Goal: Task Accomplishment & Management: Manage account settings

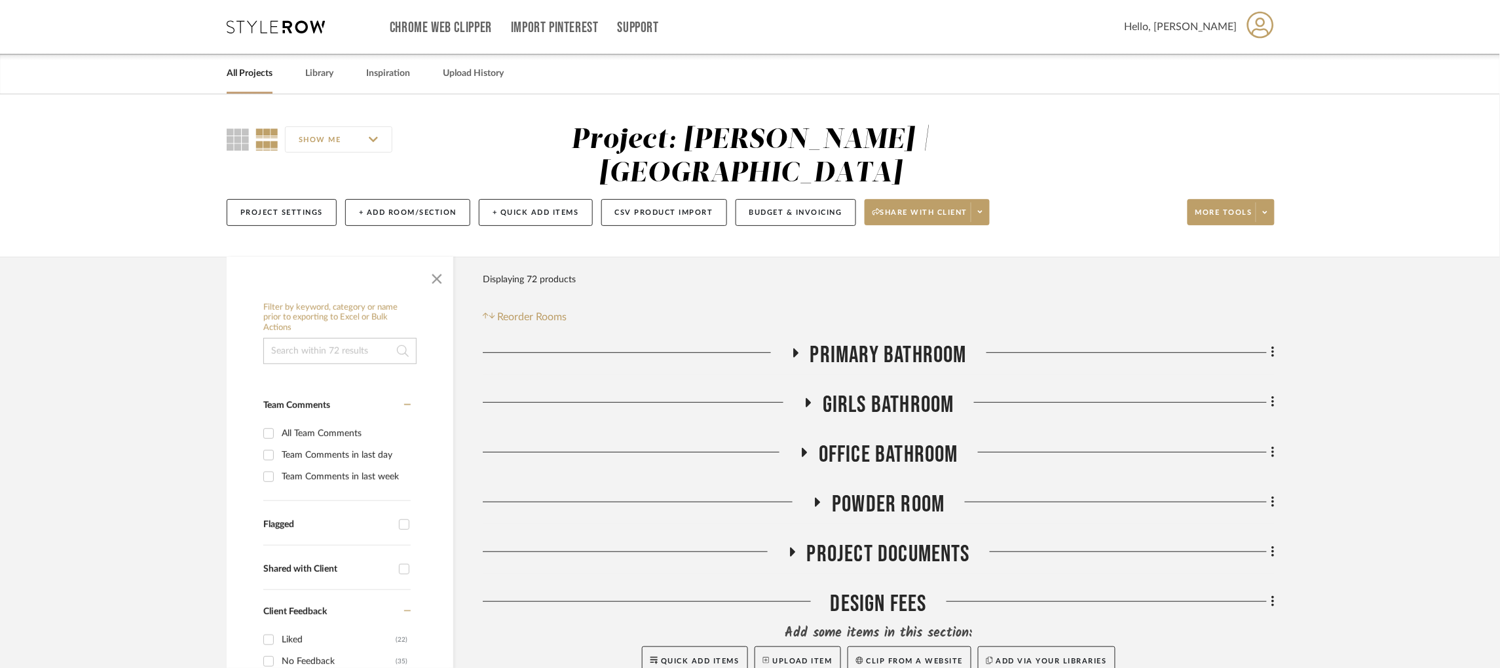
click at [303, 24] on icon at bounding box center [276, 26] width 98 height 13
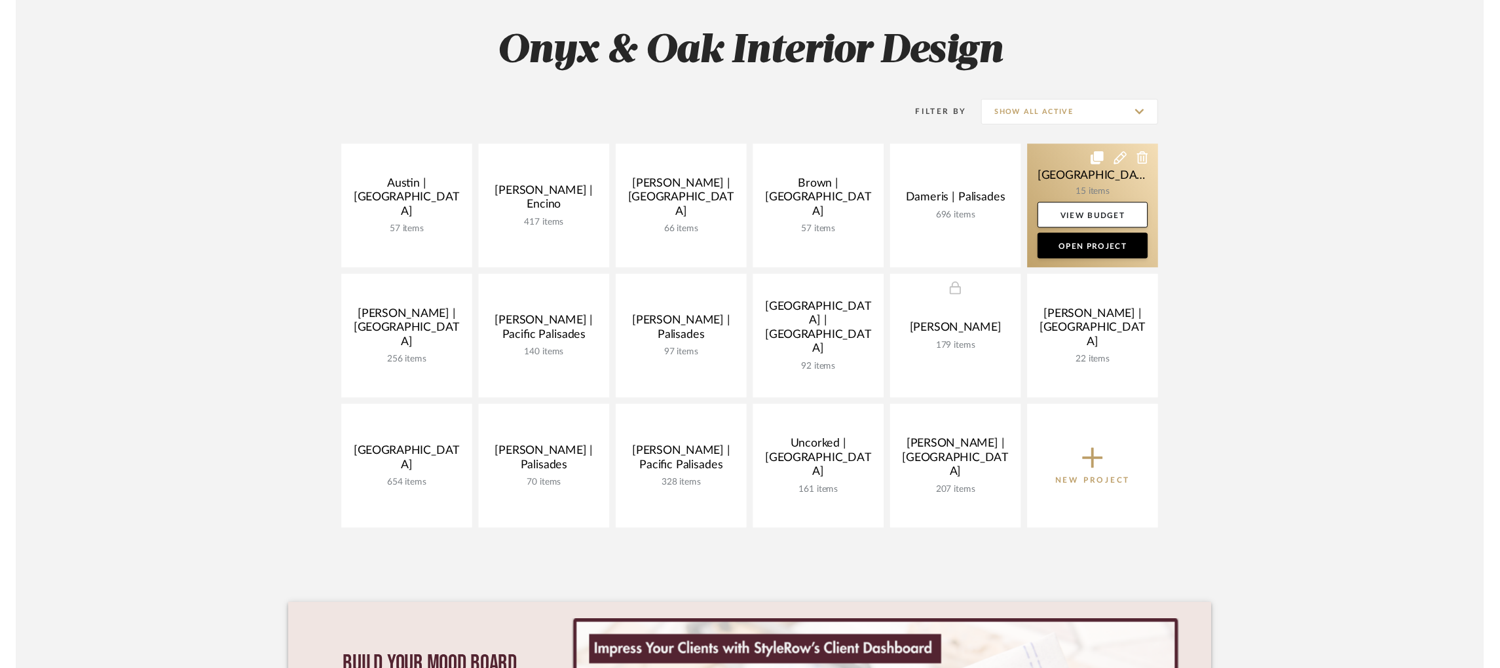
scroll to position [197, 0]
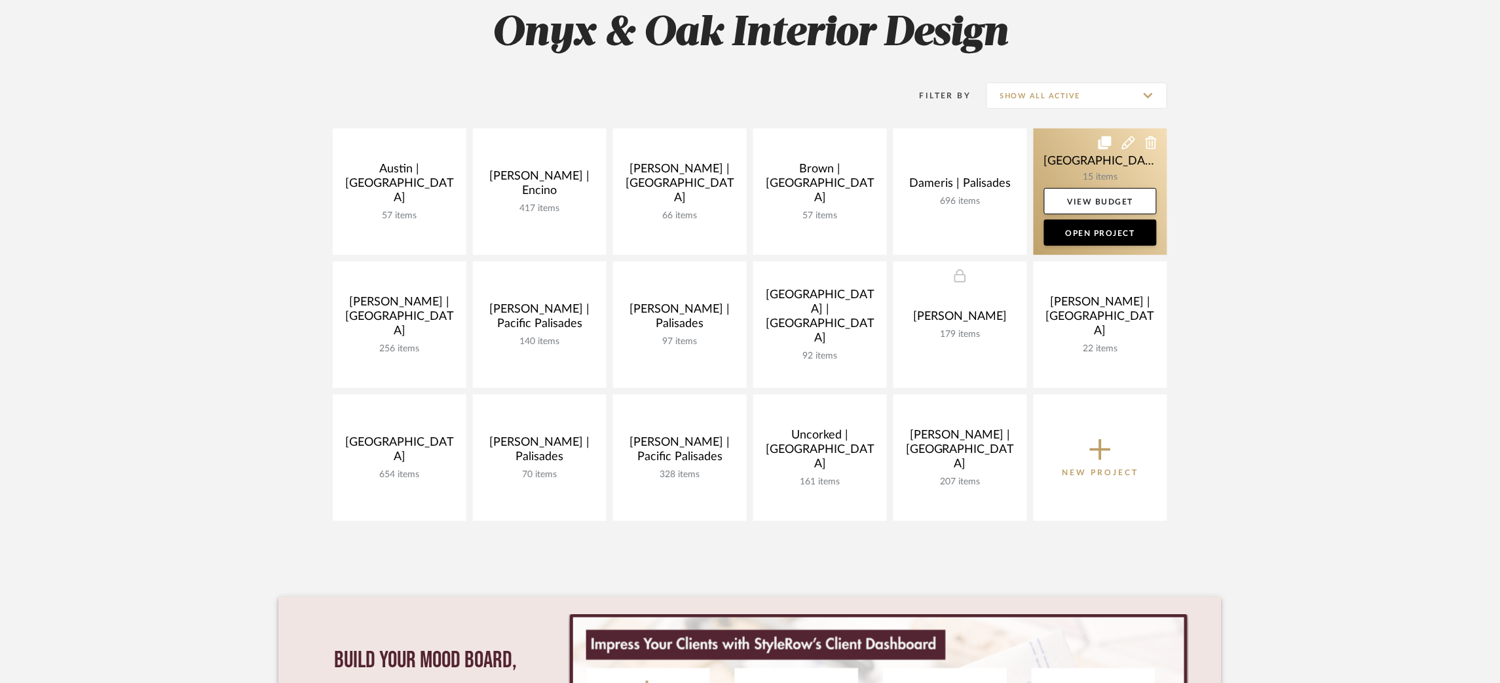
click at [1051, 153] on link at bounding box center [1101, 191] width 134 height 126
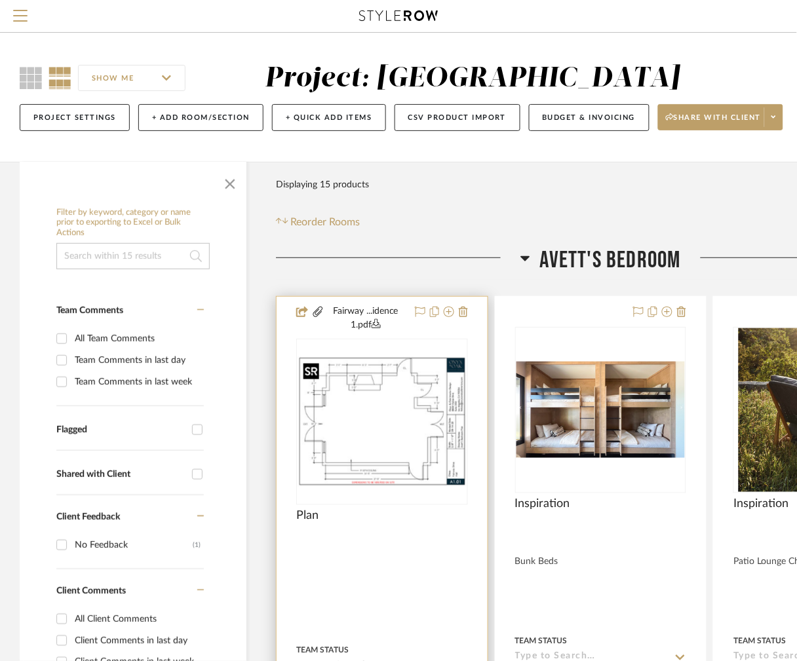
scroll to position [98, 0]
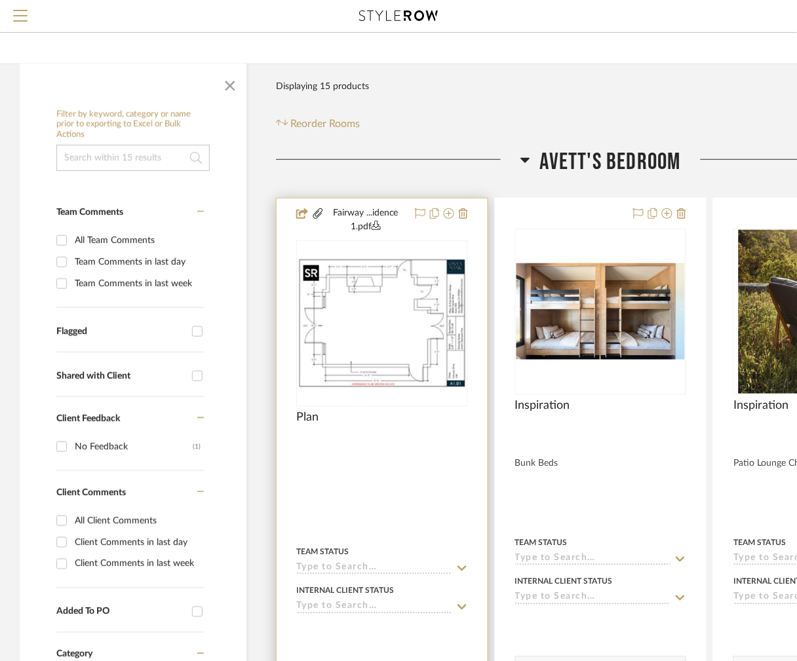
click at [419, 316] on img "0" at bounding box center [381, 323] width 169 height 130
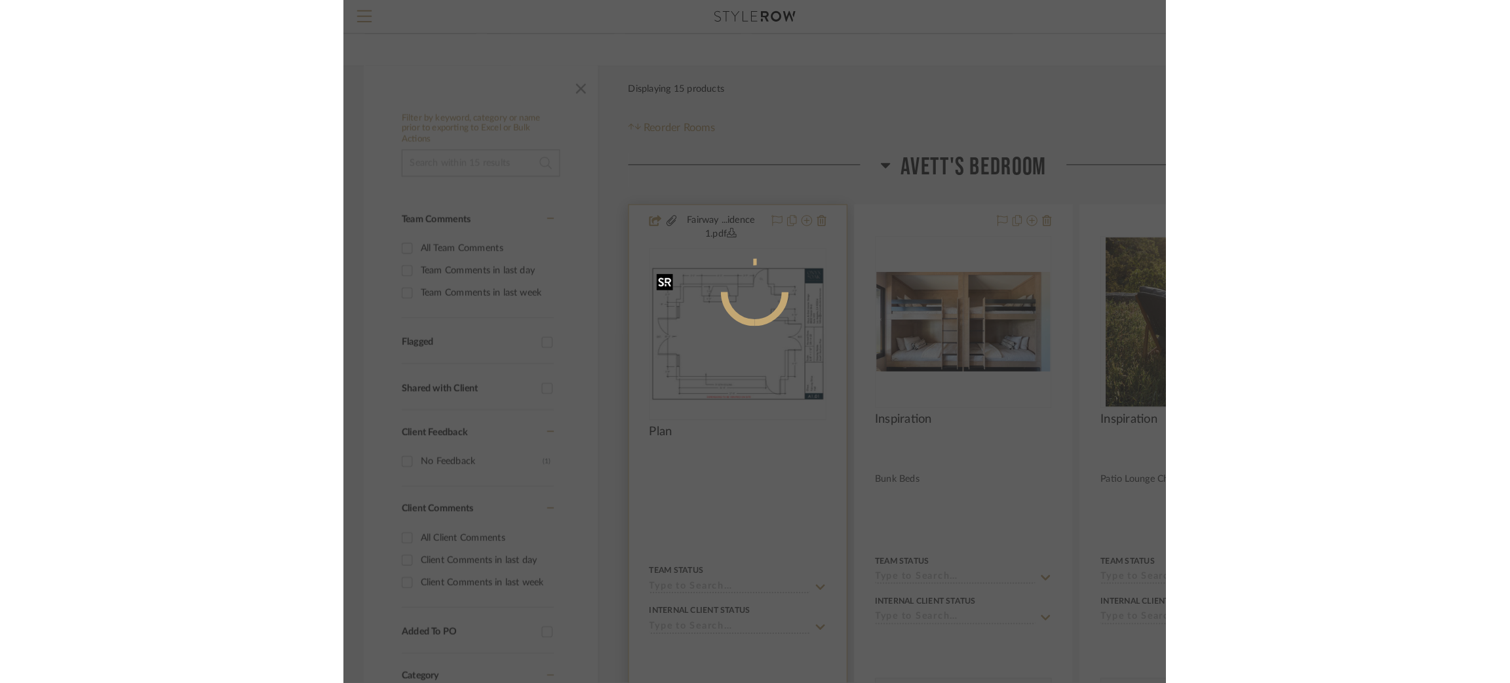
scroll to position [0, 0]
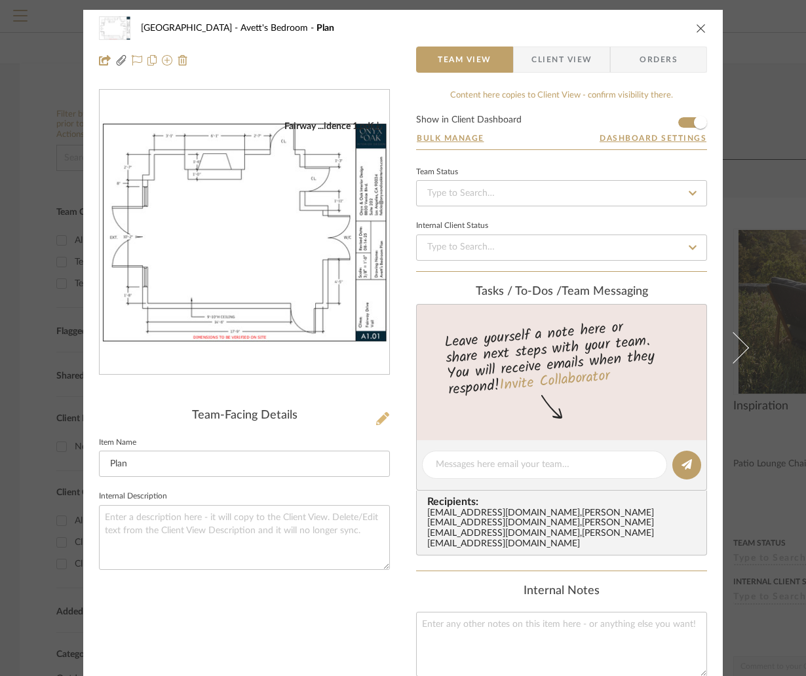
click at [376, 416] on icon at bounding box center [382, 418] width 13 height 13
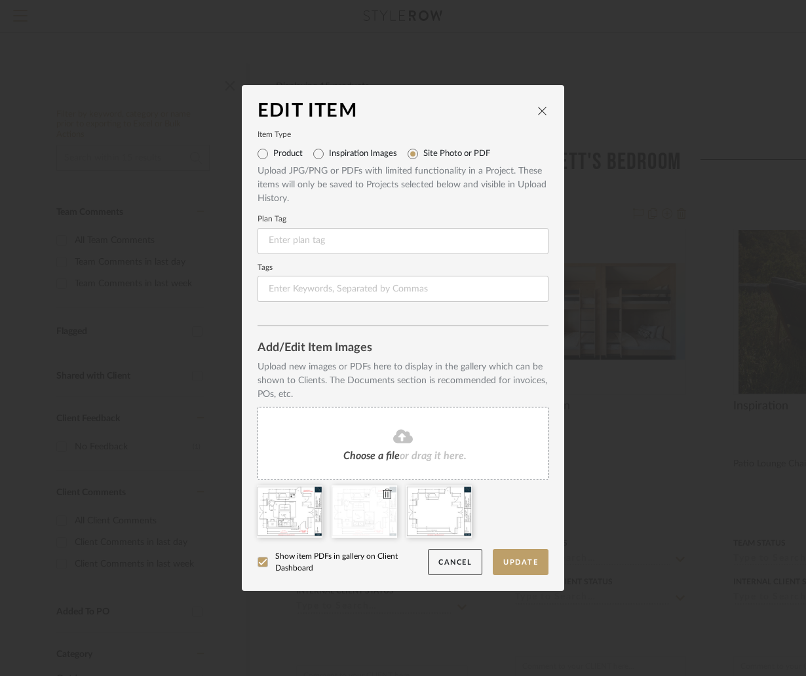
click at [383, 491] on icon at bounding box center [387, 494] width 9 height 10
click at [457, 563] on button "Cancel" at bounding box center [455, 562] width 54 height 27
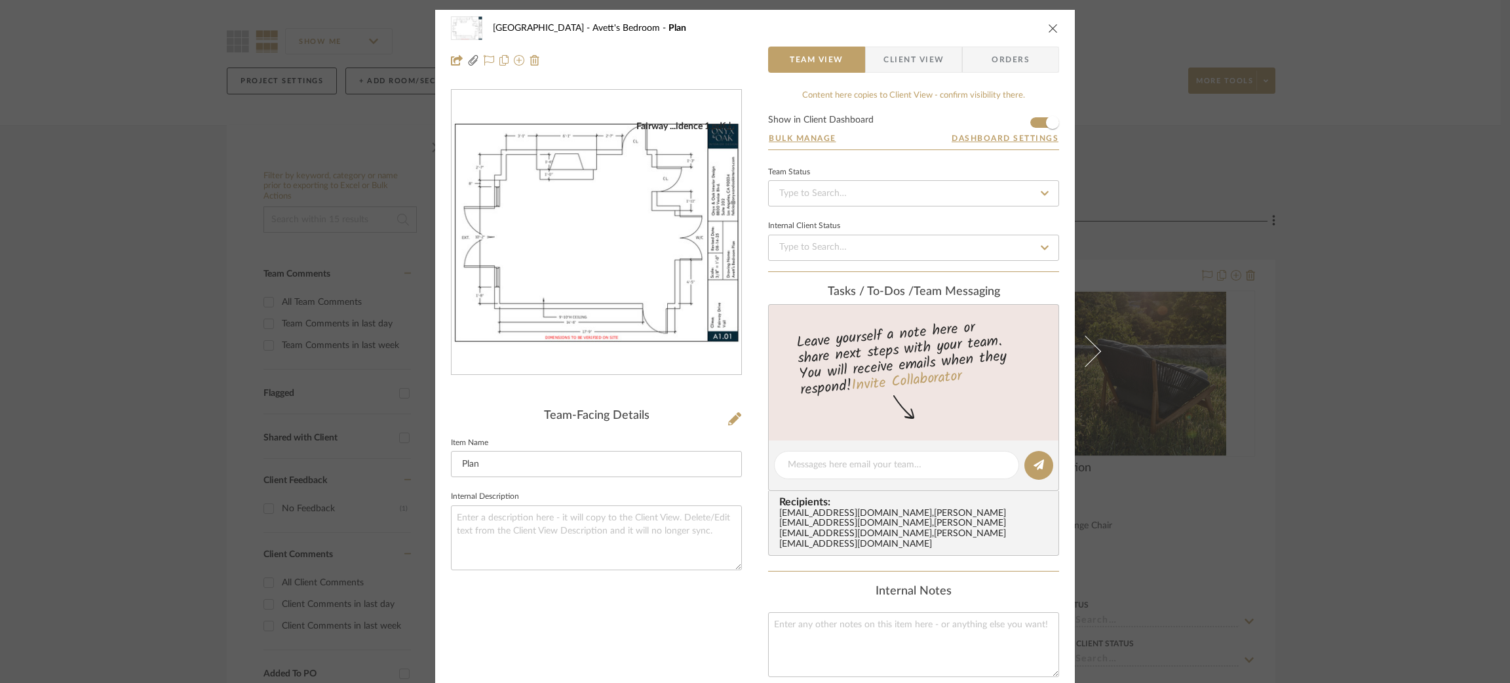
click at [1324, 163] on div "Fairway Drive Avett's Bedroom Plan Team View Client View Orders Fairway ...iden…" at bounding box center [755, 341] width 1510 height 683
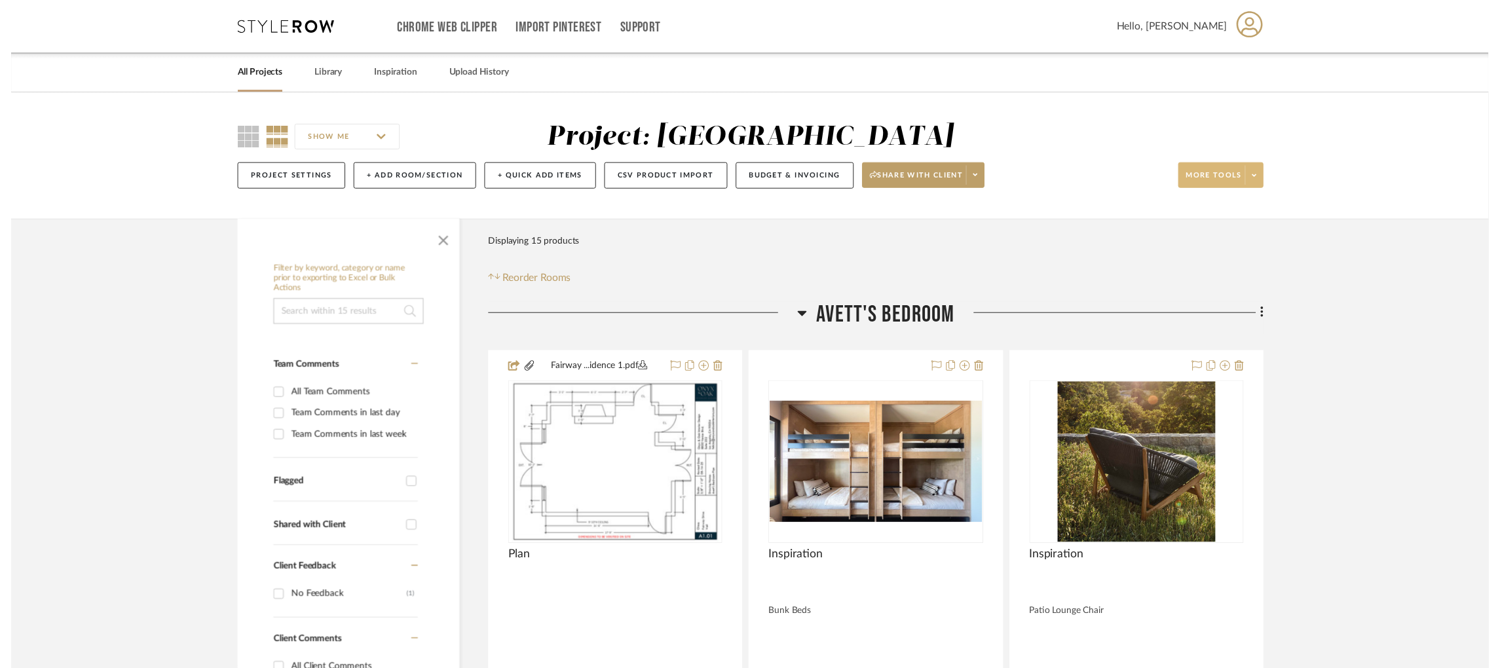
scroll to position [98, 0]
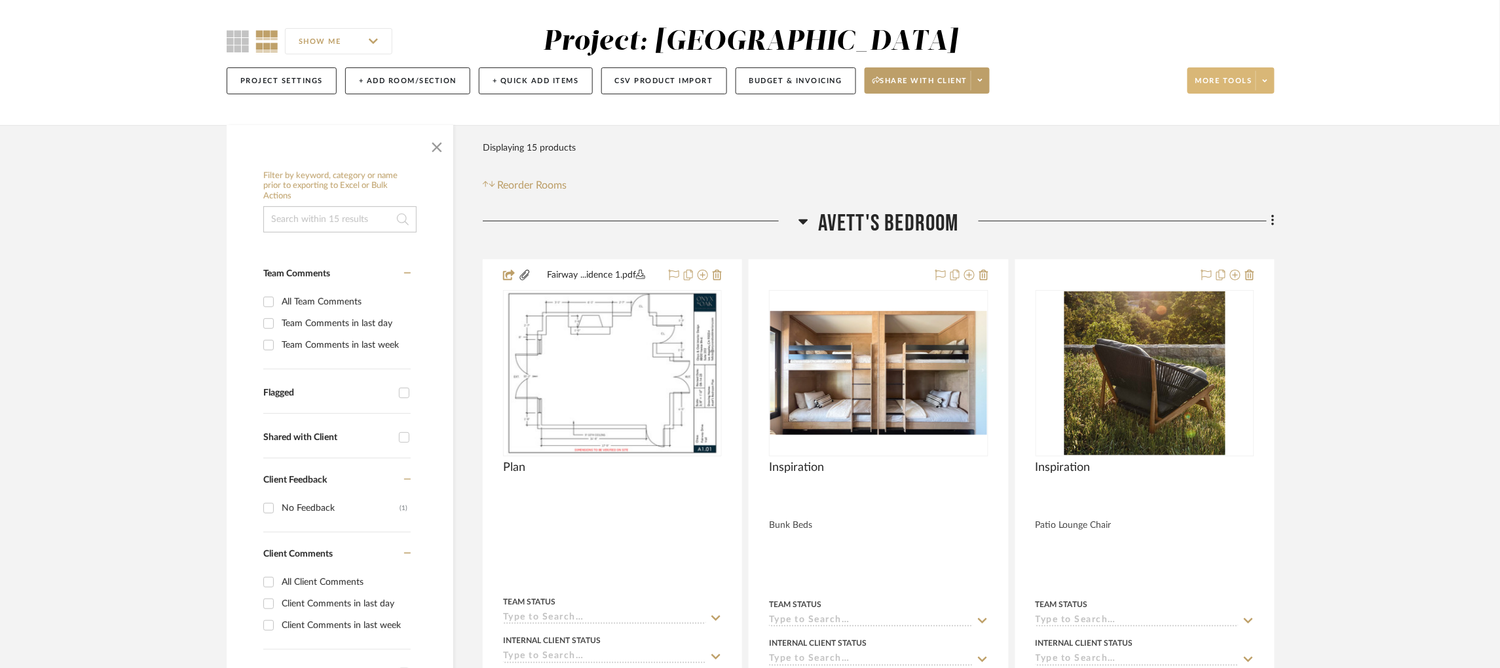
click at [1261, 83] on span at bounding box center [1265, 81] width 18 height 20
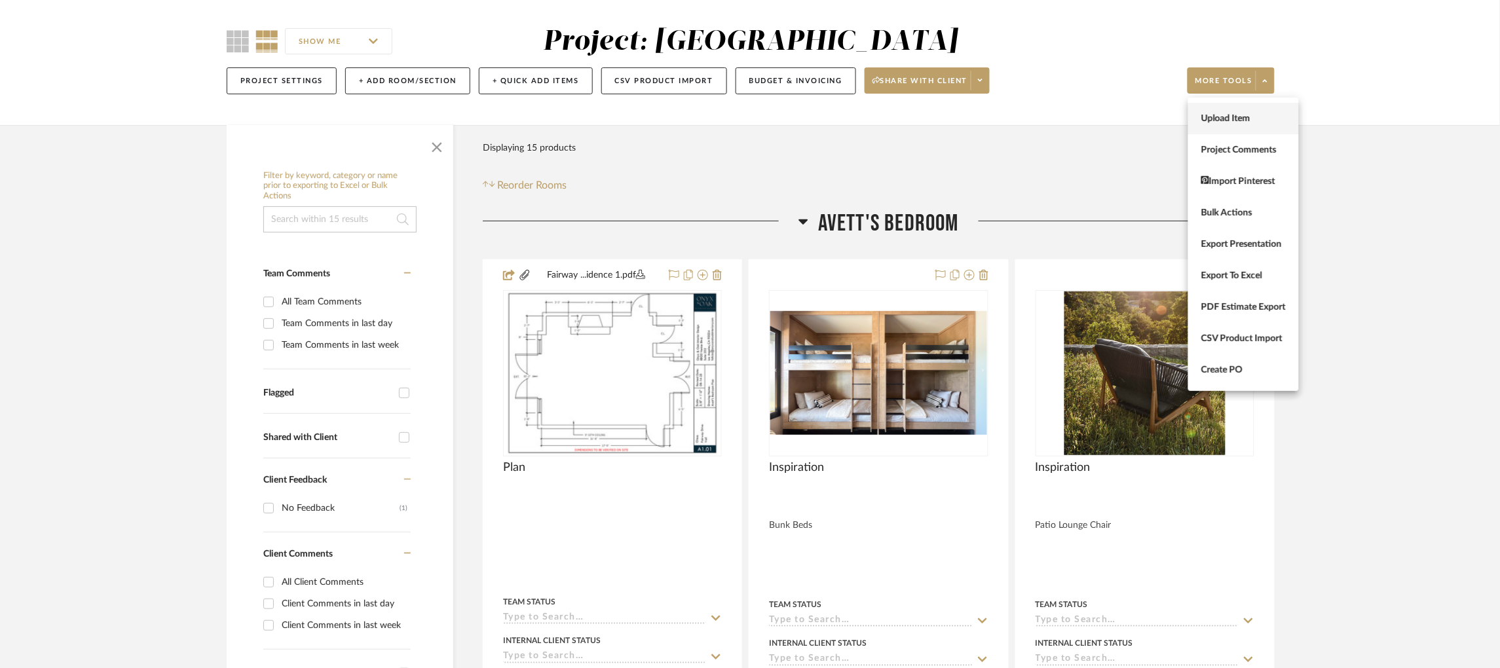
click at [1232, 121] on span "Upload Item" at bounding box center [1244, 118] width 85 height 11
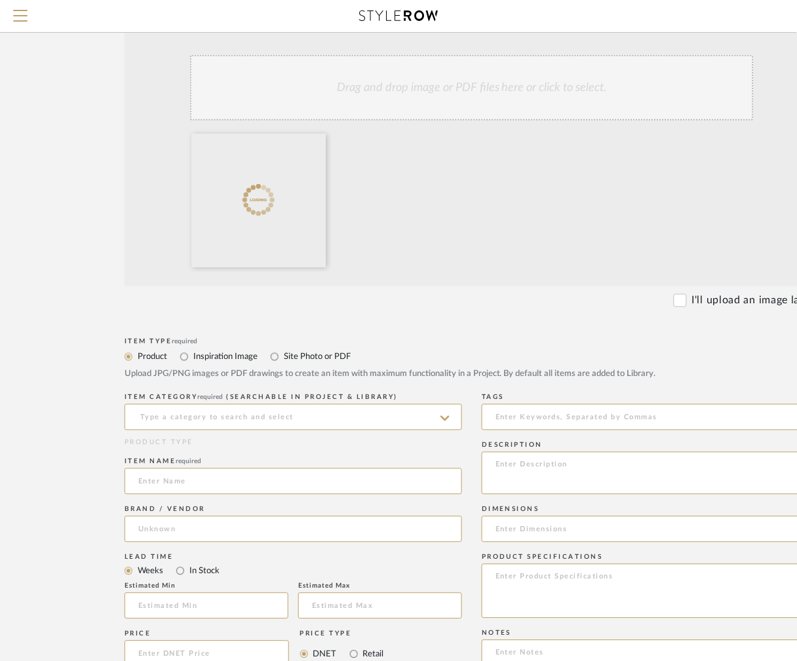
scroll to position [197, 0]
click at [276, 358] on input "Site Photo or PDF" at bounding box center [275, 355] width 16 height 16
radio input "true"
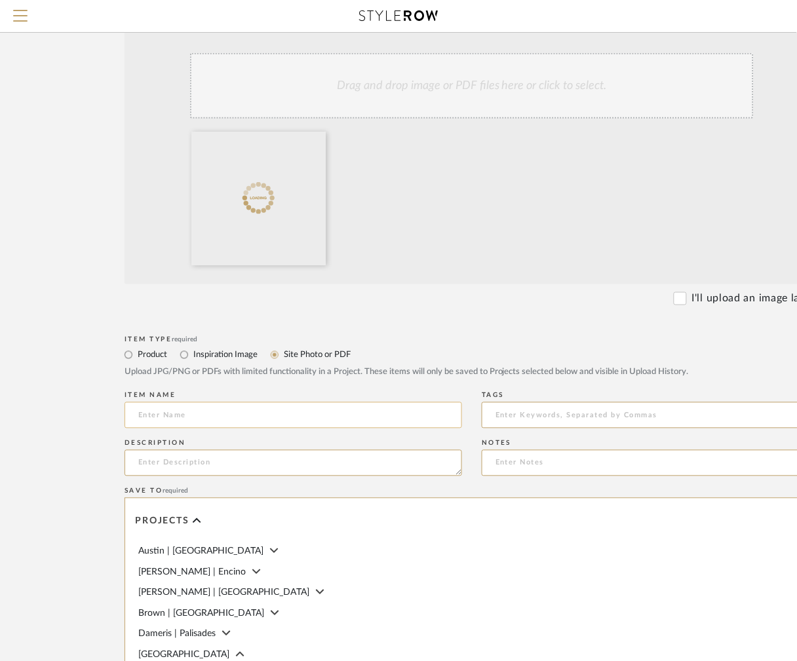
click at [216, 423] on input at bounding box center [292, 415] width 337 height 26
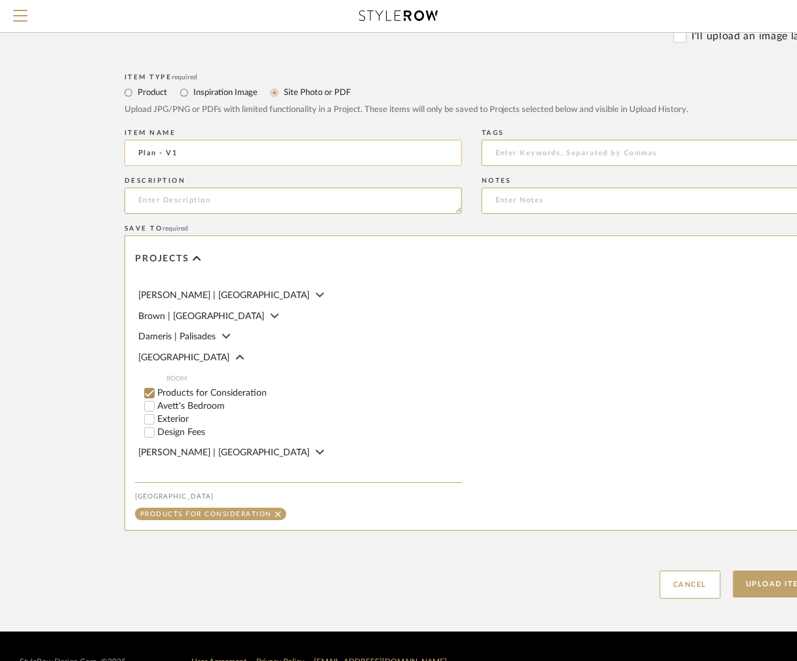
scroll to position [51, 0]
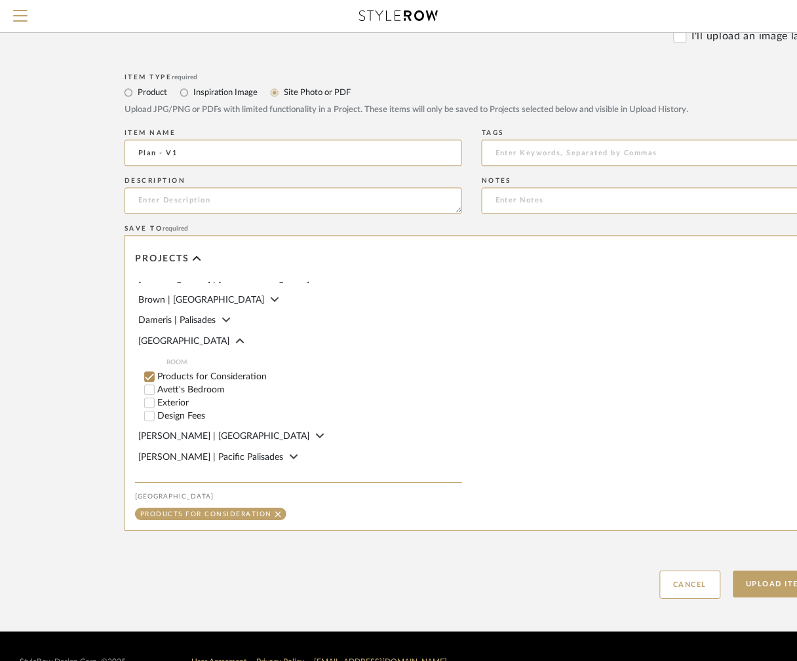
type input "Plan - V1"
click at [155, 394] on input "Avett's Bedroom" at bounding box center [149, 390] width 13 height 13
checkbox input "false"
click at [754, 587] on button "Upload Item" at bounding box center [776, 584] width 86 height 27
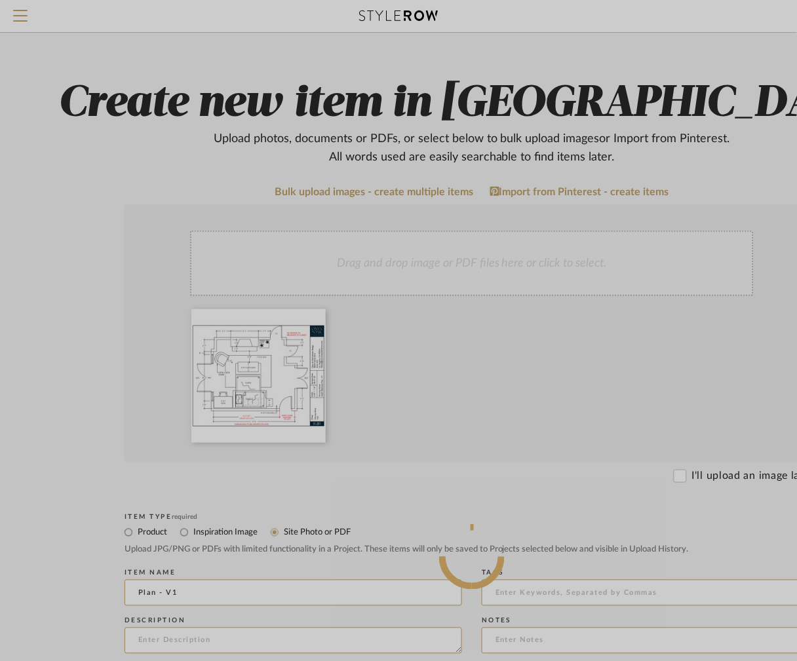
scroll to position [18, 0]
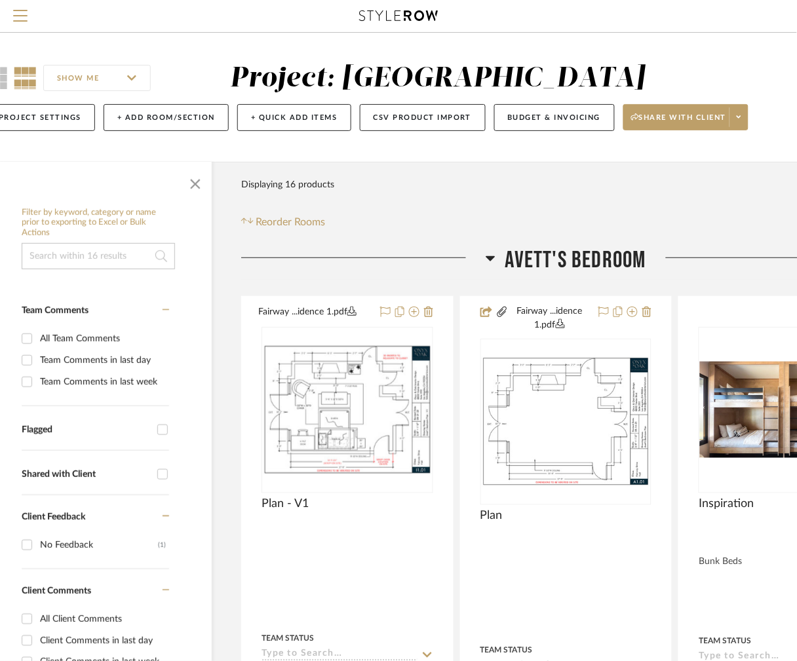
scroll to position [0, 356]
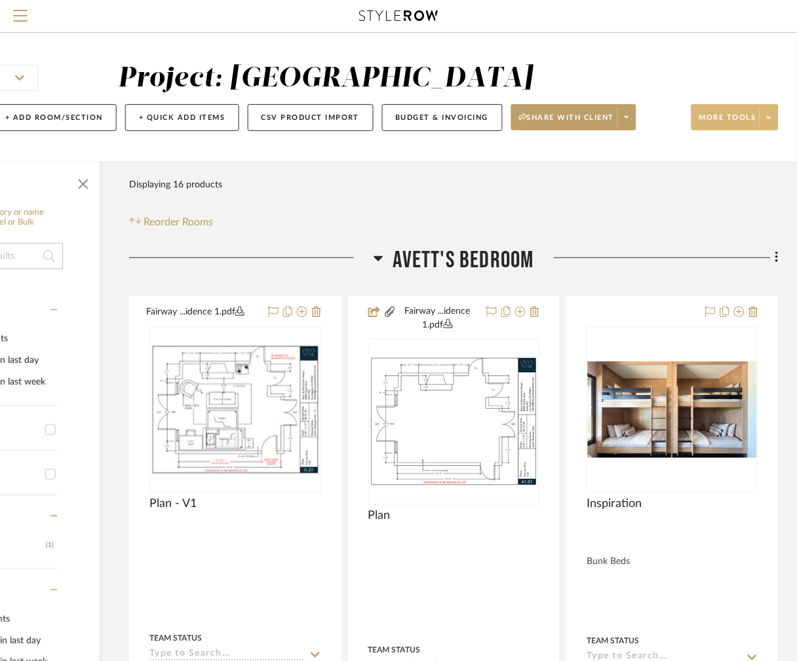
click at [759, 109] on span at bounding box center [768, 117] width 18 height 20
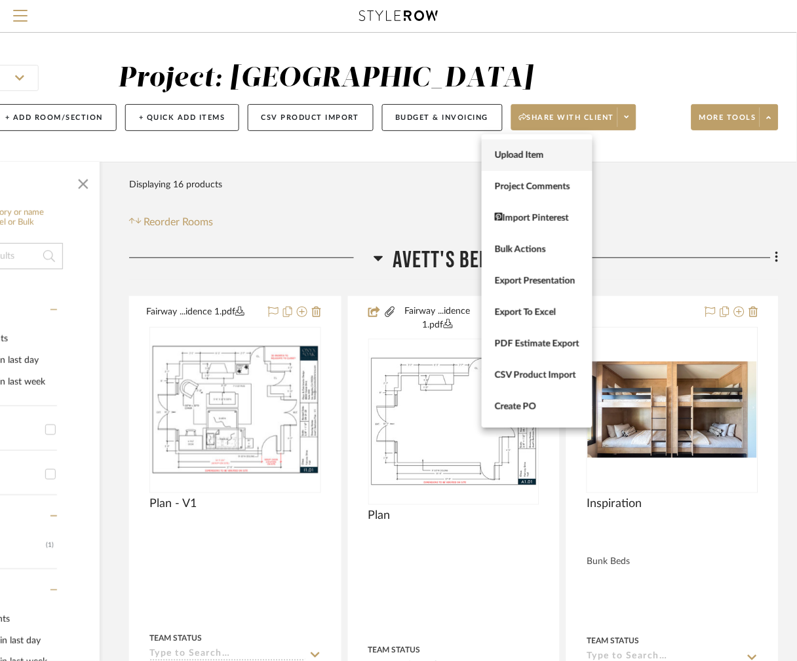
click at [536, 155] on span "Upload Item" at bounding box center [537, 155] width 85 height 11
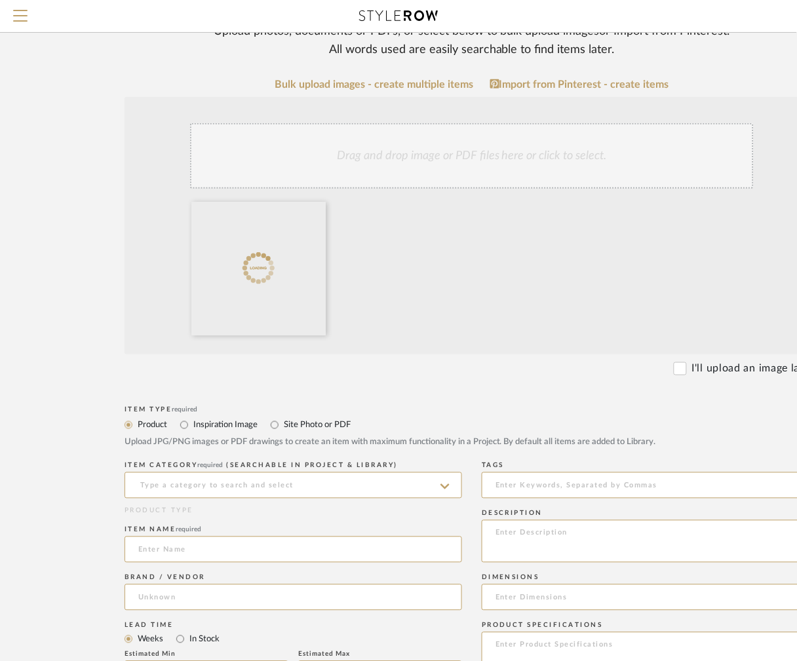
scroll to position [128, 0]
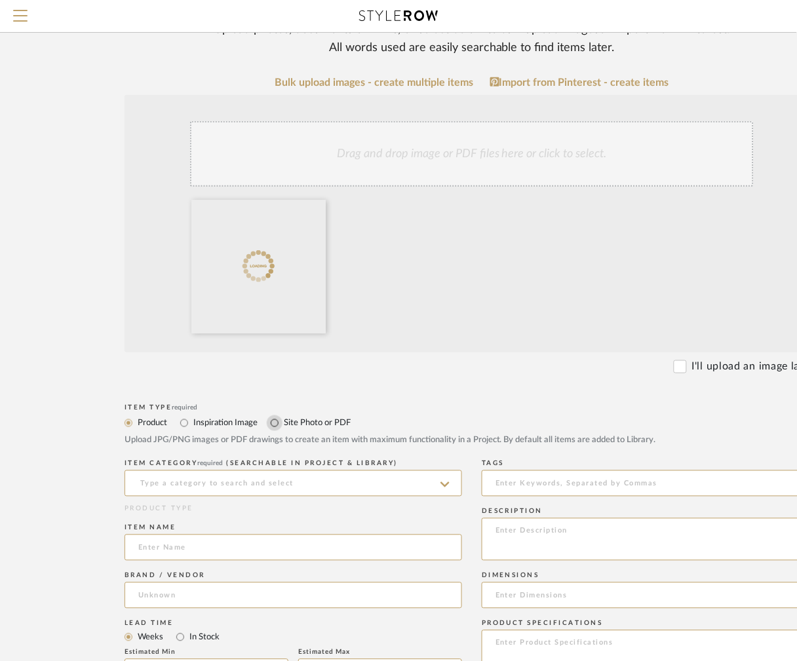
click at [270, 427] on input "Site Photo or PDF" at bounding box center [275, 423] width 16 height 16
radio input "true"
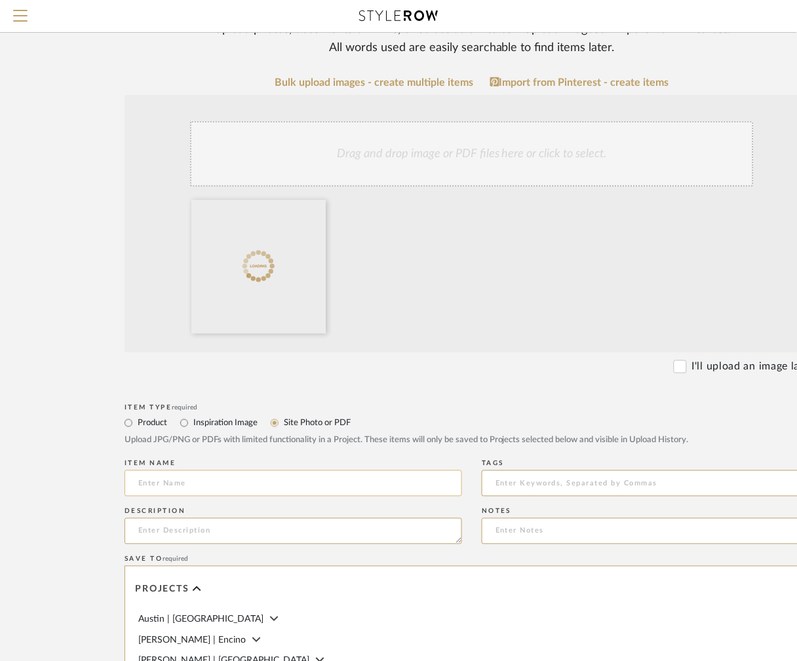
click at [193, 482] on input at bounding box center [292, 483] width 337 height 26
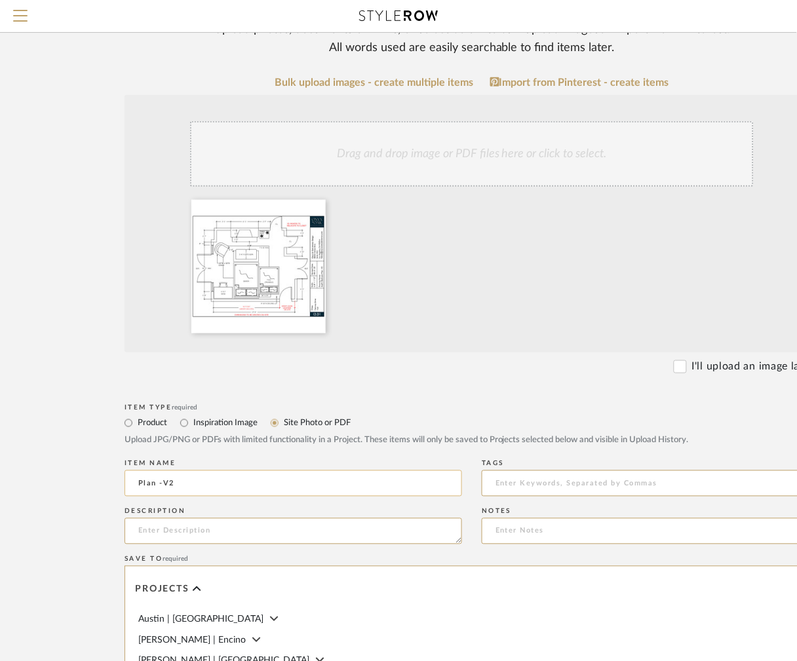
click at [162, 485] on input "Plan -V2" at bounding box center [292, 483] width 337 height 26
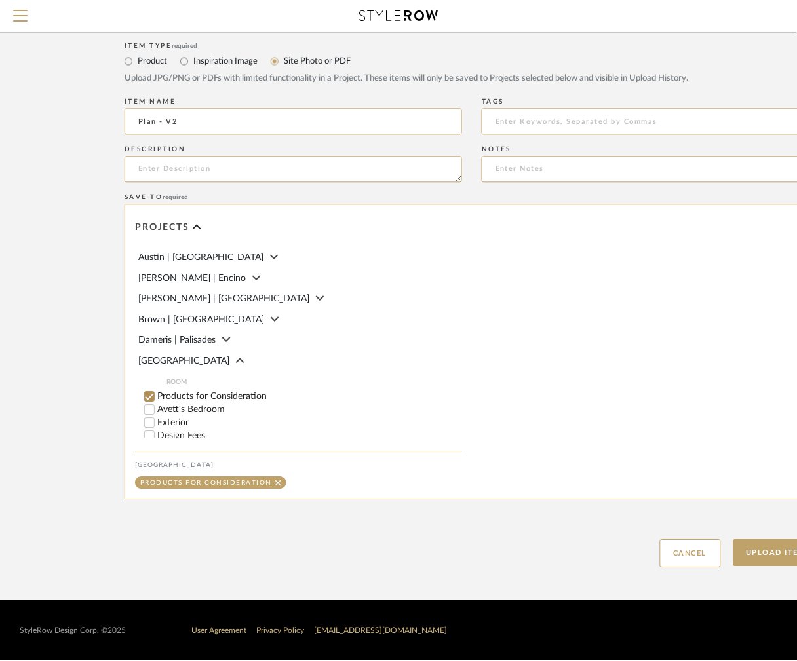
scroll to position [85, 0]
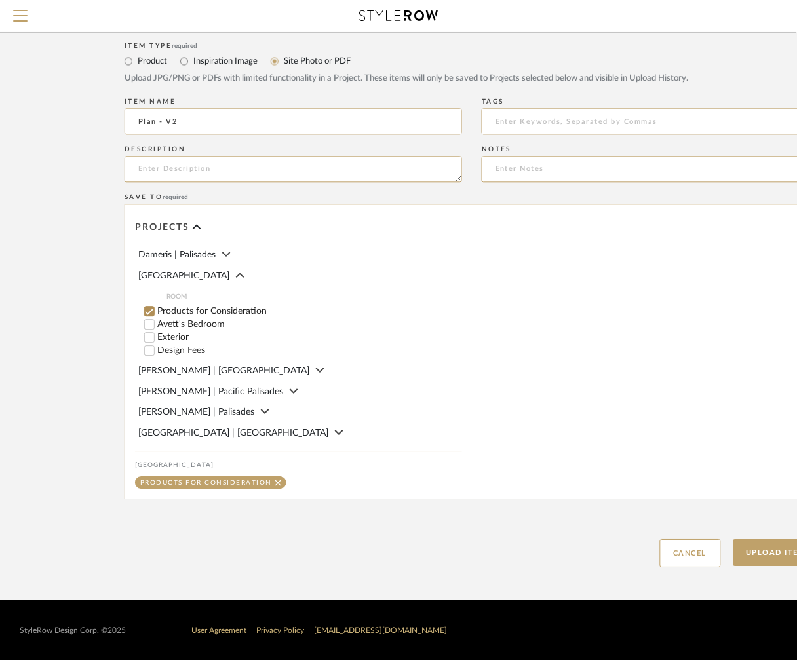
type input "Plan - V2"
click at [150, 324] on input "Avett's Bedroom" at bounding box center [149, 324] width 13 height 13
checkbox input "false"
click at [750, 554] on button "Upload Item" at bounding box center [776, 553] width 86 height 27
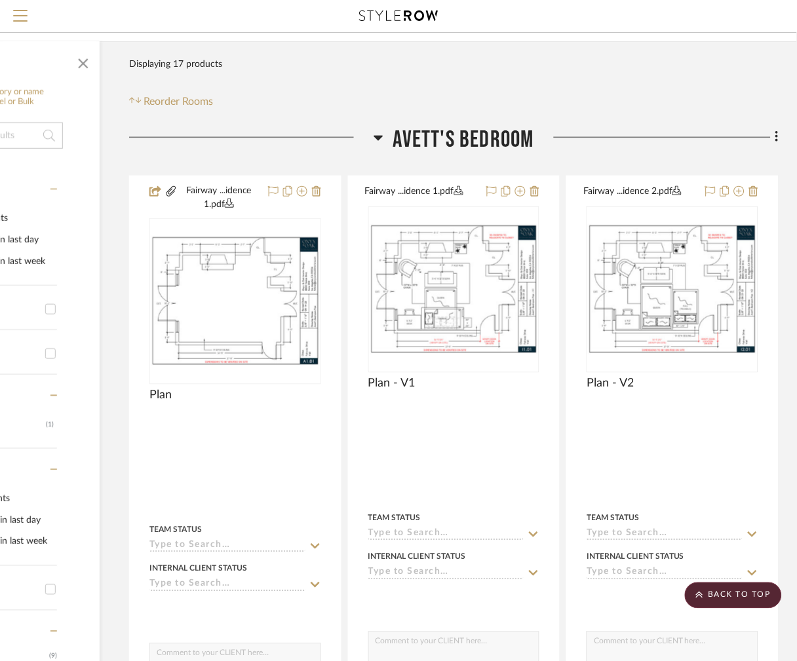
scroll to position [0, 231]
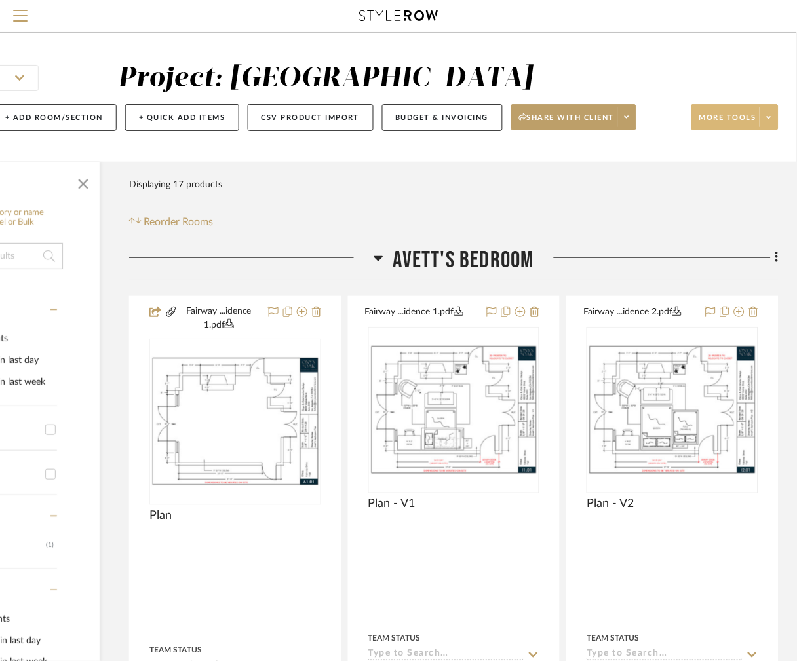
click at [699, 122] on span "More tools" at bounding box center [727, 123] width 57 height 20
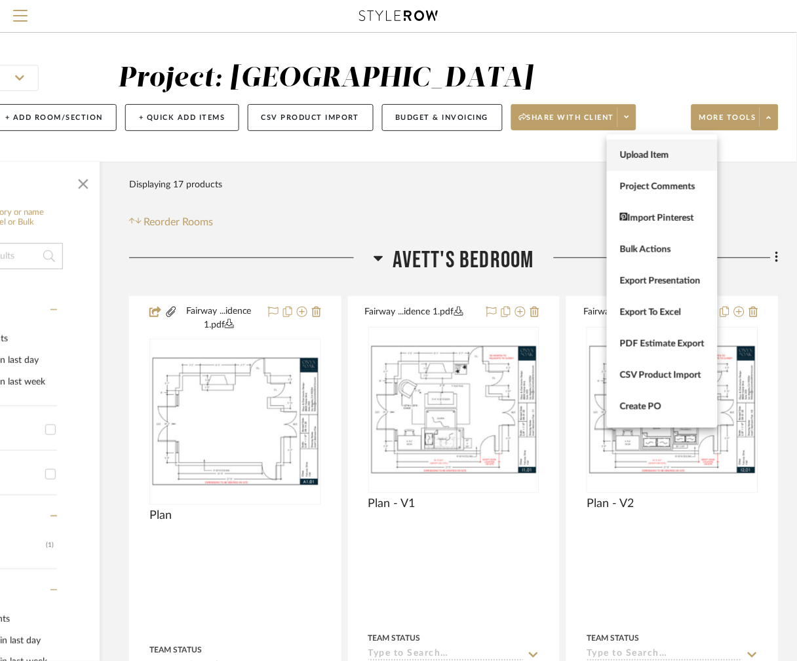
click at [664, 159] on span "Upload Item" at bounding box center [662, 155] width 85 height 11
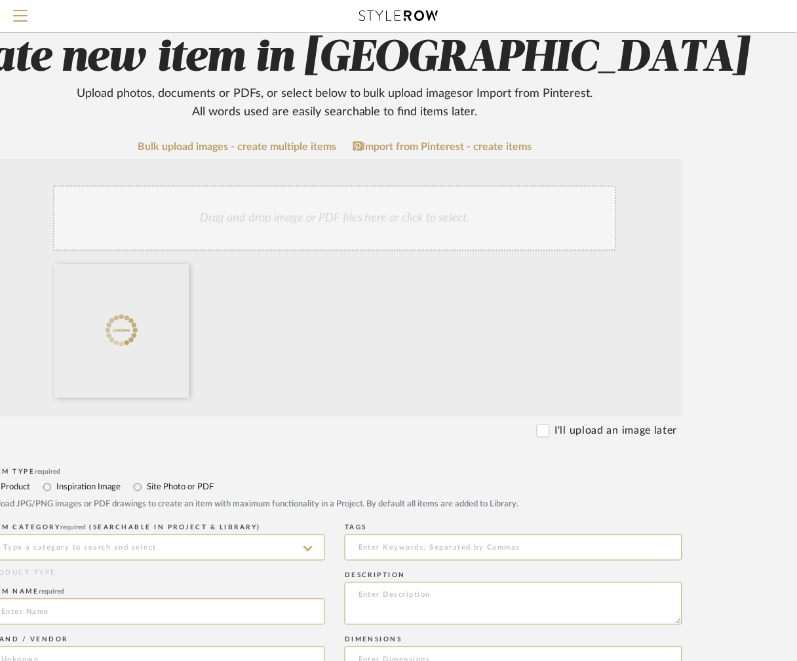
scroll to position [98, 137]
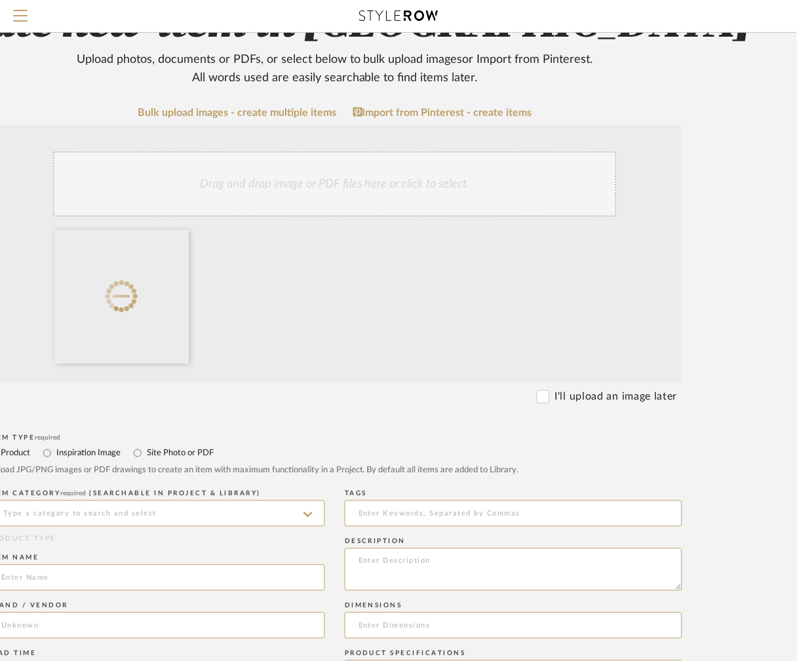
click at [159, 458] on label "Site Photo or PDF" at bounding box center [179, 453] width 68 height 14
click at [145, 458] on input "Site Photo or PDF" at bounding box center [138, 454] width 16 height 16
radio input "true"
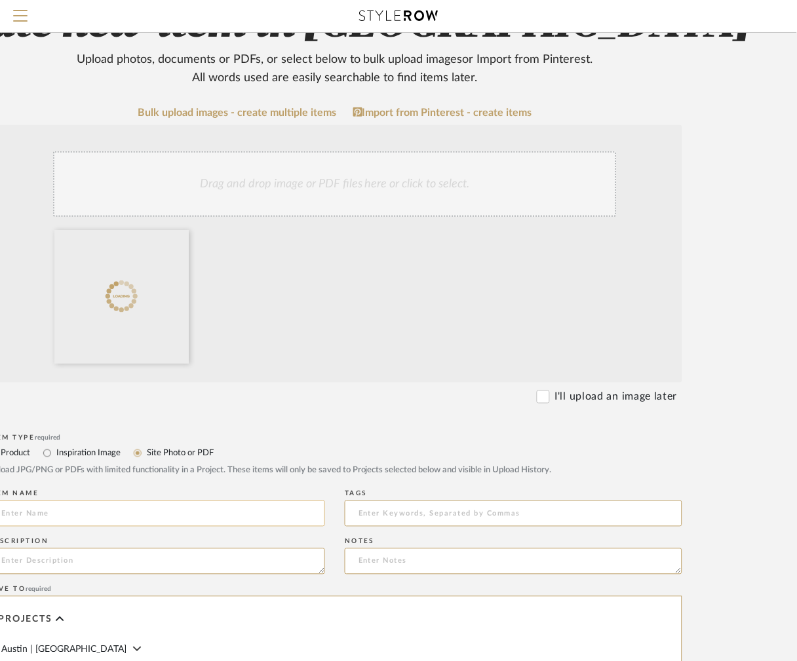
click at [109, 508] on input at bounding box center [156, 514] width 337 height 26
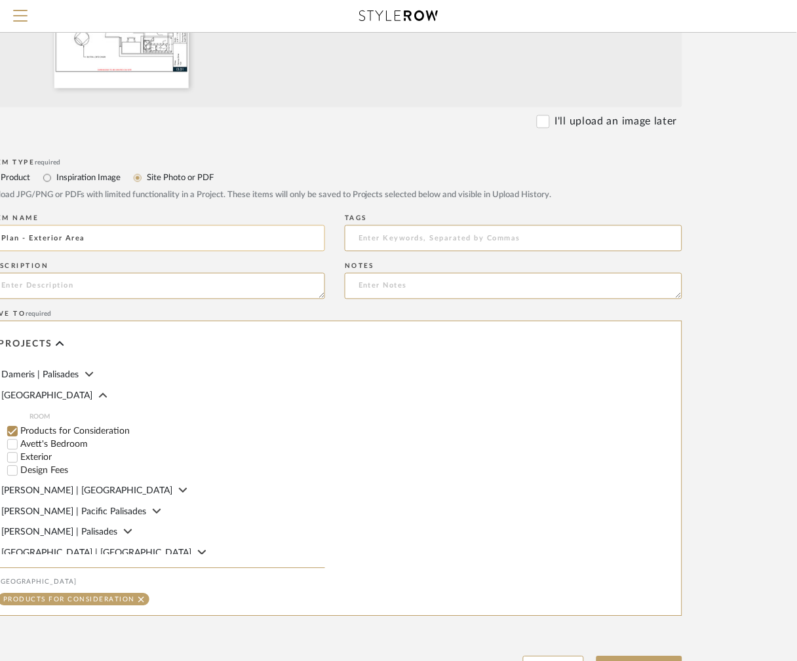
scroll to position [96, 0]
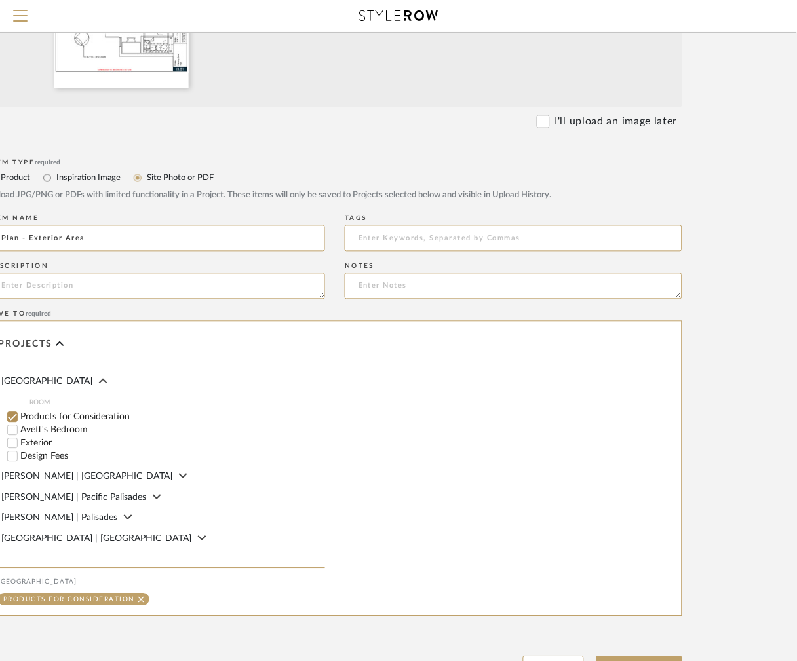
type input "Plan - Exterior Area"
click at [12, 432] on input "Avett's Bedroom" at bounding box center [12, 430] width 13 height 13
checkbox input "false"
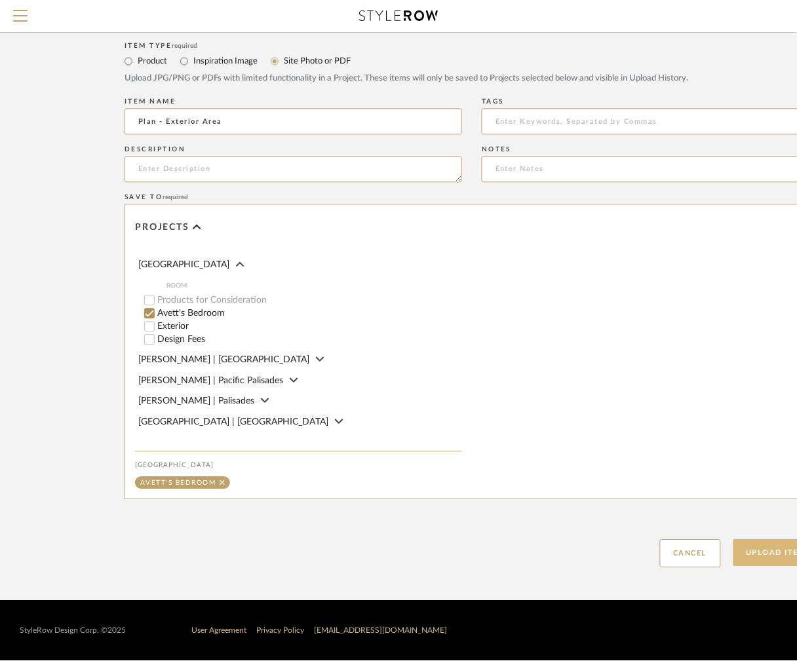
click at [753, 546] on button "Upload Item" at bounding box center [776, 553] width 86 height 27
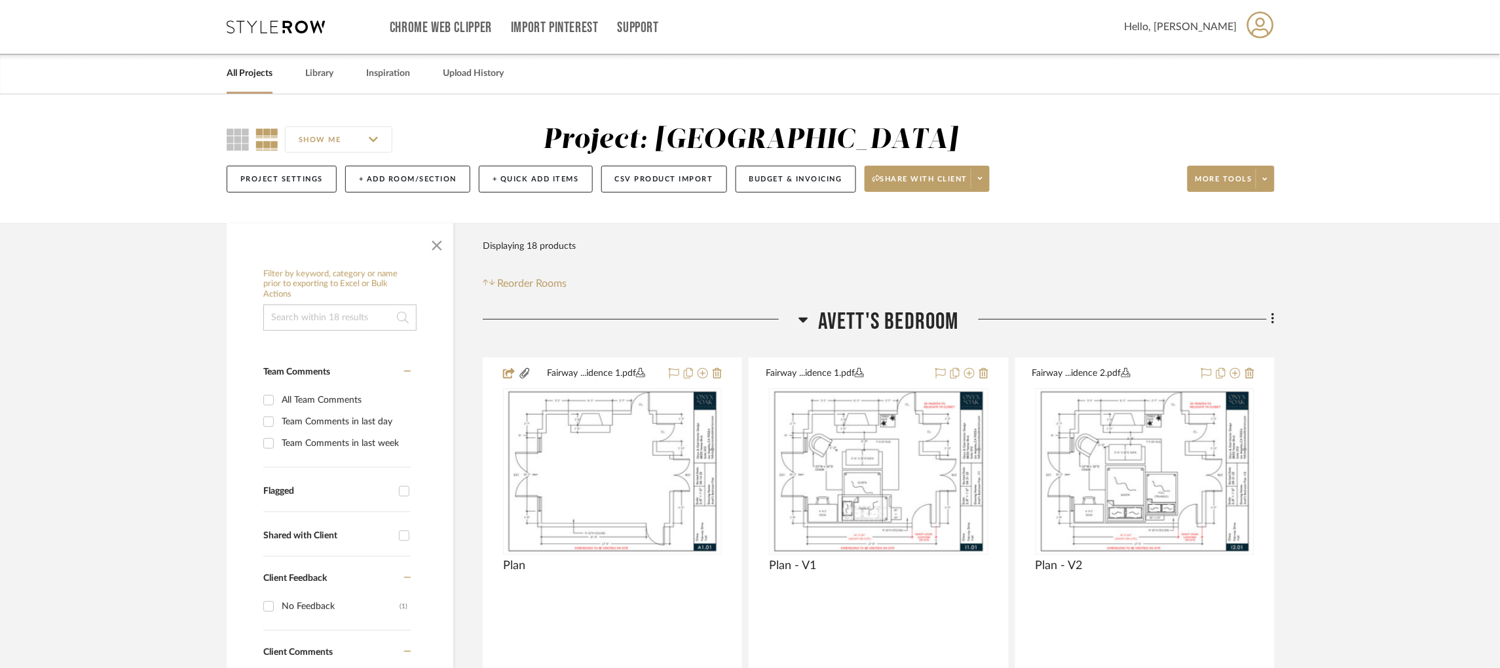
click at [805, 318] on icon at bounding box center [803, 320] width 9 height 5
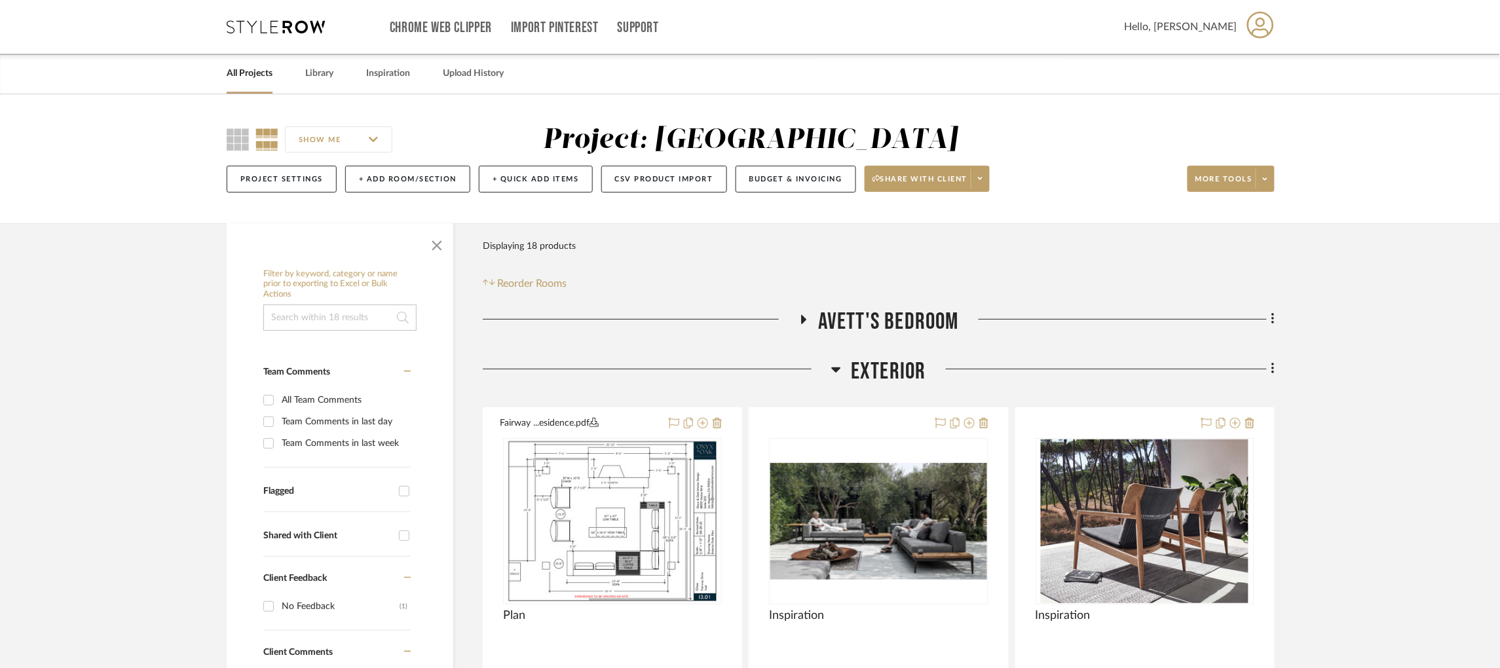
click at [837, 367] on icon at bounding box center [836, 370] width 10 height 16
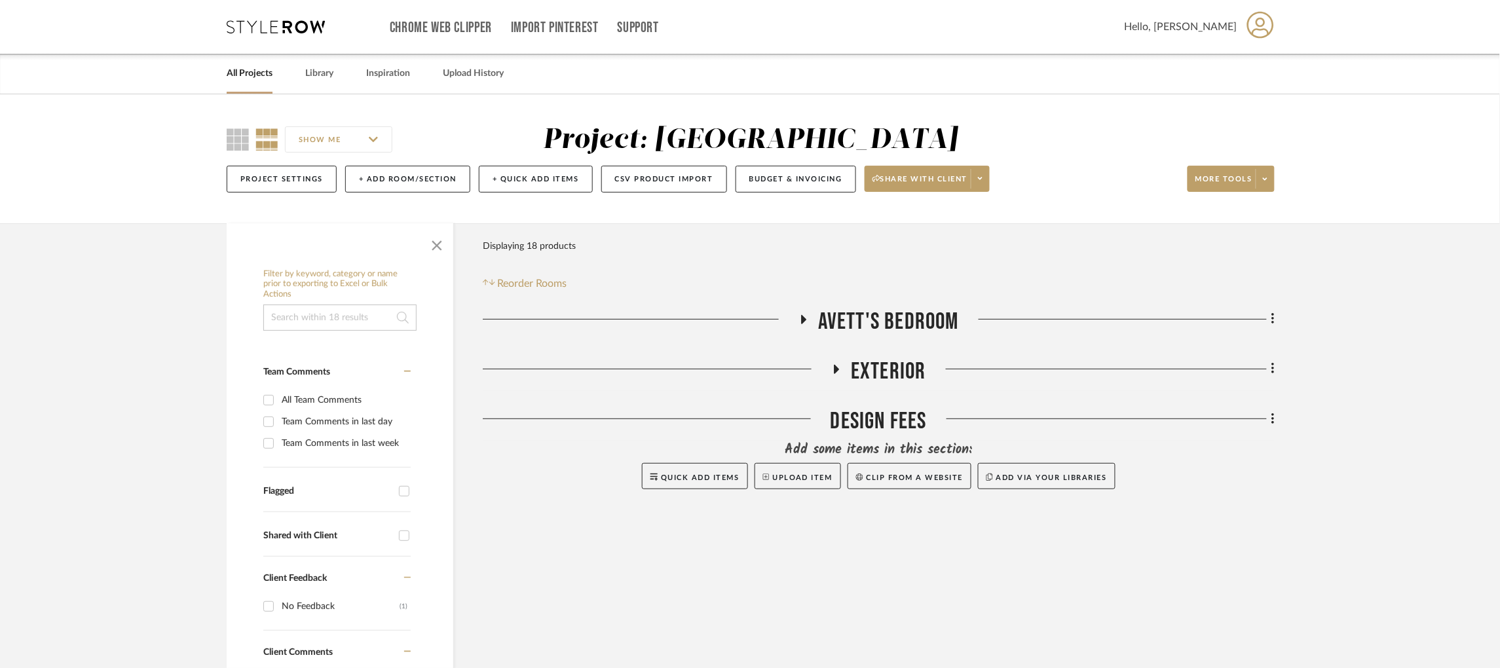
click at [836, 371] on icon at bounding box center [837, 369] width 5 height 9
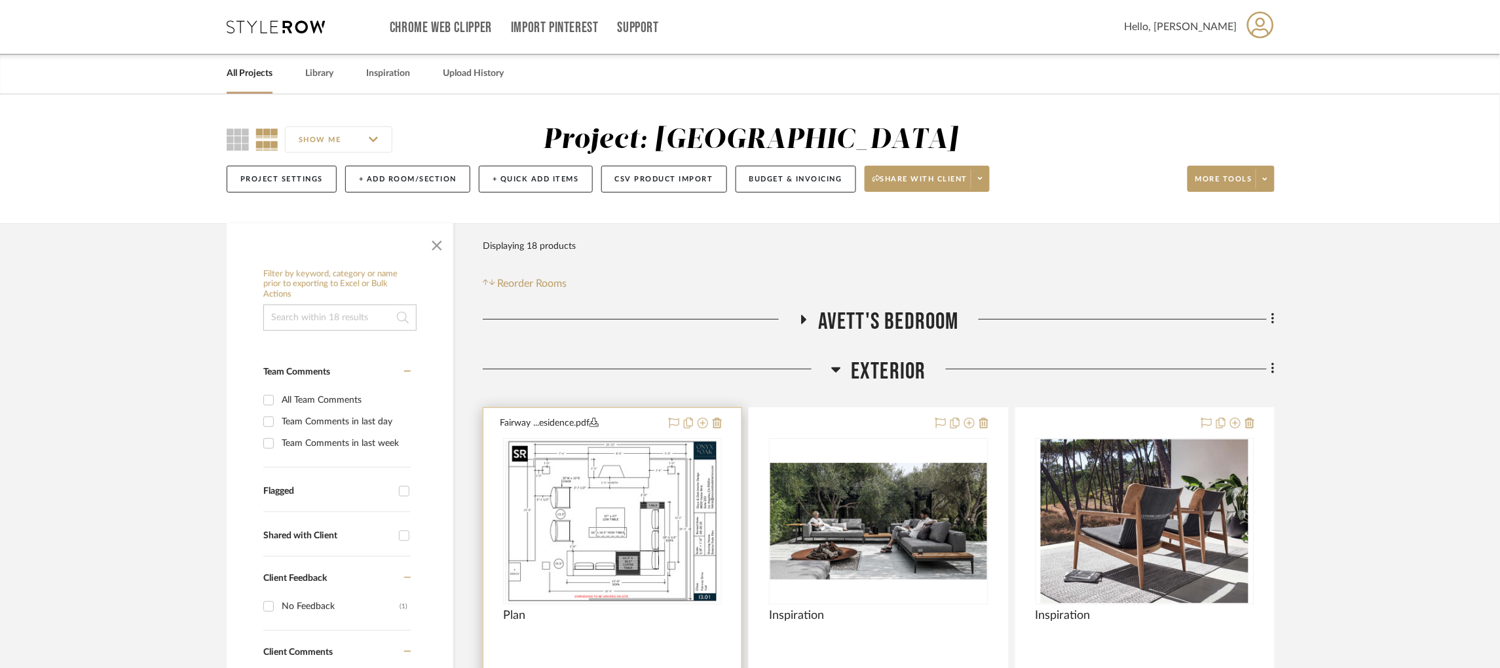
click at [693, 497] on img "0" at bounding box center [610, 522] width 212 height 164
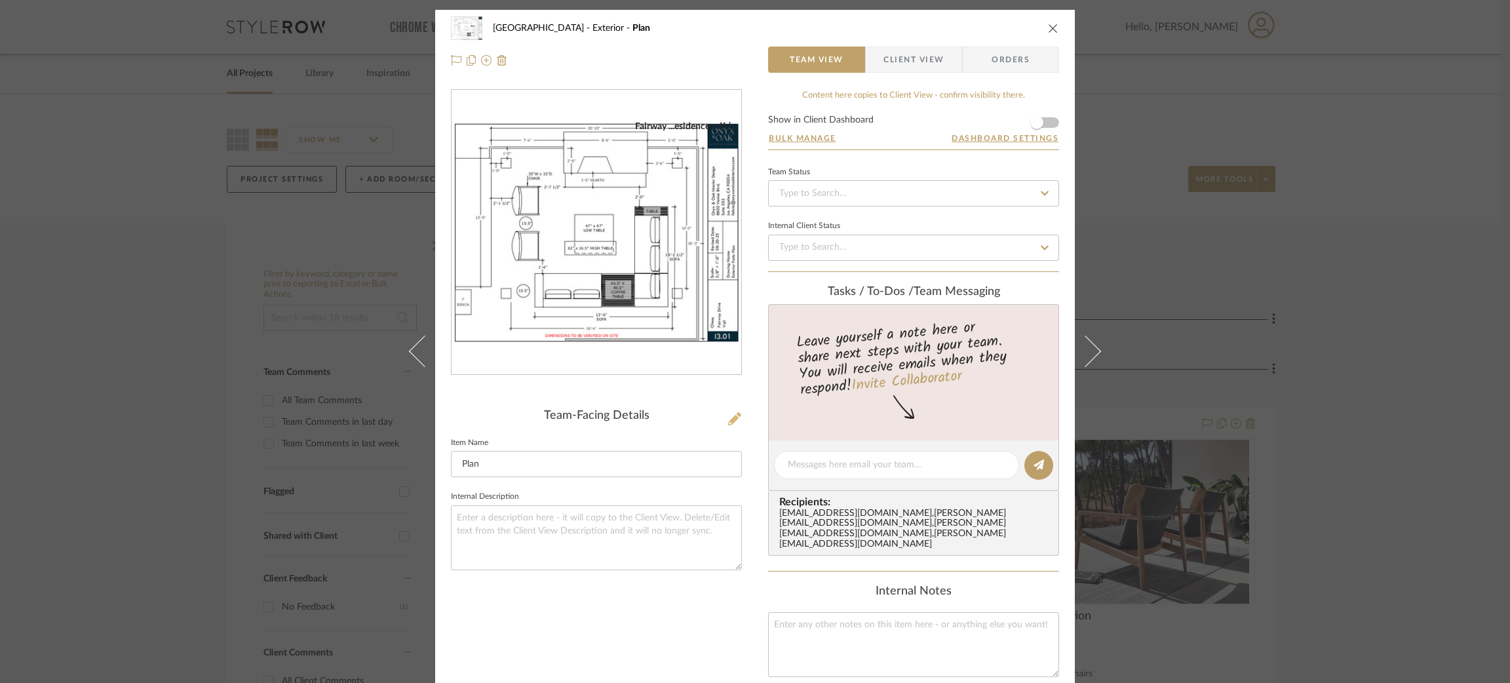
click at [733, 414] on icon at bounding box center [734, 418] width 13 height 13
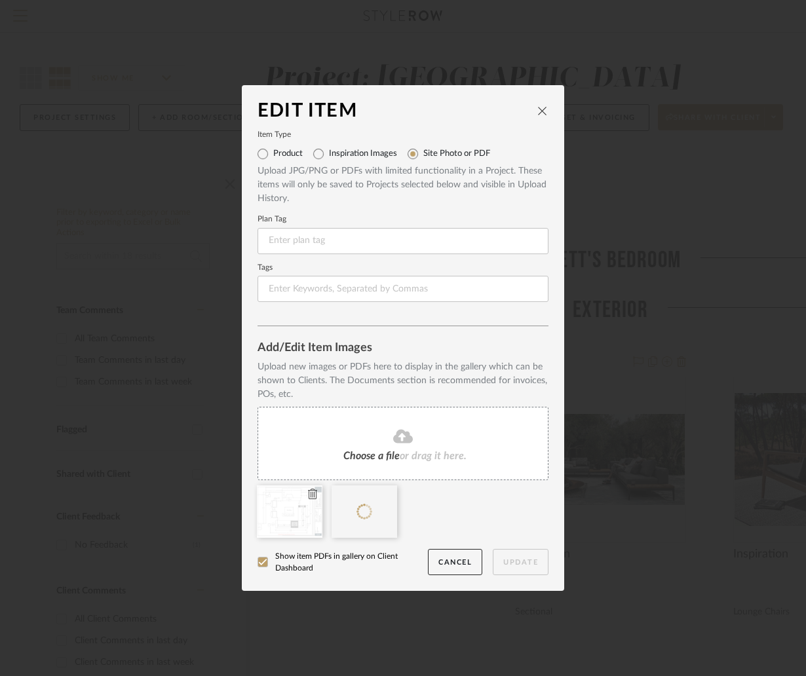
click at [308, 494] on icon at bounding box center [312, 494] width 9 height 10
click at [520, 560] on button "Update" at bounding box center [521, 562] width 56 height 27
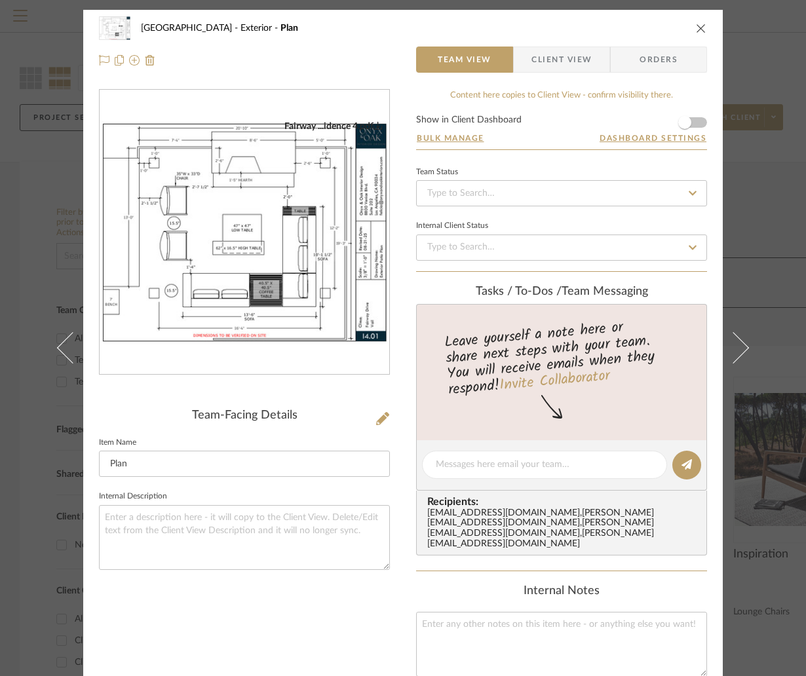
click at [777, 136] on div "Fairway Drive Exterior Plan Team View Client View Orders Fairway ...idence 4.pd…" at bounding box center [403, 338] width 806 height 676
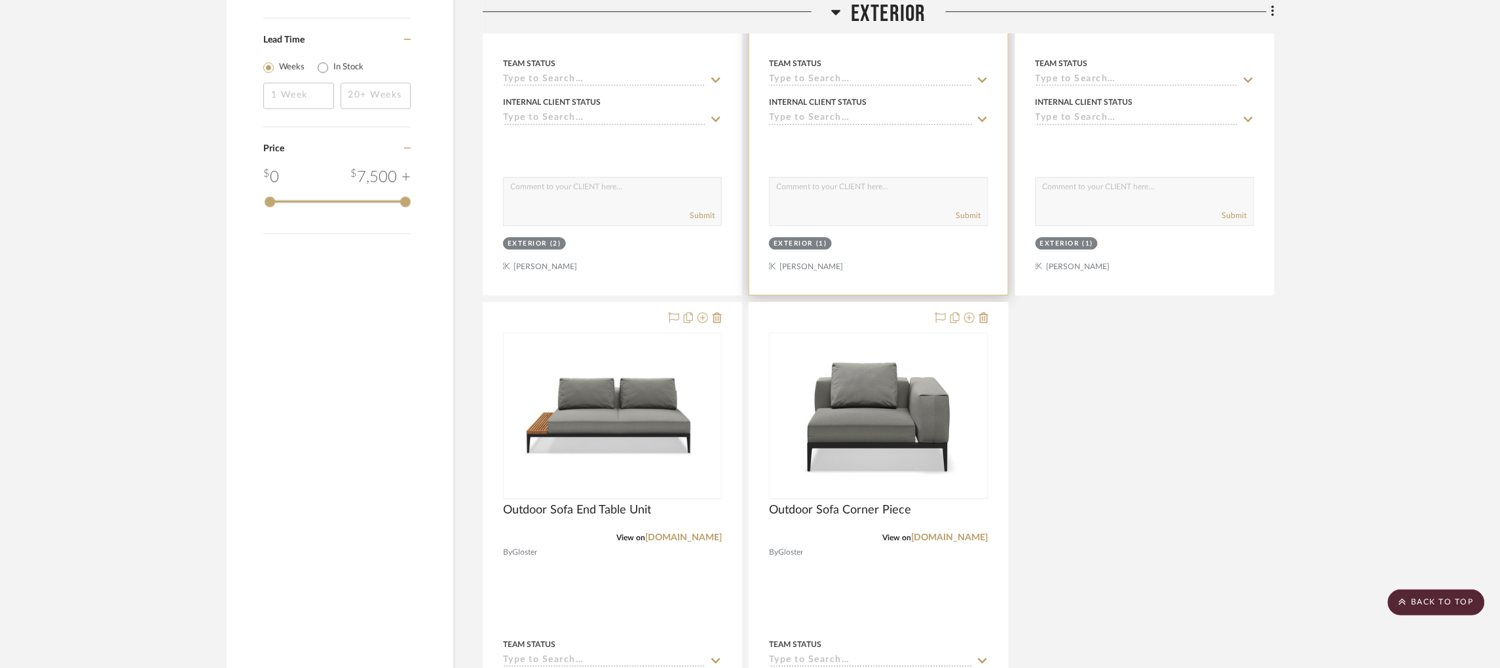
scroll to position [1376, 0]
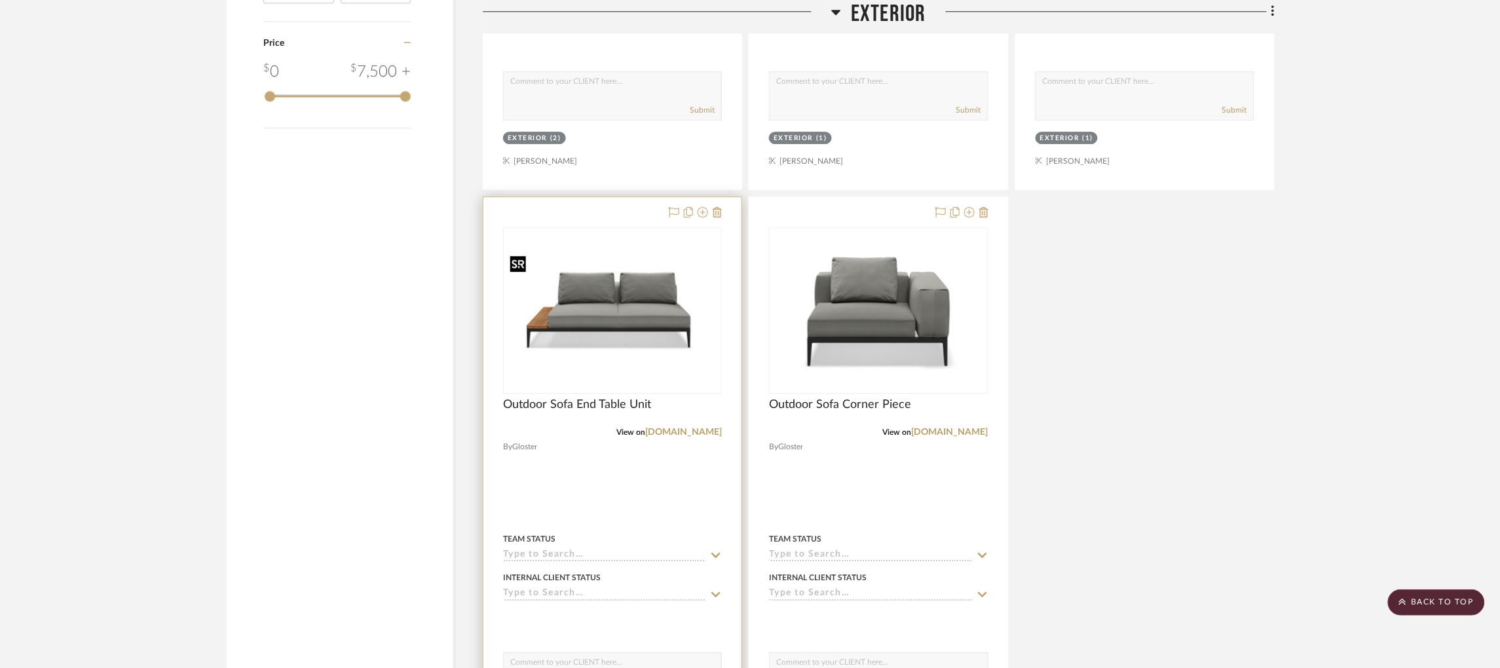
click at [600, 291] on img "0" at bounding box center [612, 310] width 216 height 127
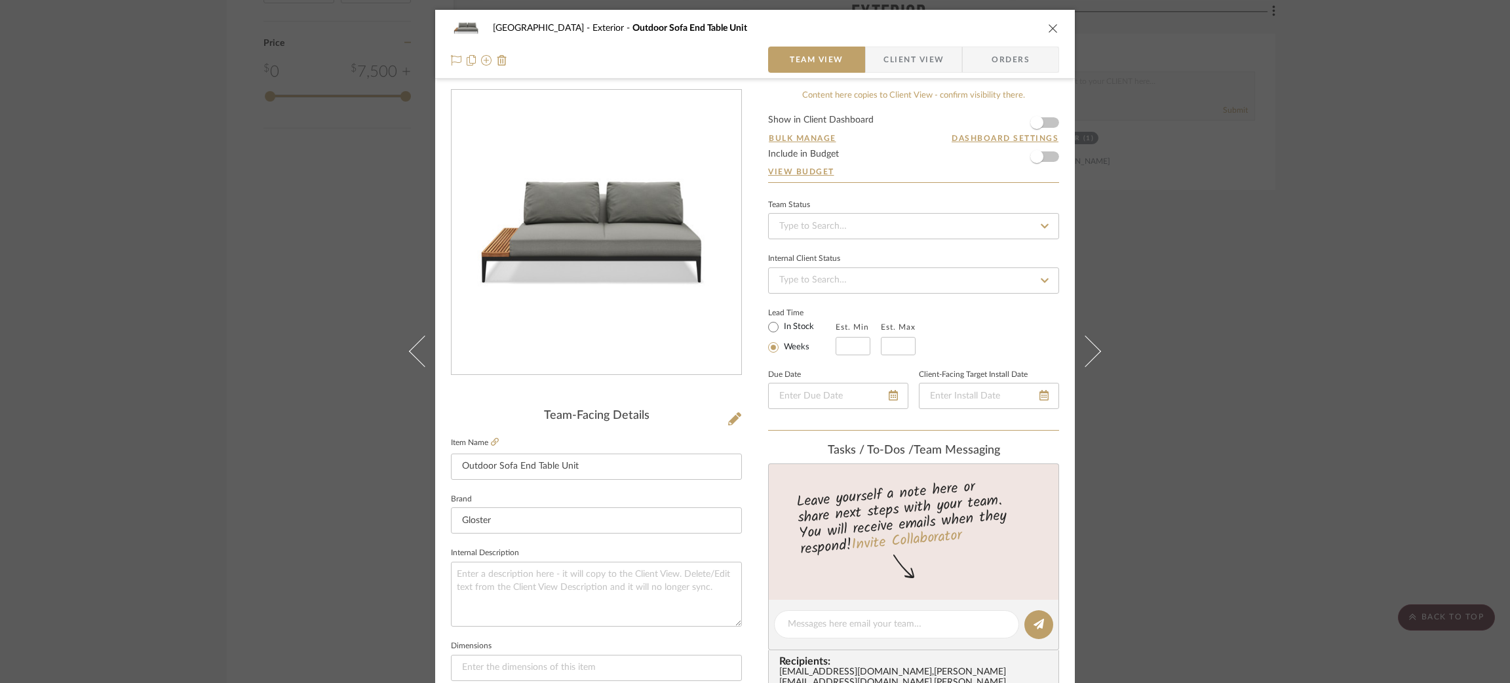
scroll to position [294, 0]
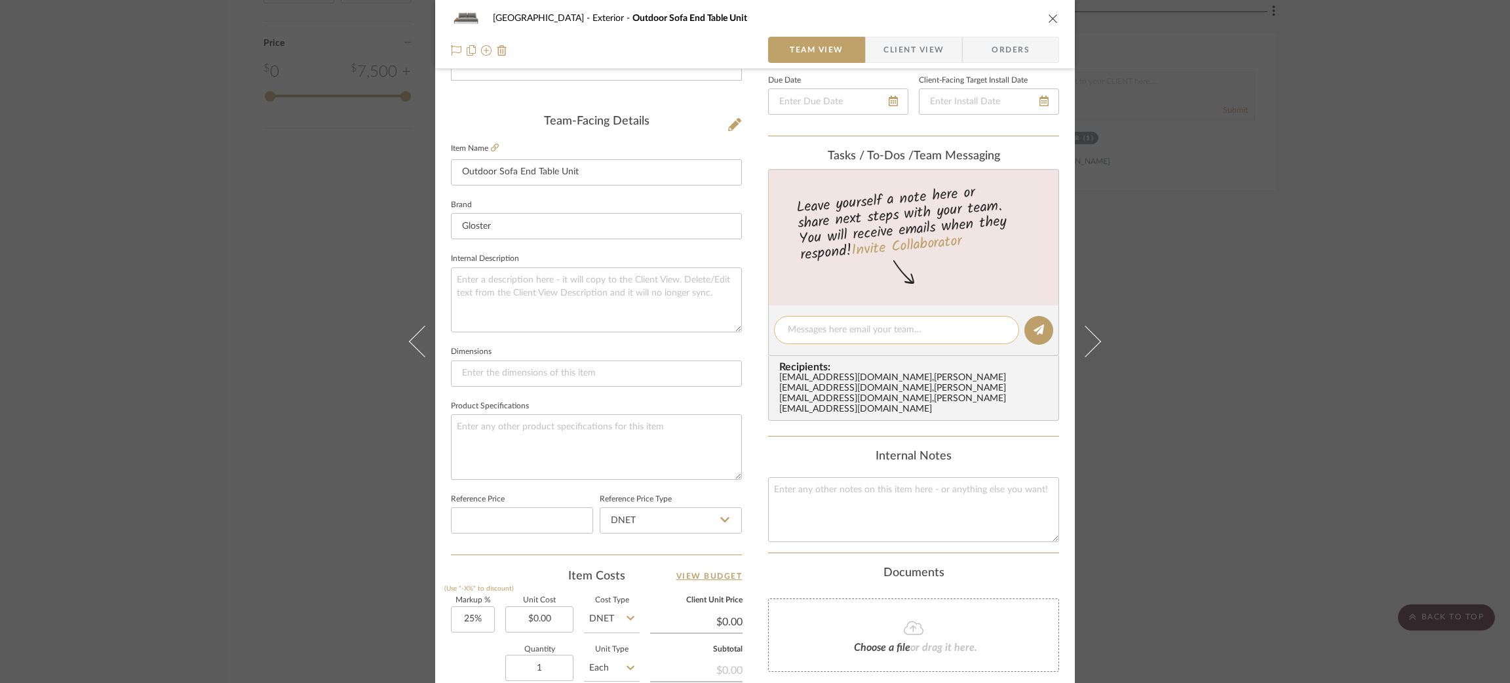
click at [844, 329] on textarea at bounding box center [897, 330] width 218 height 14
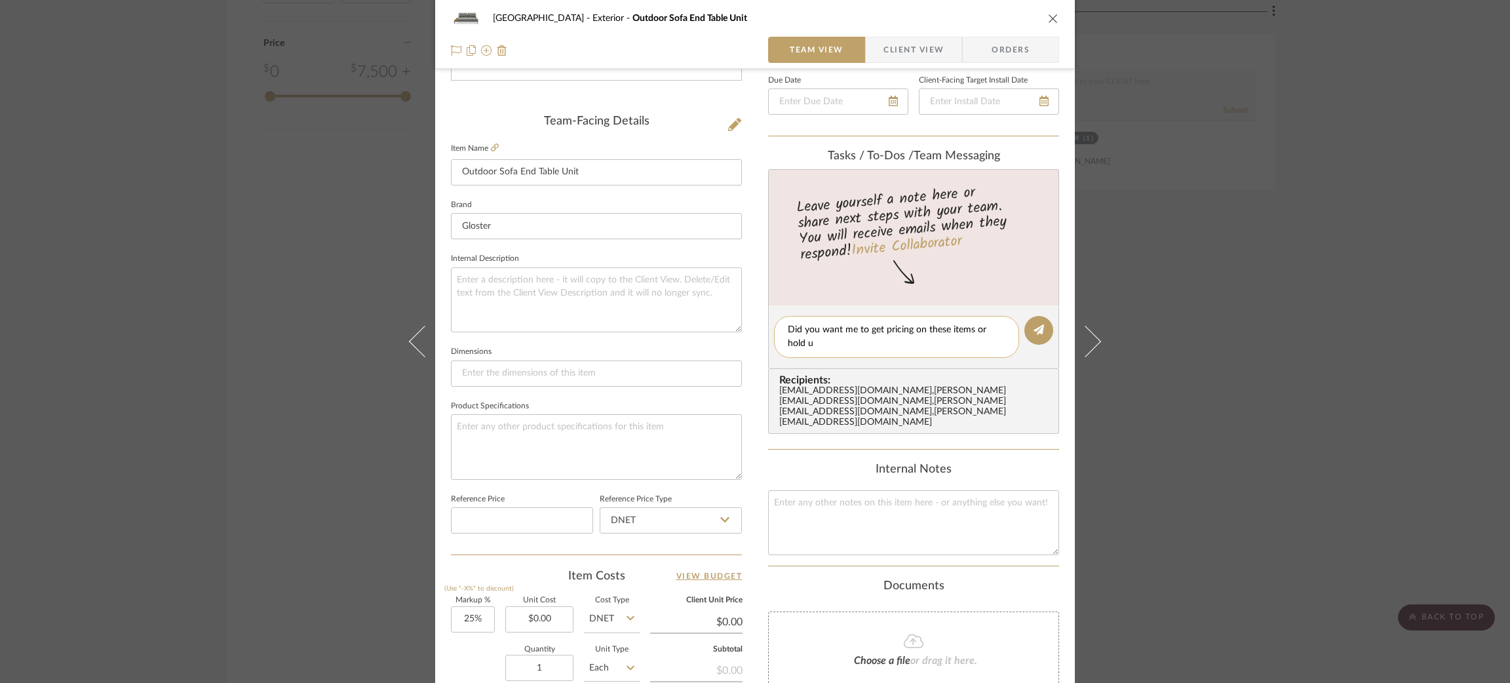
scroll to position [0, 0]
type textarea "Did you want me to get pricing on these items or hold until we select a fabric?"
drag, startPoint x: 899, startPoint y: 341, endPoint x: 744, endPoint y: 301, distance: 159.5
click at [744, 301] on div "Fairway Drive Exterior Outdoor Sofa End Table Unit Team View Client View Orders…" at bounding box center [754, 321] width 639 height 1210
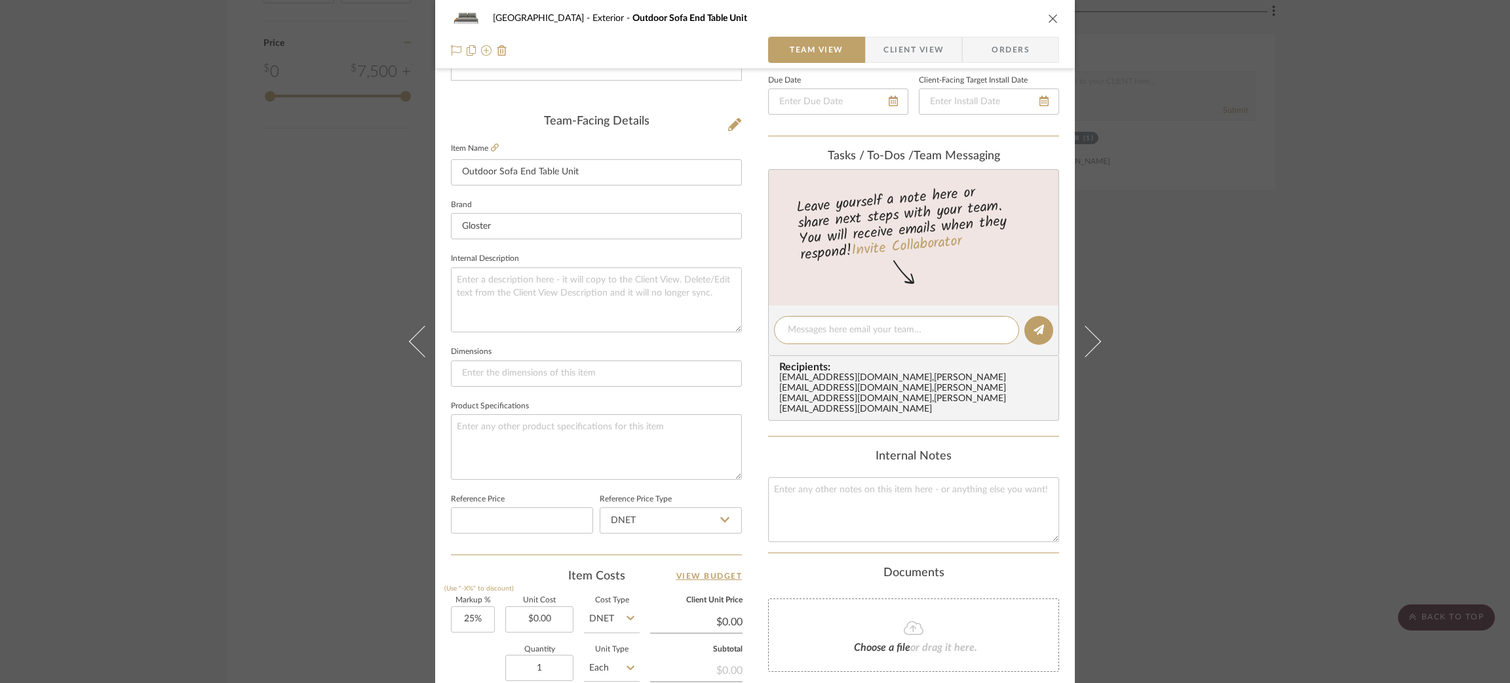
click at [1190, 316] on div "Fairway Drive Exterior Outdoor Sofa End Table Unit Team View Client View Orders…" at bounding box center [755, 341] width 1510 height 683
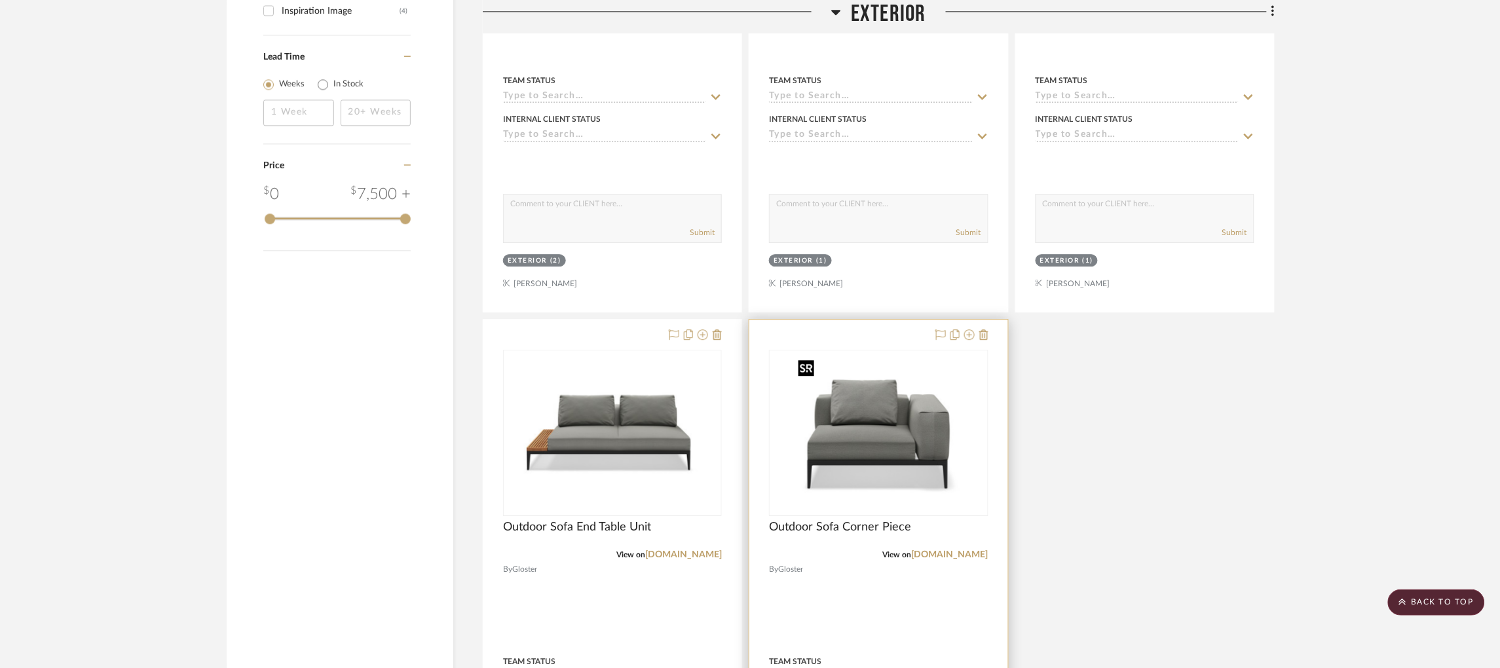
scroll to position [1255, 0]
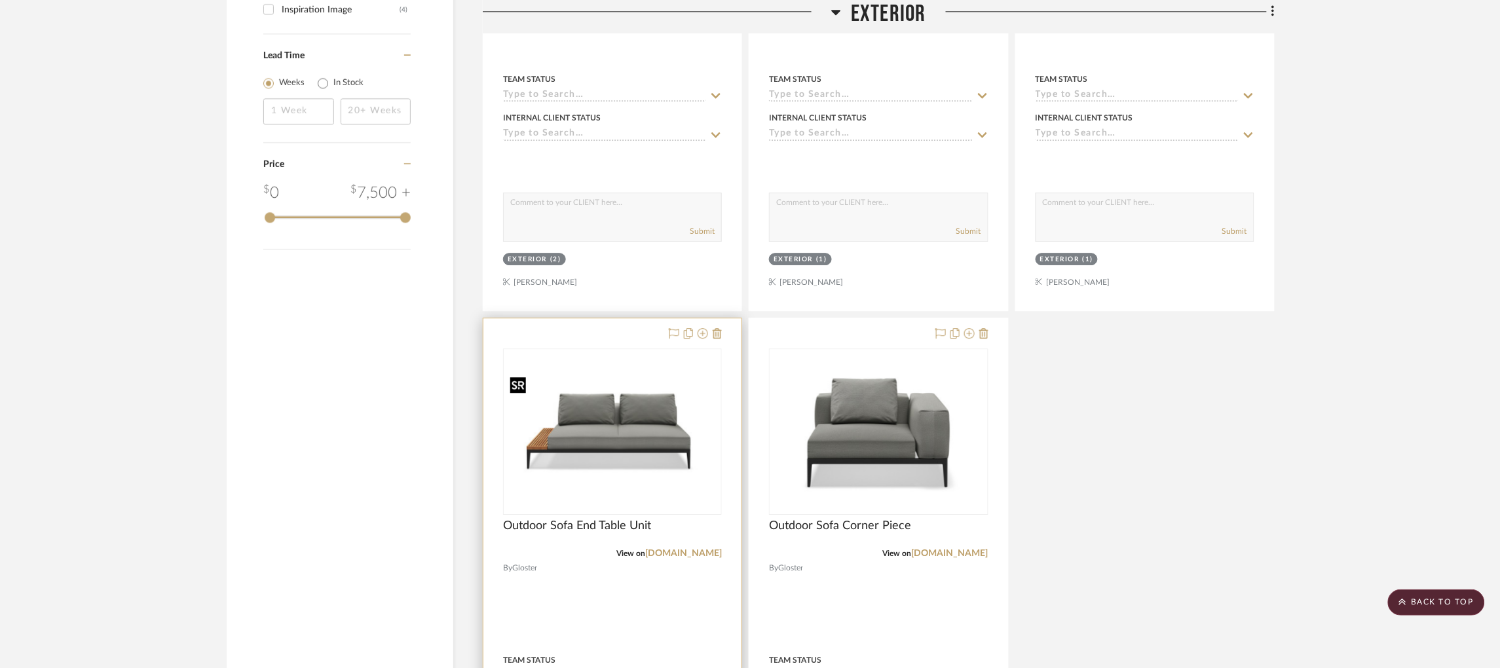
click at [639, 387] on img "0" at bounding box center [612, 431] width 216 height 127
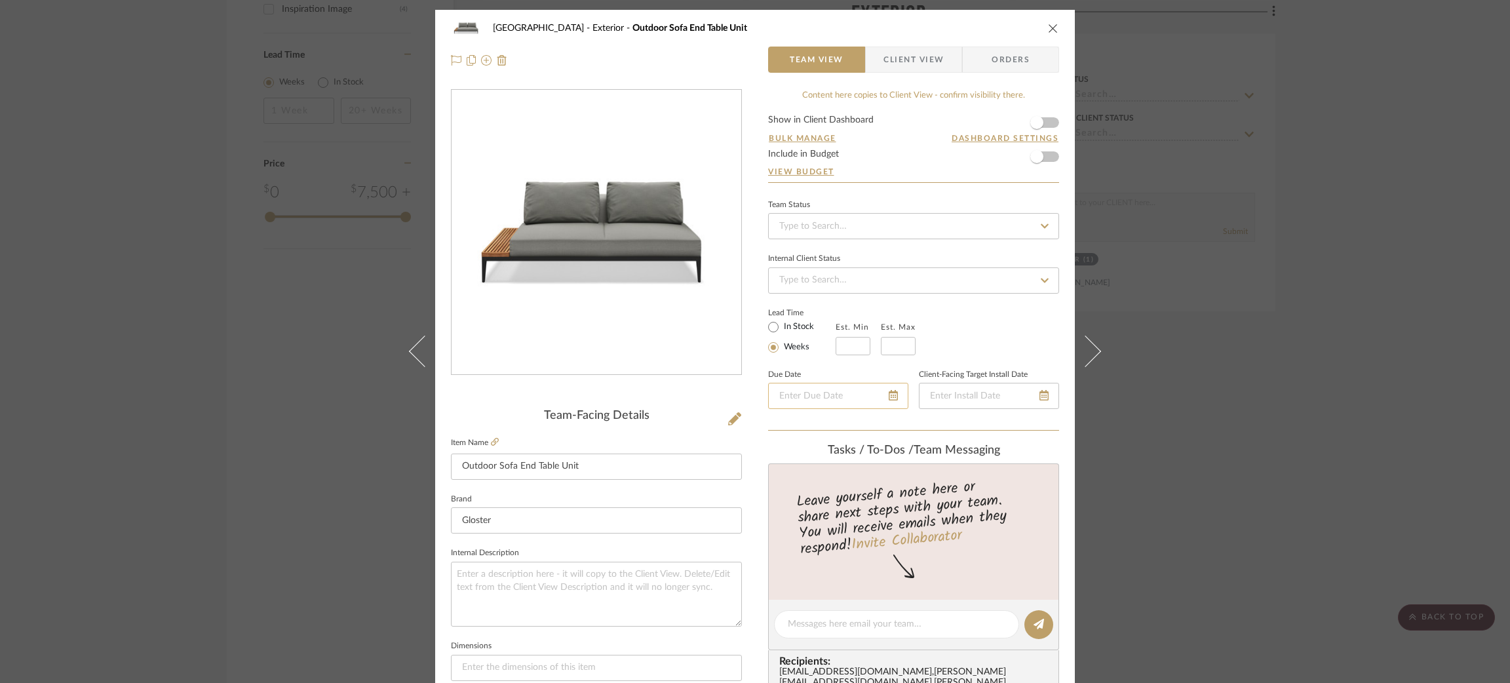
scroll to position [250, 0]
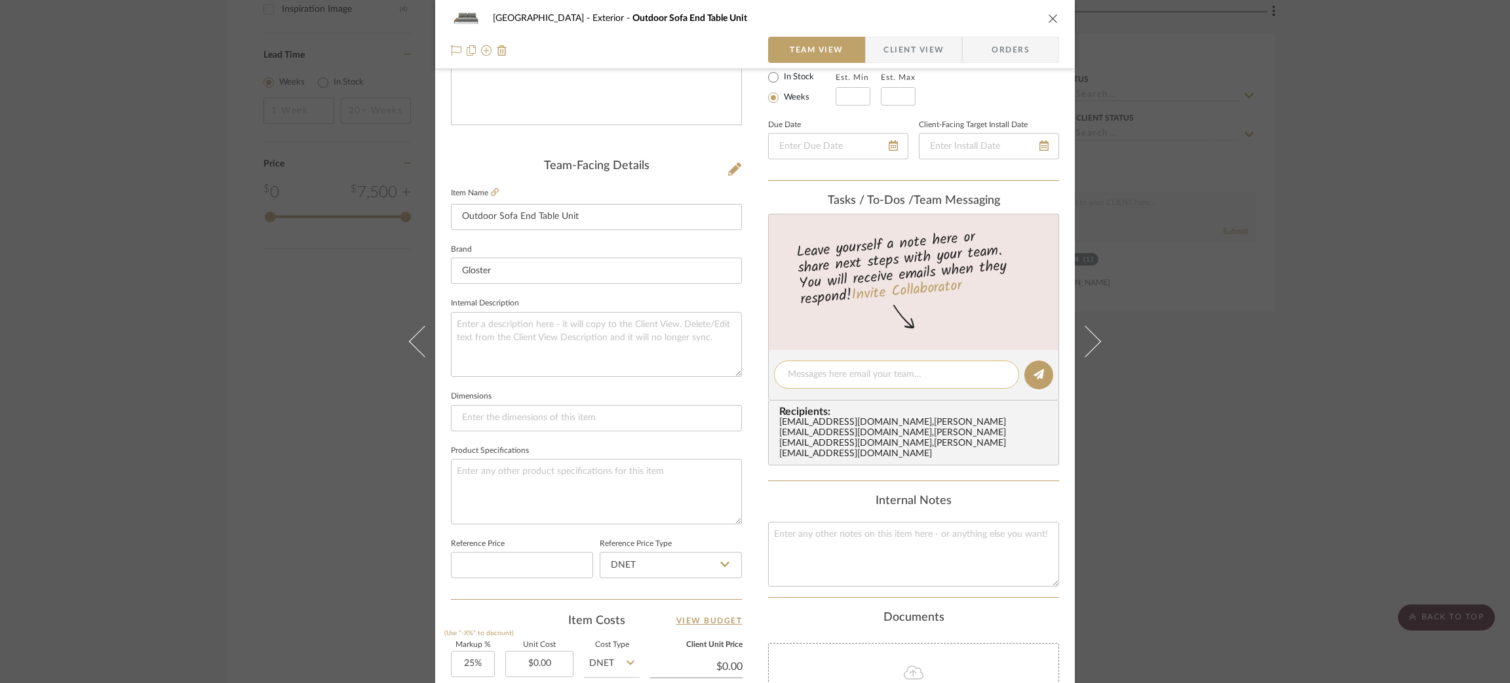
click at [854, 375] on textarea at bounding box center [897, 375] width 218 height 14
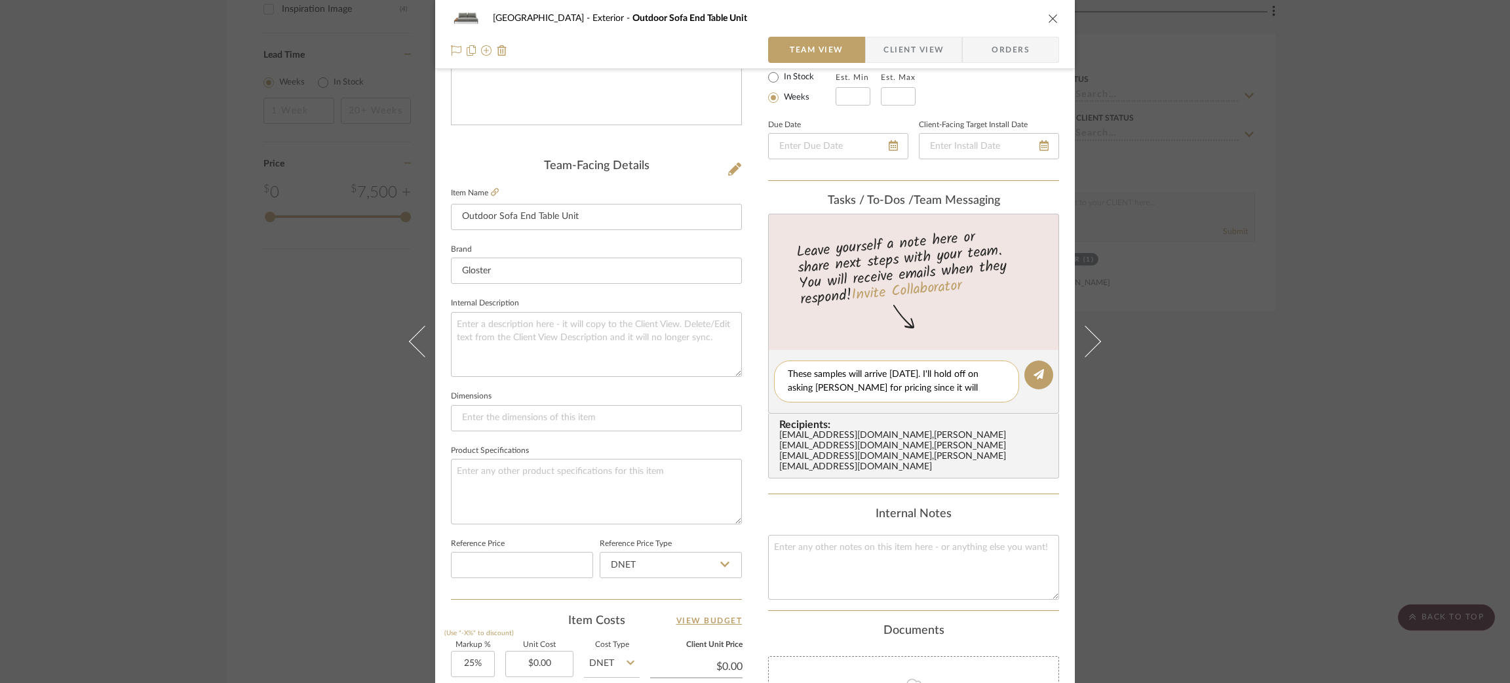
scroll to position [0, 0]
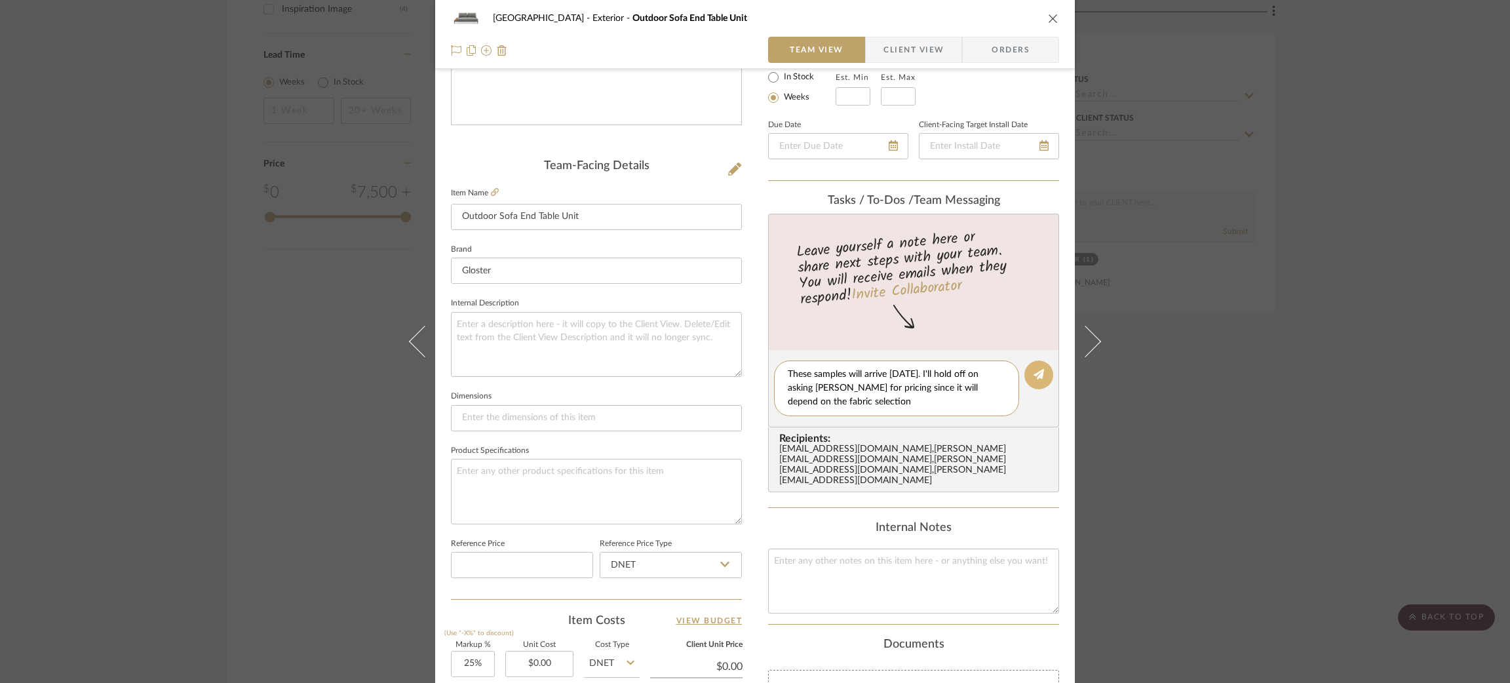
type textarea "These samples will arrive tomorrow. I'll hold off on asking Carla for pricing s…"
click at [1037, 371] on icon at bounding box center [1038, 374] width 10 height 10
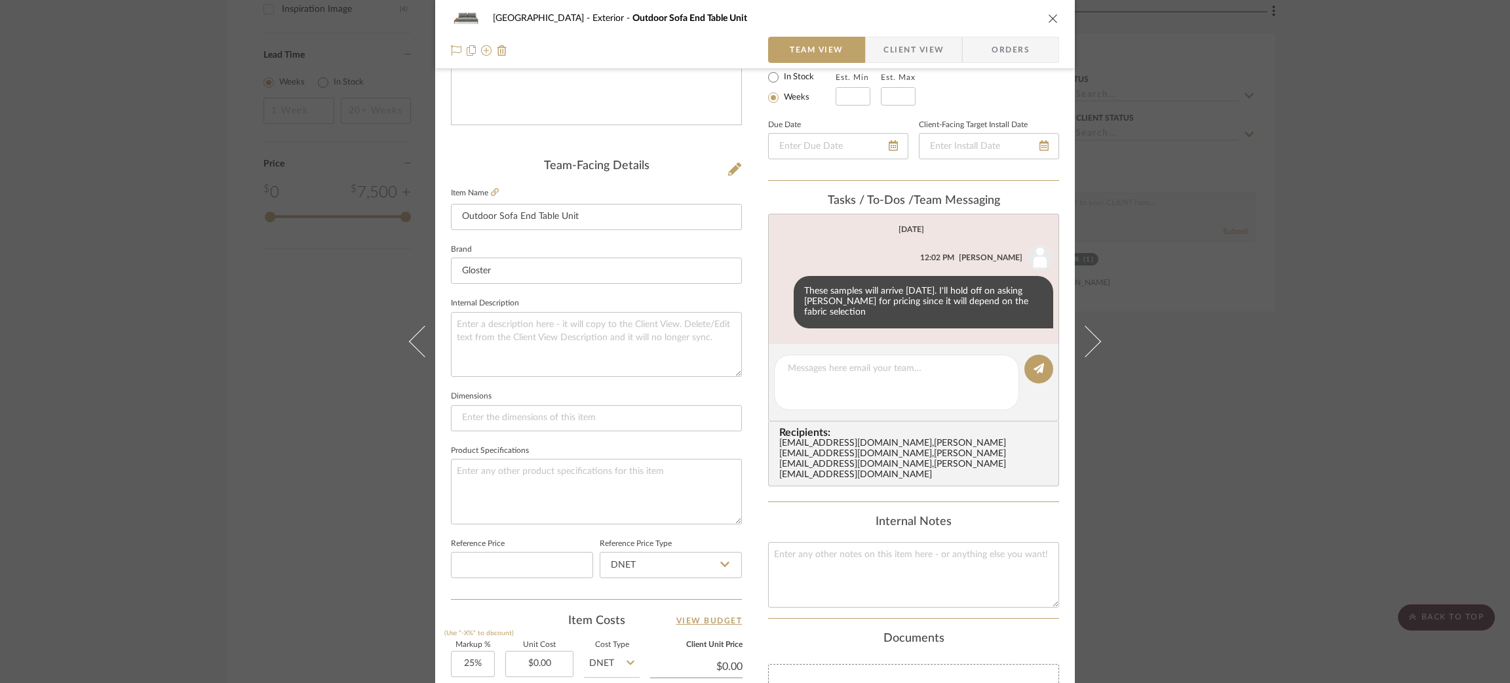
click at [235, 333] on div "Fairway Drive Exterior Outdoor Sofa End Table Unit Team View Client View Orders…" at bounding box center [755, 341] width 1510 height 683
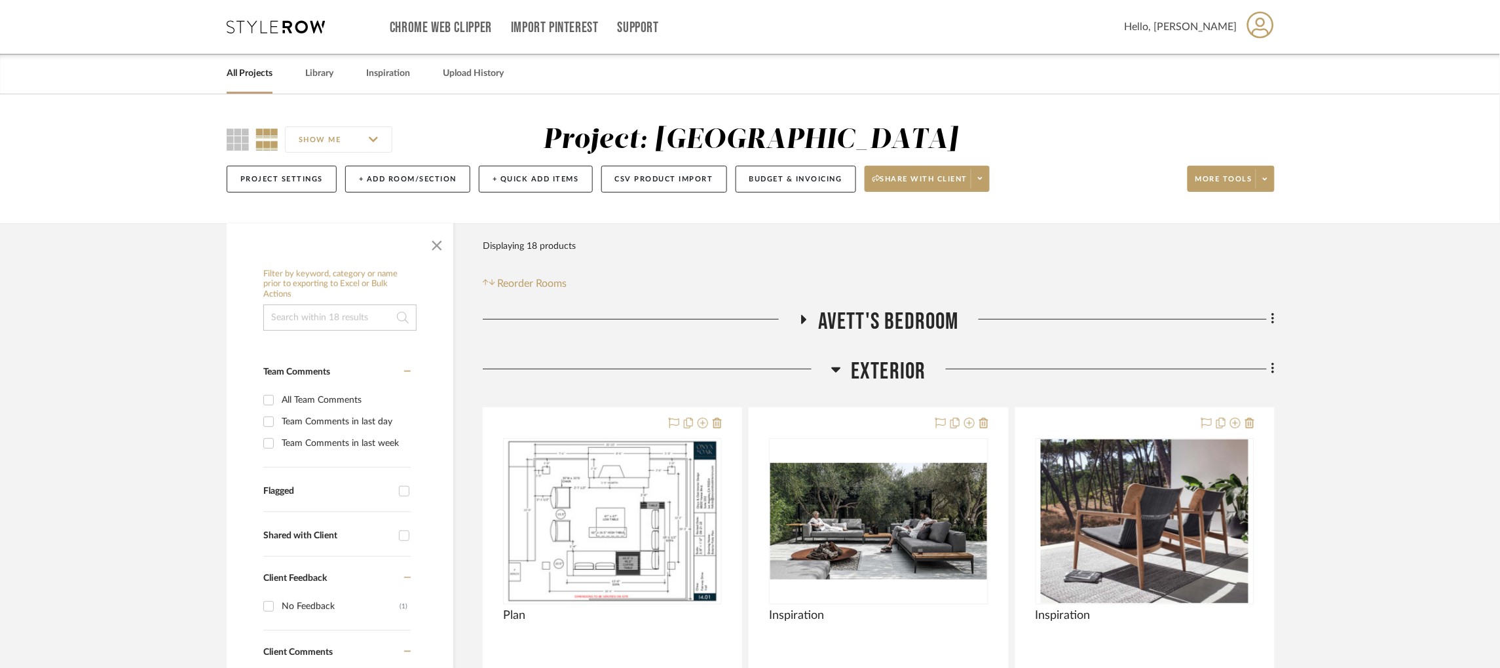
click at [835, 368] on icon at bounding box center [836, 370] width 9 height 5
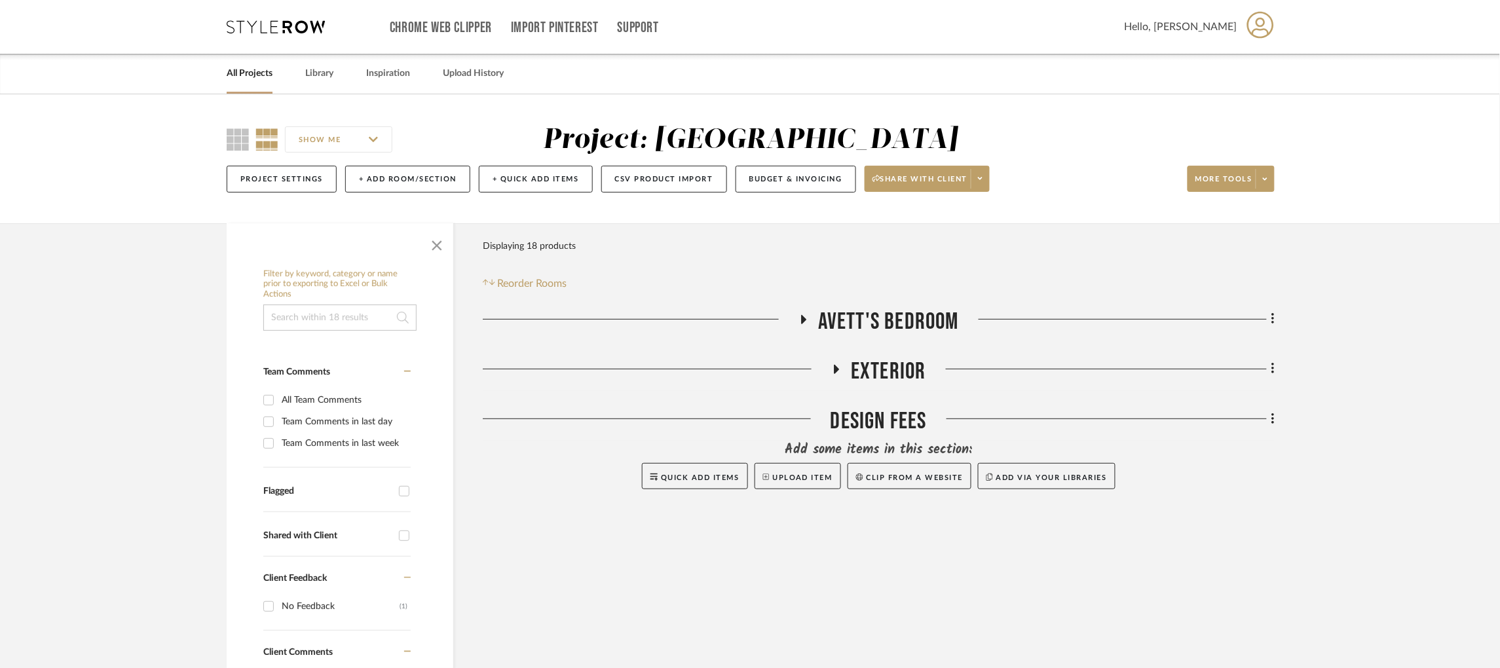
click at [805, 320] on icon at bounding box center [804, 319] width 5 height 9
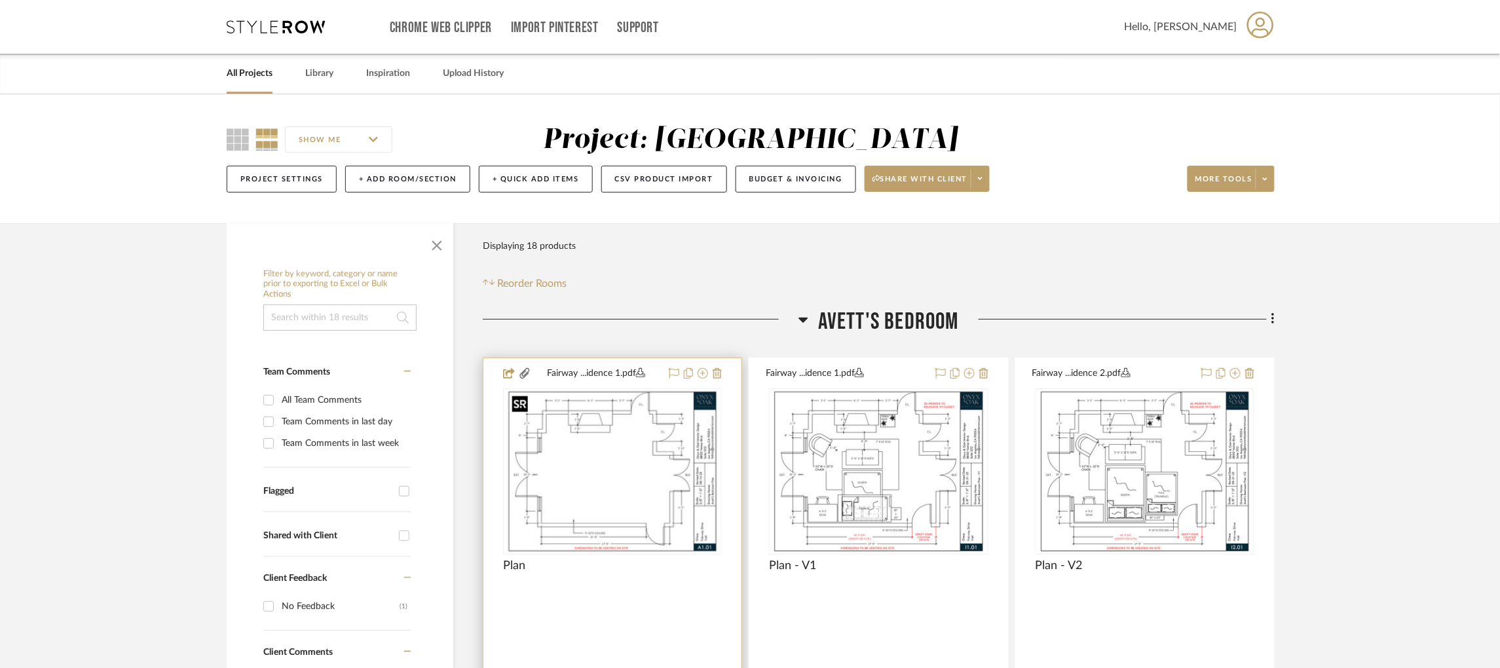
click at [0, 0] on img at bounding box center [0, 0] width 0 height 0
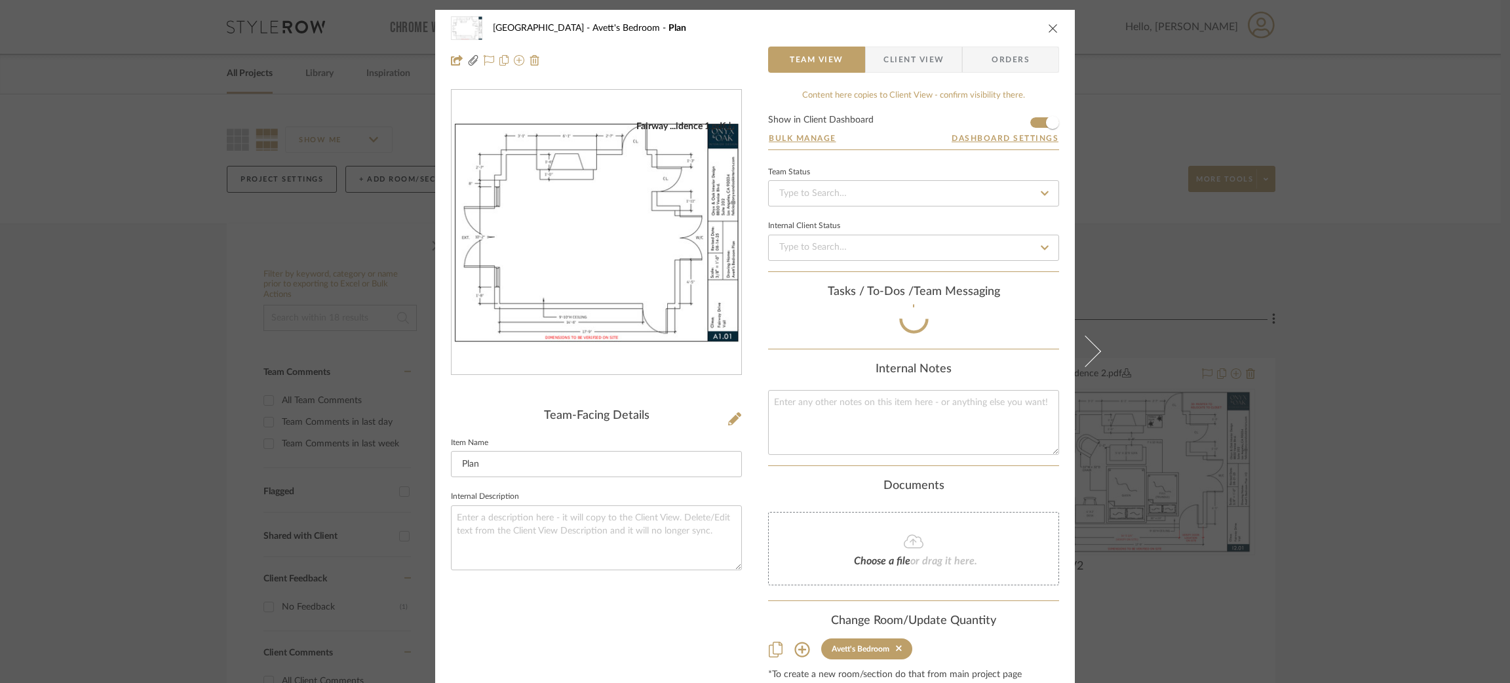
click at [1382, 307] on div "Fairway Drive Avett's Bedroom Plan Team View Client View Orders Fairway ...iden…" at bounding box center [755, 341] width 1510 height 683
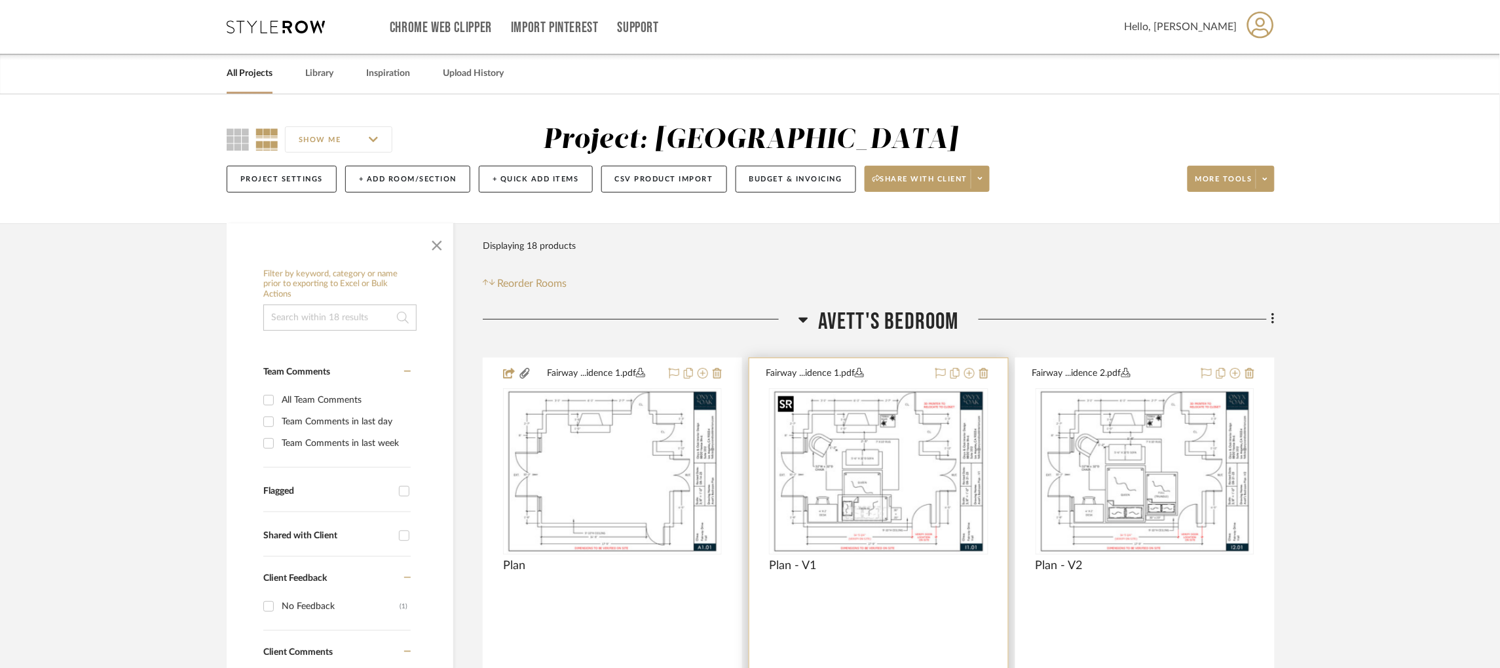
click at [0, 0] on img at bounding box center [0, 0] width 0 height 0
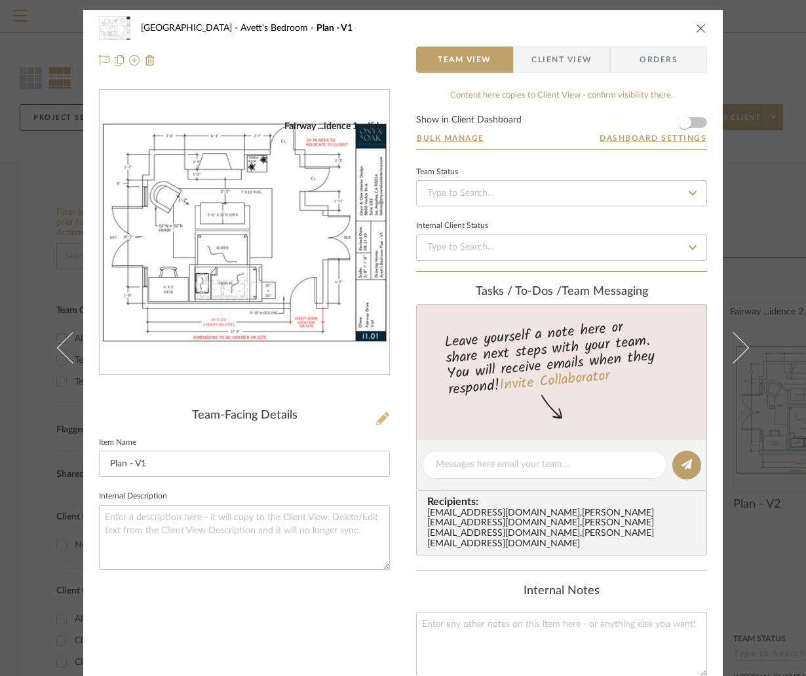
click at [376, 418] on icon at bounding box center [382, 418] width 13 height 13
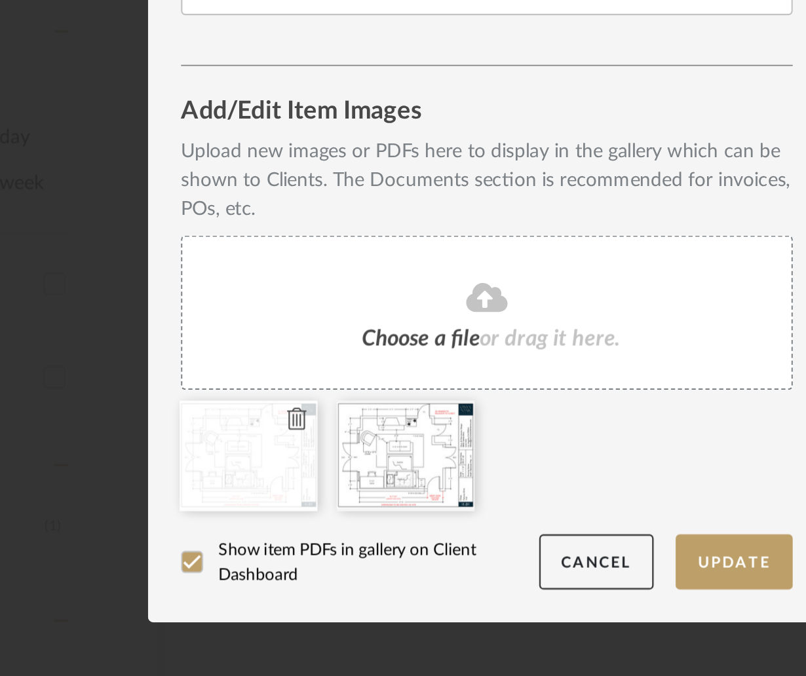
click at [308, 490] on icon at bounding box center [312, 494] width 9 height 10
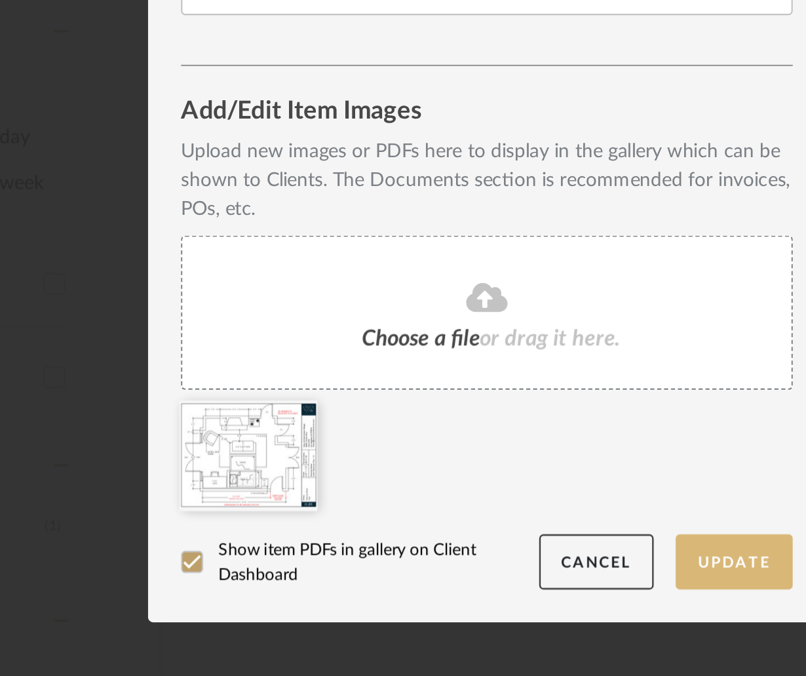
click at [512, 564] on button "Update" at bounding box center [521, 562] width 56 height 27
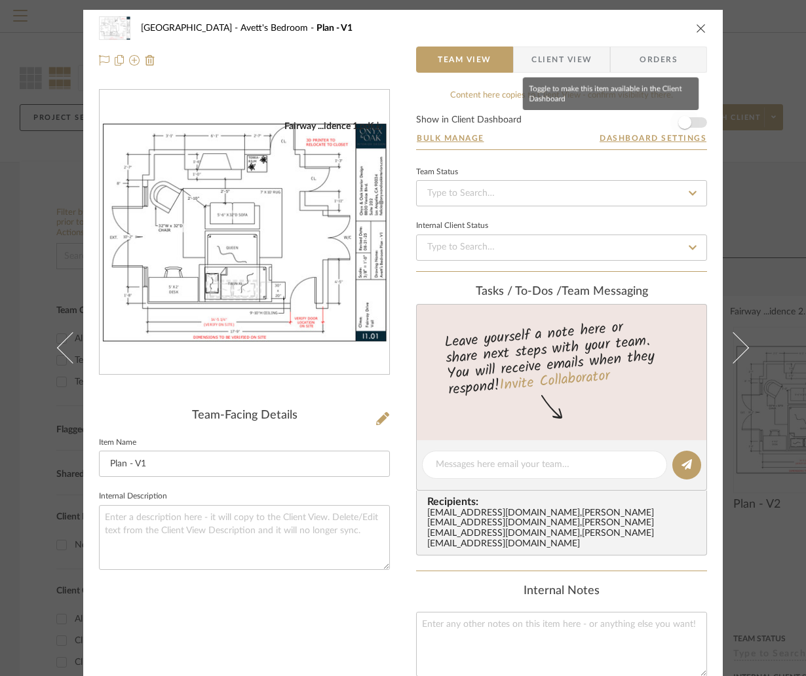
click at [687, 123] on span "button" at bounding box center [684, 122] width 29 height 29
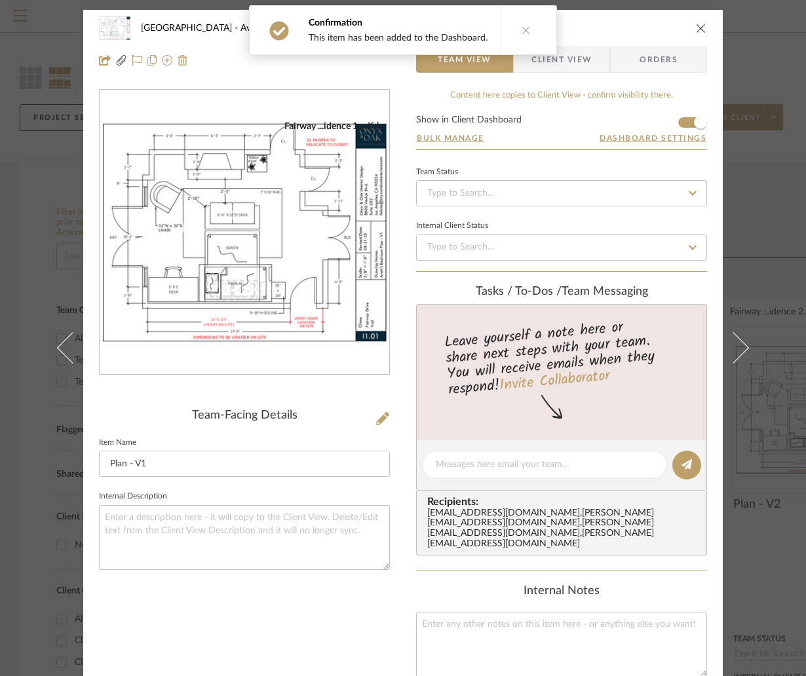
click at [766, 261] on div "Fairway Drive Avett's Bedroom Plan - V1 Team View Client View Orders Fairway ..…" at bounding box center [403, 338] width 806 height 676
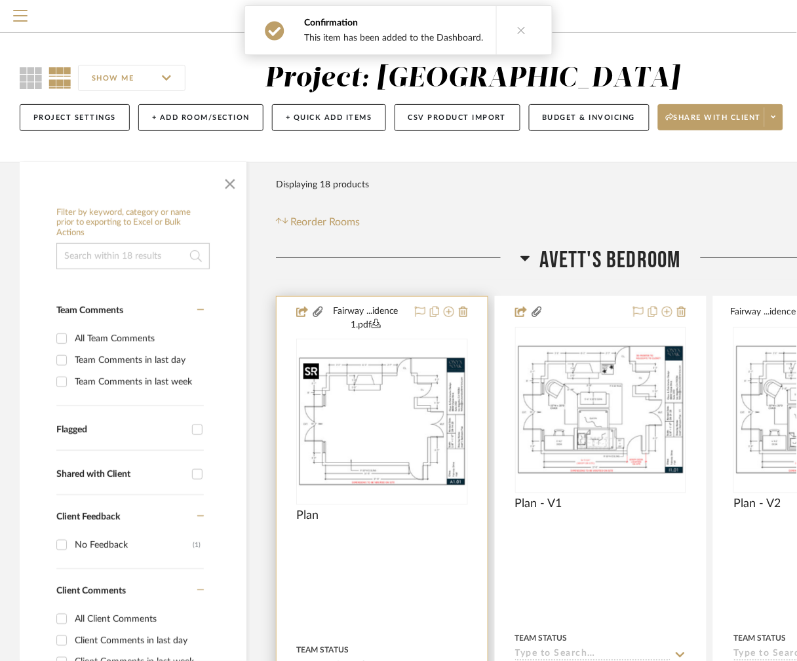
click at [414, 418] on img "0" at bounding box center [381, 421] width 169 height 130
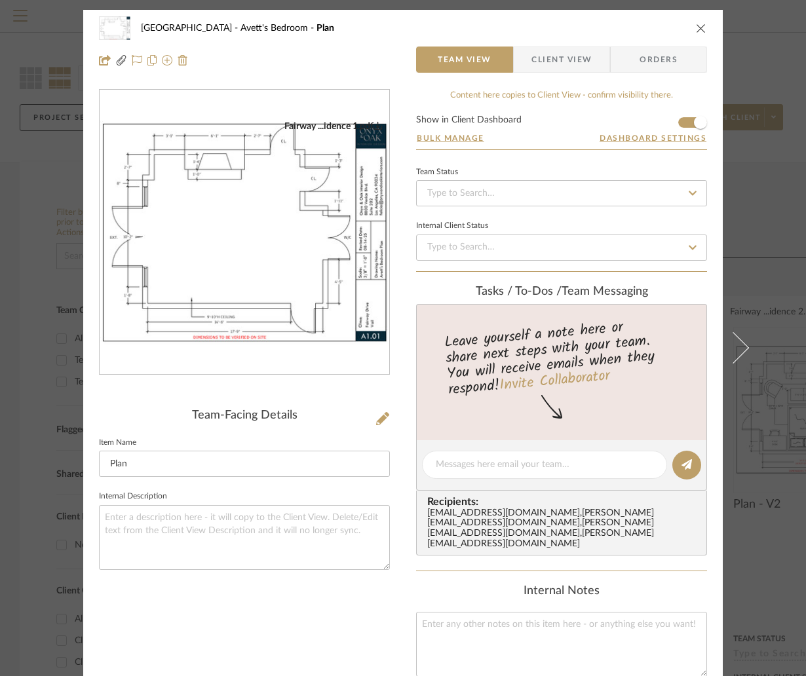
click at [780, 170] on div "Fairway Drive Avett's Bedroom Plan Team View Client View Orders Fairway ...iden…" at bounding box center [403, 338] width 806 height 676
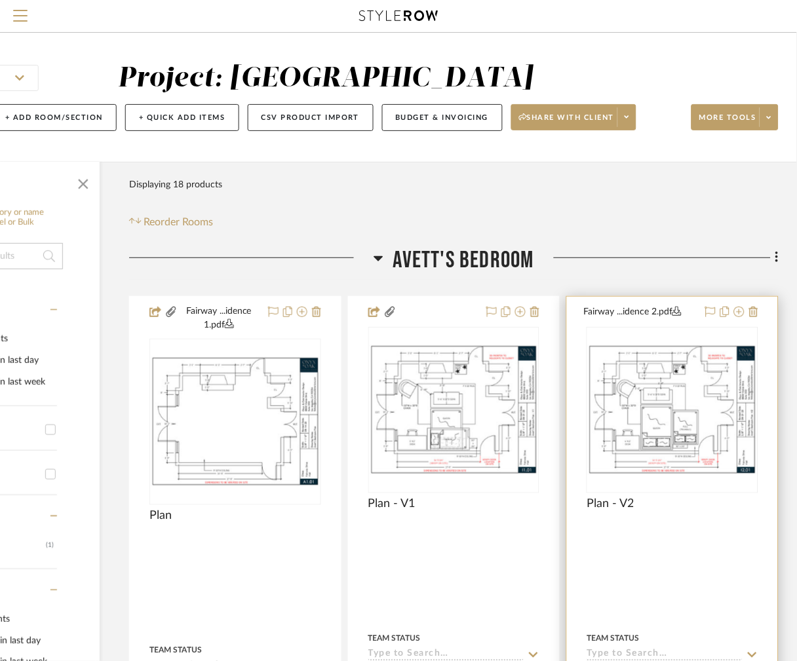
scroll to position [0, 230]
click at [607, 402] on img "0" at bounding box center [672, 410] width 169 height 130
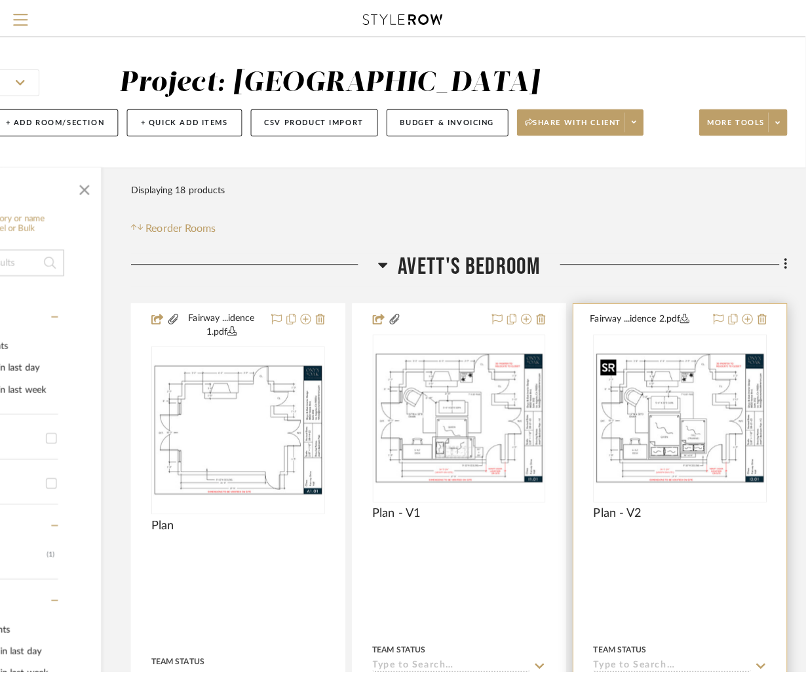
scroll to position [0, 0]
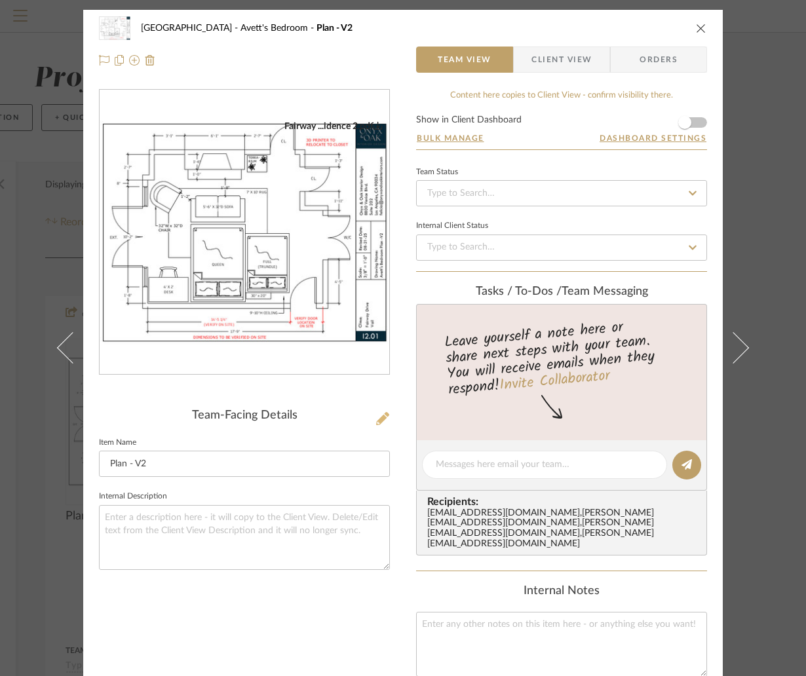
click at [382, 415] on icon at bounding box center [382, 418] width 13 height 13
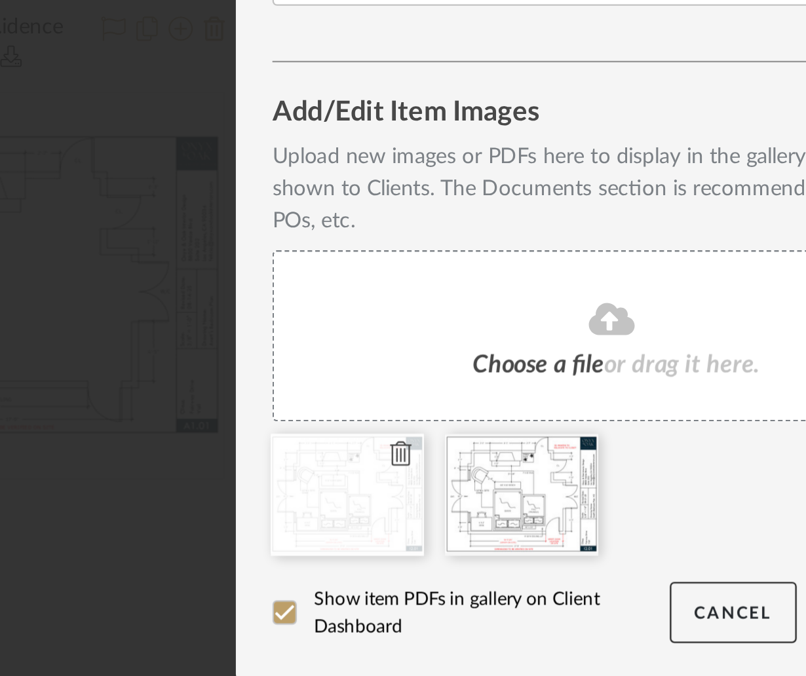
click at [308, 492] on icon at bounding box center [312, 494] width 9 height 10
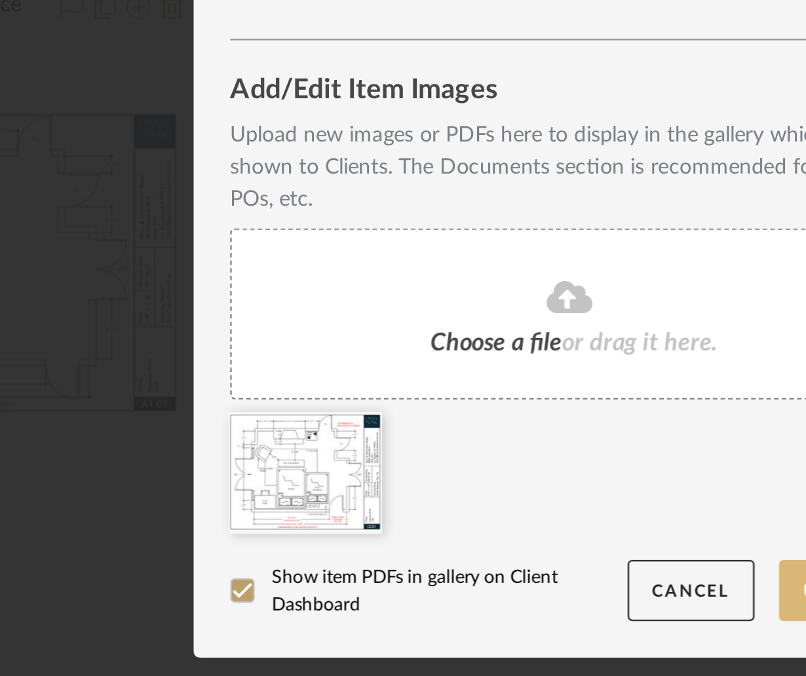
click at [496, 558] on button "Update" at bounding box center [521, 562] width 56 height 27
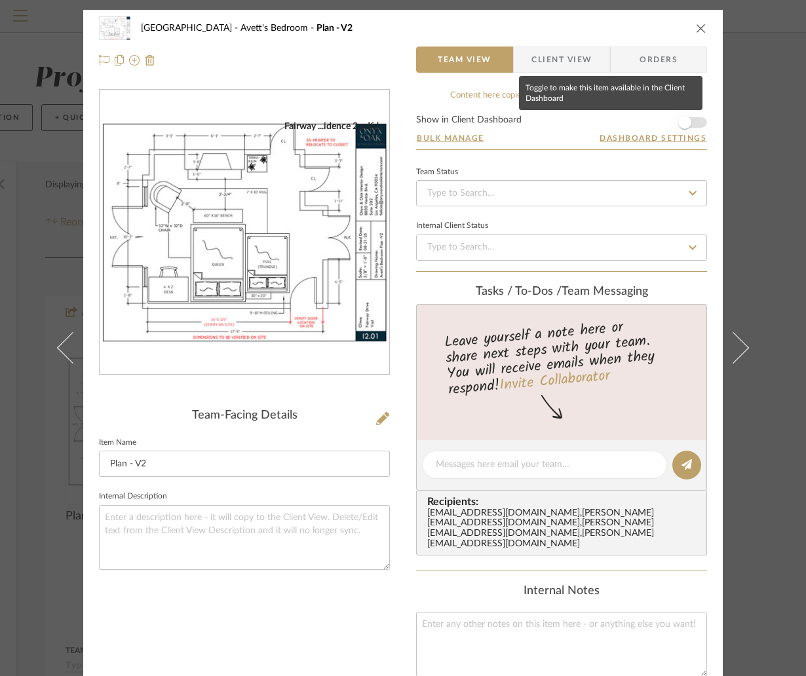
click at [683, 123] on span "button" at bounding box center [684, 122] width 13 height 13
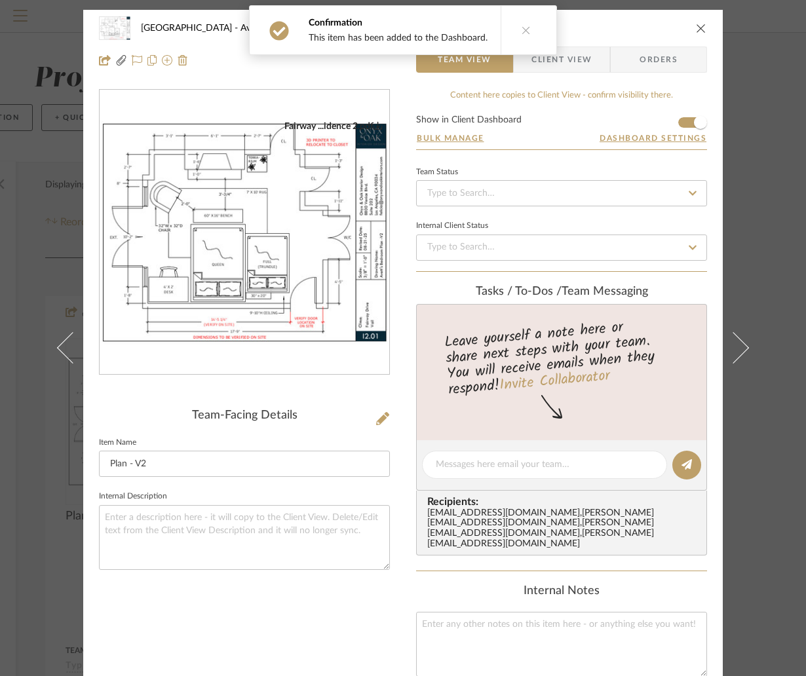
click at [768, 238] on div "Fairway Drive Avett's Bedroom Plan - V2 Team View Client View Orders Fairway ..…" at bounding box center [403, 338] width 806 height 676
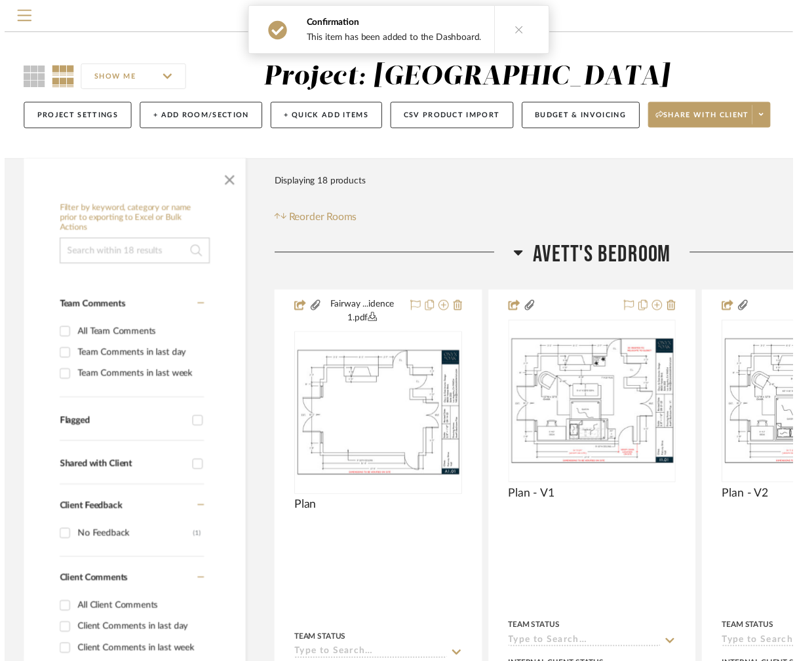
scroll to position [0, 230]
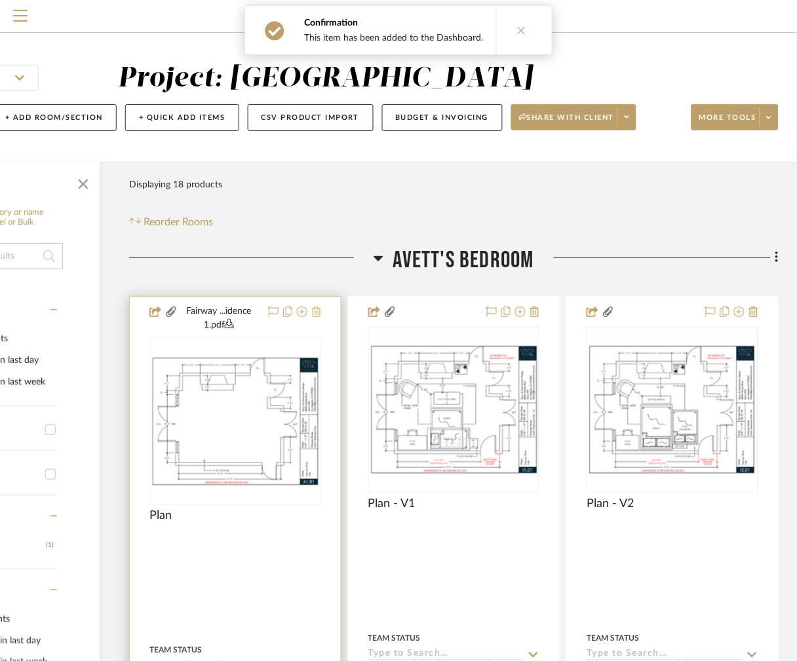
click at [312, 310] on icon at bounding box center [316, 312] width 9 height 10
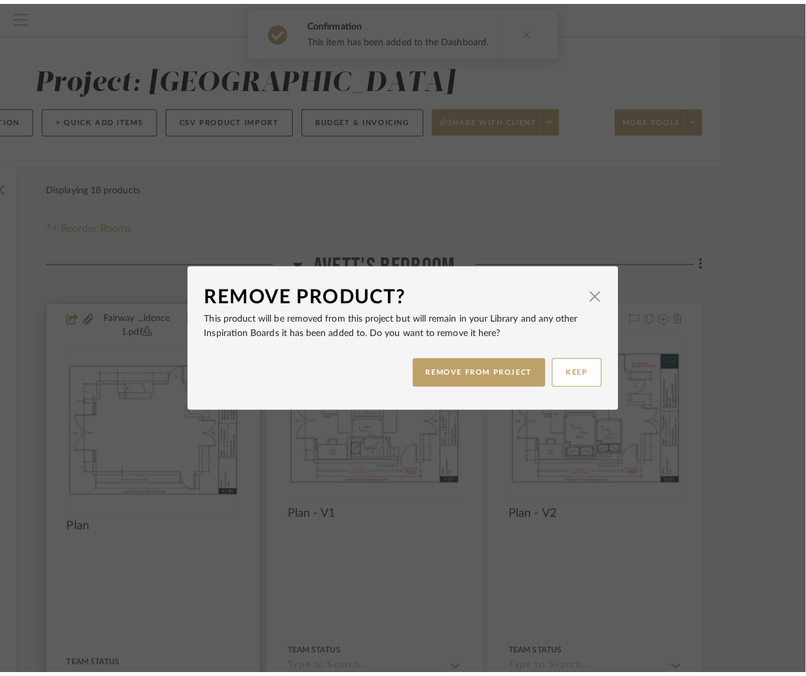
scroll to position [0, 0]
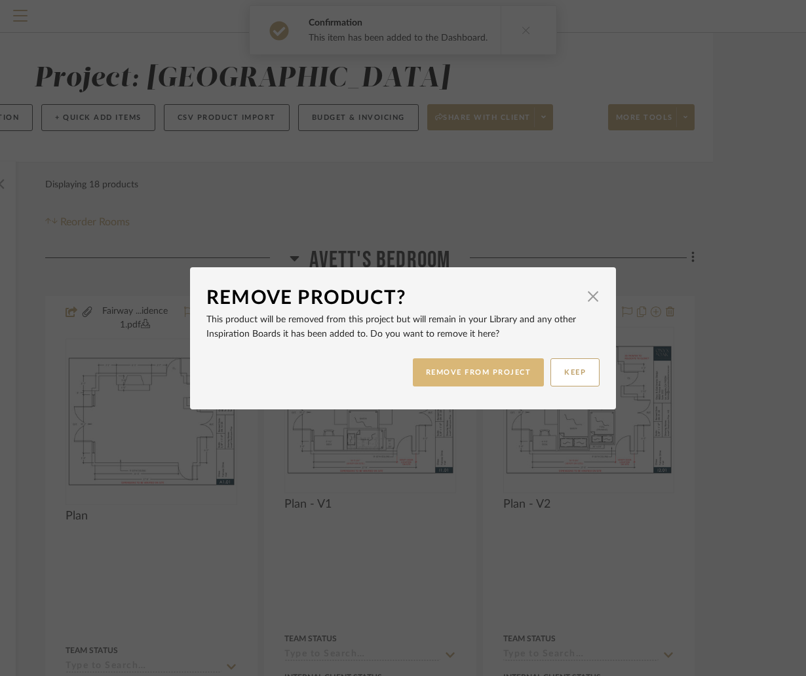
click at [470, 372] on button "REMOVE FROM PROJECT" at bounding box center [479, 372] width 132 height 28
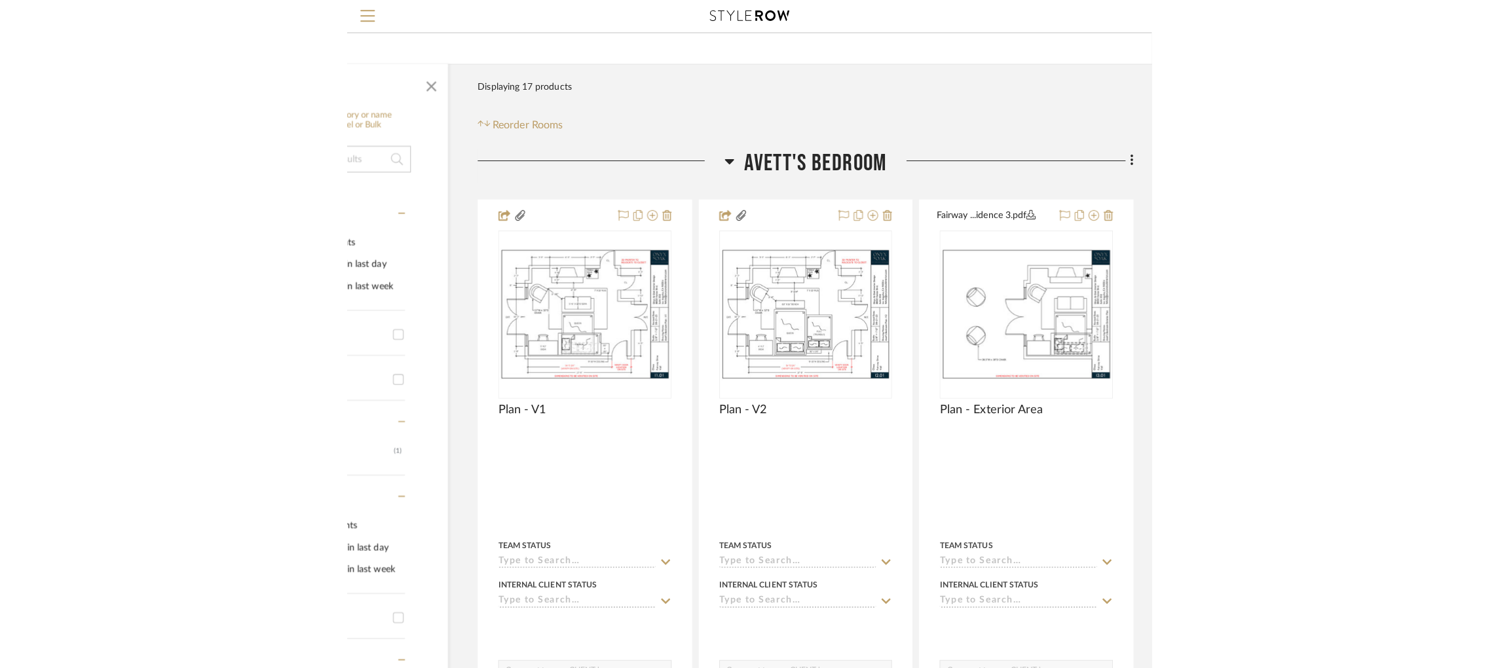
scroll to position [98, 3]
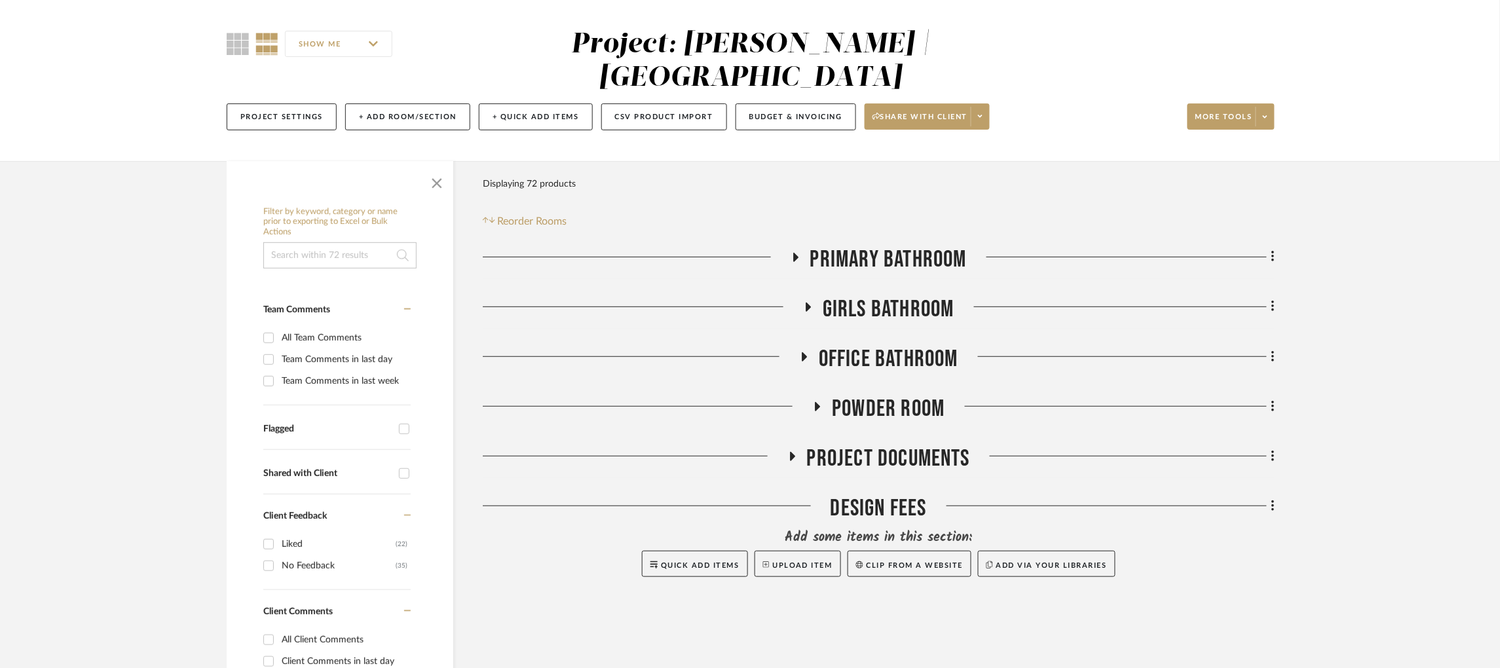
click at [799, 262] on icon at bounding box center [796, 257] width 16 height 10
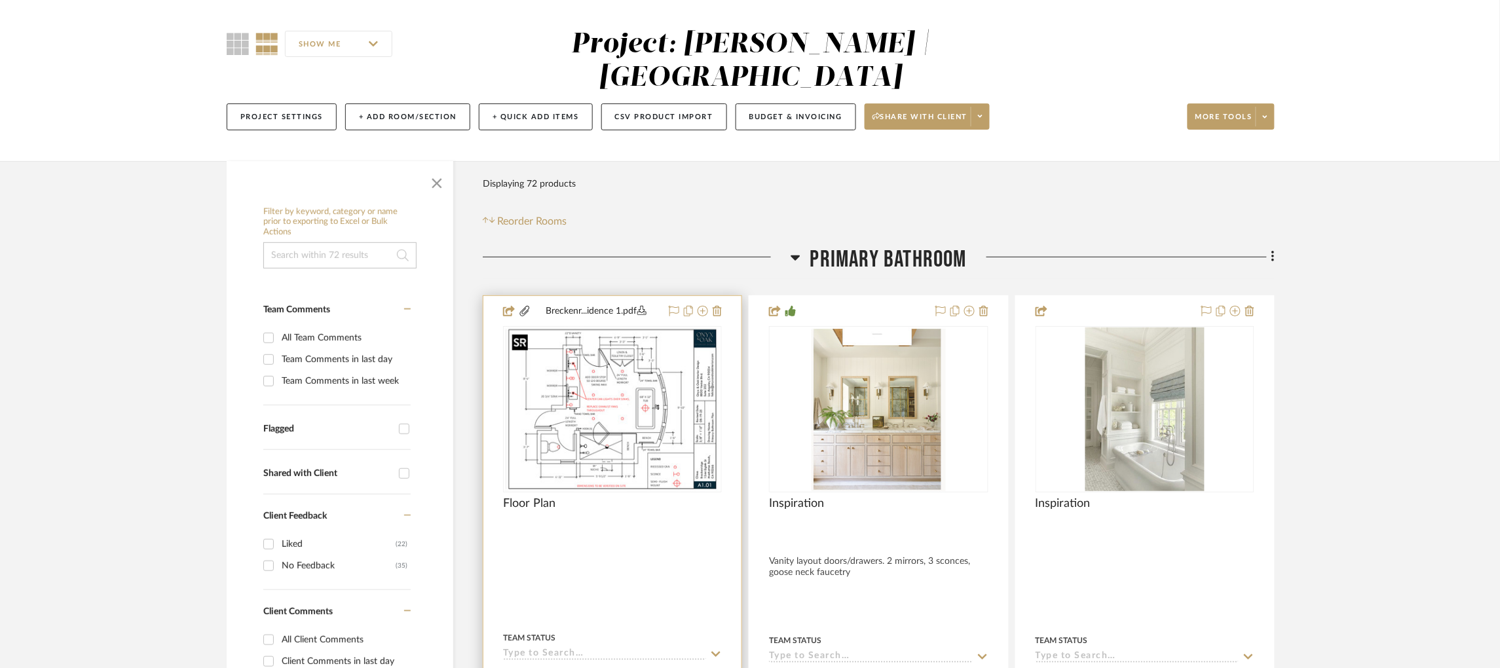
click at [685, 396] on div at bounding box center [612, 409] width 219 height 166
click at [666, 402] on img "0" at bounding box center [612, 410] width 212 height 164
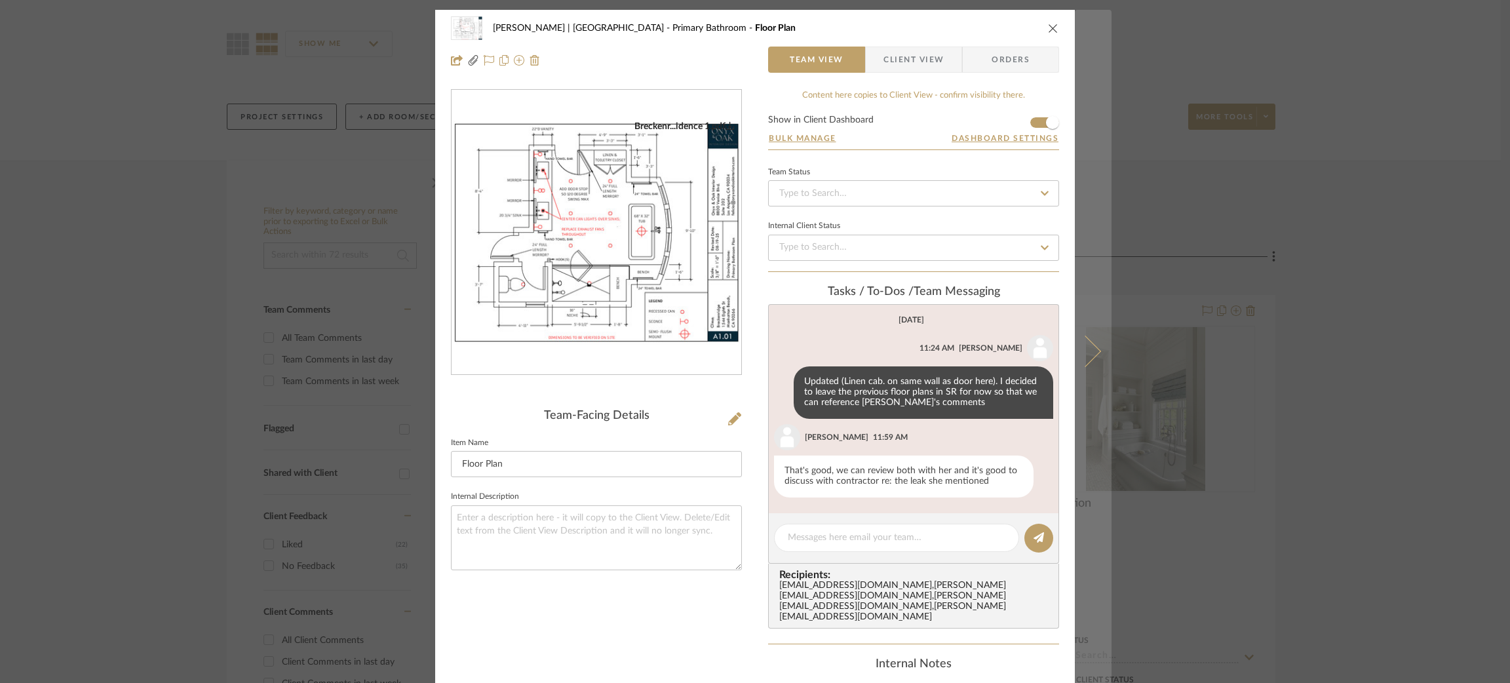
click at [1092, 355] on icon at bounding box center [1084, 350] width 31 height 31
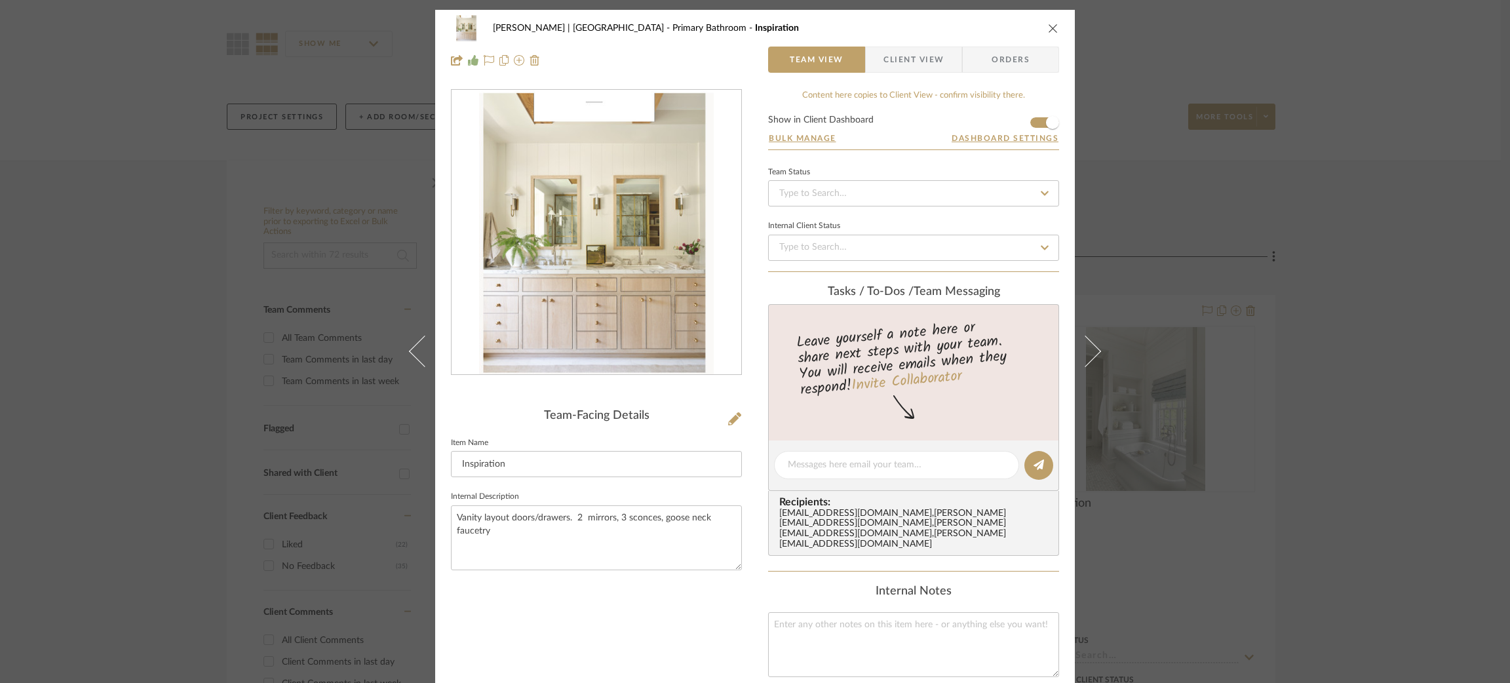
click at [1092, 355] on icon at bounding box center [1084, 350] width 31 height 31
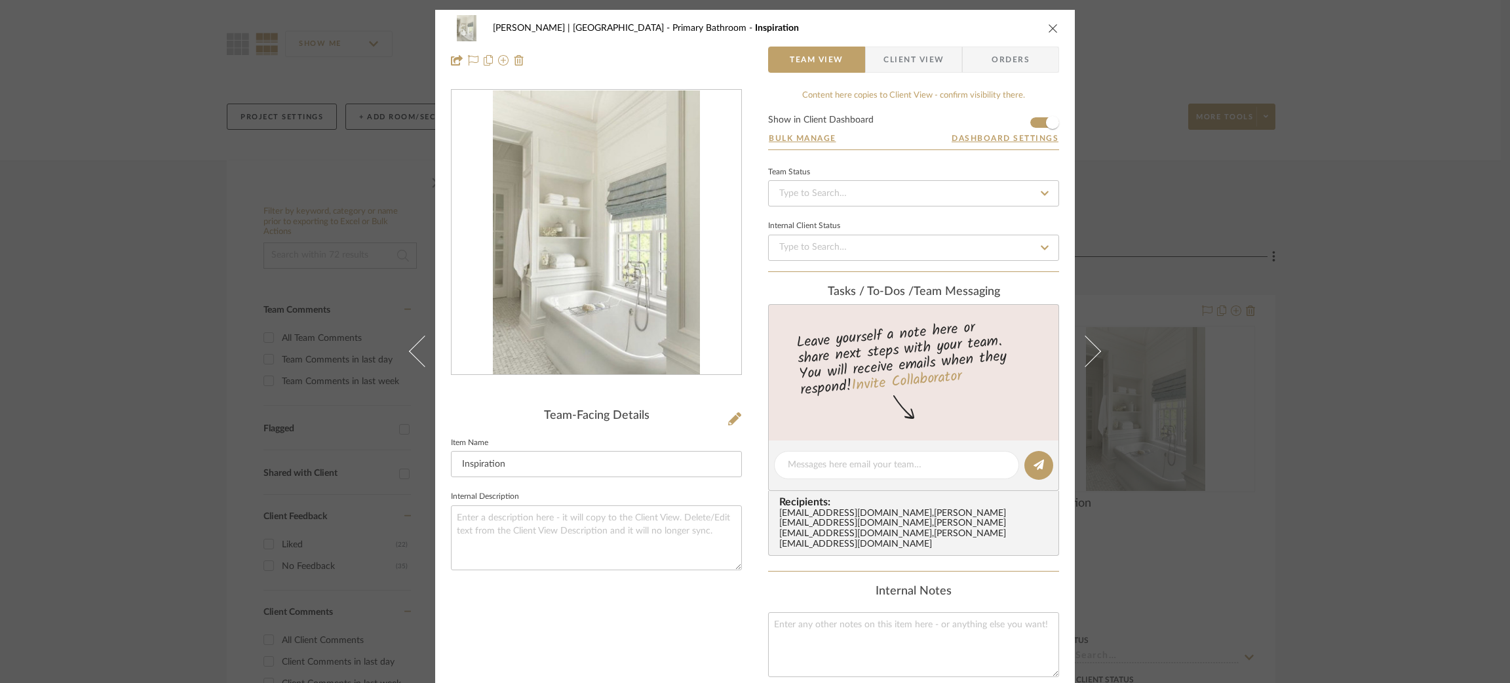
click at [1092, 355] on icon at bounding box center [1084, 350] width 31 height 31
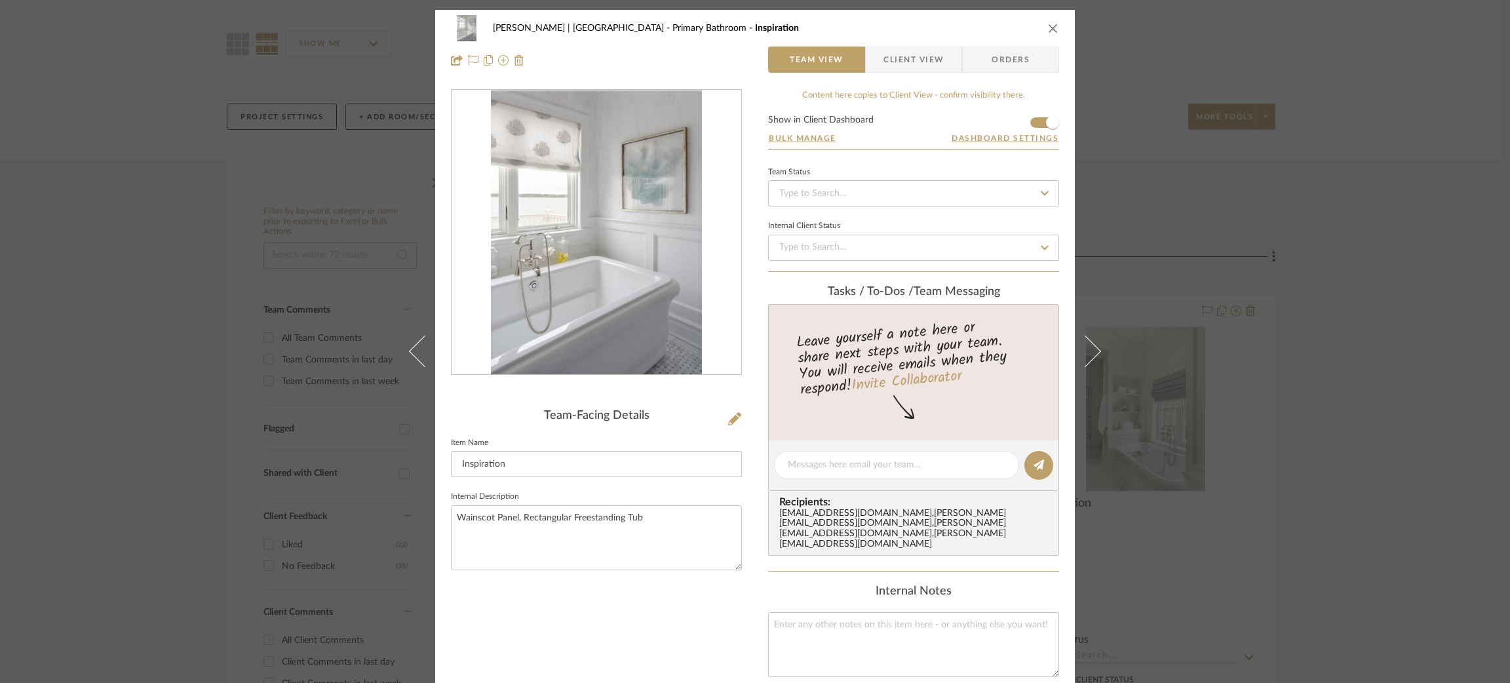
click at [1092, 355] on icon at bounding box center [1084, 350] width 31 height 31
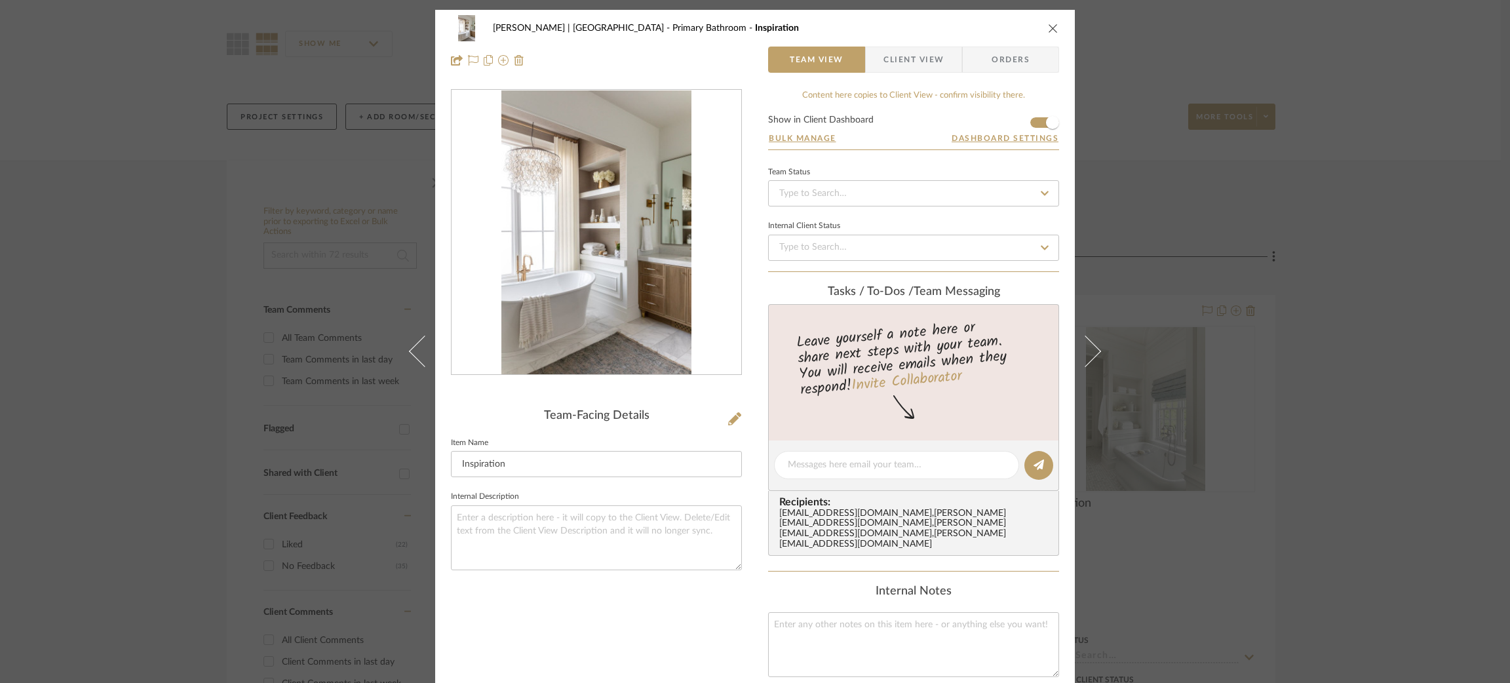
click at [1092, 355] on icon at bounding box center [1084, 350] width 31 height 31
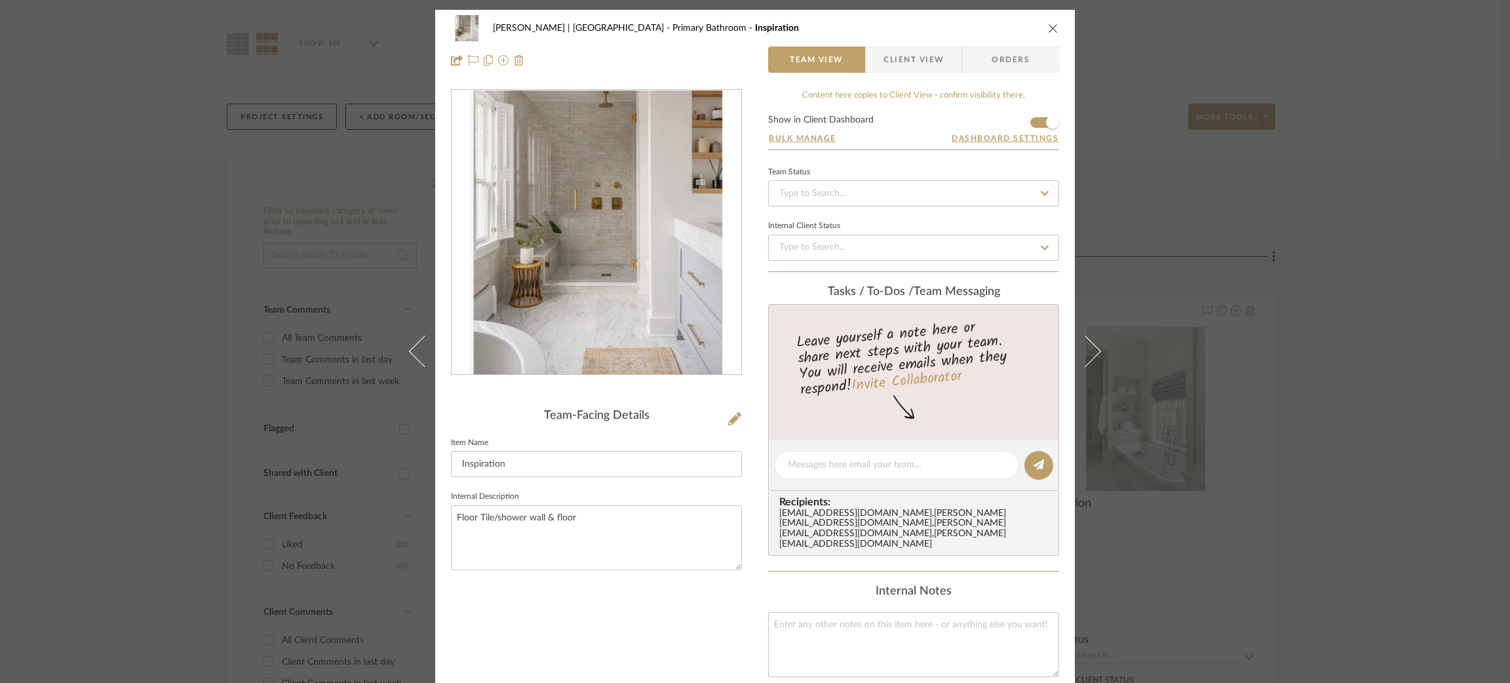
click at [1092, 355] on icon at bounding box center [1084, 350] width 31 height 31
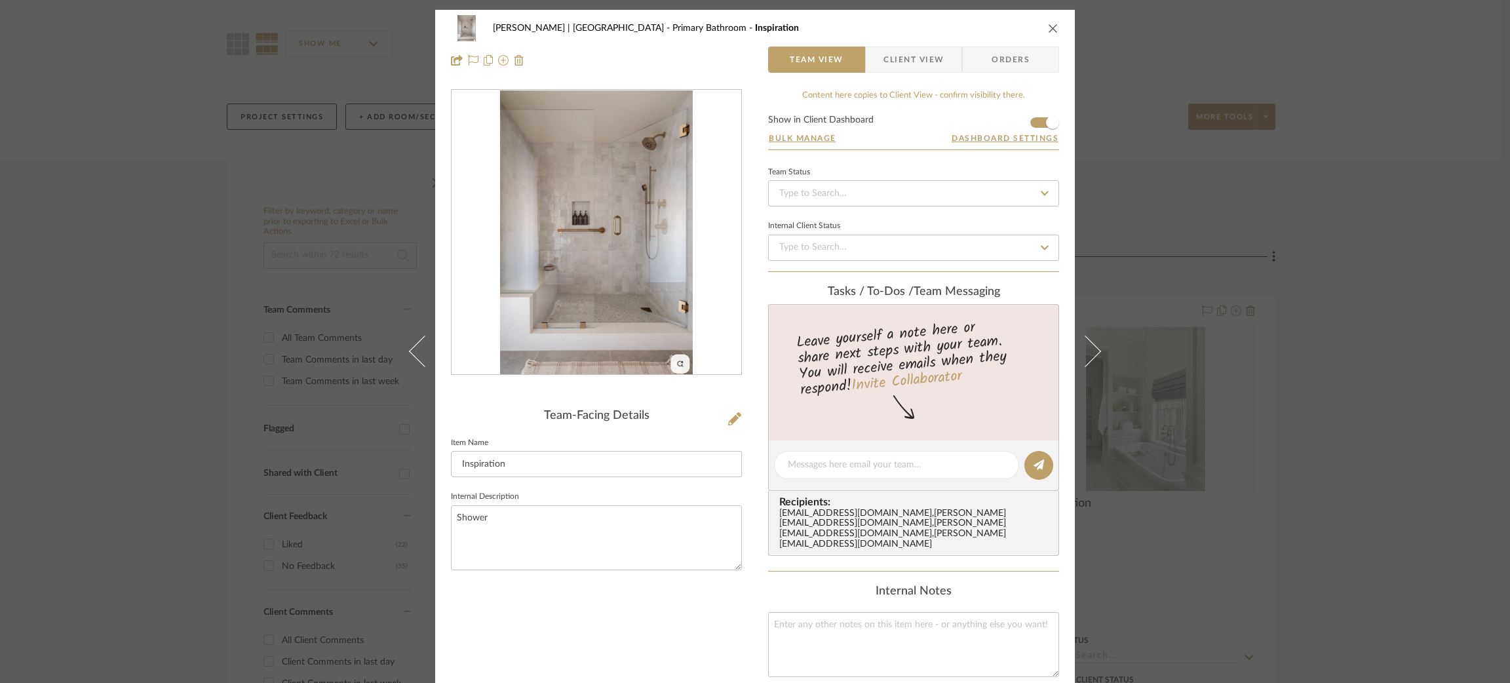
click at [1092, 355] on icon at bounding box center [1084, 350] width 31 height 31
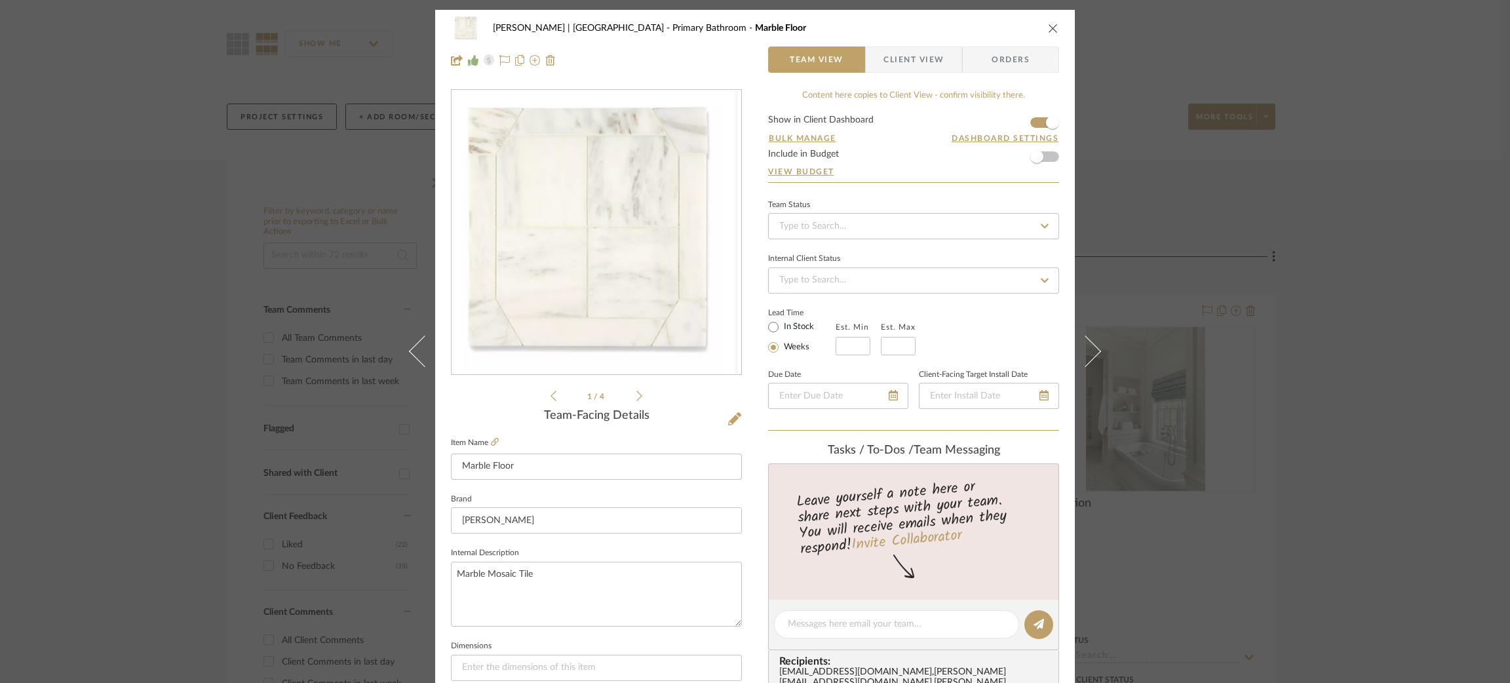
click at [1092, 355] on icon at bounding box center [1084, 350] width 31 height 31
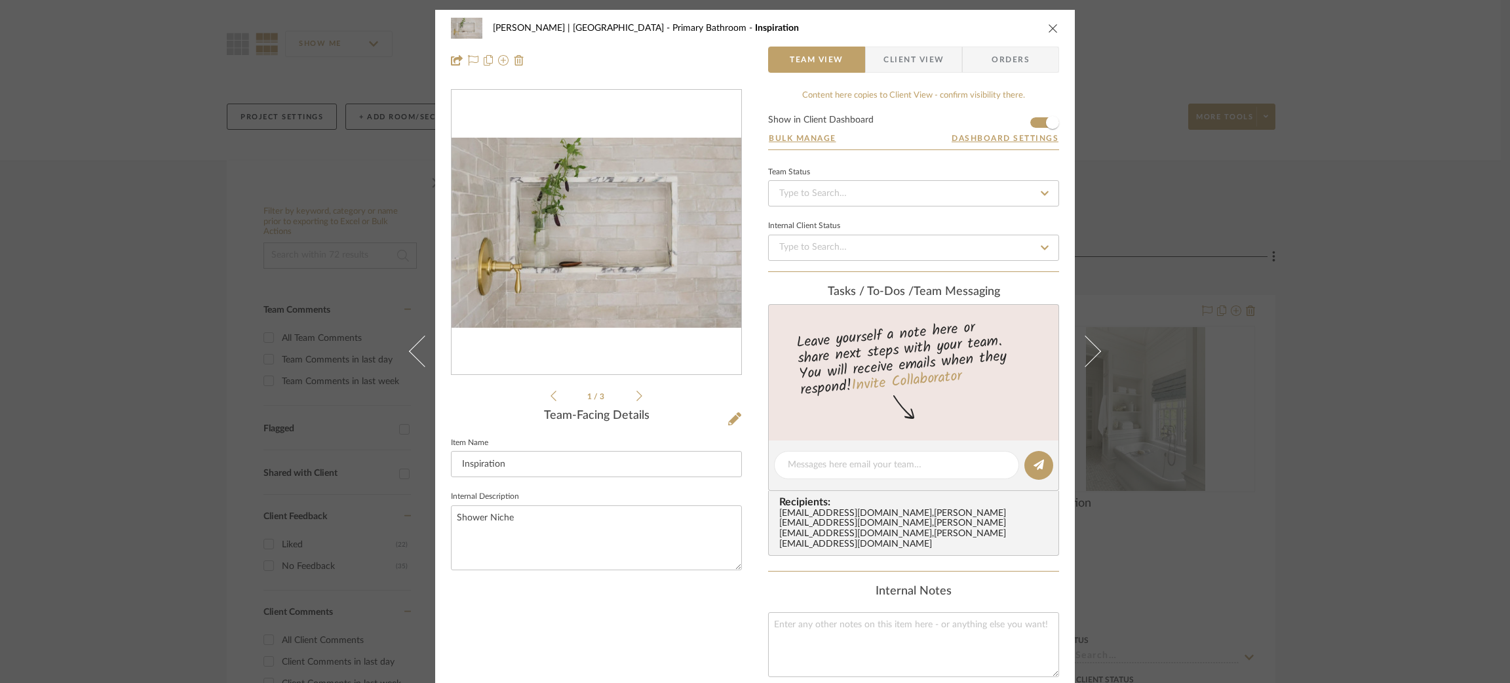
click at [1092, 355] on icon at bounding box center [1084, 350] width 31 height 31
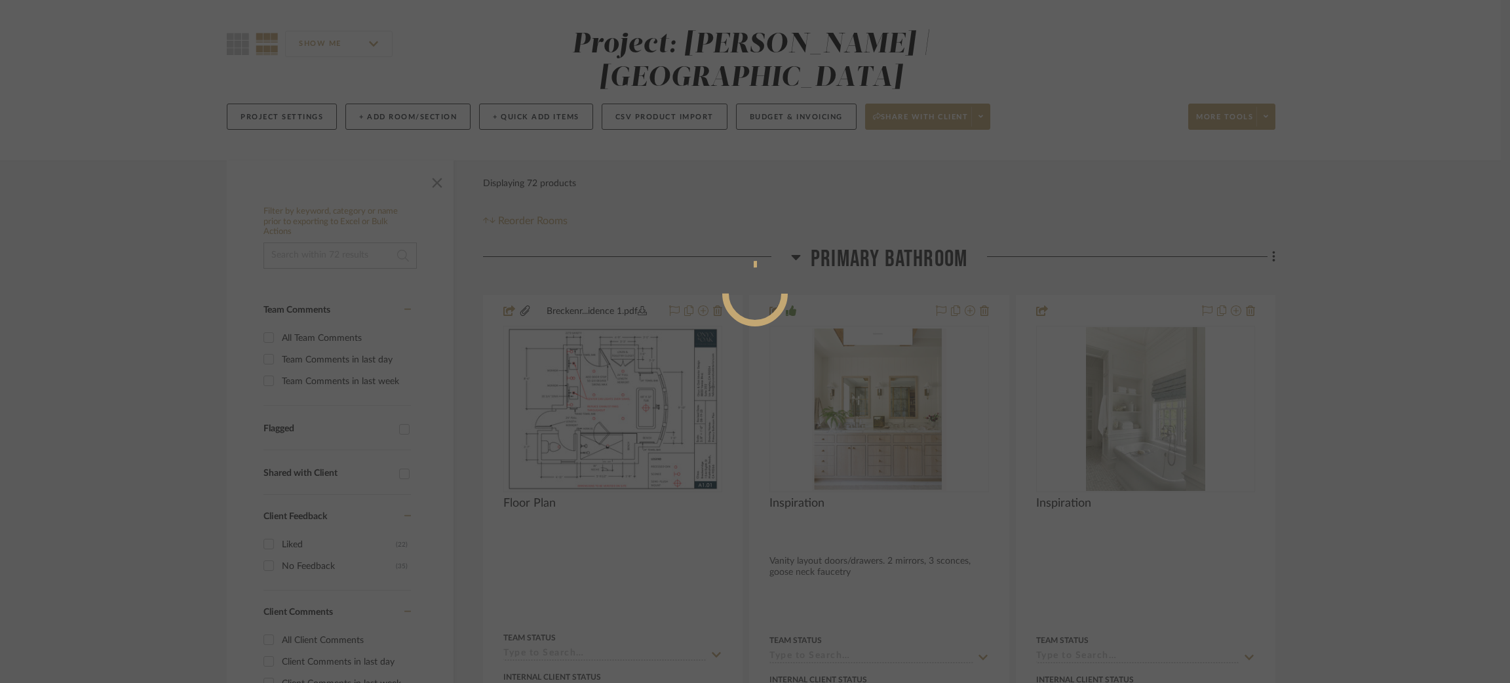
click at [1092, 355] on div at bounding box center [755, 341] width 1510 height 683
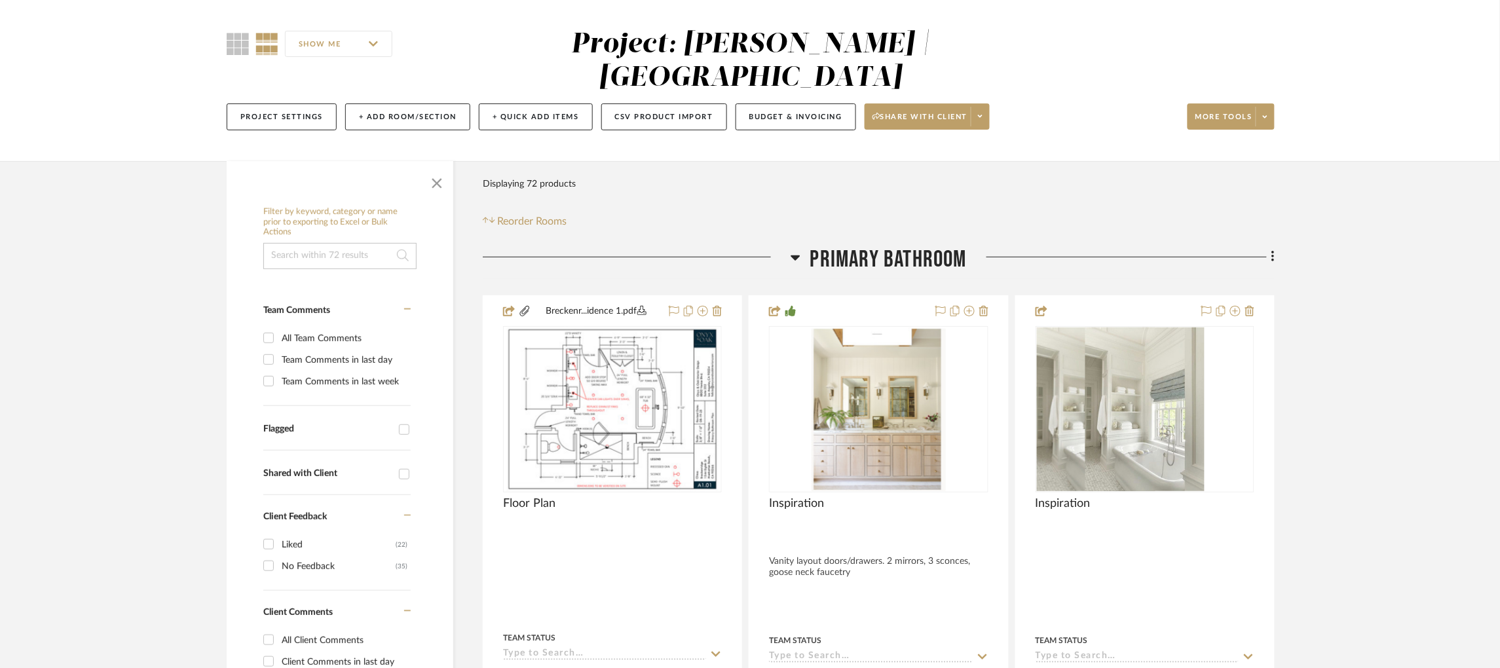
click at [1092, 355] on div at bounding box center [1145, 409] width 219 height 166
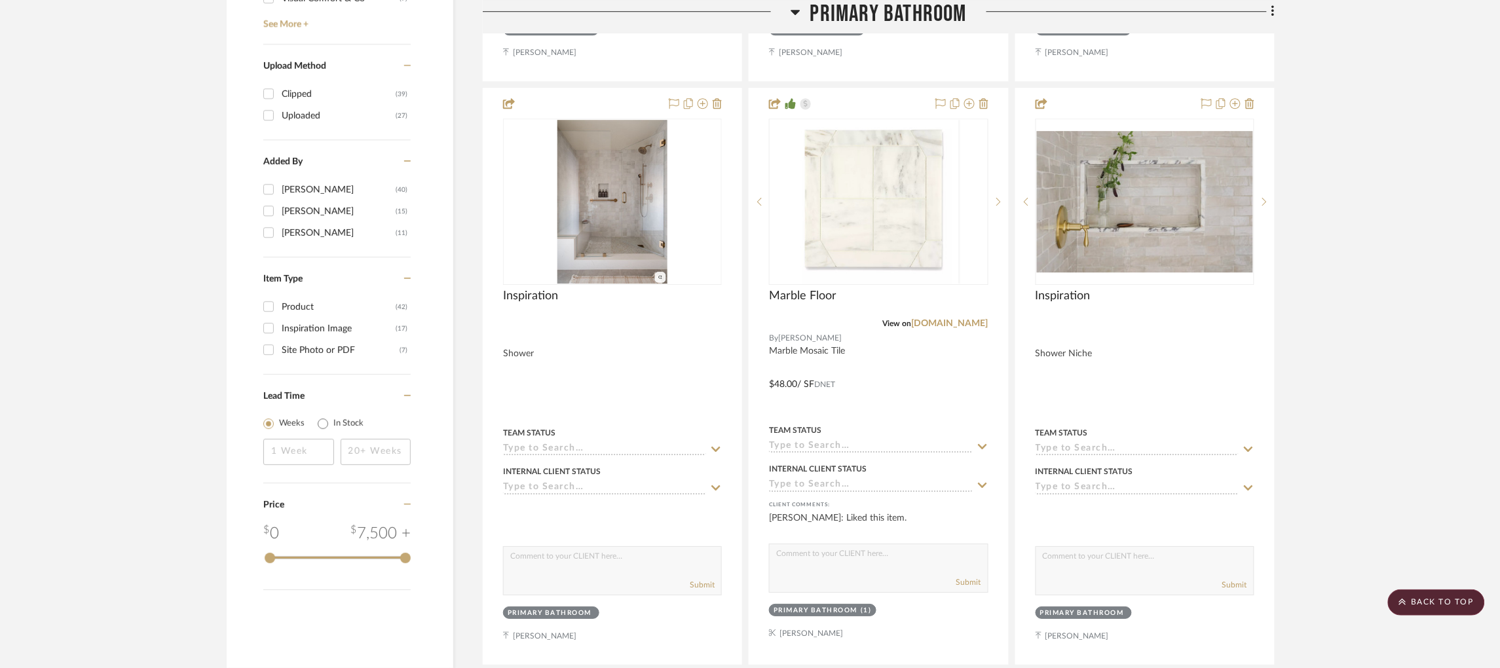
scroll to position [1472, 0]
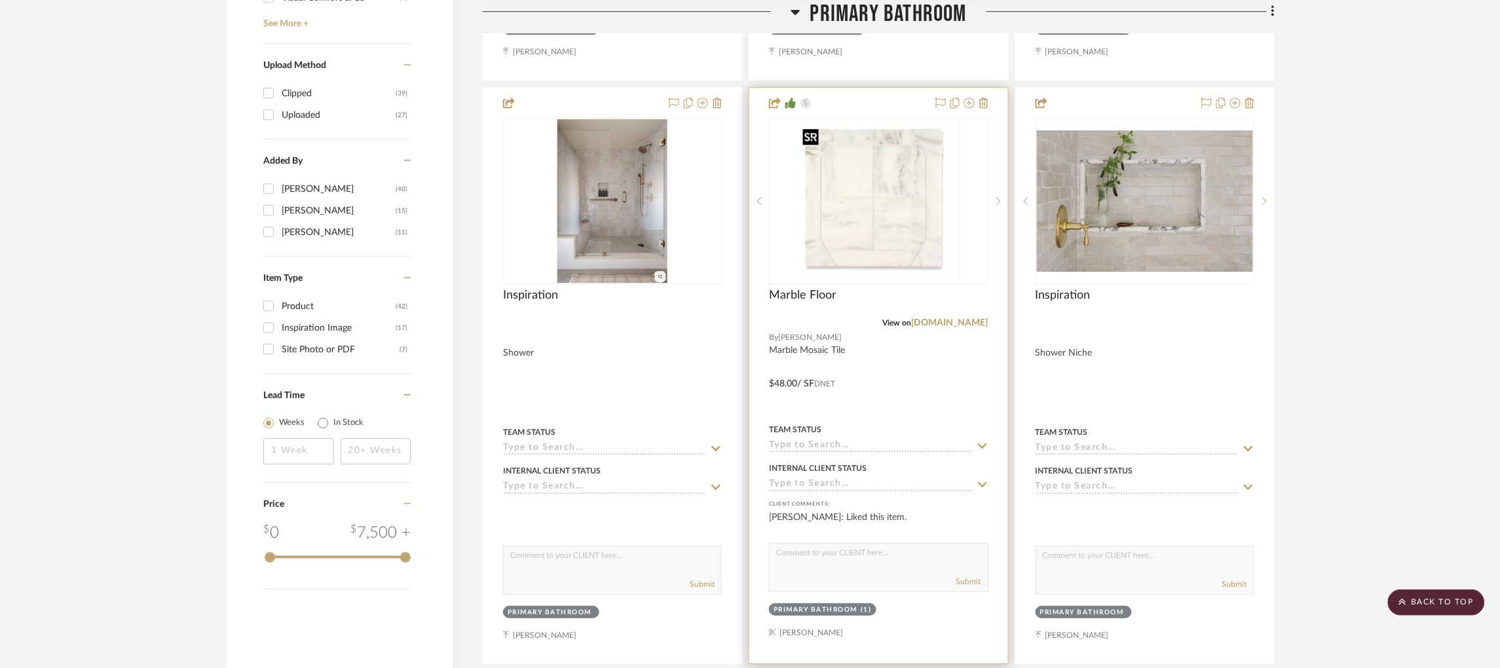
click at [0, 0] on img at bounding box center [0, 0] width 0 height 0
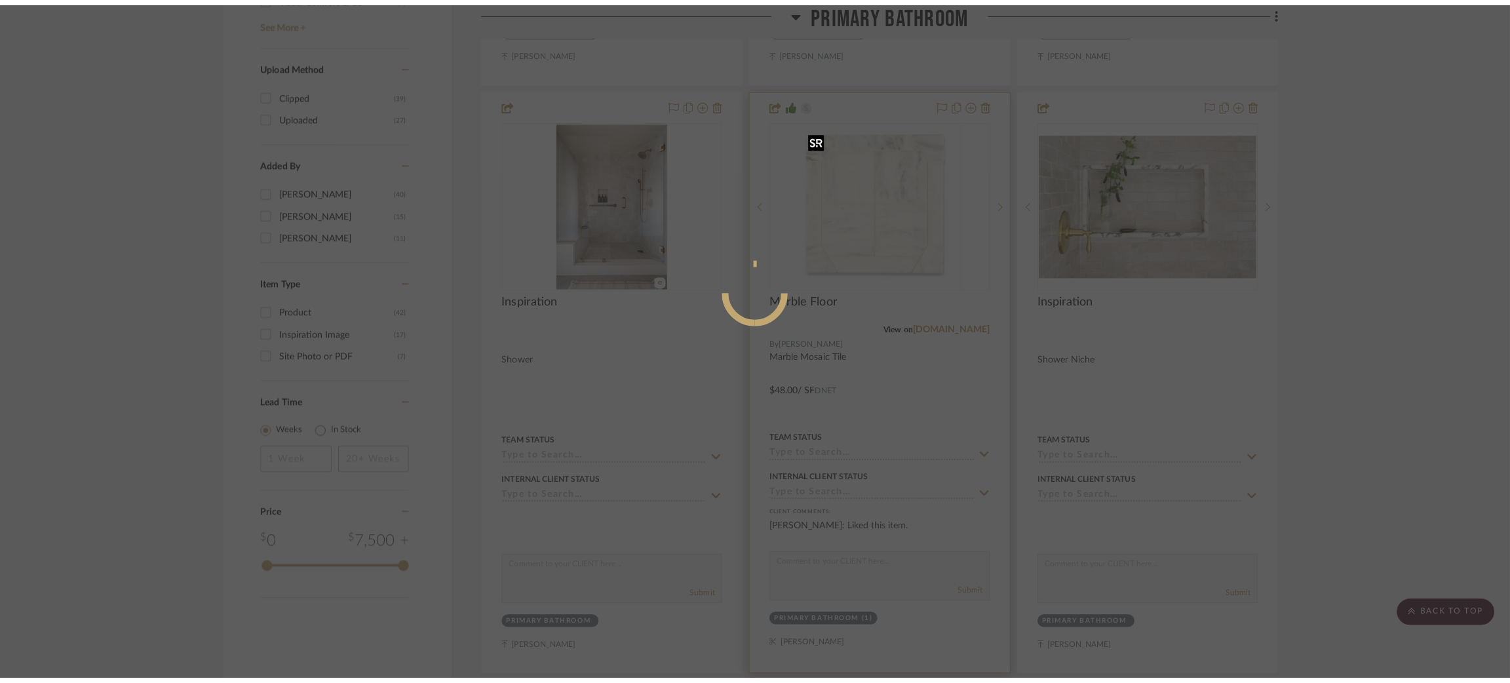
scroll to position [0, 0]
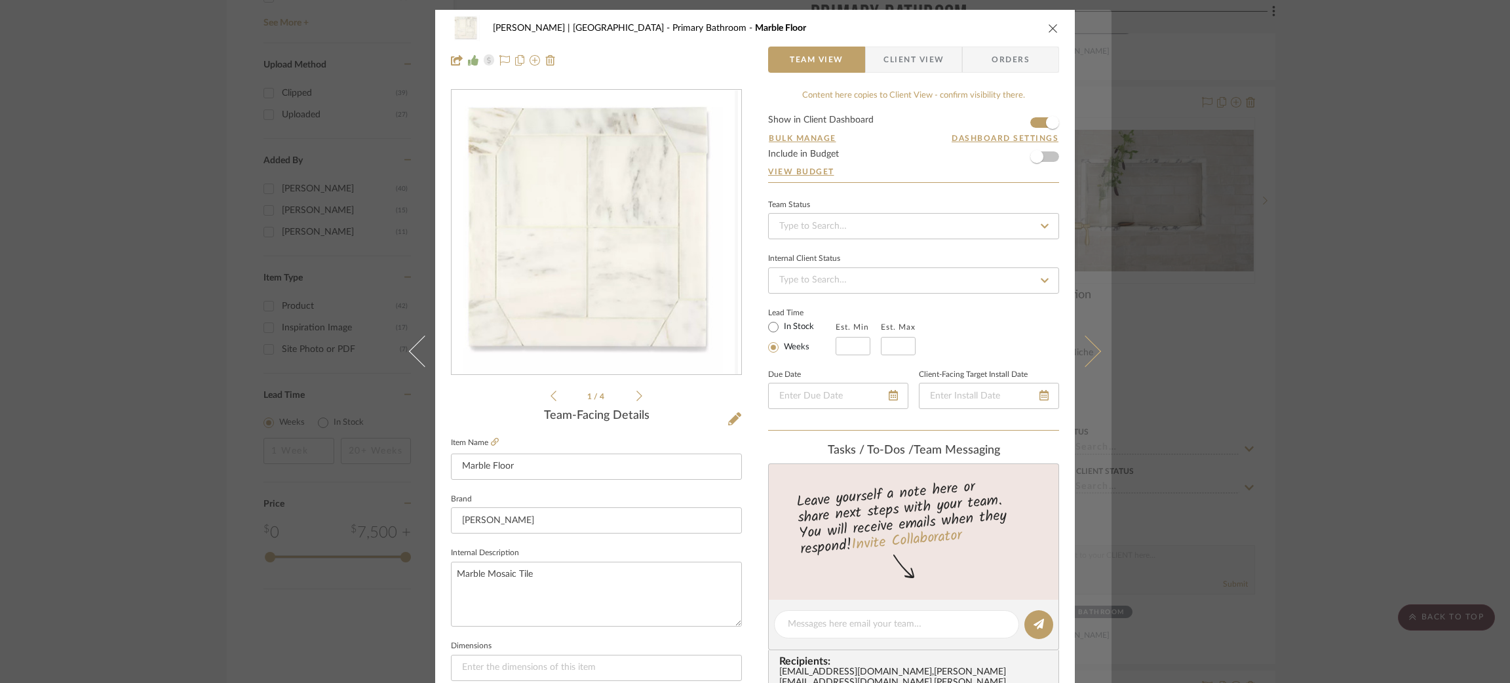
click at [1080, 349] on icon at bounding box center [1084, 350] width 31 height 31
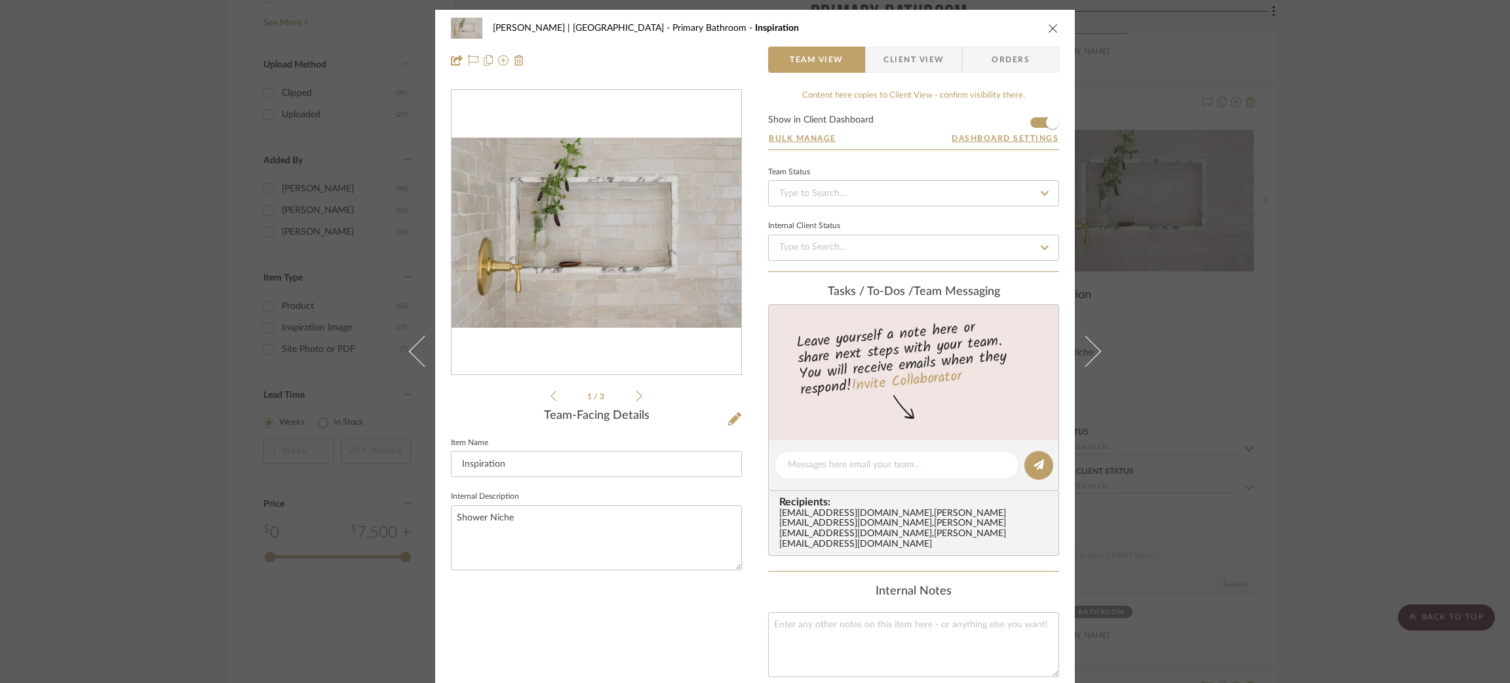
click at [1082, 349] on icon at bounding box center [1084, 350] width 31 height 31
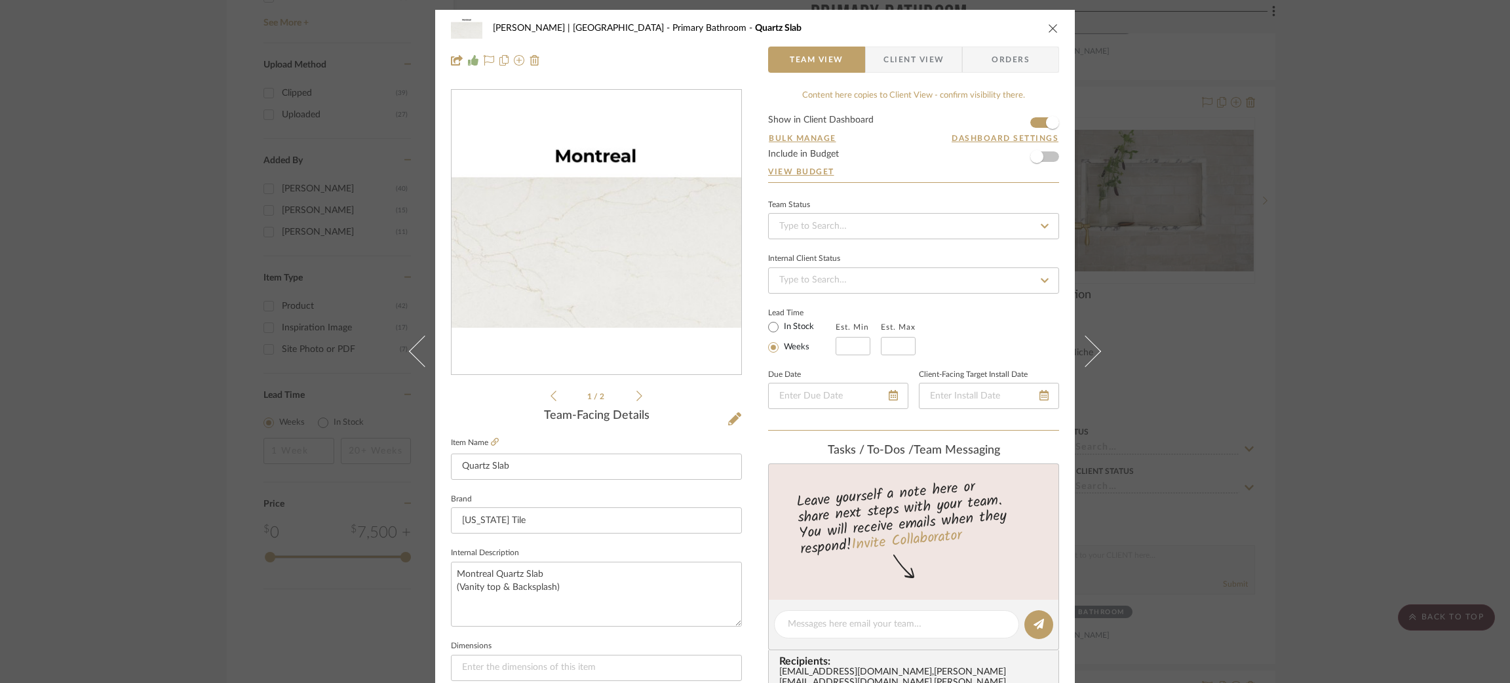
click at [1082, 349] on icon at bounding box center [1084, 350] width 31 height 31
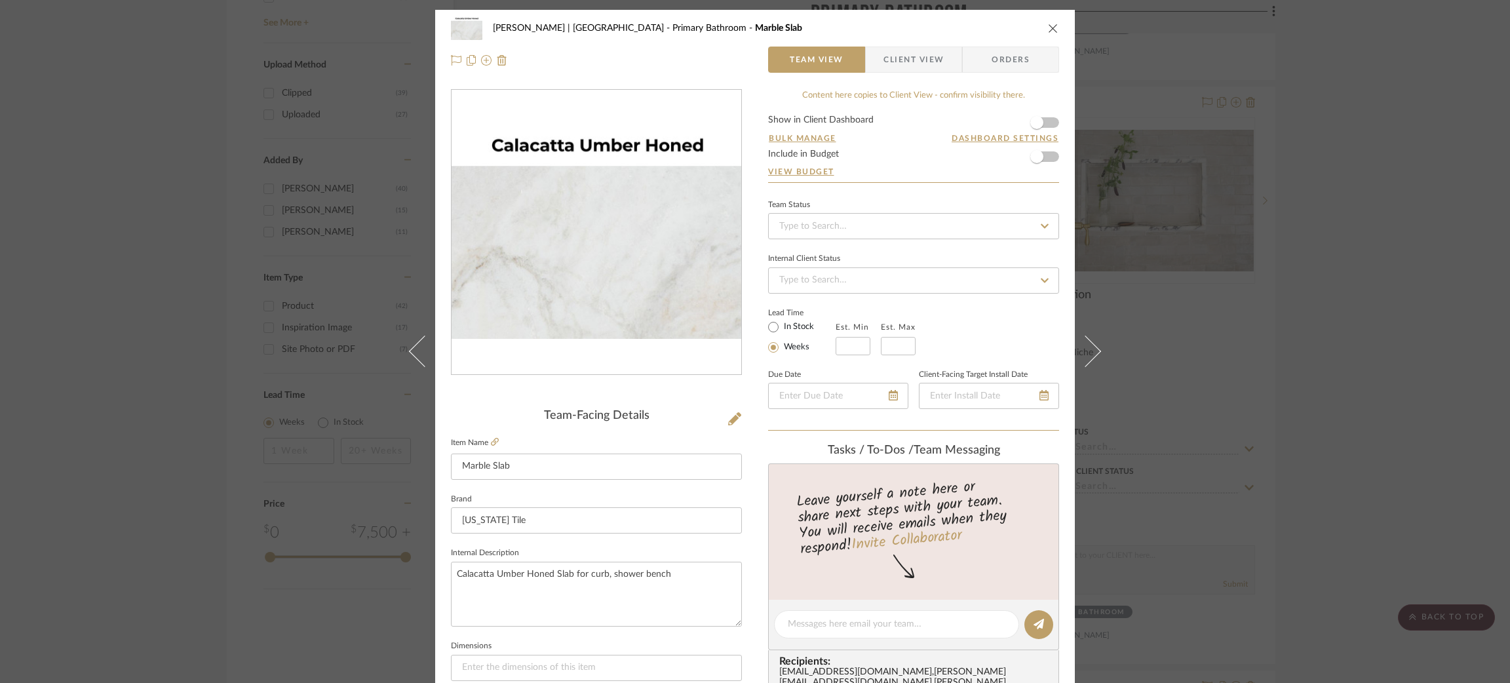
click at [1082, 349] on icon at bounding box center [1084, 350] width 31 height 31
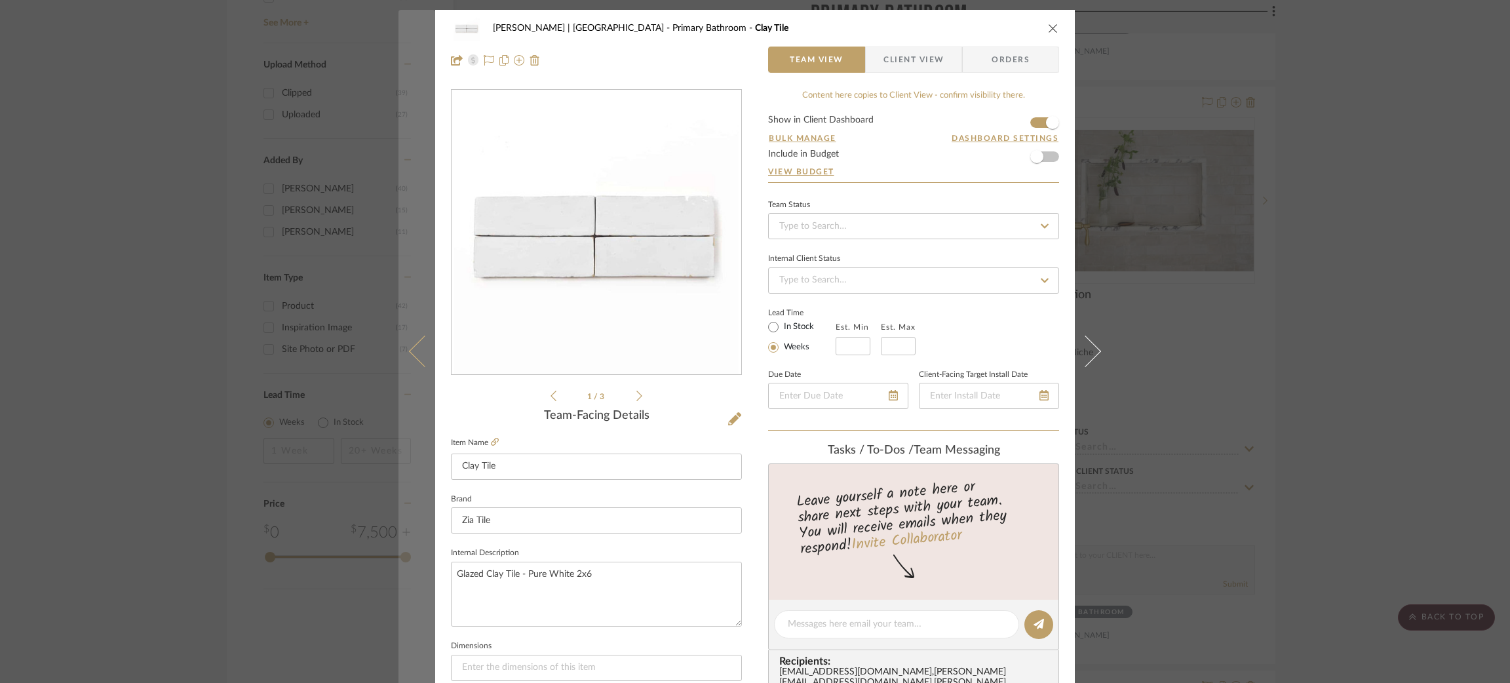
click at [410, 343] on button at bounding box center [416, 351] width 37 height 683
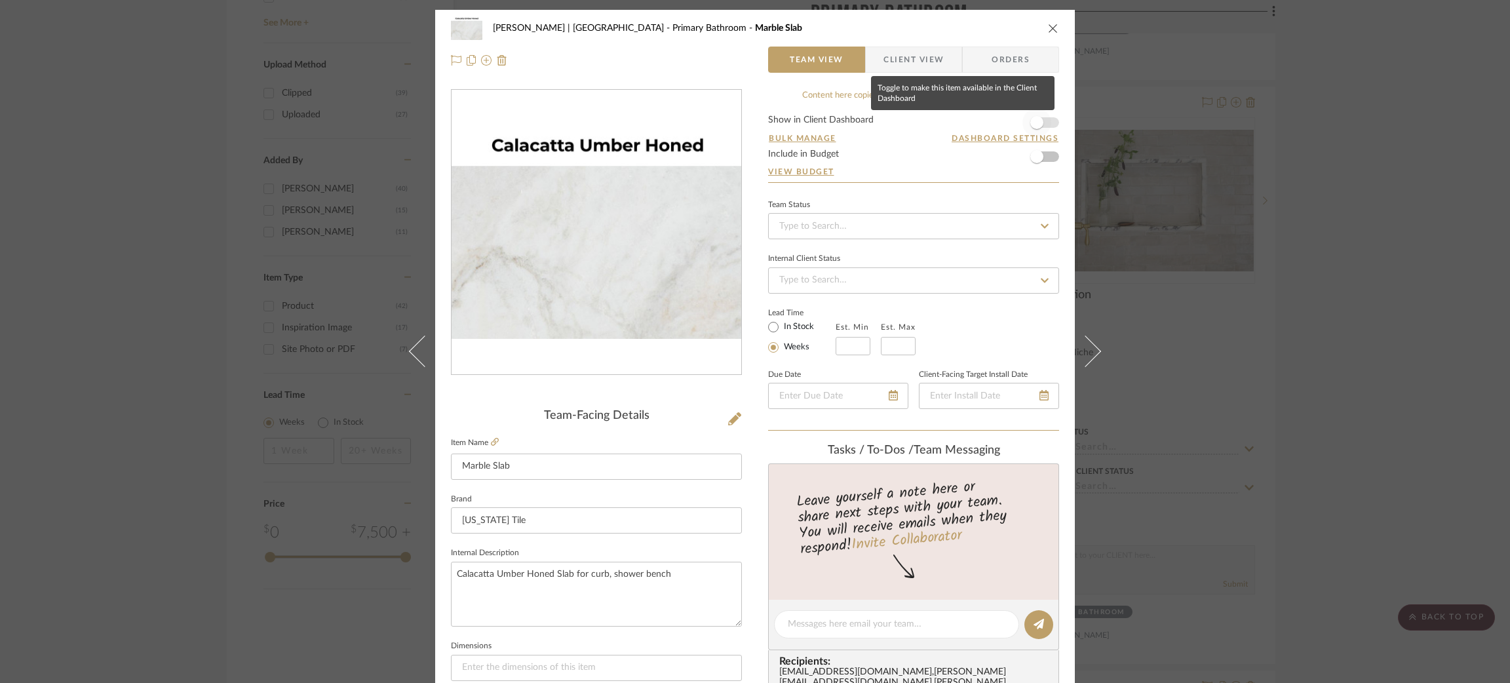
click at [1040, 119] on span "button" at bounding box center [1036, 122] width 29 height 29
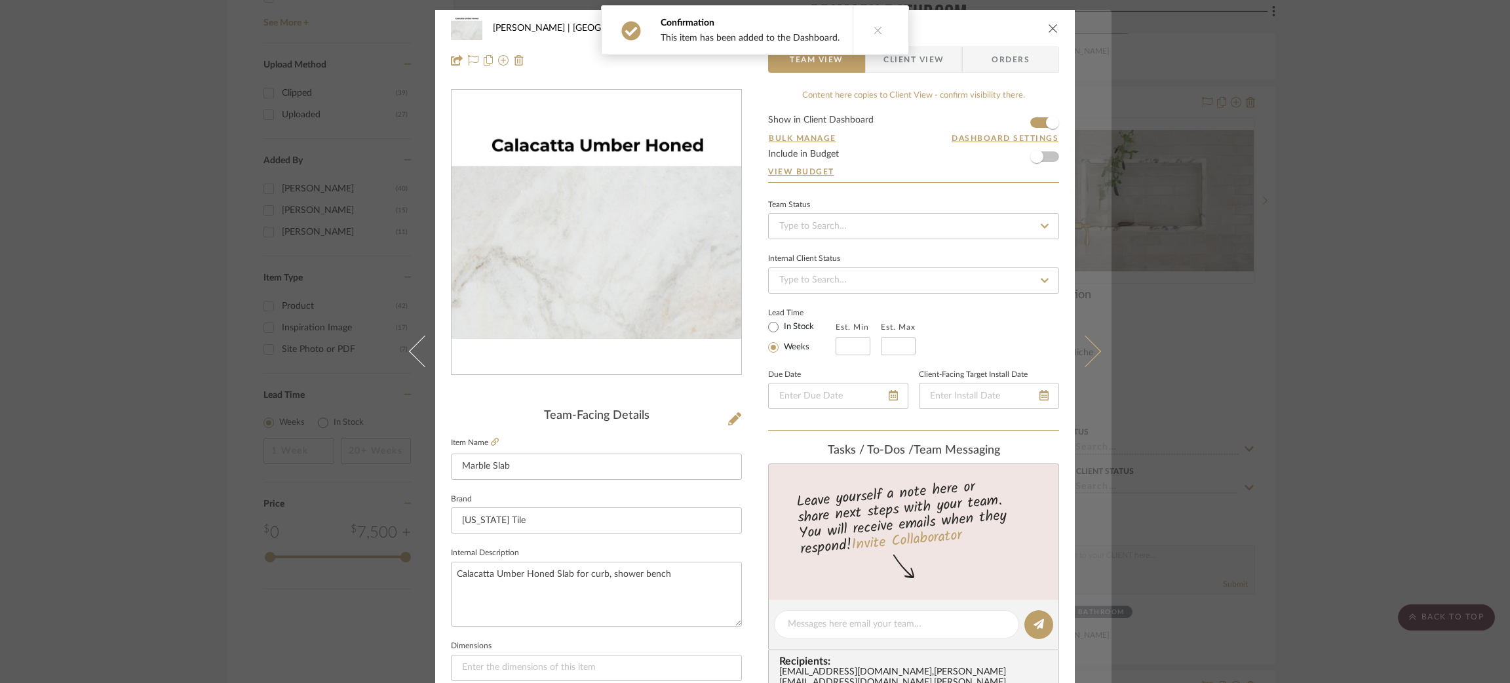
click at [1102, 347] on button at bounding box center [1093, 351] width 37 height 683
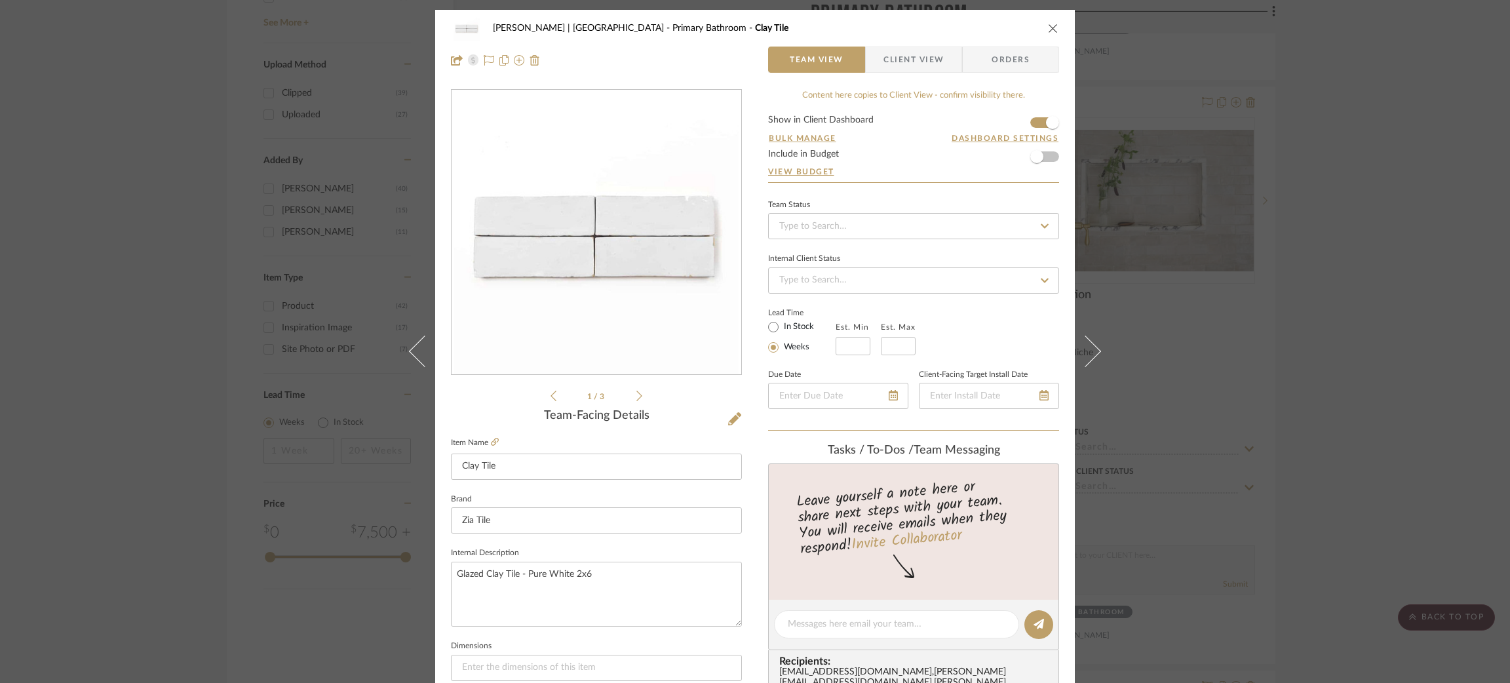
click at [1102, 347] on button at bounding box center [1093, 351] width 37 height 683
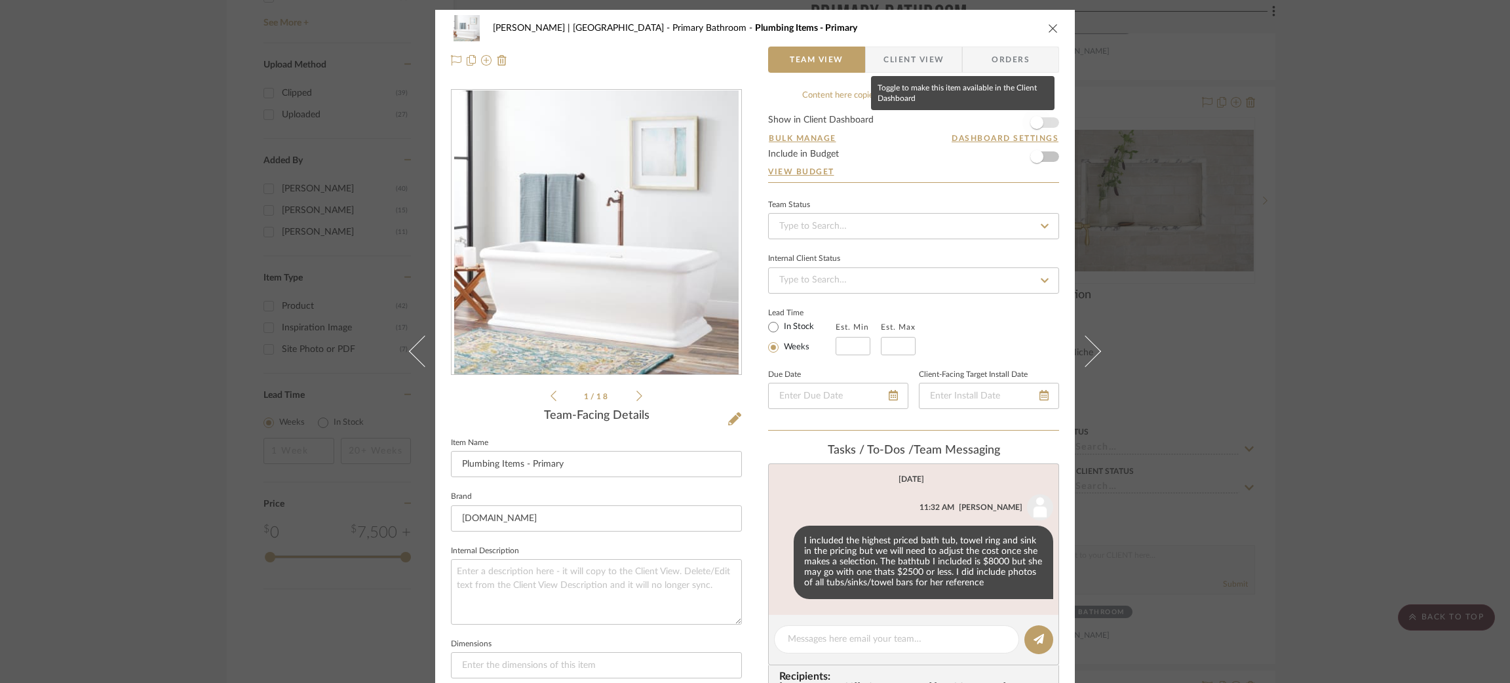
click at [1044, 122] on span "button" at bounding box center [1036, 122] width 29 height 29
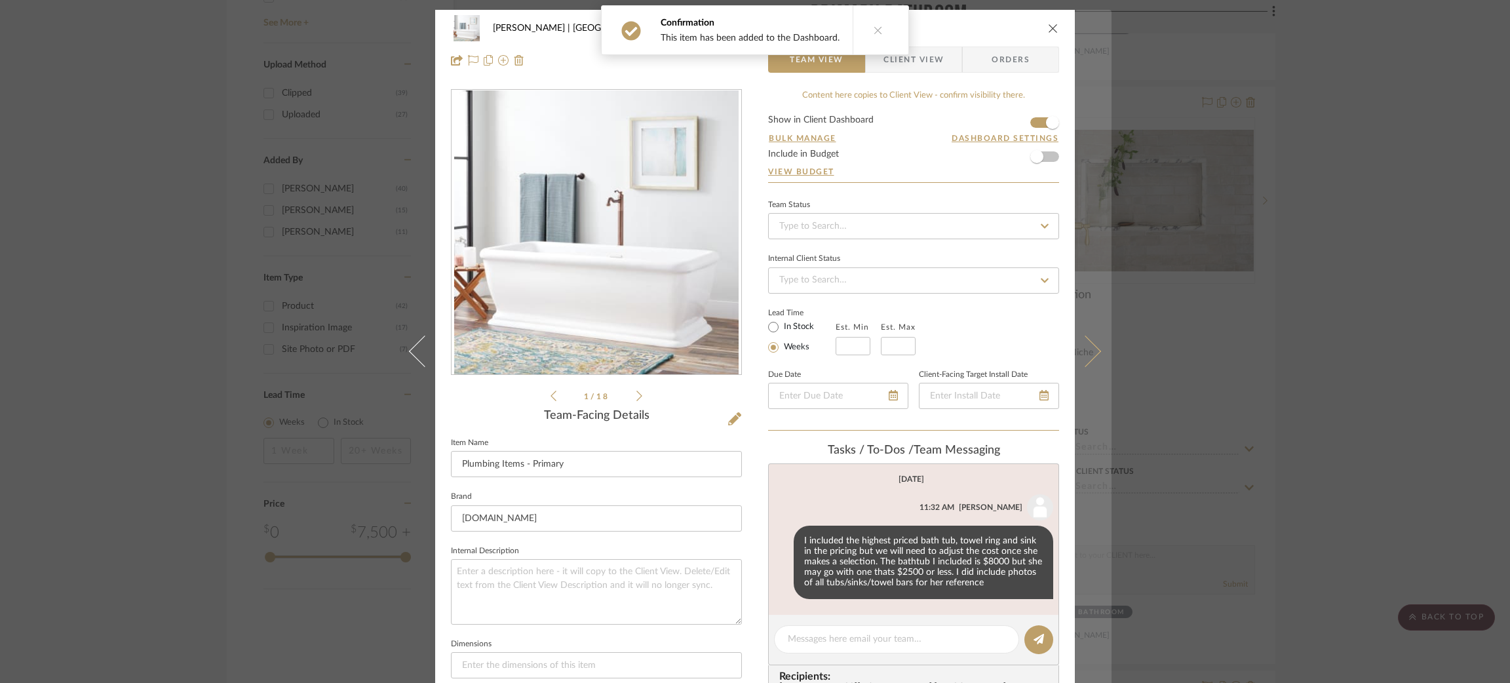
click at [1088, 353] on icon at bounding box center [1084, 350] width 31 height 31
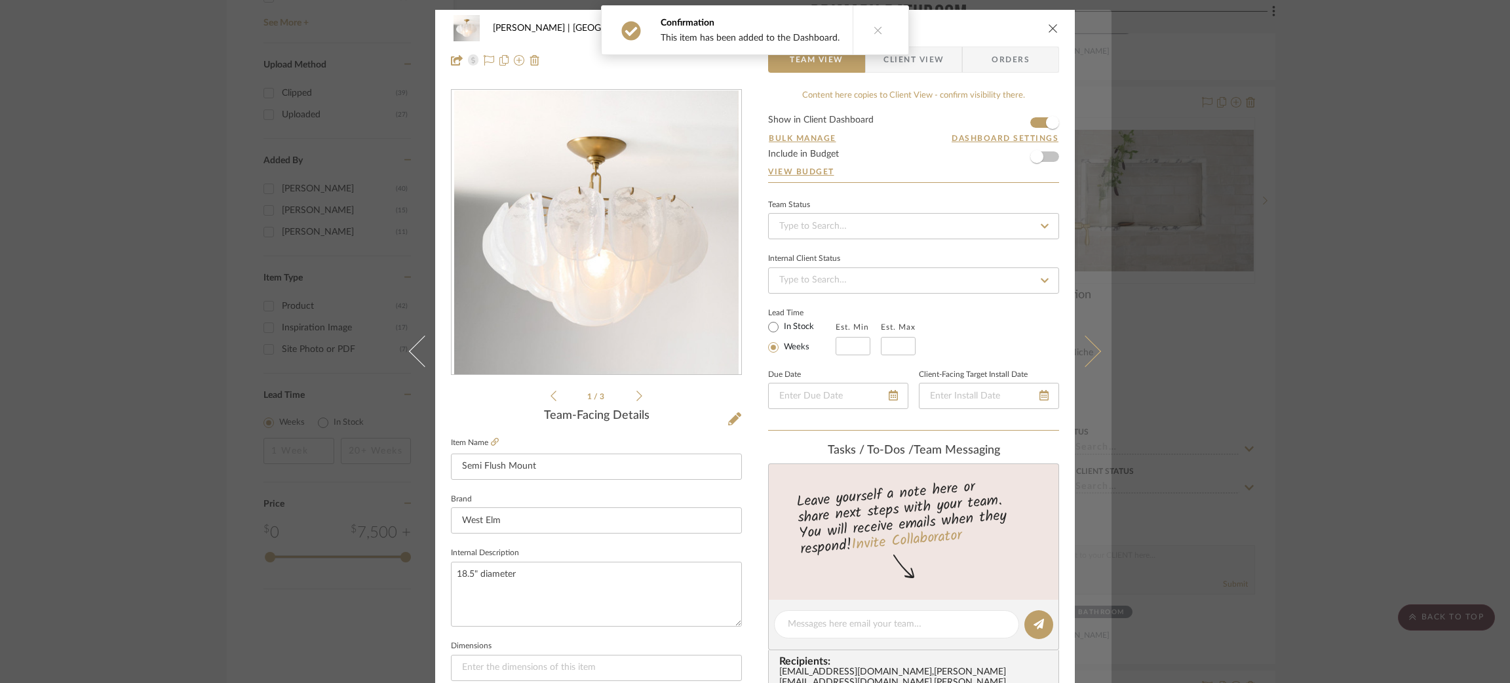
click at [1088, 345] on icon at bounding box center [1084, 350] width 31 height 31
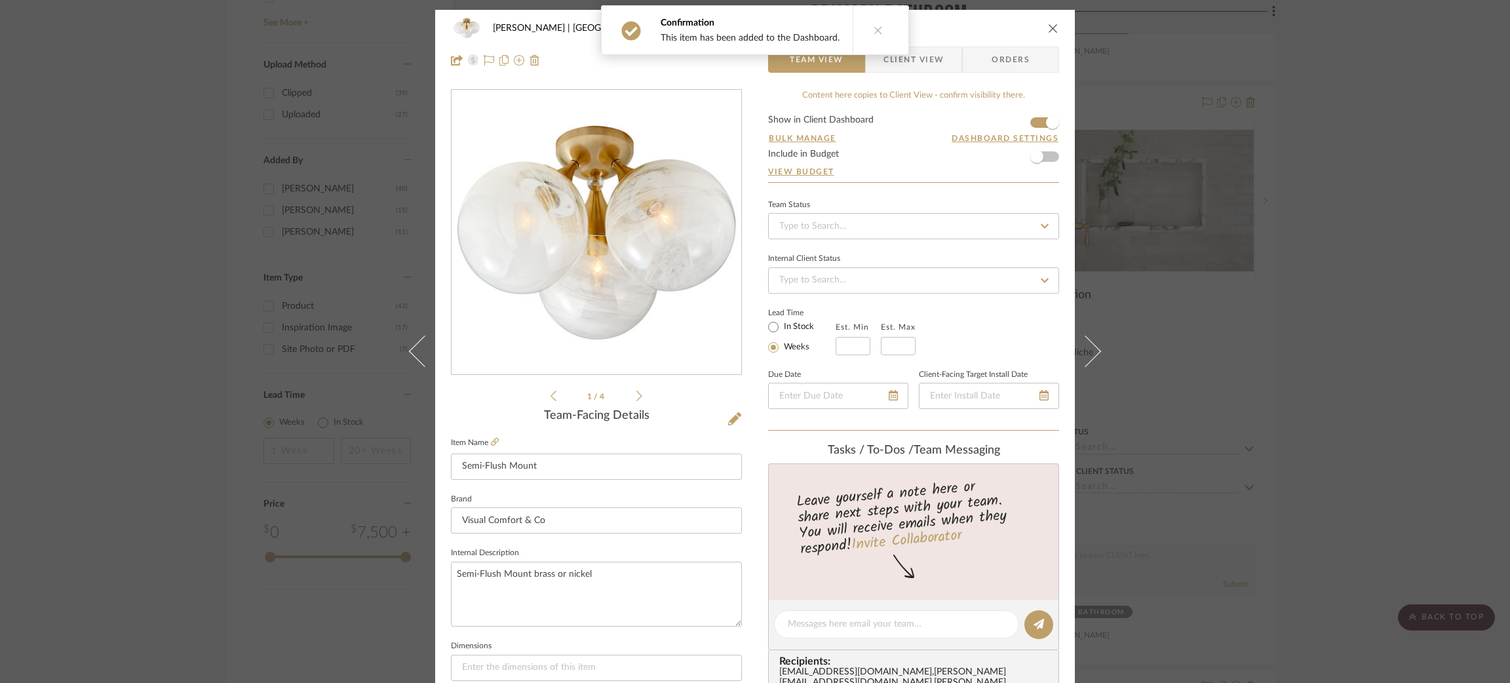
click at [1088, 345] on icon at bounding box center [1084, 350] width 31 height 31
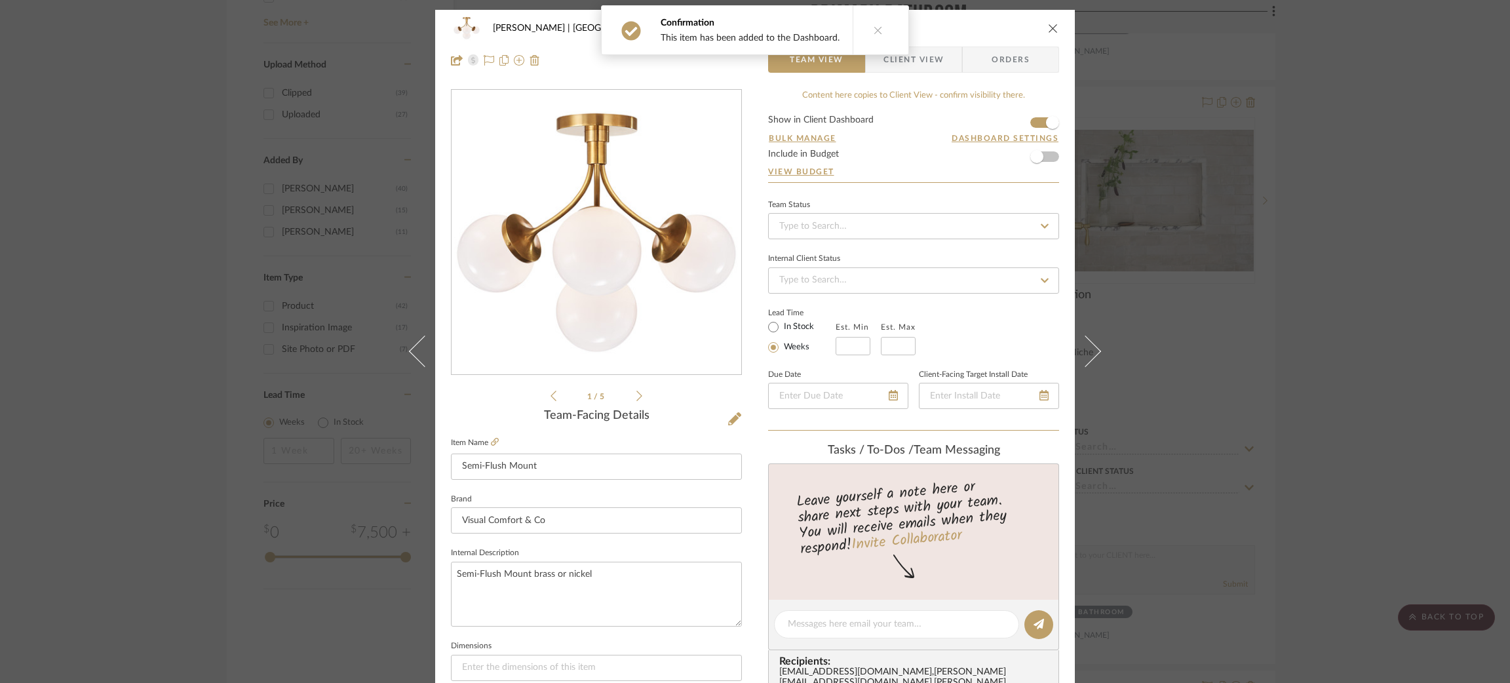
click at [1088, 345] on icon at bounding box center [1084, 350] width 31 height 31
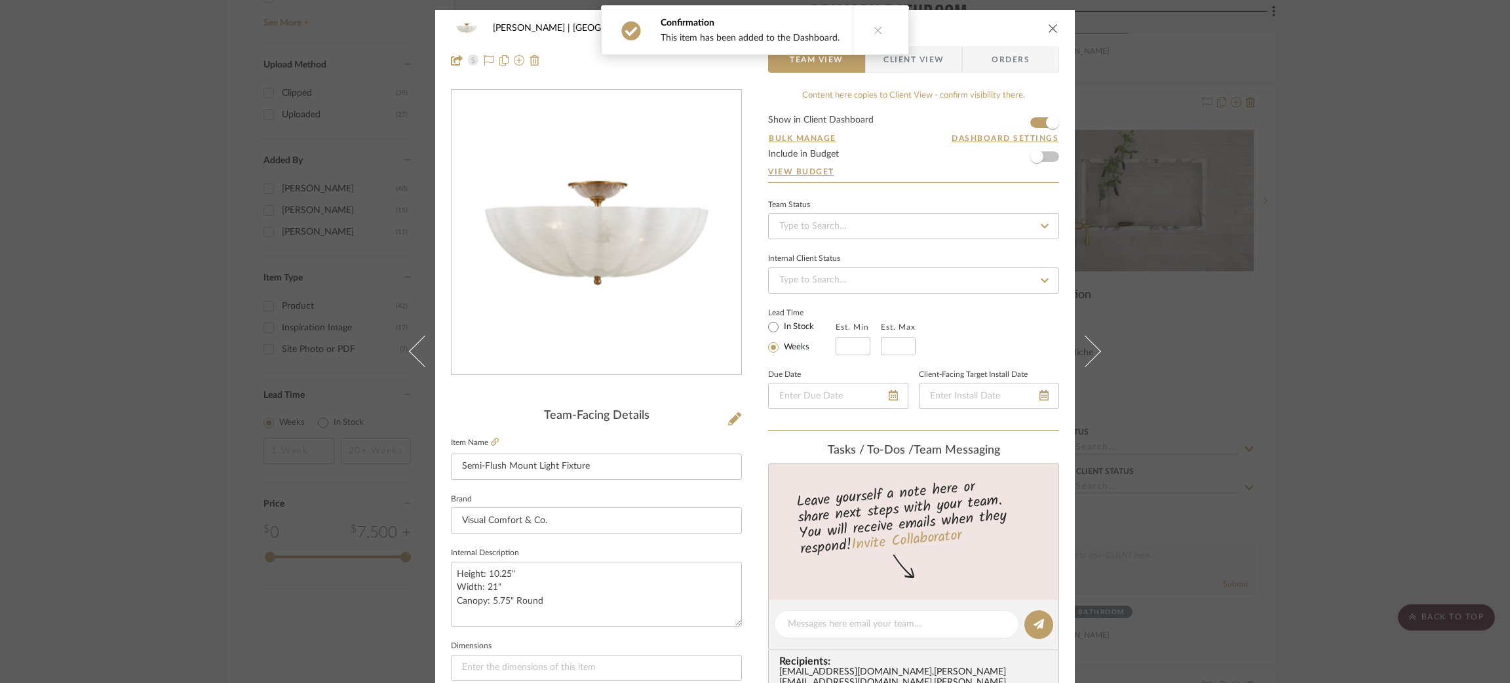
click at [1088, 345] on icon at bounding box center [1084, 350] width 31 height 31
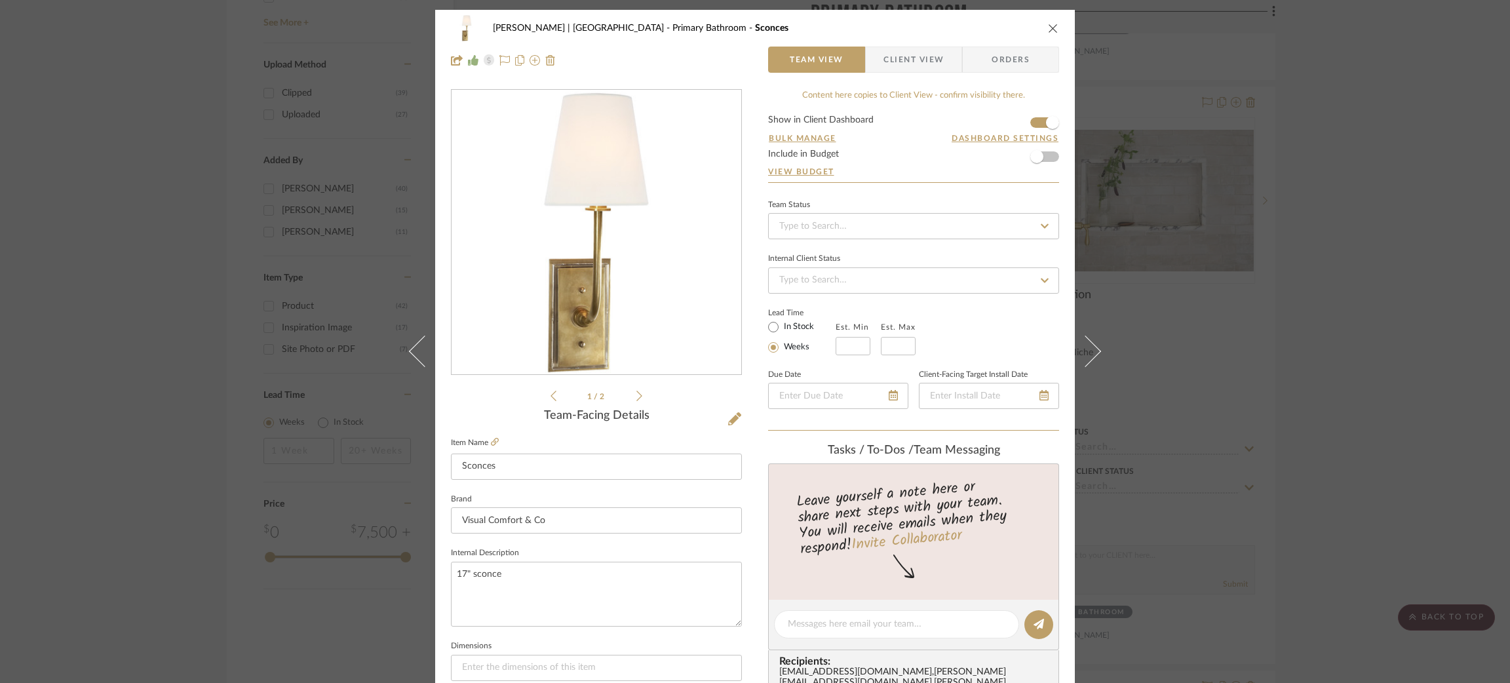
click at [1090, 342] on button at bounding box center [1093, 351] width 37 height 683
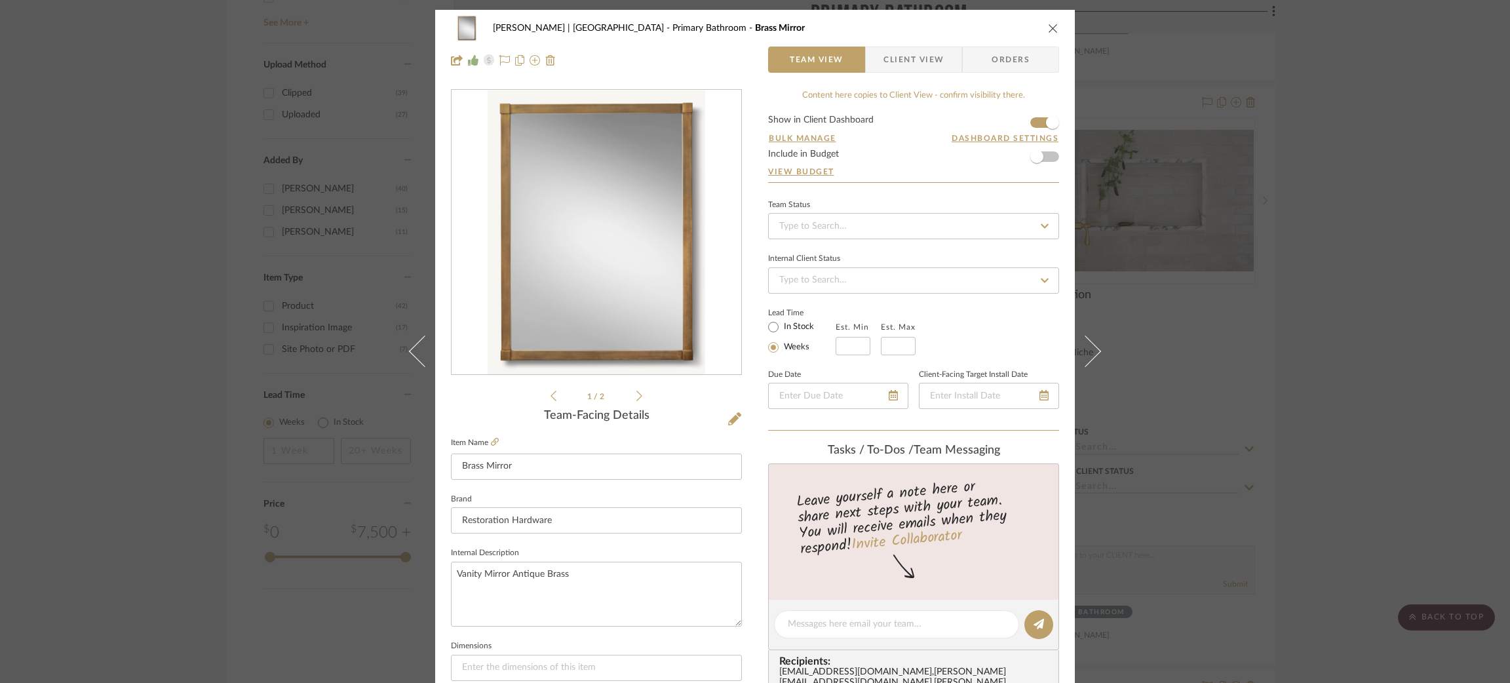
click at [1090, 341] on button at bounding box center [1093, 351] width 37 height 683
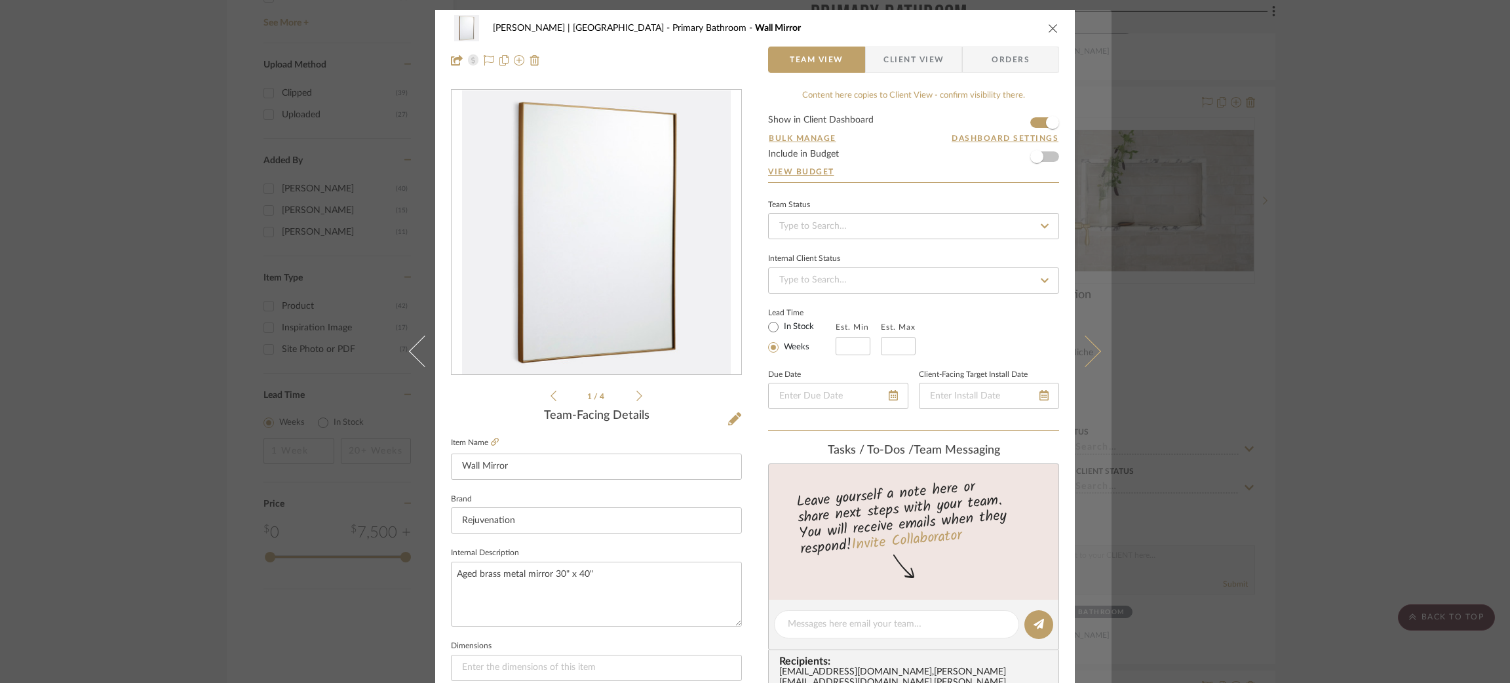
click at [1092, 340] on button at bounding box center [1093, 351] width 37 height 683
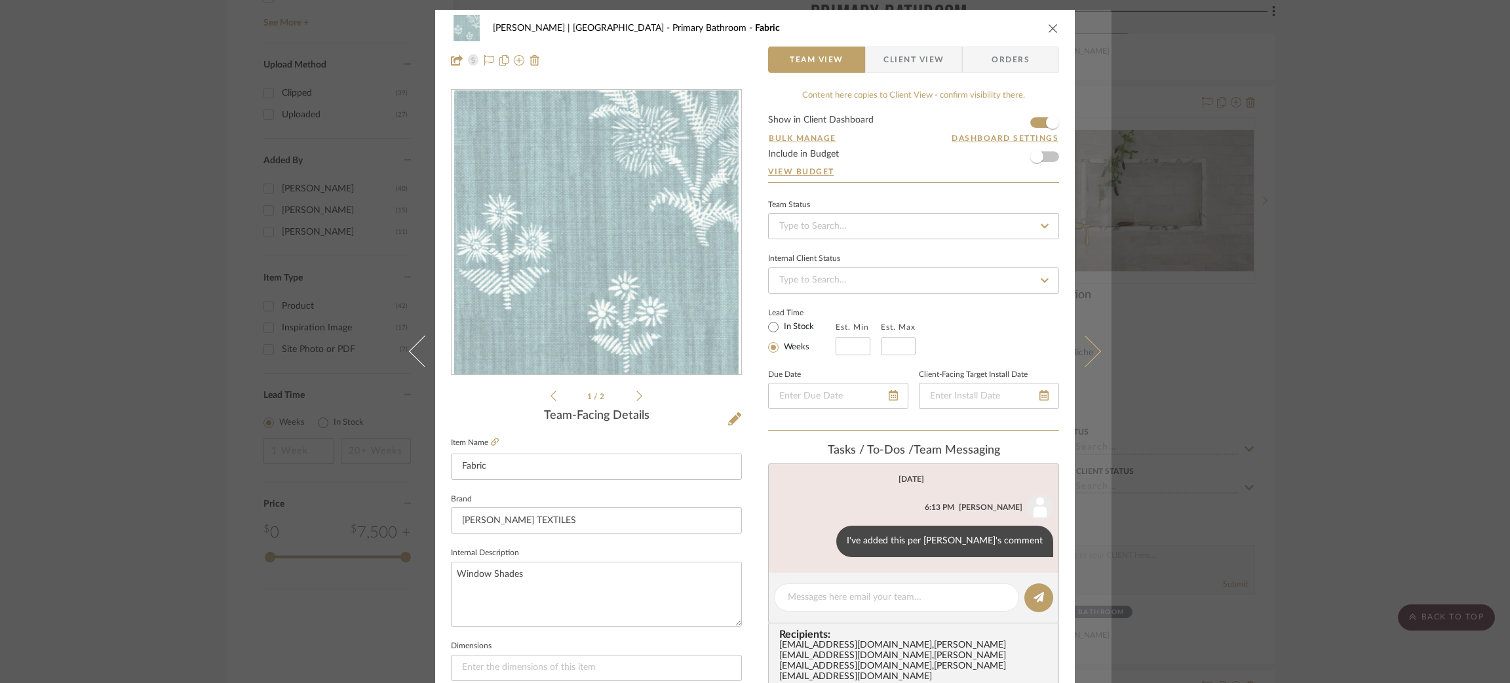
click at [1094, 338] on button at bounding box center [1093, 351] width 37 height 683
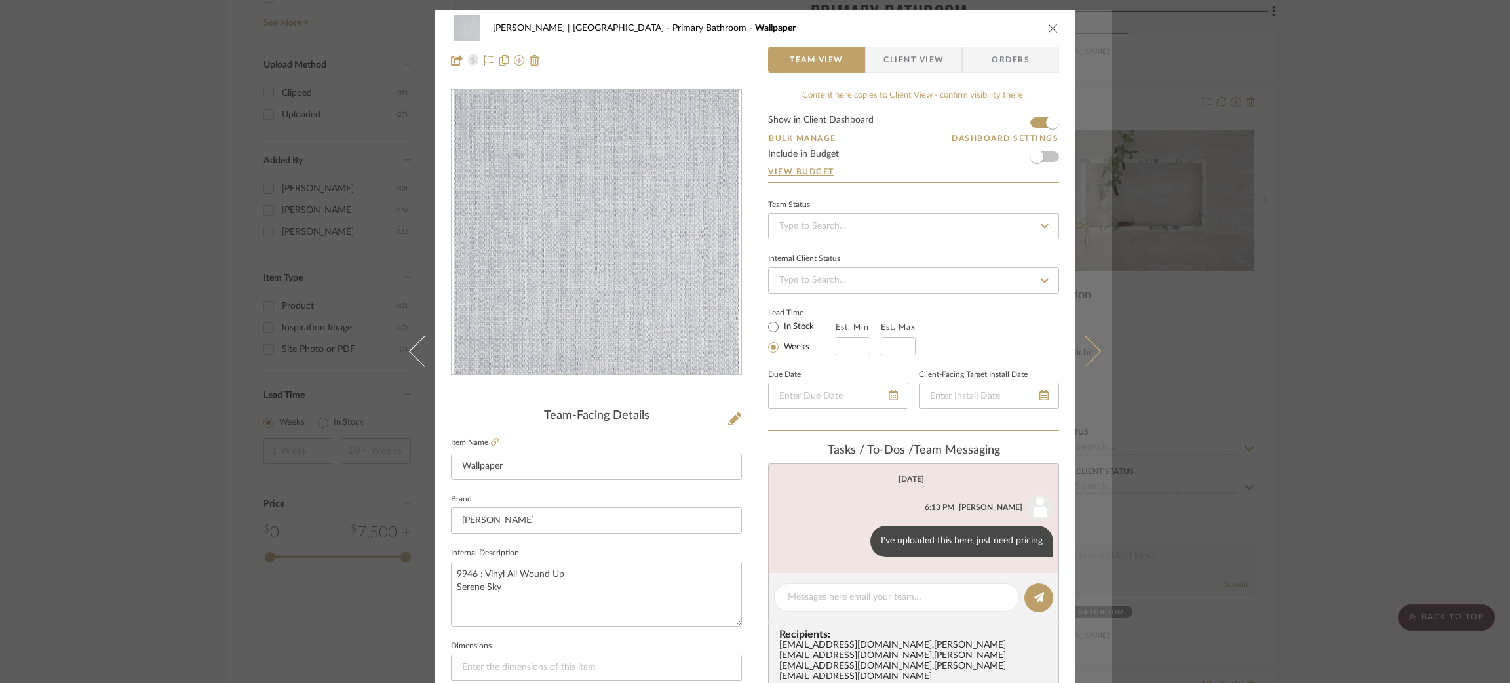
click at [1095, 338] on button at bounding box center [1093, 351] width 37 height 683
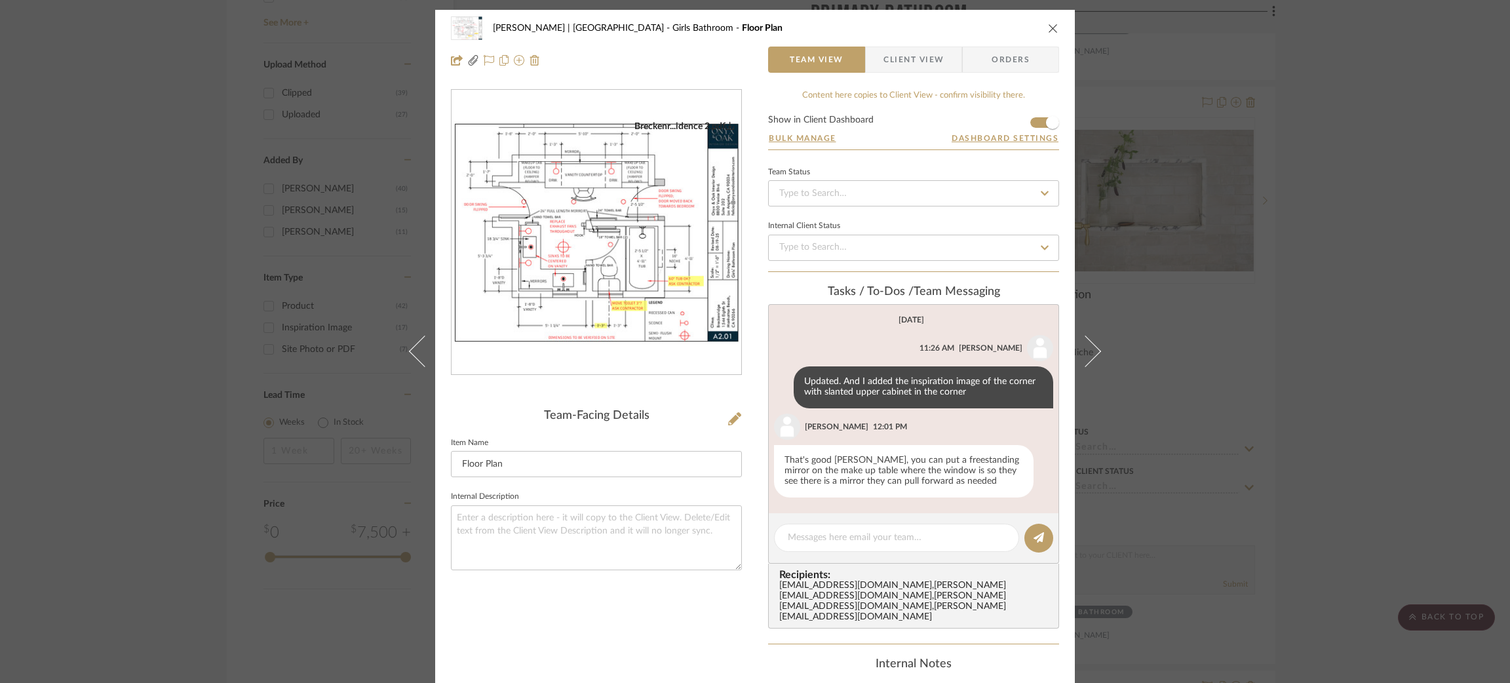
click at [1200, 302] on div "Breckenridge-Tchen | Manhattan Beach Girls Bathroom Floor Plan Team View Client…" at bounding box center [755, 341] width 1510 height 683
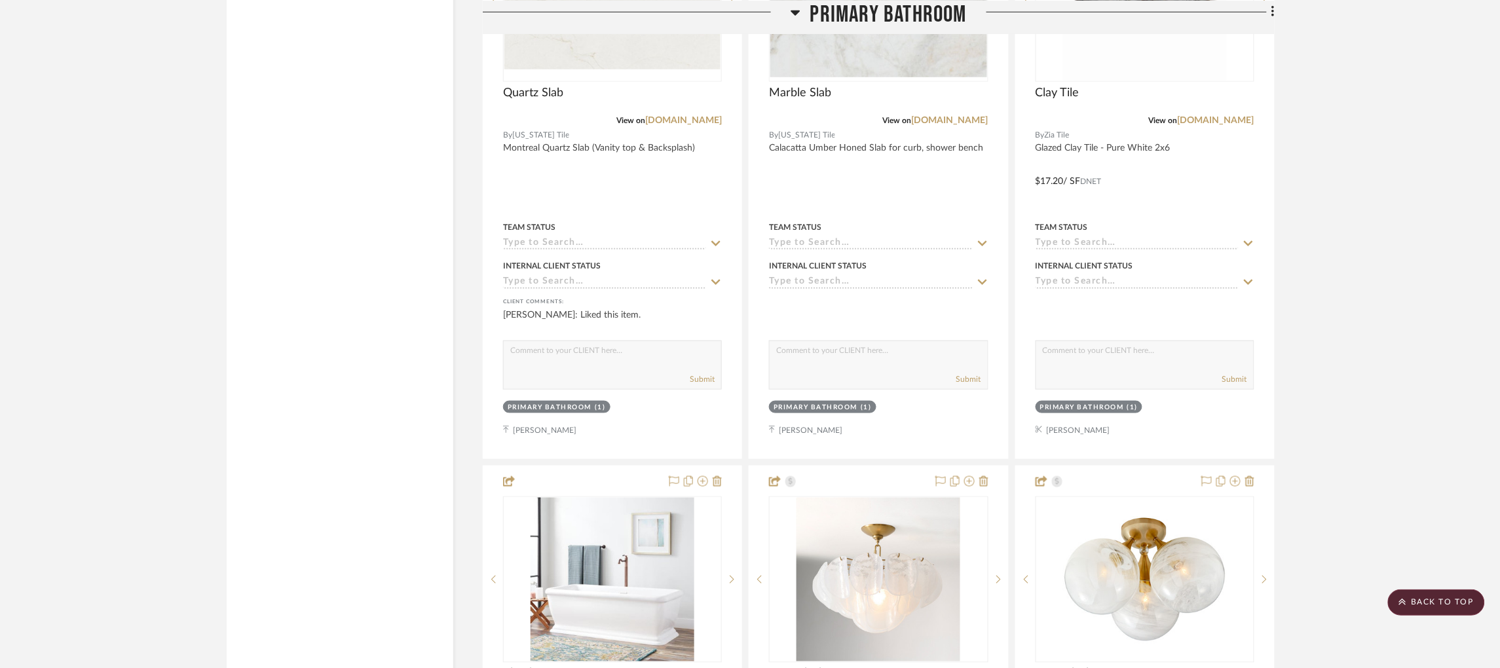
scroll to position [2061, 0]
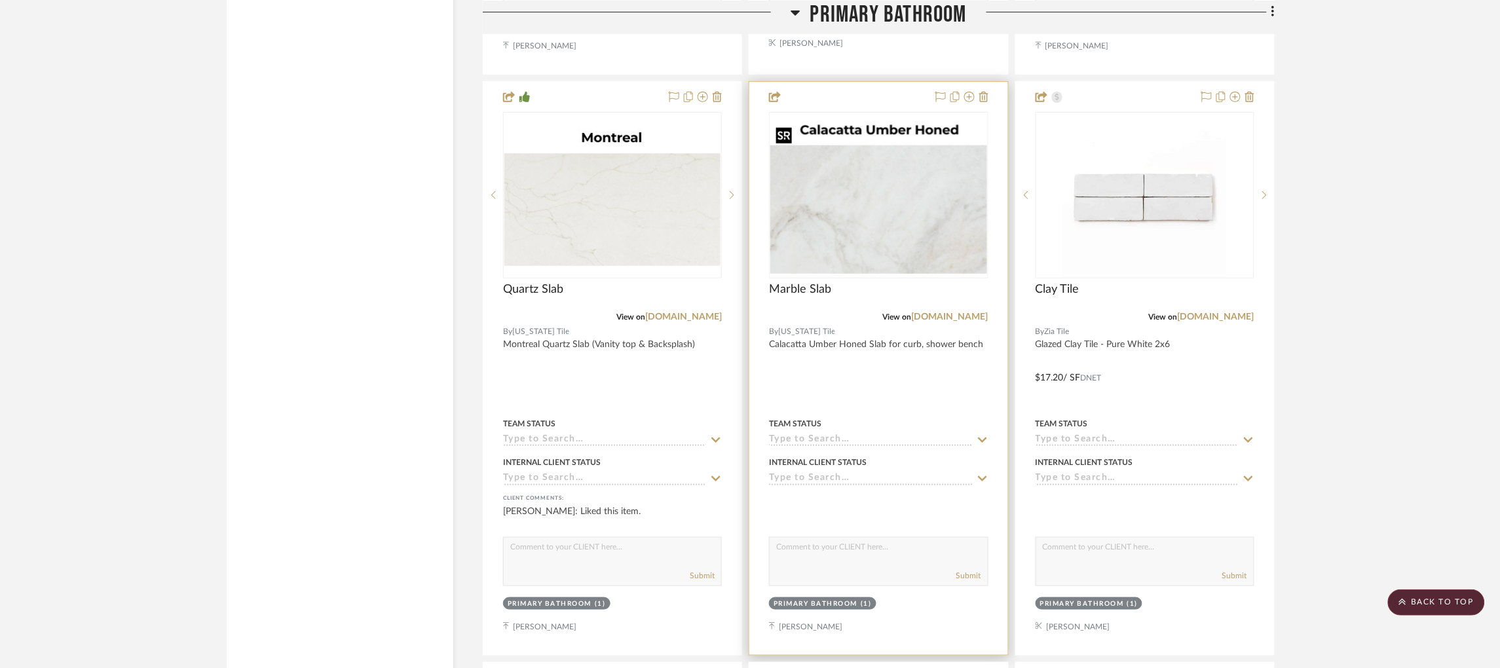
click at [883, 218] on img "0" at bounding box center [879, 195] width 216 height 159
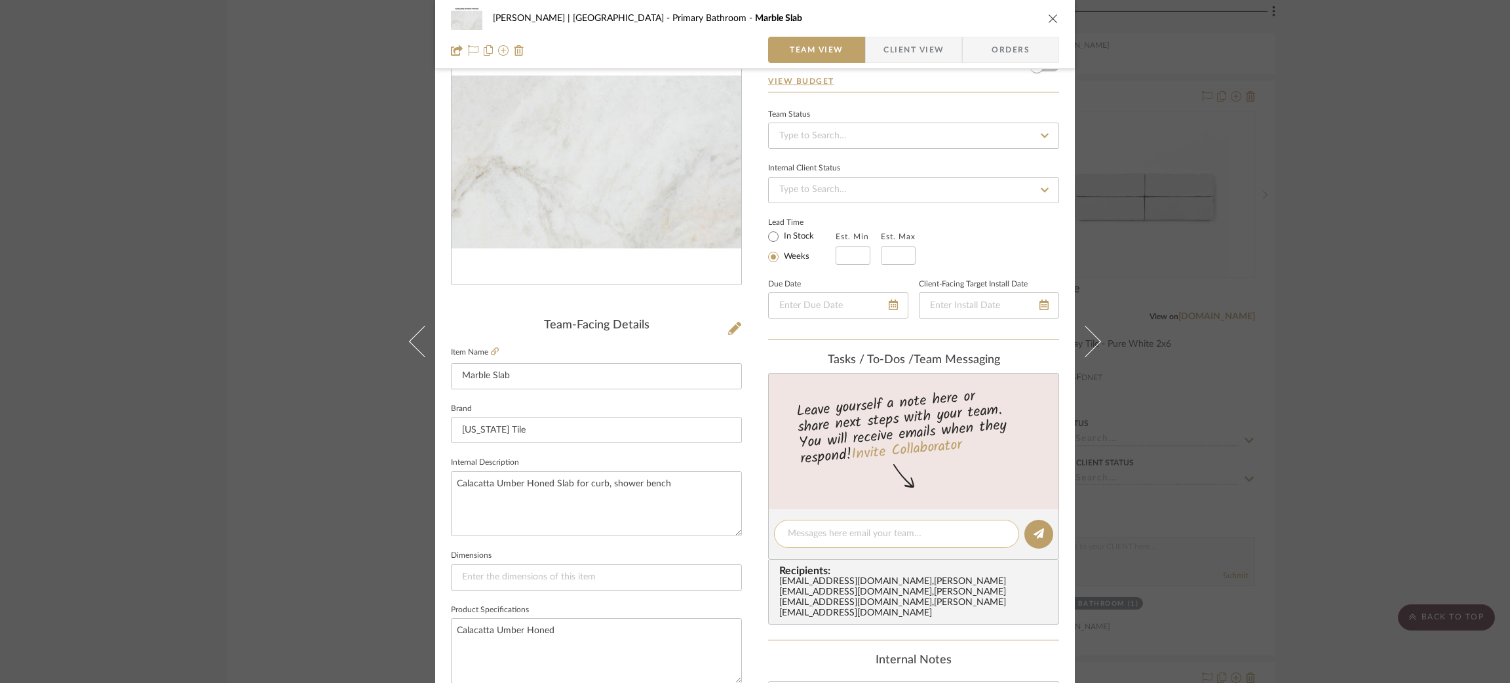
scroll to position [197, 0]
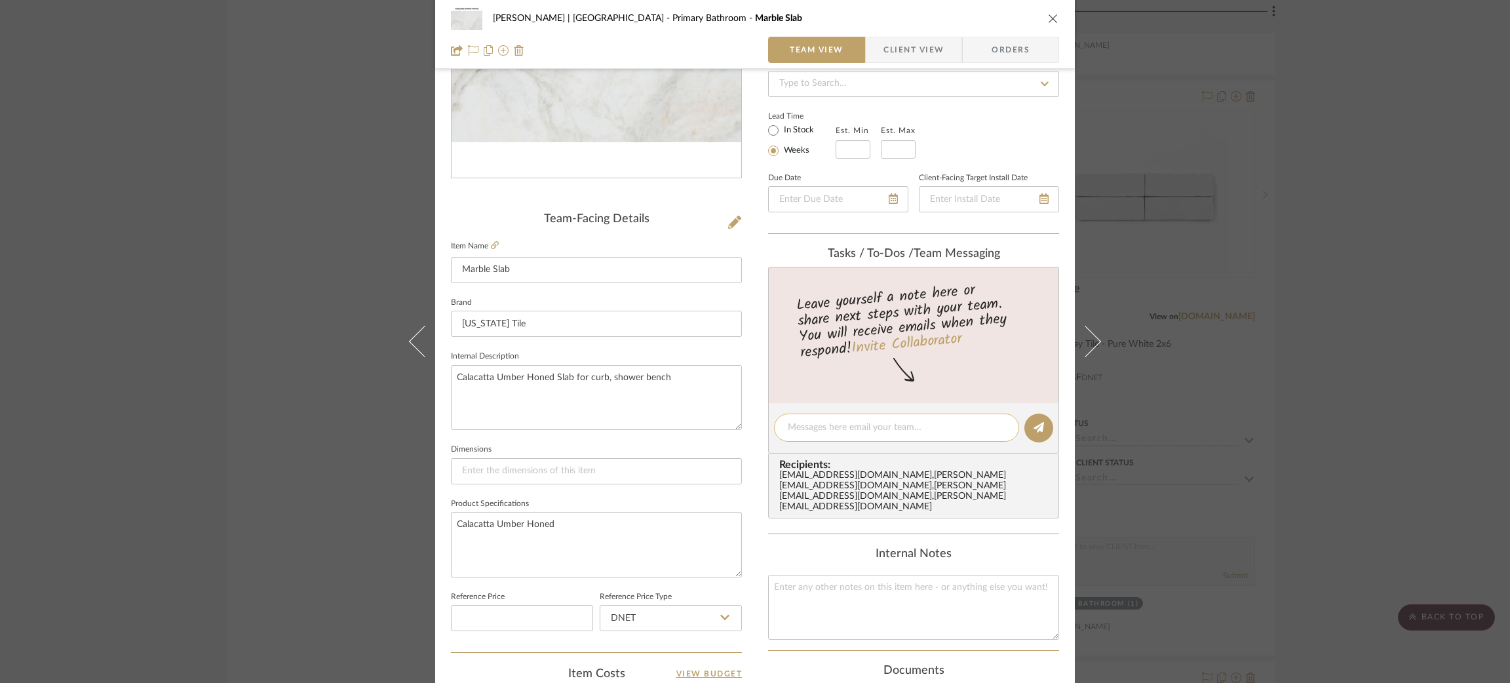
click at [895, 421] on textarea at bounding box center [897, 428] width 218 height 14
type textarea "D"
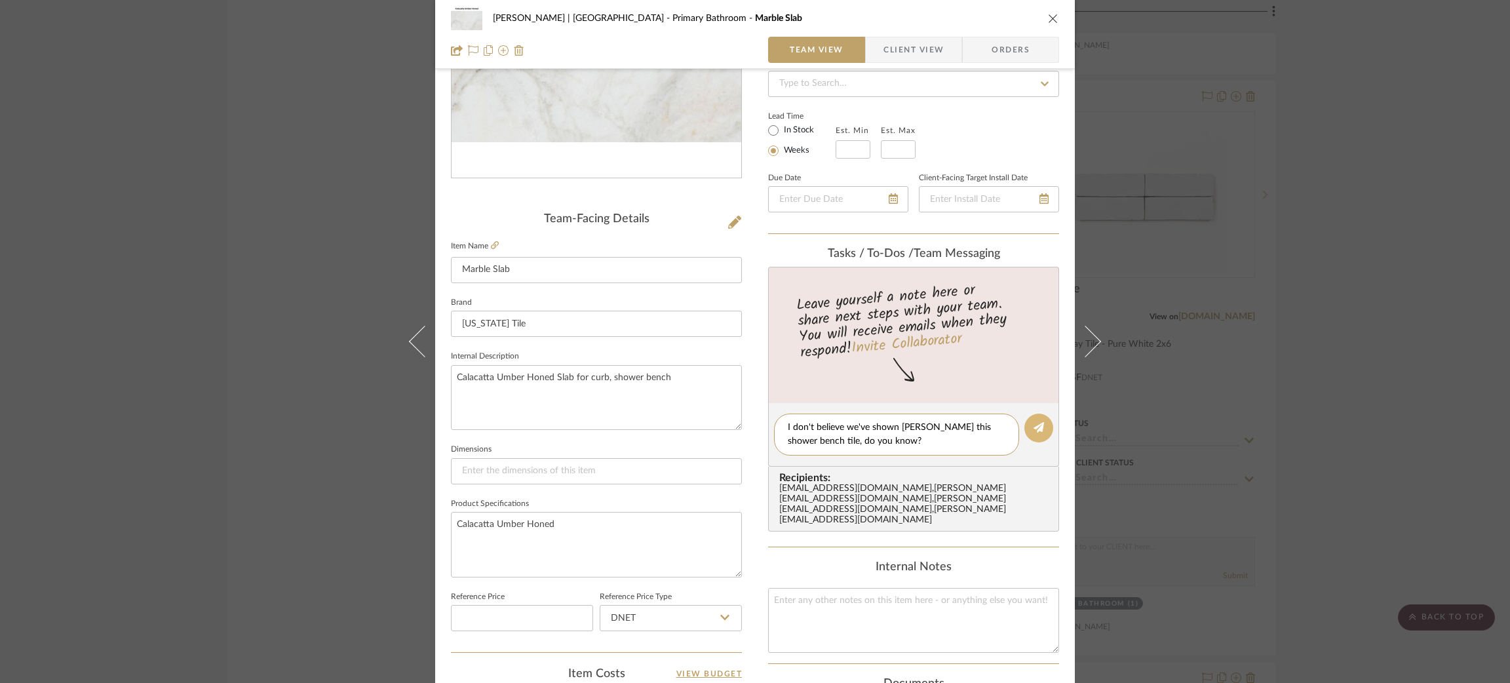
type textarea "I don't believe we've shown Emily this shower bench tile, do you know?"
click at [1037, 424] on icon at bounding box center [1038, 427] width 10 height 10
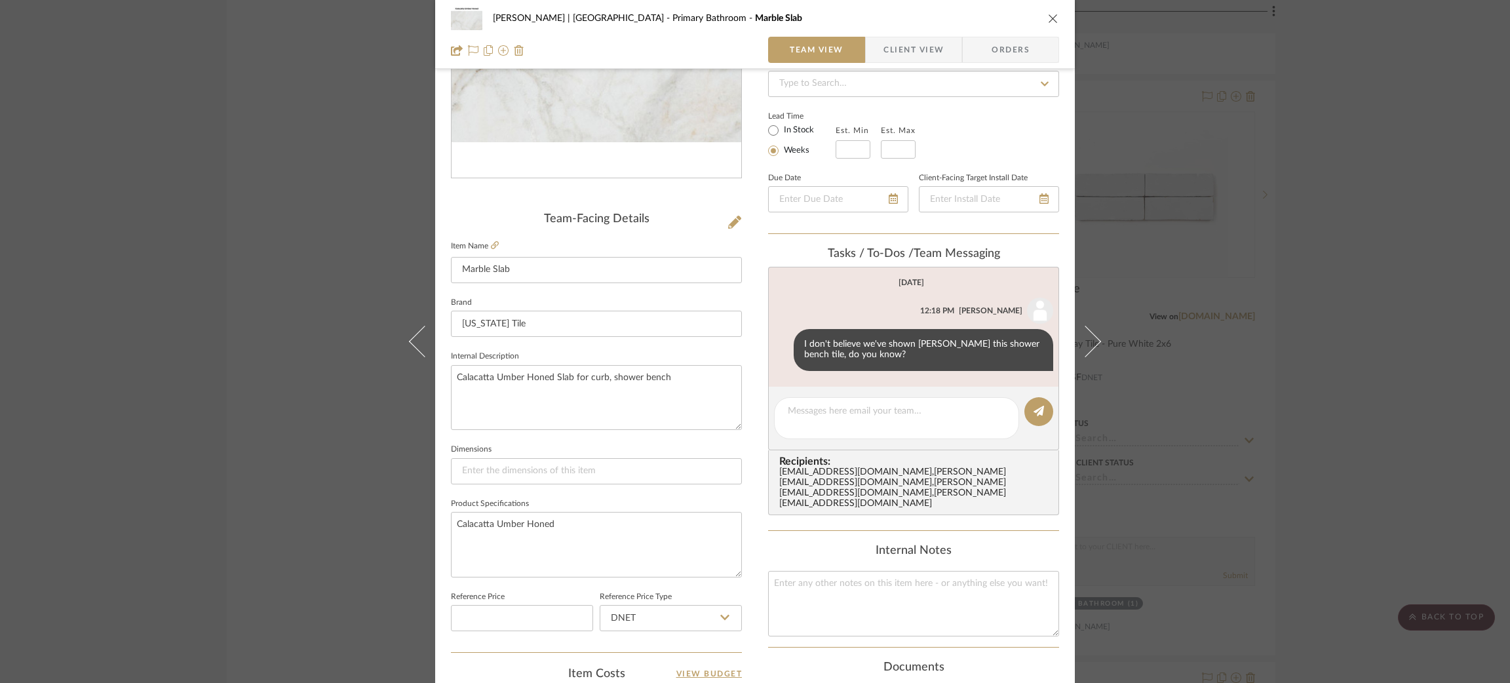
click at [308, 169] on div "Breckenridge-Tchen | Manhattan Beach Primary Bathroom Marble Slab Team View Cli…" at bounding box center [755, 341] width 1510 height 683
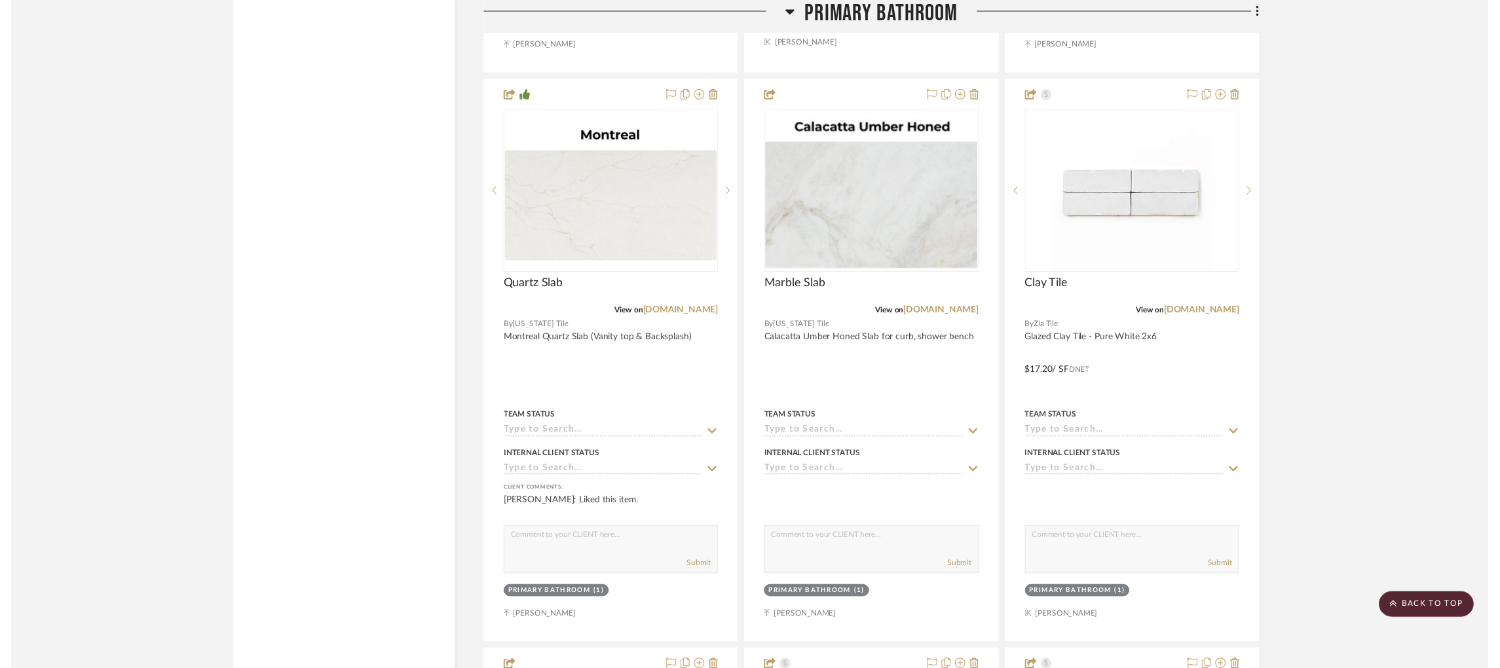
scroll to position [2061, 0]
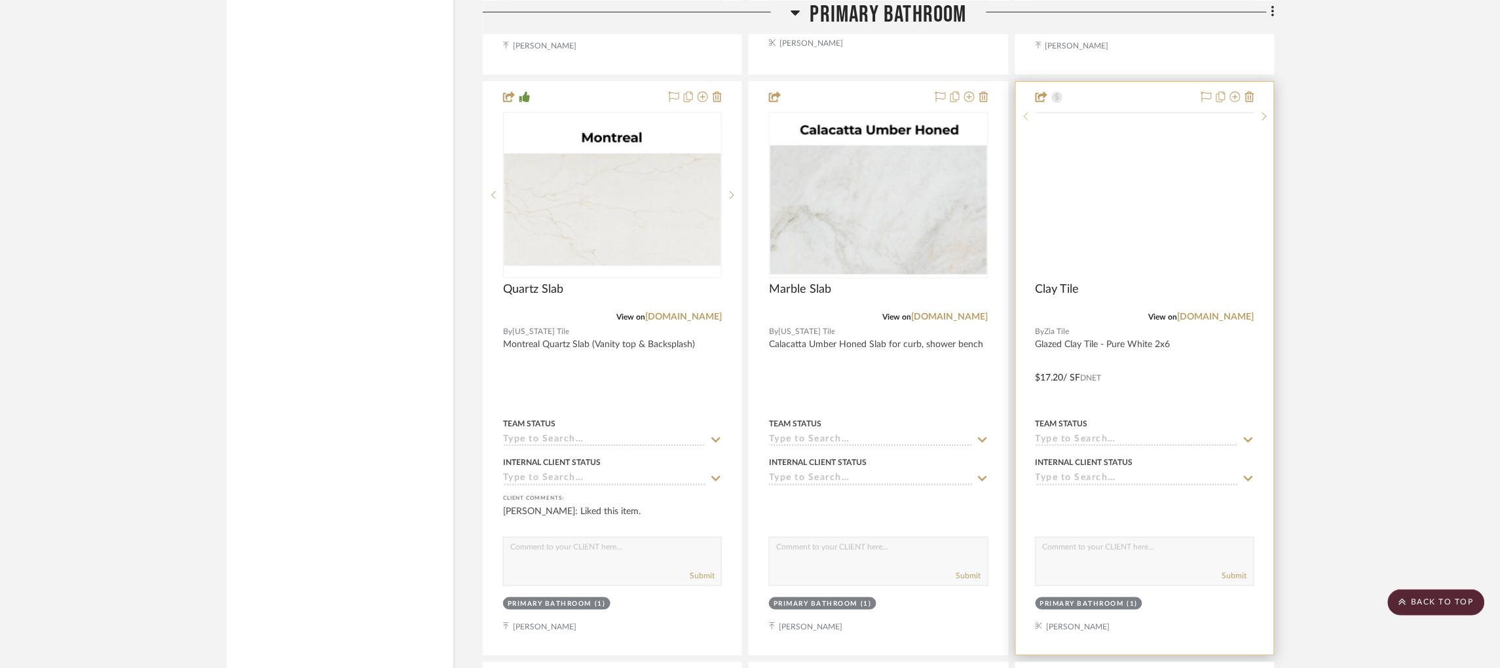
click at [1028, 121] on div at bounding box center [1026, 116] width 20 height 9
click at [1233, 202] on div "2" at bounding box center [1146, 195] width 218 height 165
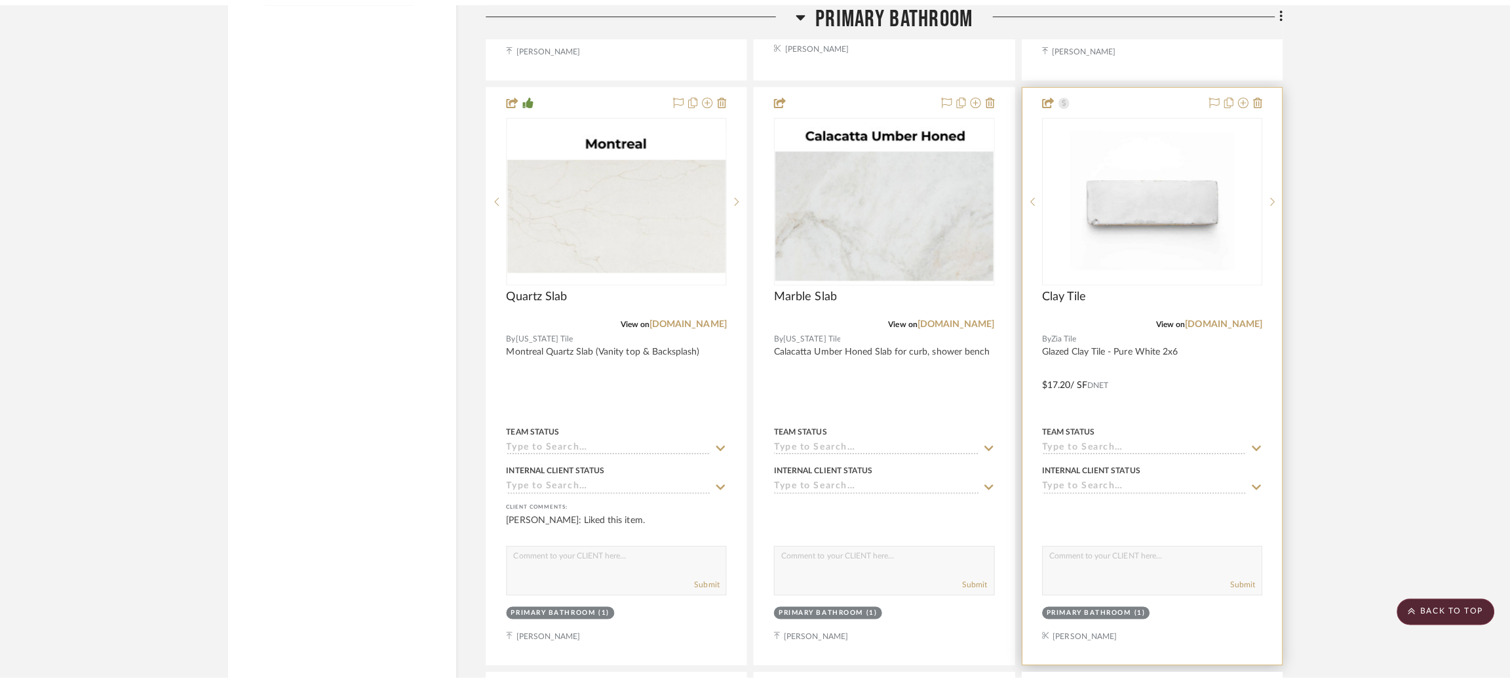
scroll to position [0, 0]
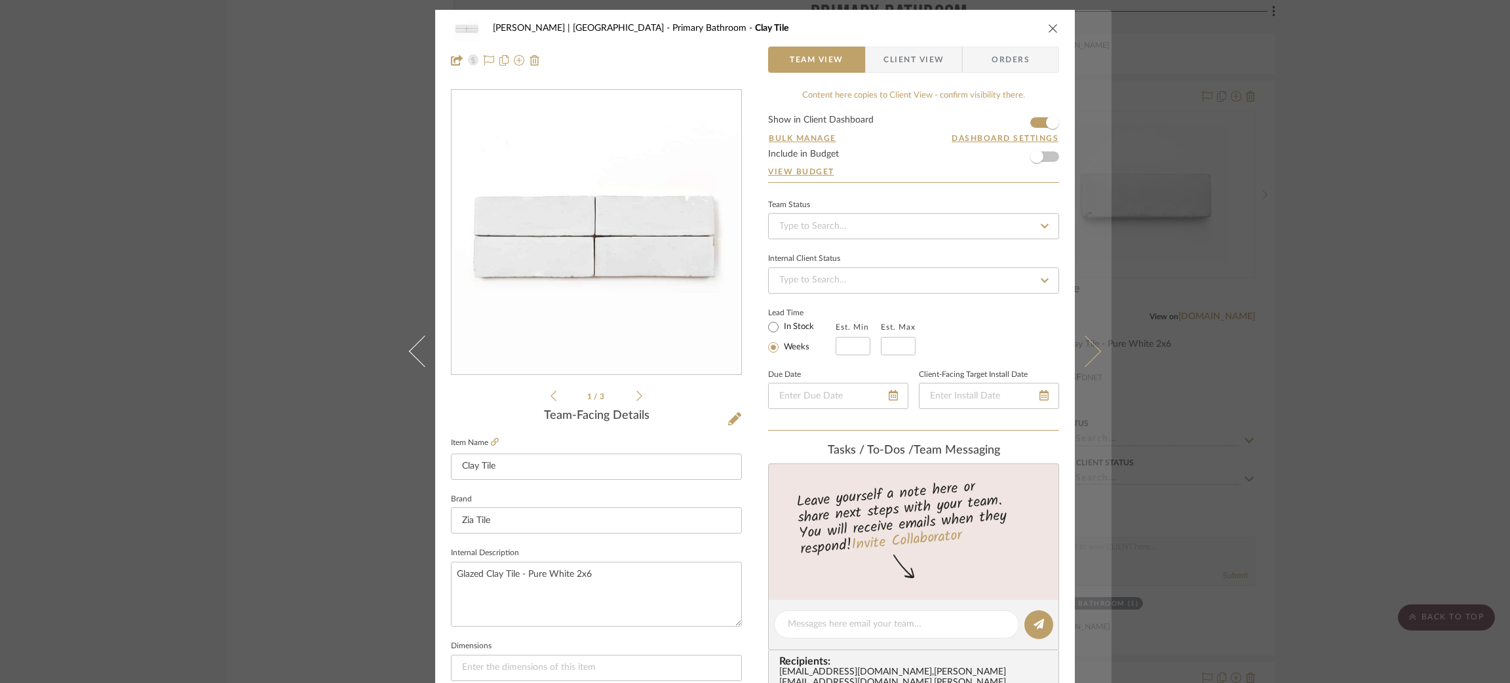
click at [1091, 345] on button at bounding box center [1093, 351] width 37 height 683
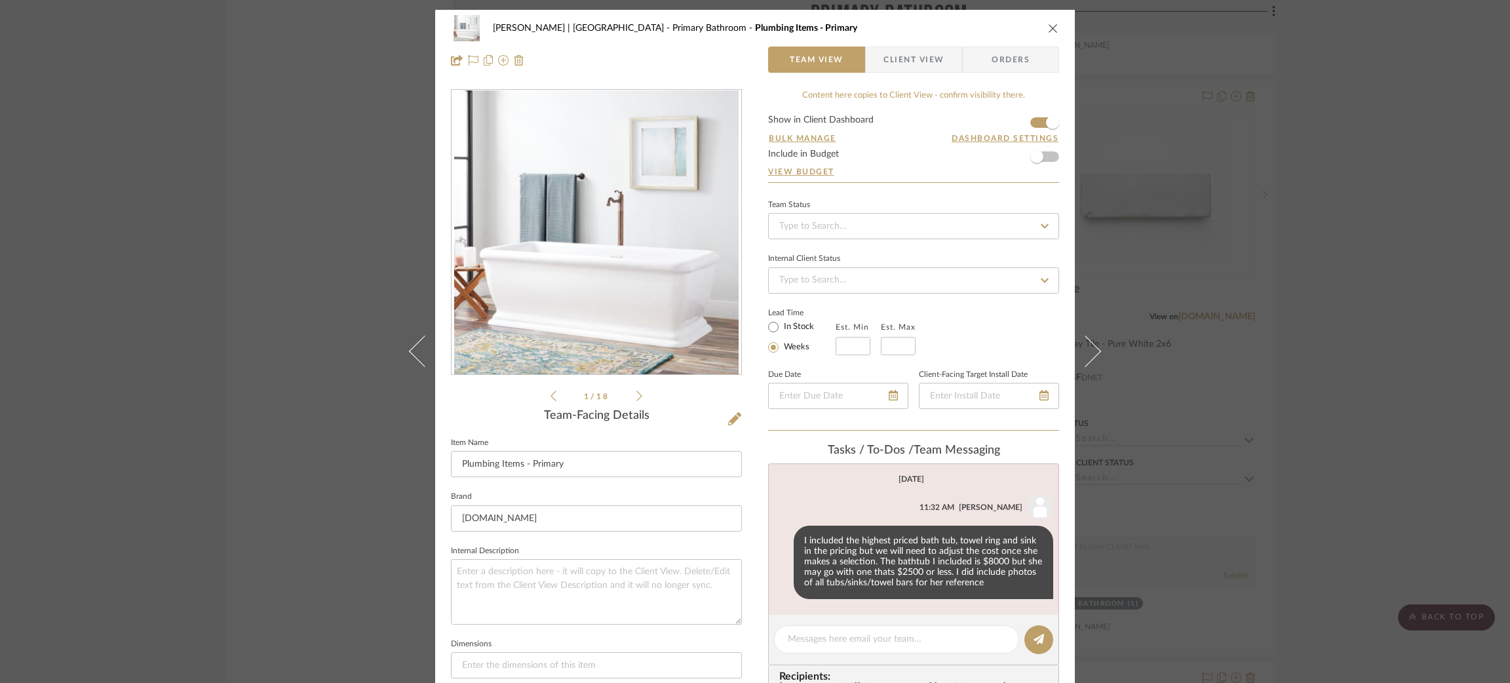
click at [1091, 345] on button at bounding box center [1093, 351] width 37 height 683
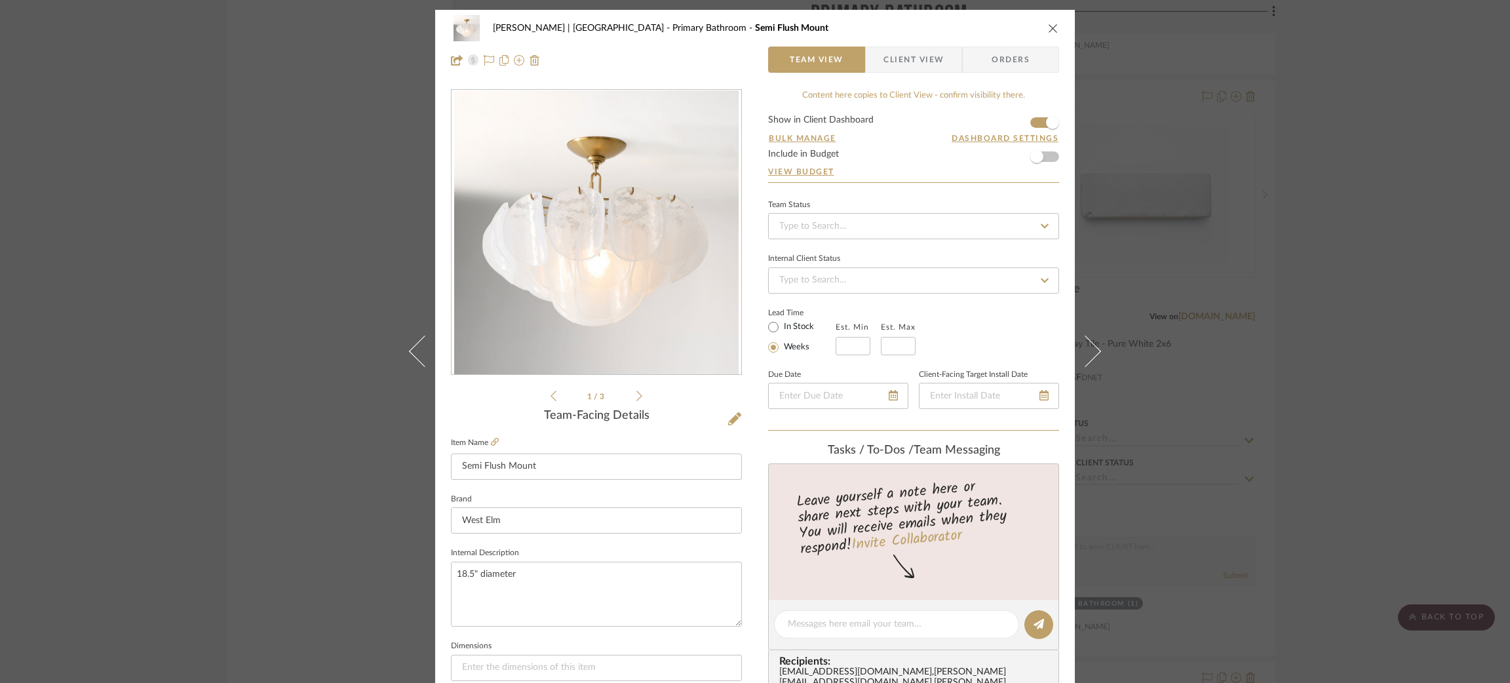
click at [1091, 345] on button at bounding box center [1093, 351] width 37 height 683
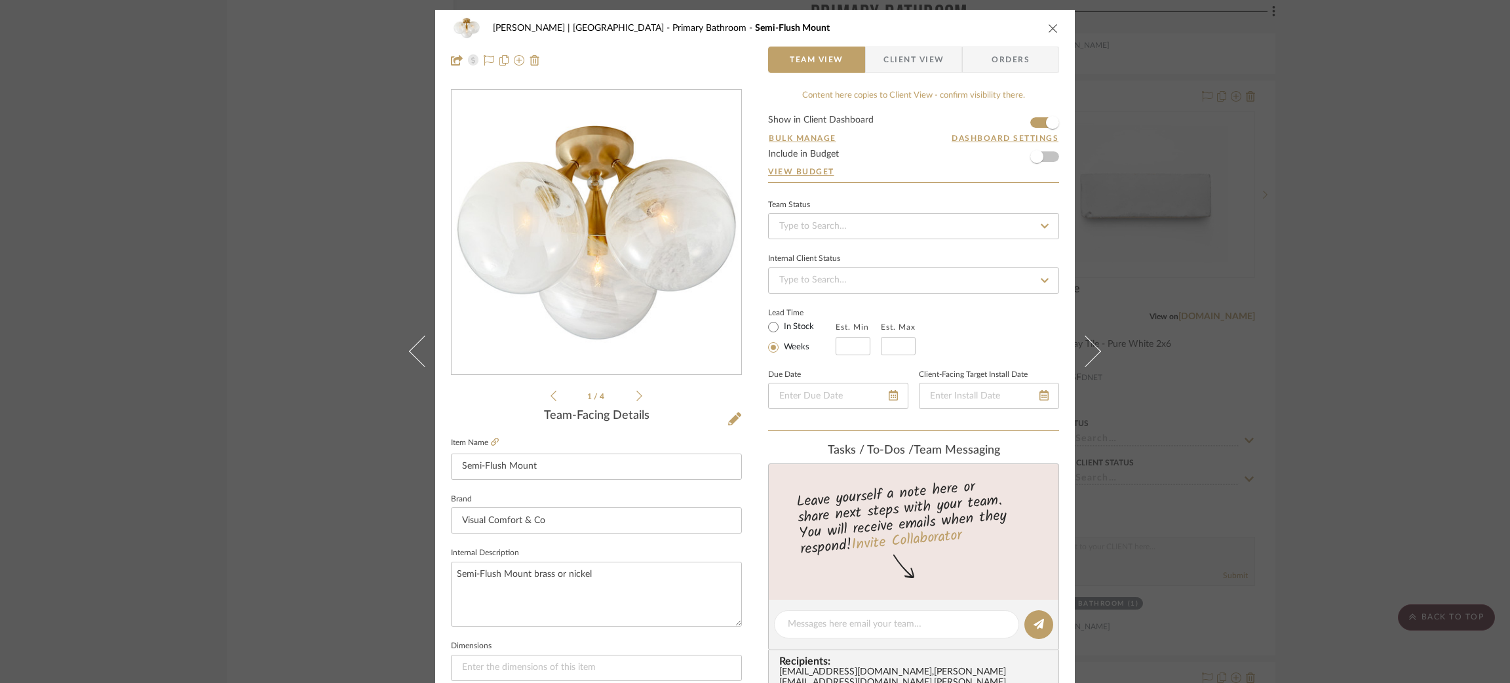
click at [1091, 345] on button at bounding box center [1093, 351] width 37 height 683
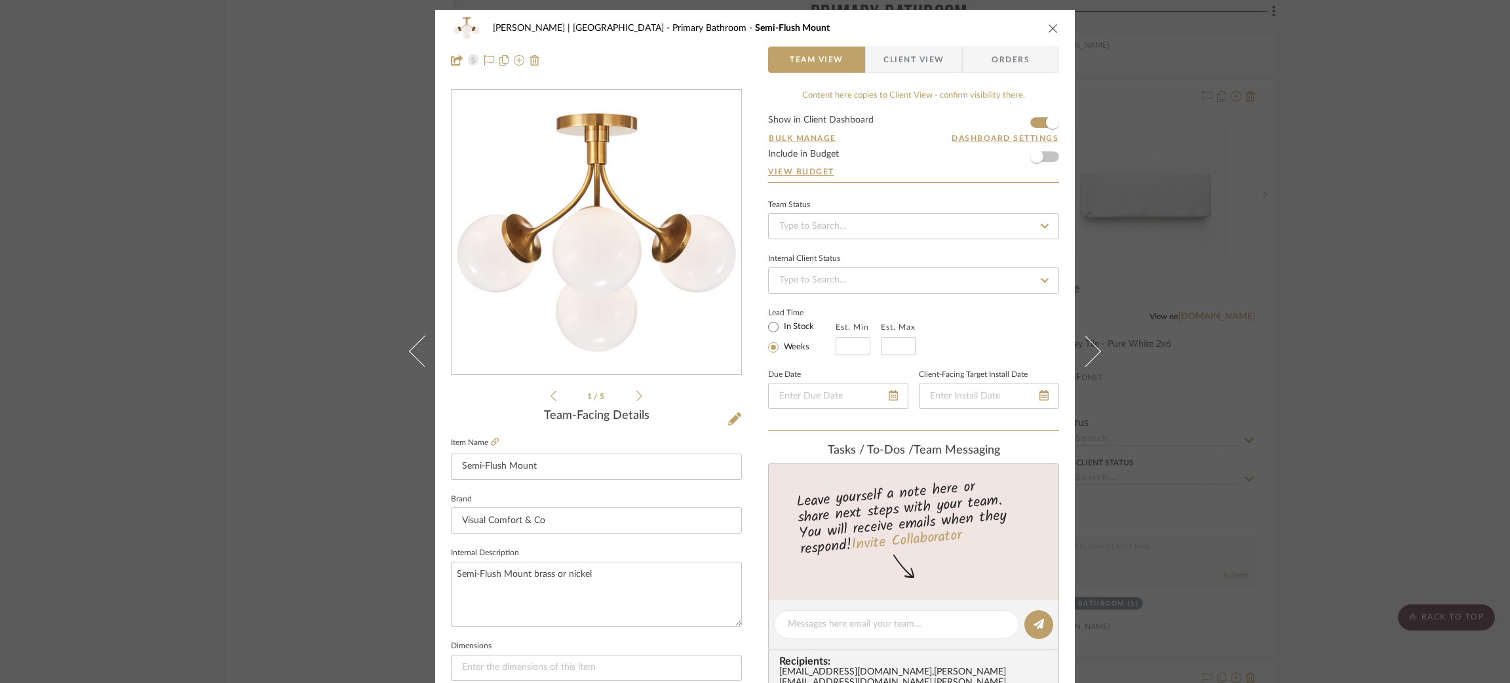
click at [1091, 345] on button at bounding box center [1093, 351] width 37 height 683
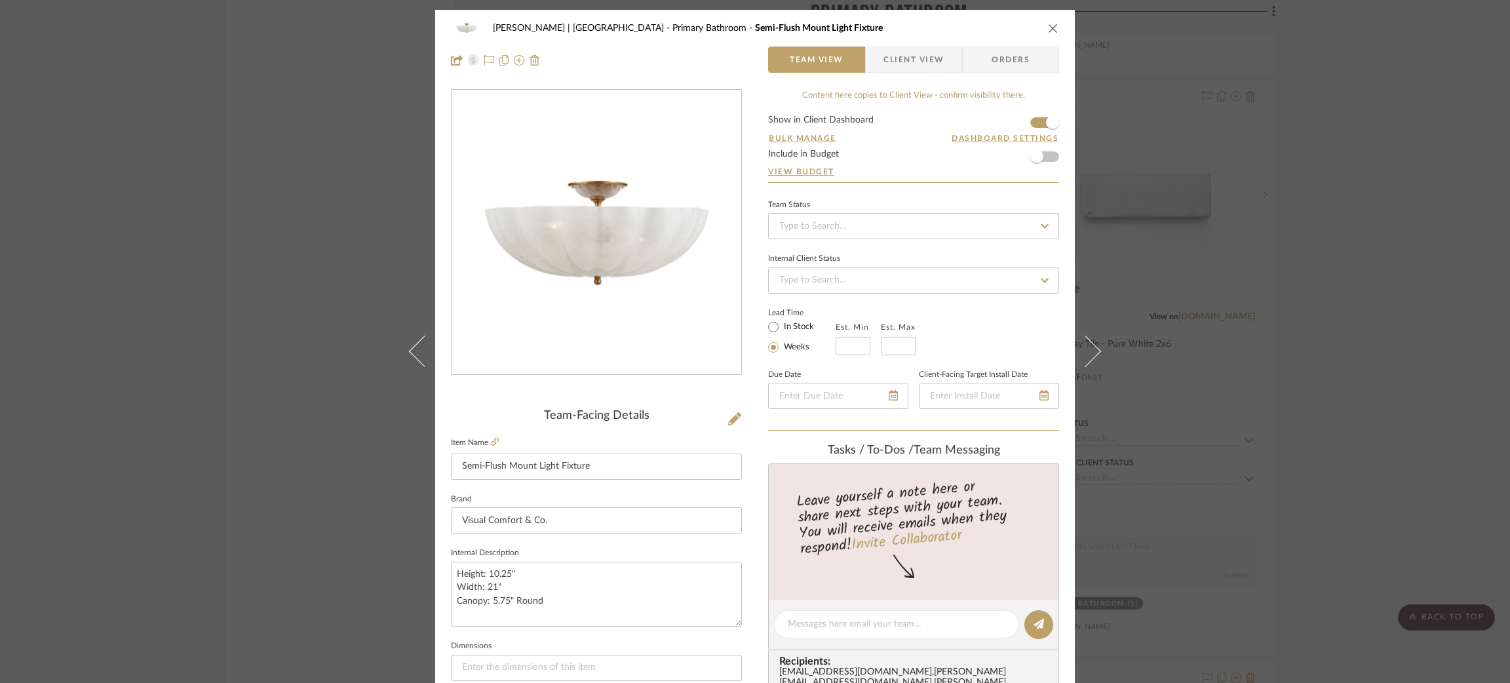
click at [1091, 345] on button at bounding box center [1093, 351] width 37 height 683
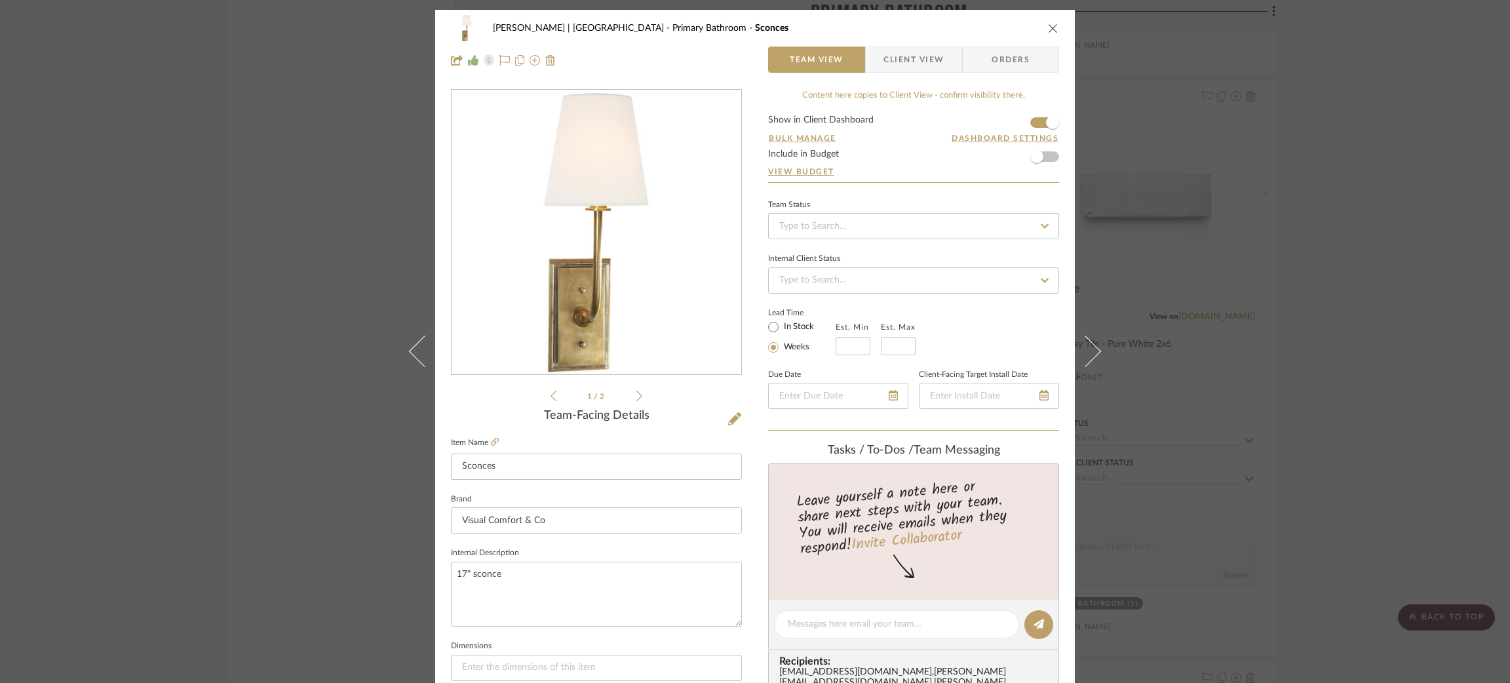
click at [1091, 345] on button at bounding box center [1093, 351] width 37 height 683
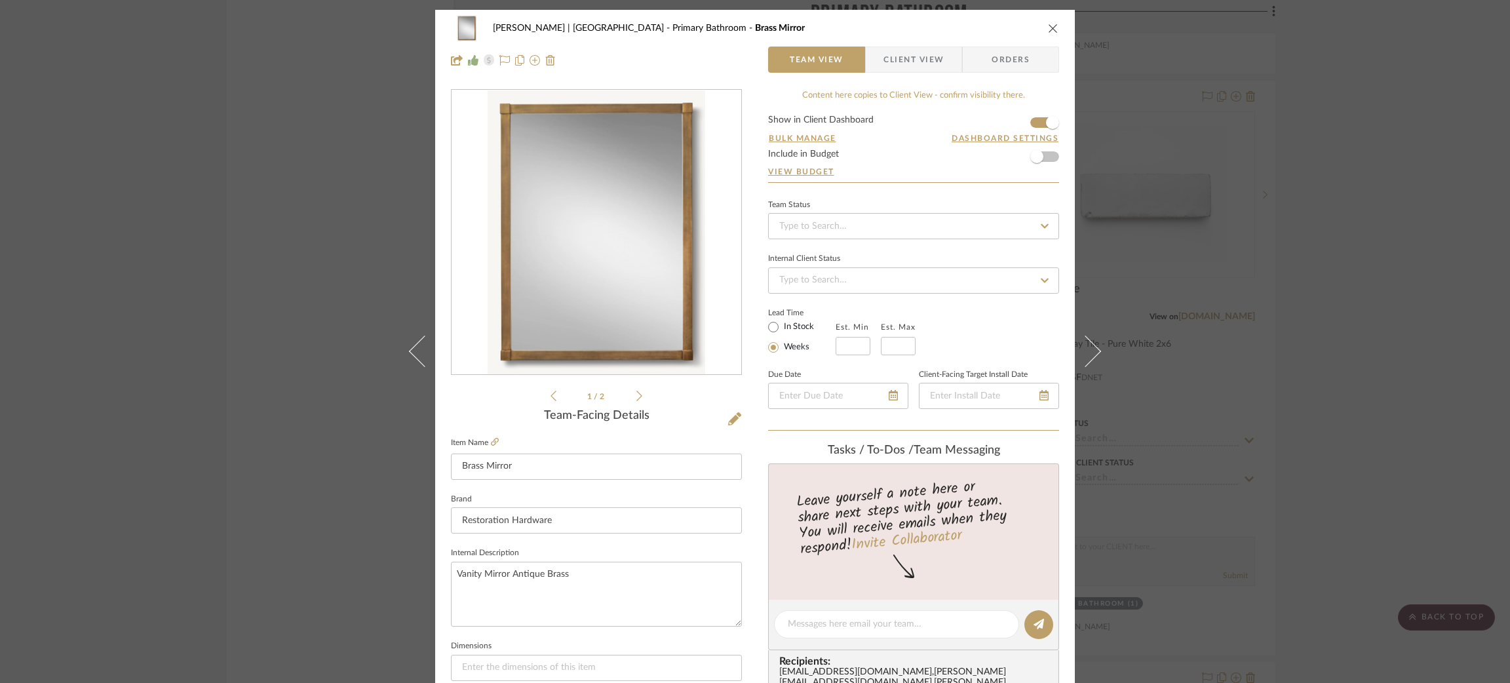
click at [1091, 345] on button at bounding box center [1093, 351] width 37 height 683
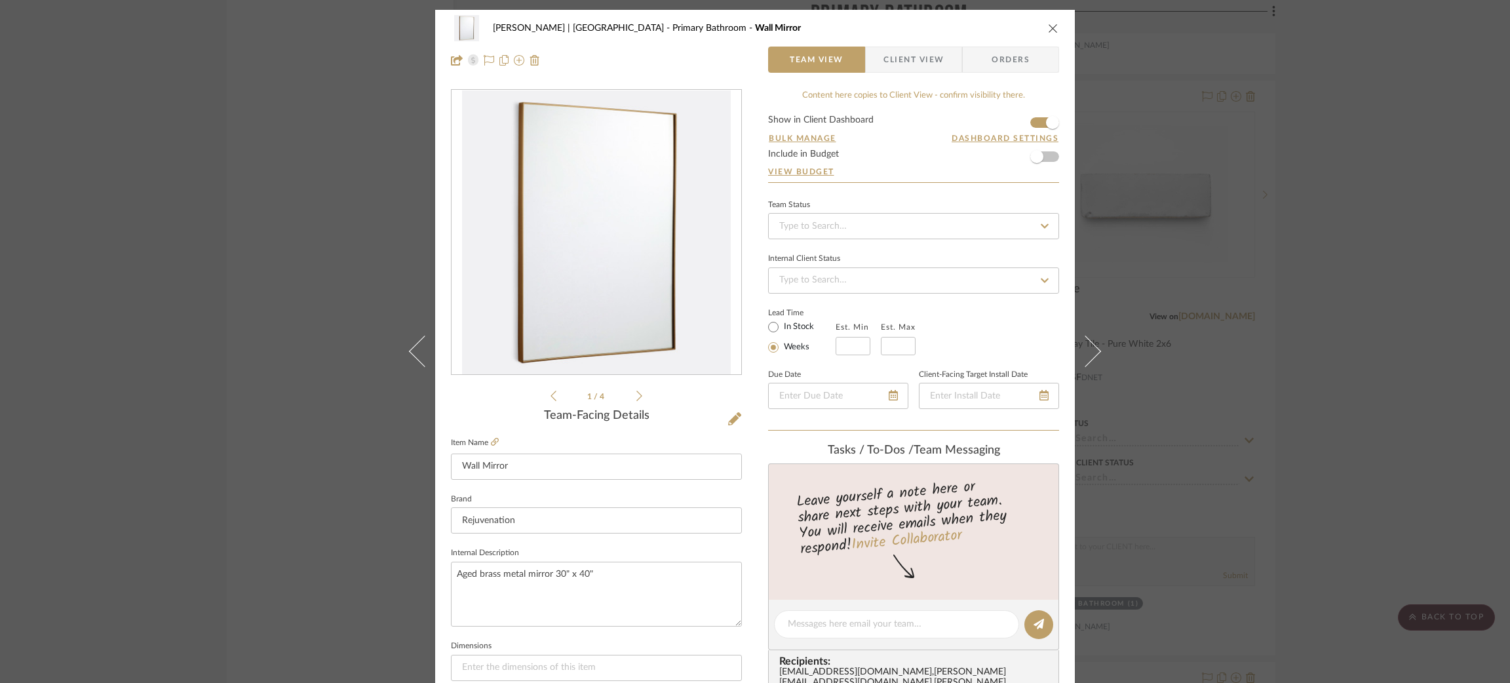
click at [1091, 345] on button at bounding box center [1093, 351] width 37 height 683
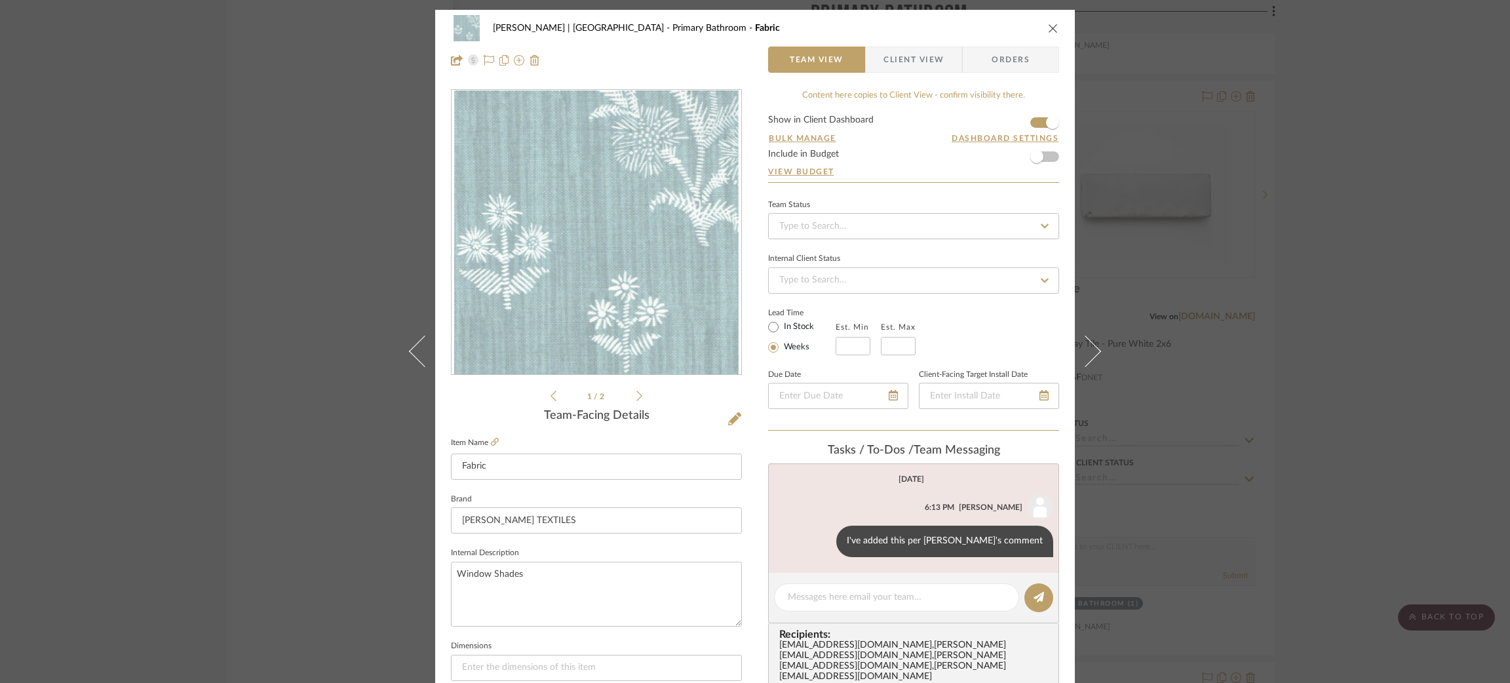
click at [1091, 345] on button at bounding box center [1093, 351] width 37 height 683
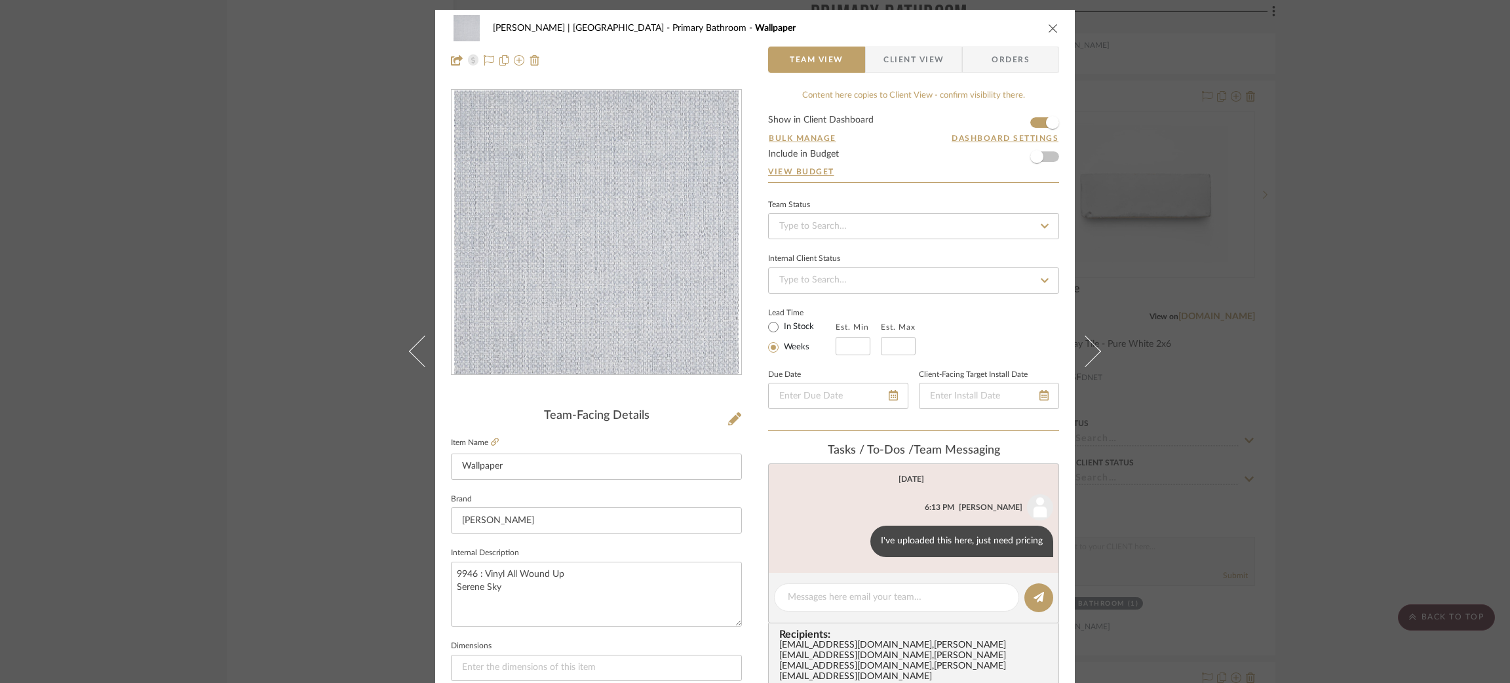
click at [1091, 345] on button at bounding box center [1093, 351] width 37 height 683
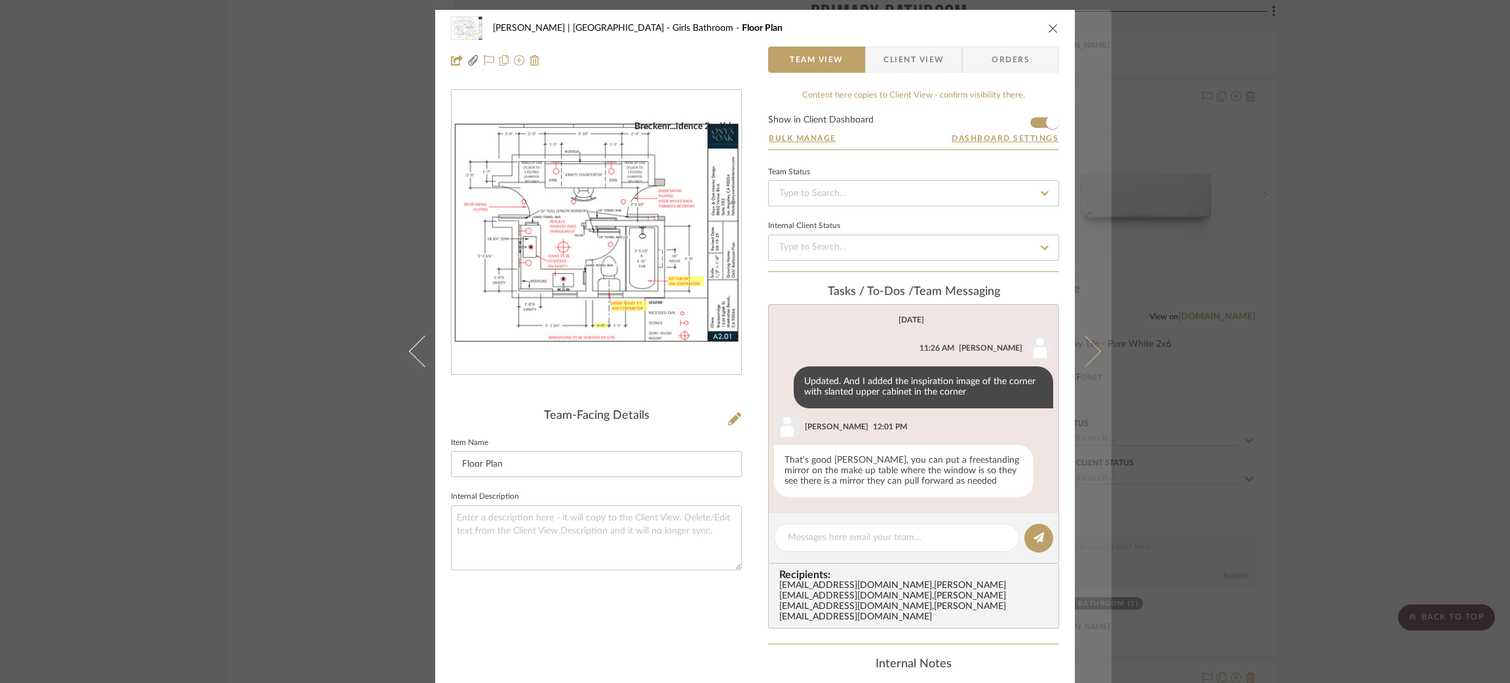
click at [1078, 363] on icon at bounding box center [1084, 350] width 31 height 31
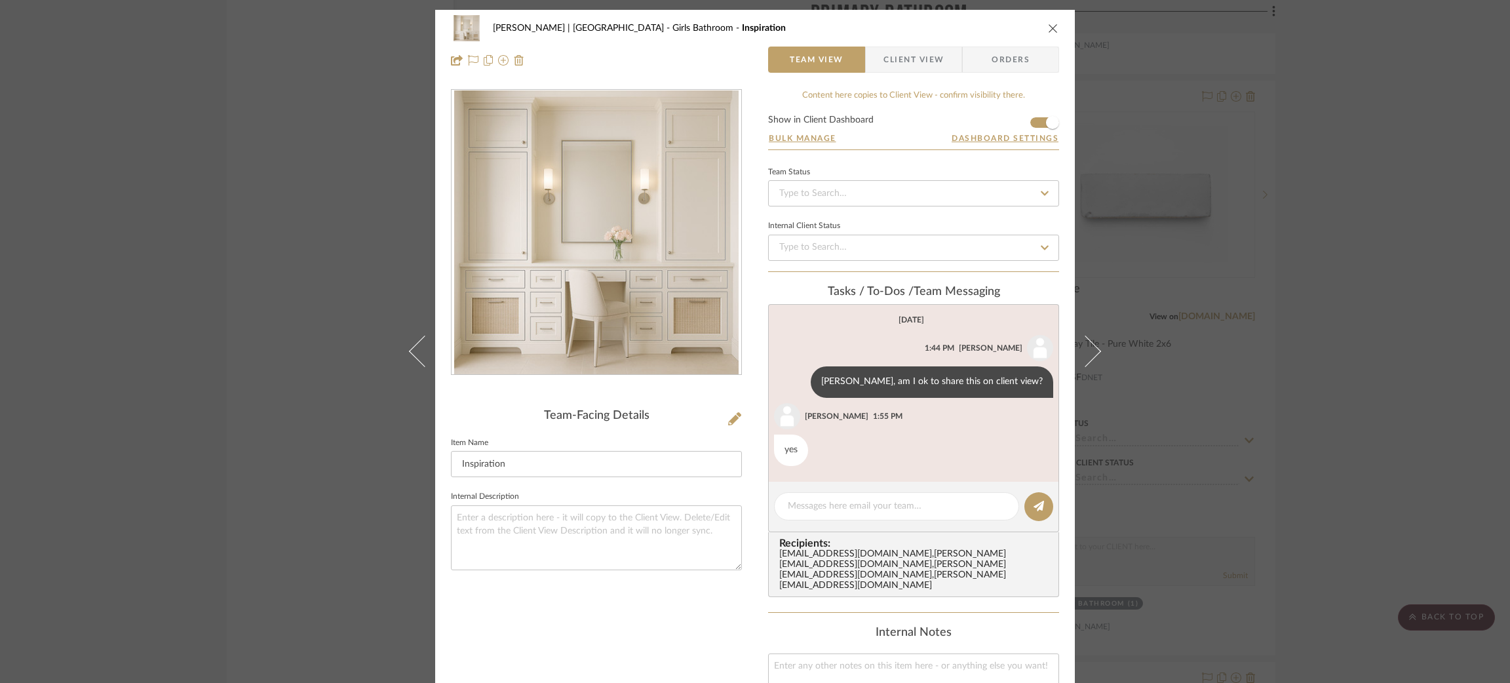
click at [1078, 363] on icon at bounding box center [1084, 350] width 31 height 31
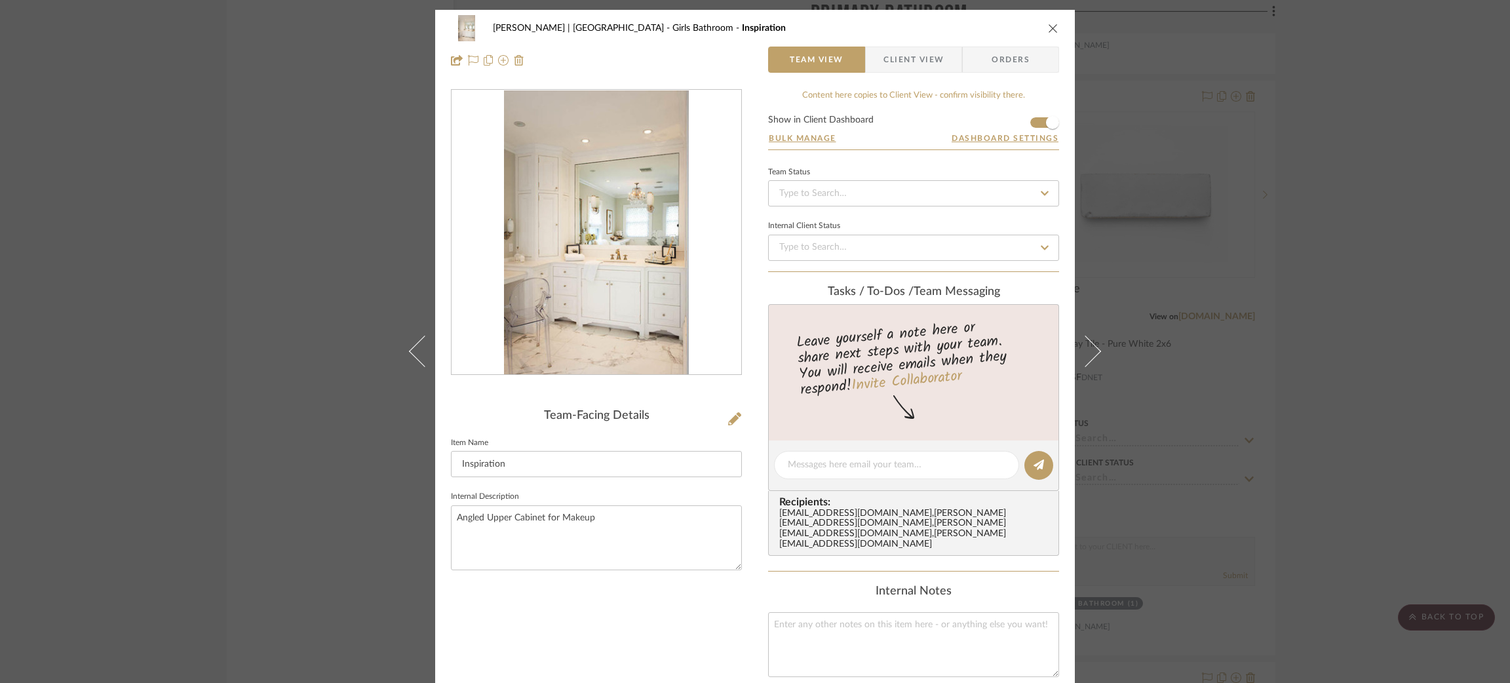
click at [1078, 363] on icon at bounding box center [1084, 350] width 31 height 31
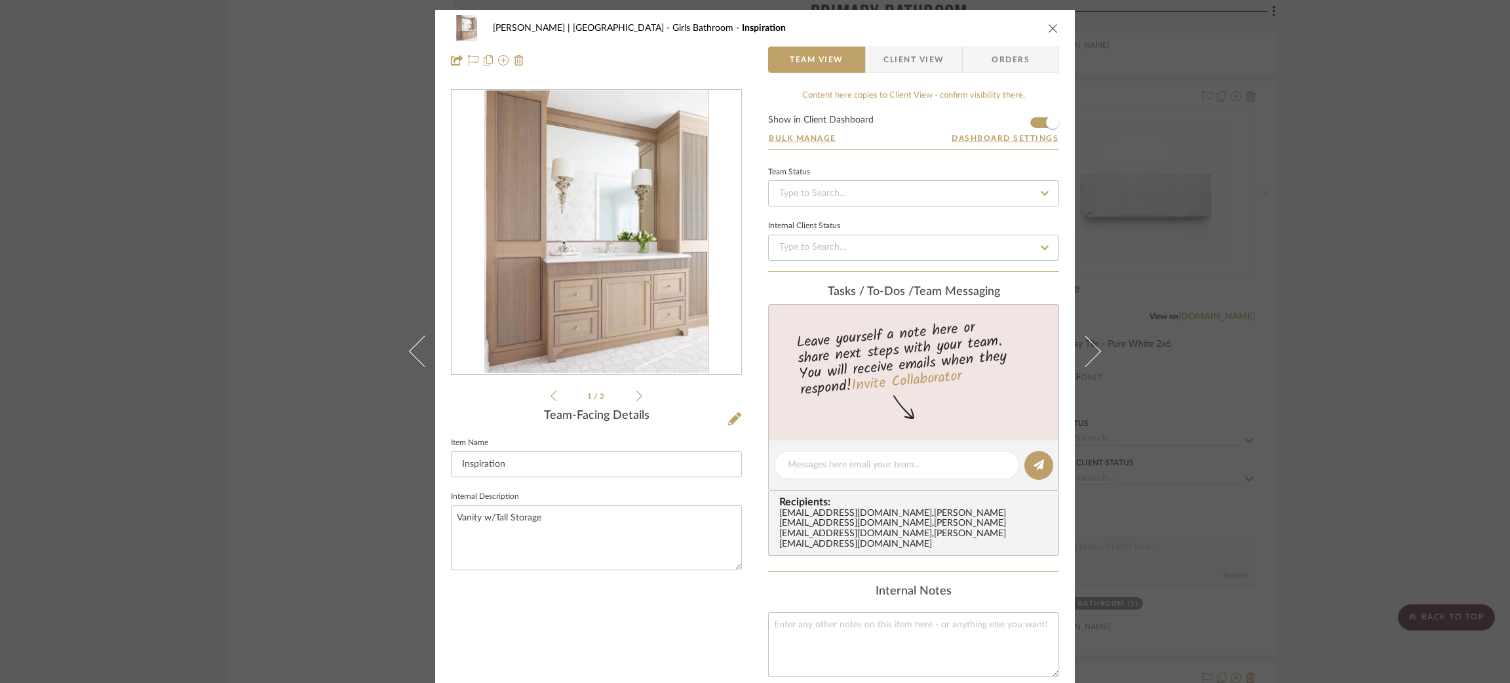
click at [1078, 363] on icon at bounding box center [1084, 350] width 31 height 31
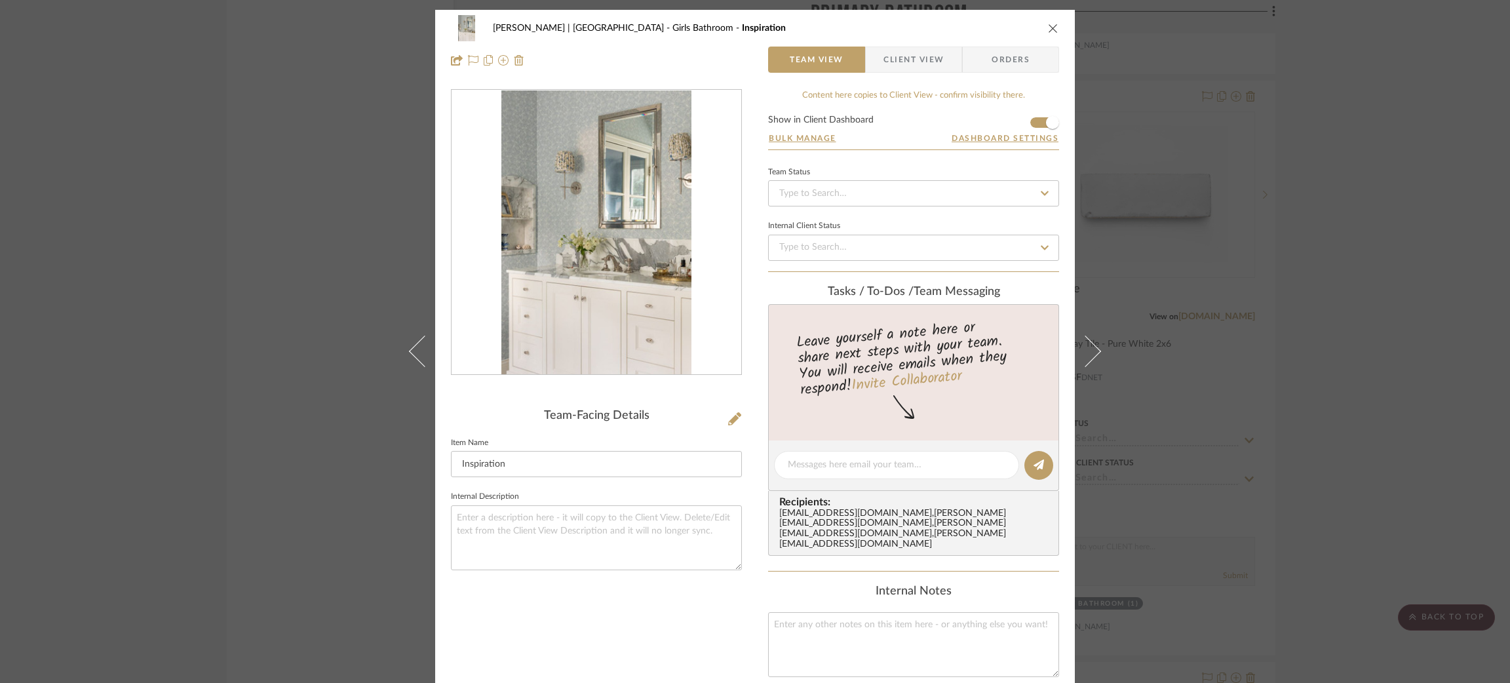
click at [1078, 363] on icon at bounding box center [1084, 350] width 31 height 31
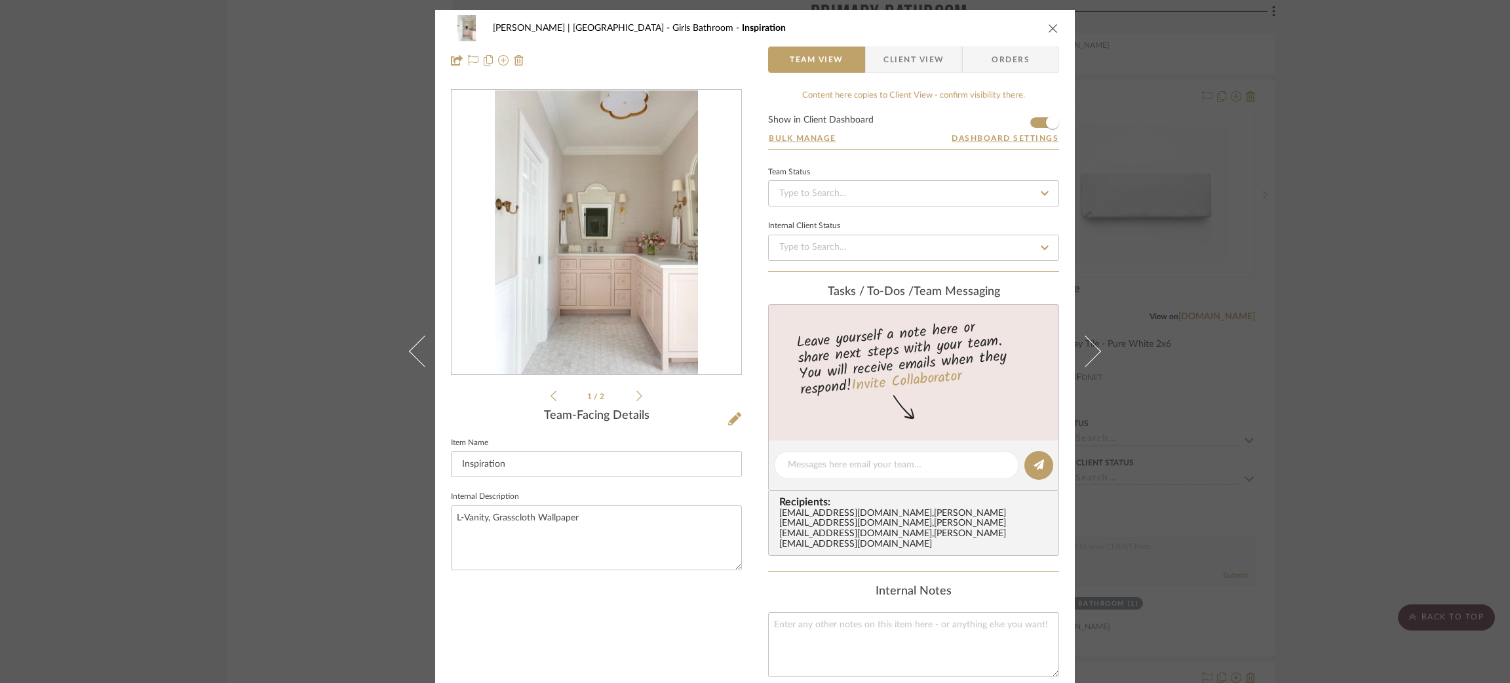
click at [1078, 363] on icon at bounding box center [1084, 350] width 31 height 31
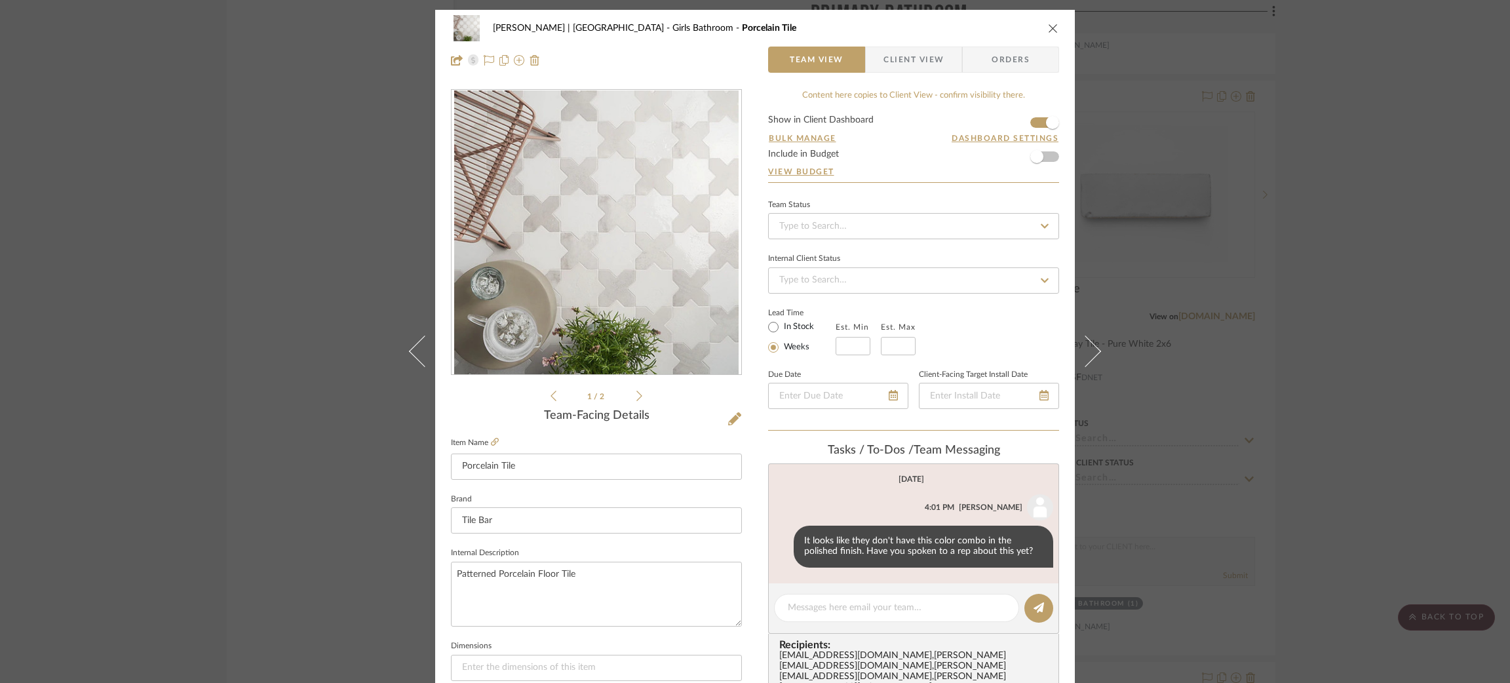
click at [1078, 363] on icon at bounding box center [1084, 350] width 31 height 31
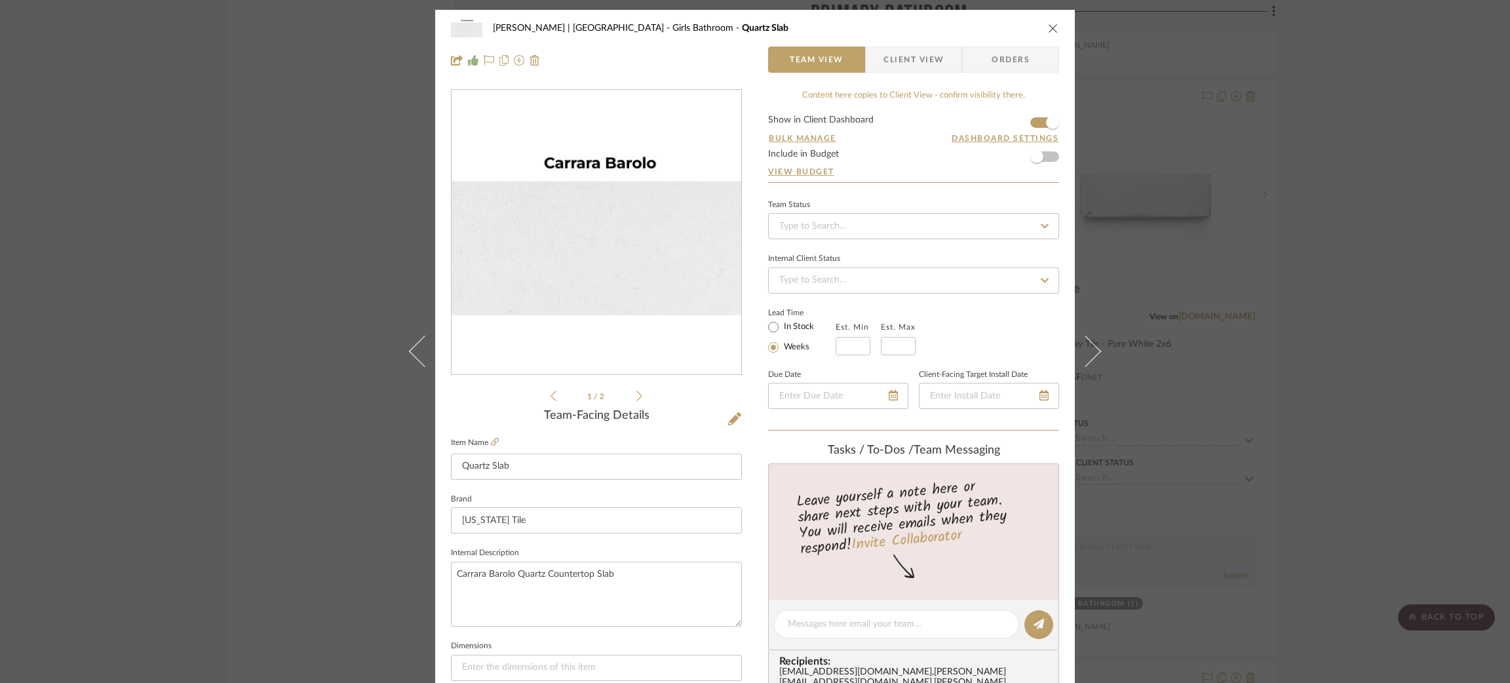
click at [1078, 363] on icon at bounding box center [1084, 350] width 31 height 31
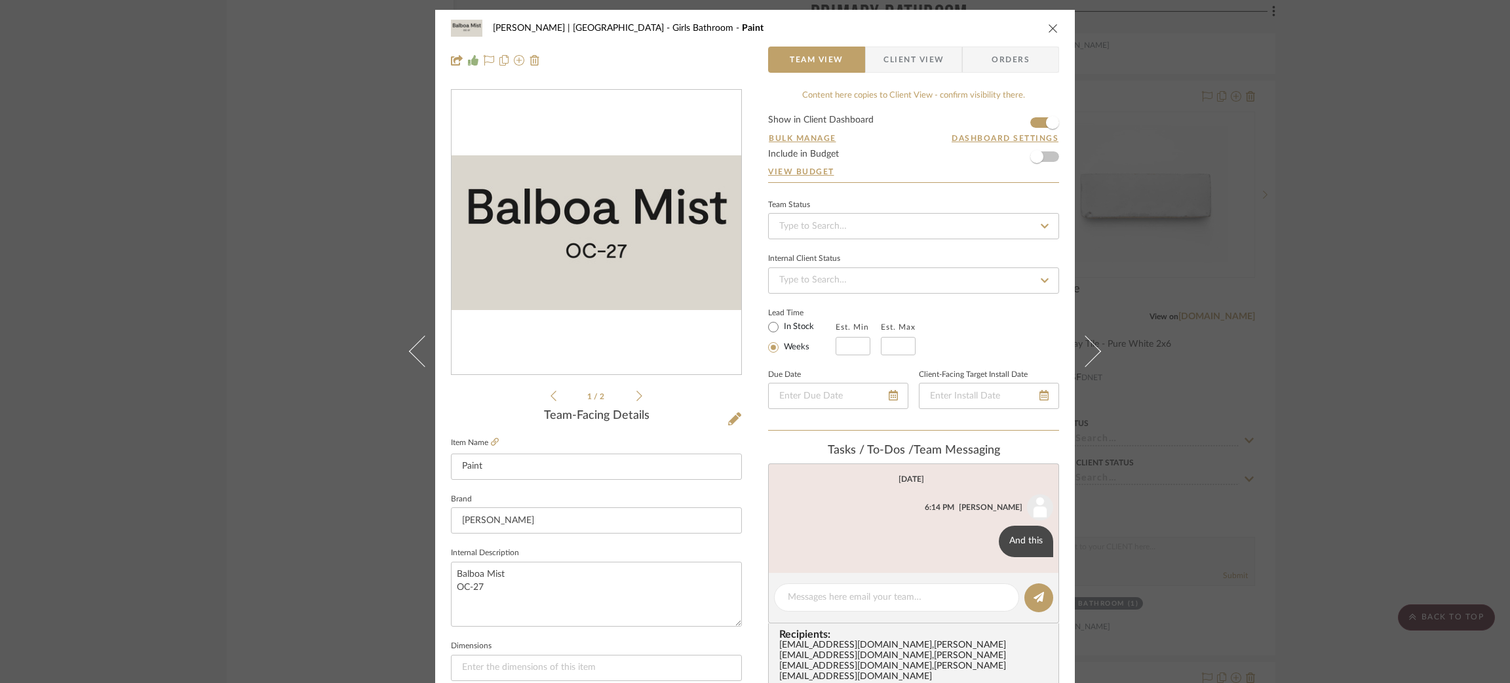
click at [1078, 363] on icon at bounding box center [1084, 350] width 31 height 31
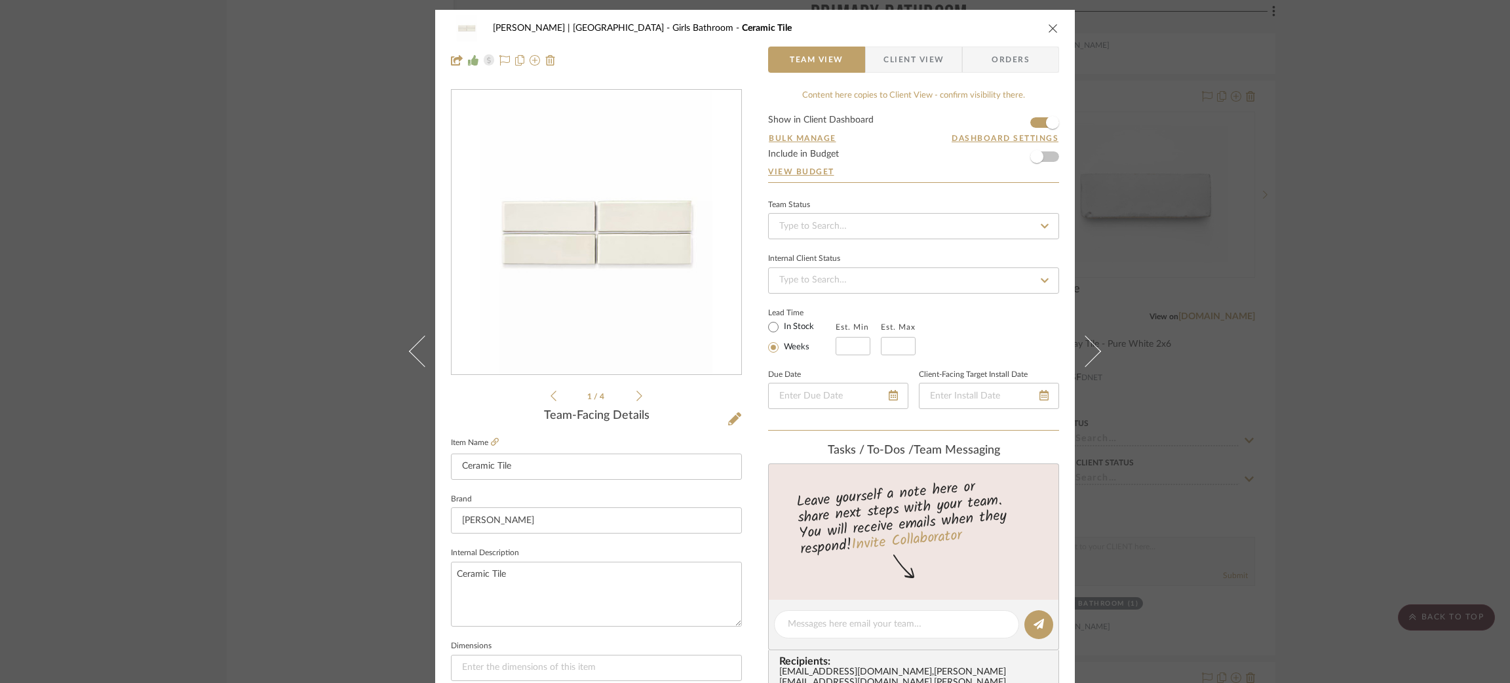
click at [1078, 363] on icon at bounding box center [1084, 350] width 31 height 31
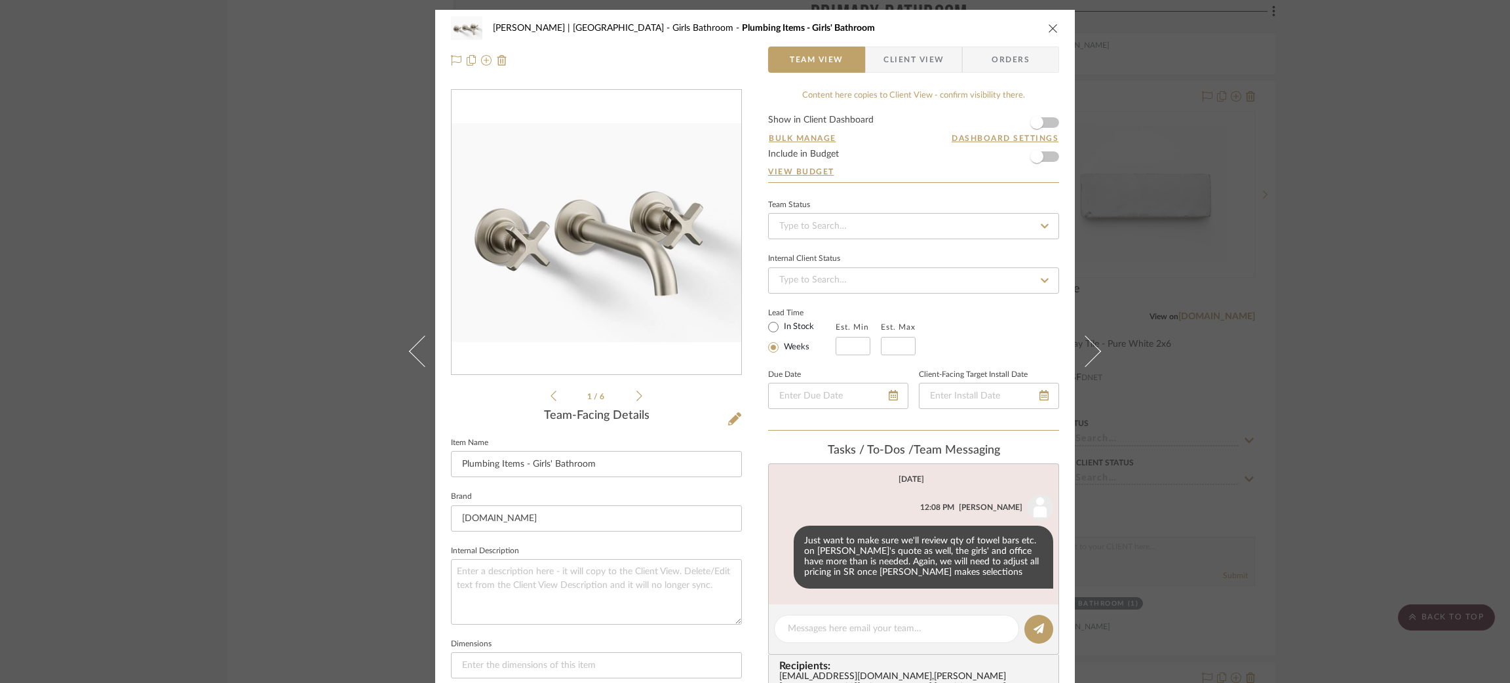
drag, startPoint x: 1078, startPoint y: 363, endPoint x: 1115, endPoint y: 101, distance: 264.6
click at [1127, 105] on div "Breckenridge-Tchen | Manhattan Beach Girls Bathroom Plumbing Items - Girls' Bat…" at bounding box center [755, 341] width 1510 height 683
click at [1031, 122] on span "button" at bounding box center [1036, 122] width 13 height 13
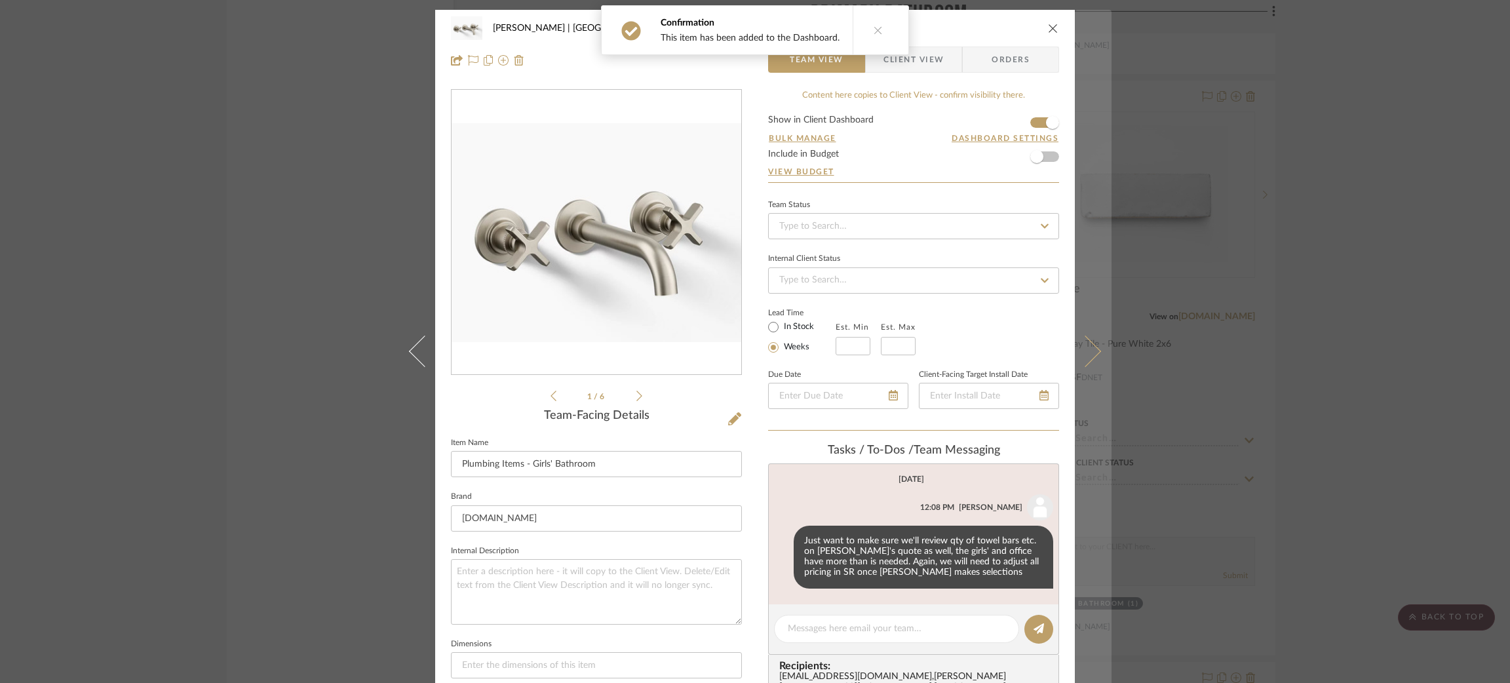
click at [1096, 354] on button at bounding box center [1093, 351] width 37 height 683
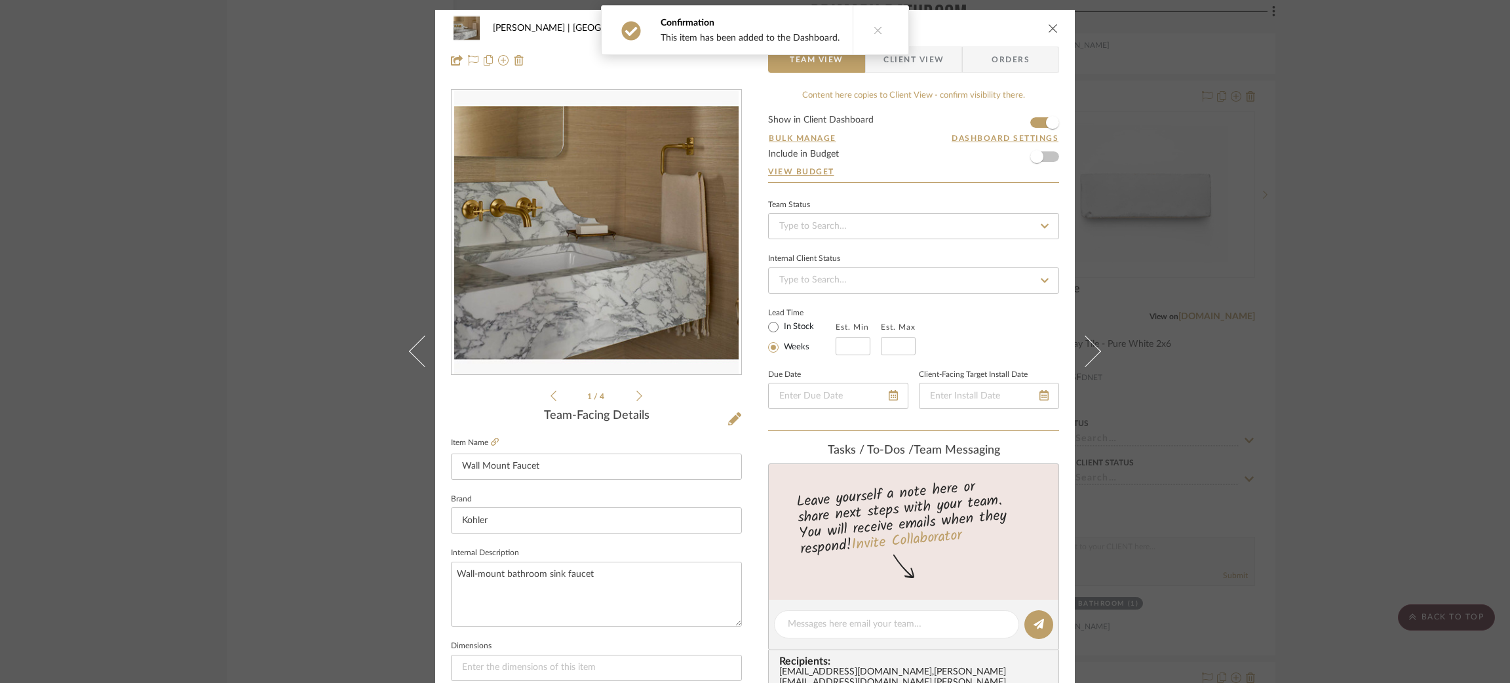
click at [1096, 354] on button at bounding box center [1093, 351] width 37 height 683
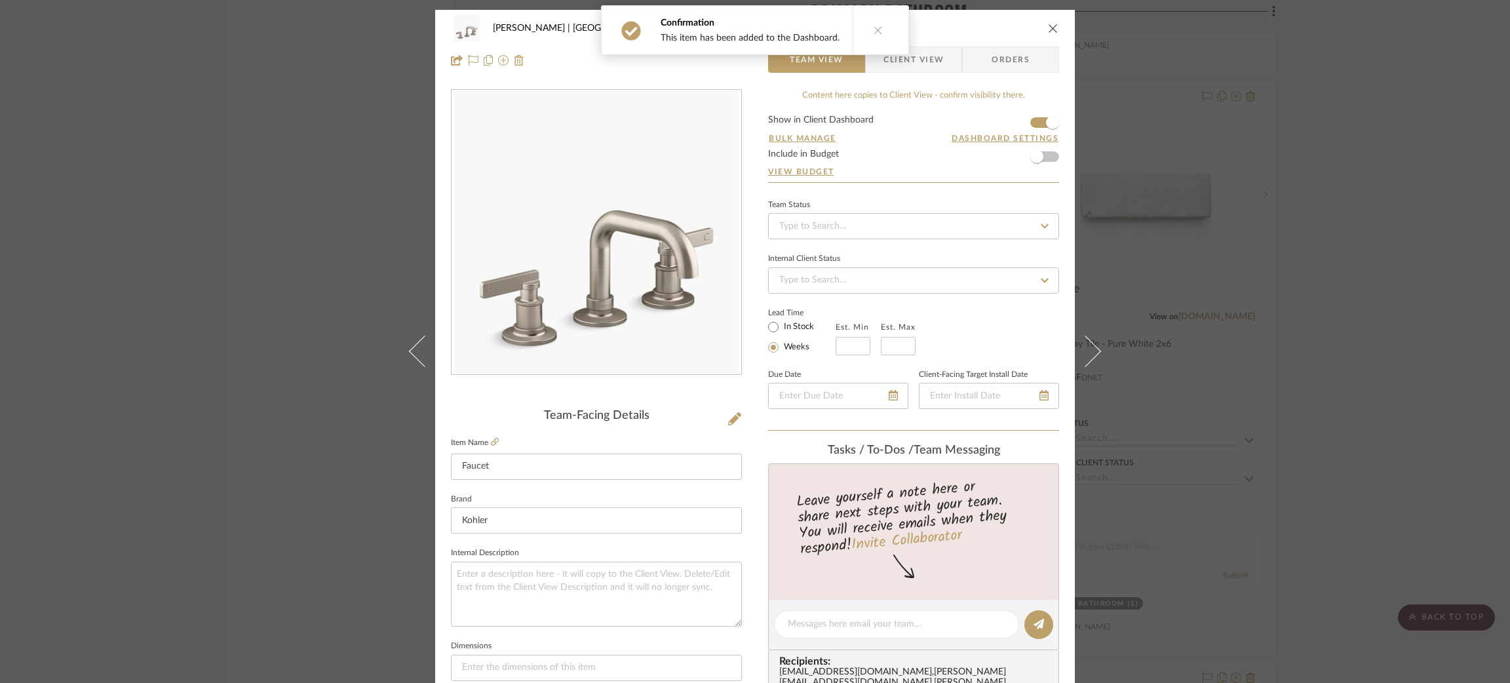
click at [1096, 354] on button at bounding box center [1093, 351] width 37 height 683
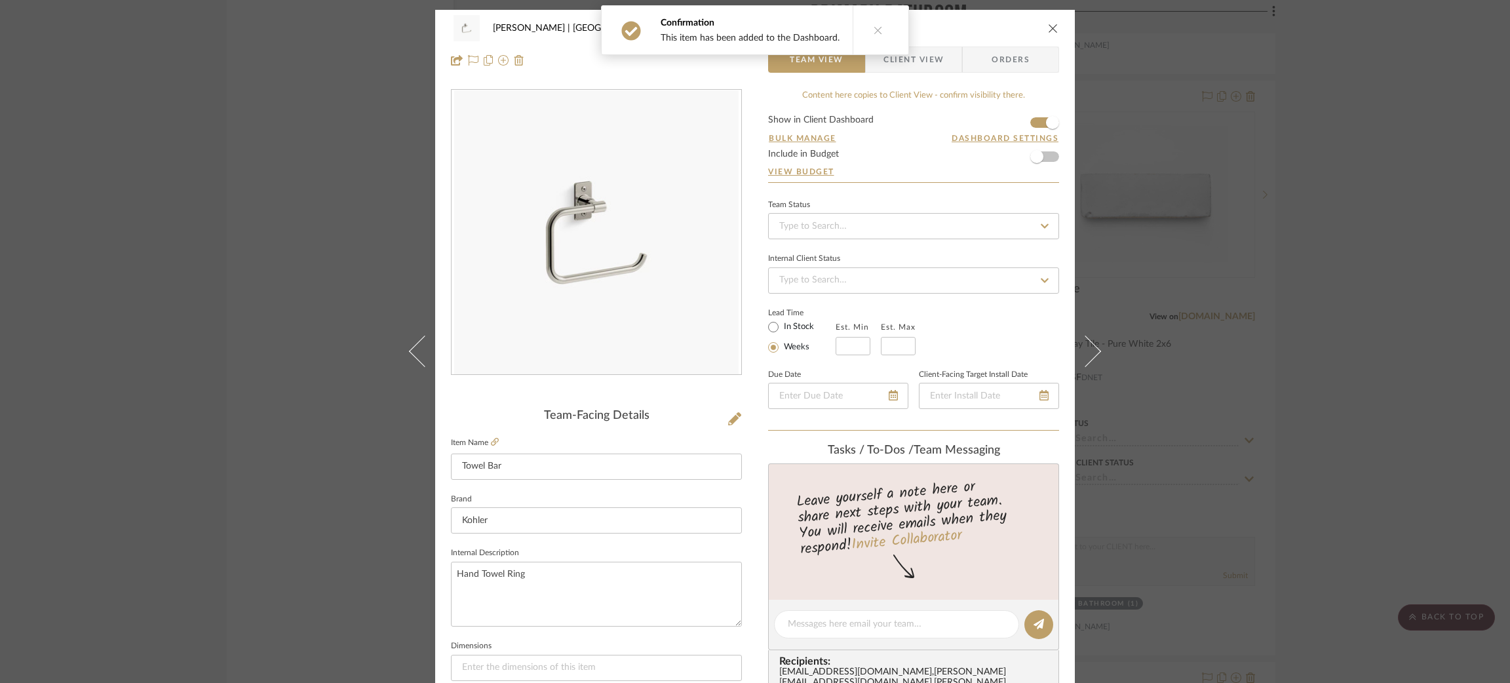
click at [1096, 354] on button at bounding box center [1093, 351] width 37 height 683
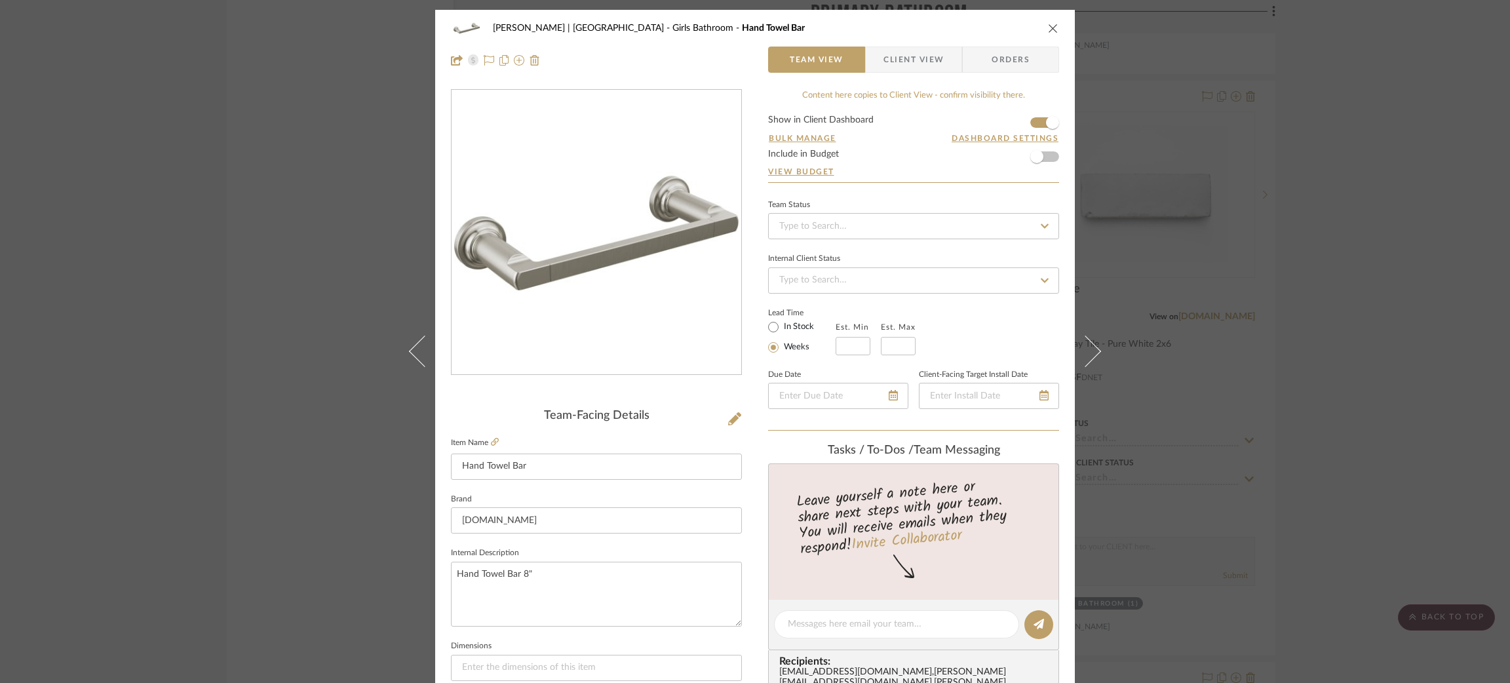
click at [1096, 354] on button at bounding box center [1093, 351] width 37 height 683
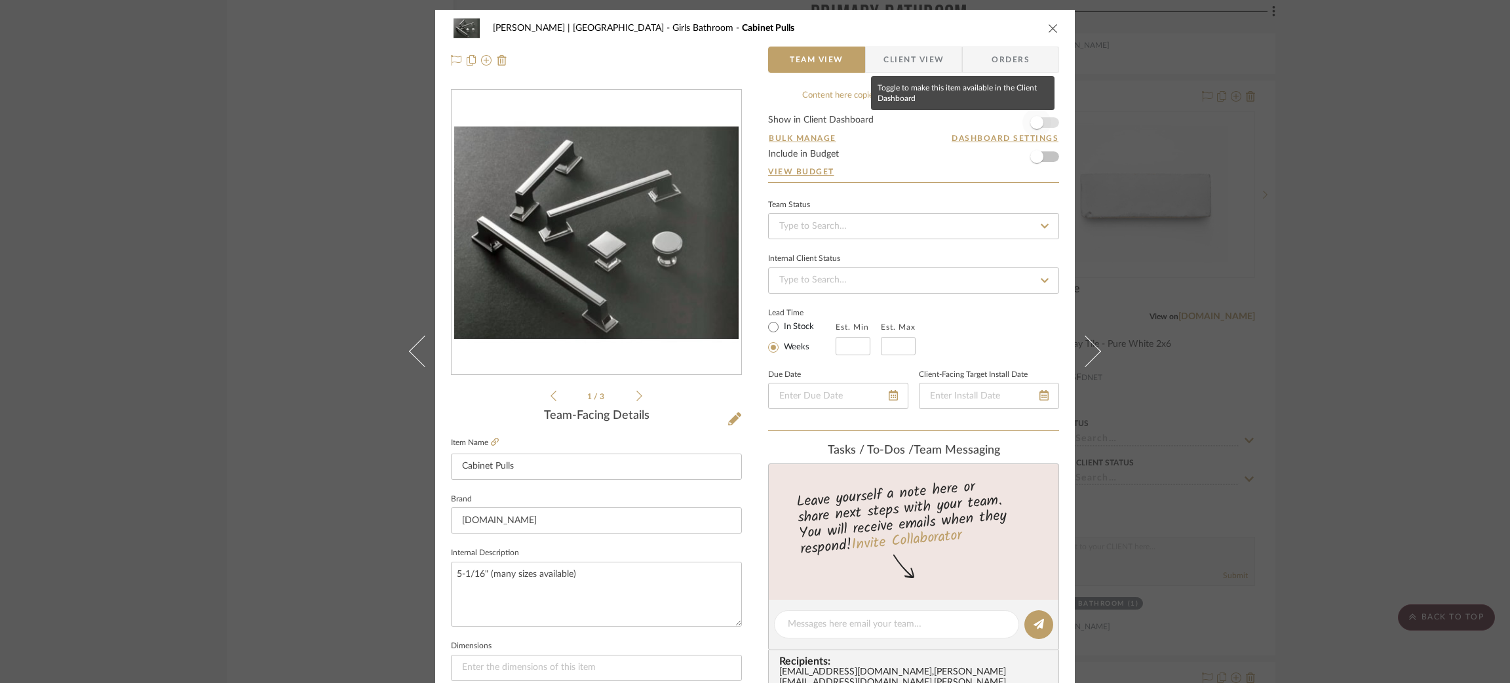
click at [1035, 118] on span "button" at bounding box center [1036, 122] width 13 height 13
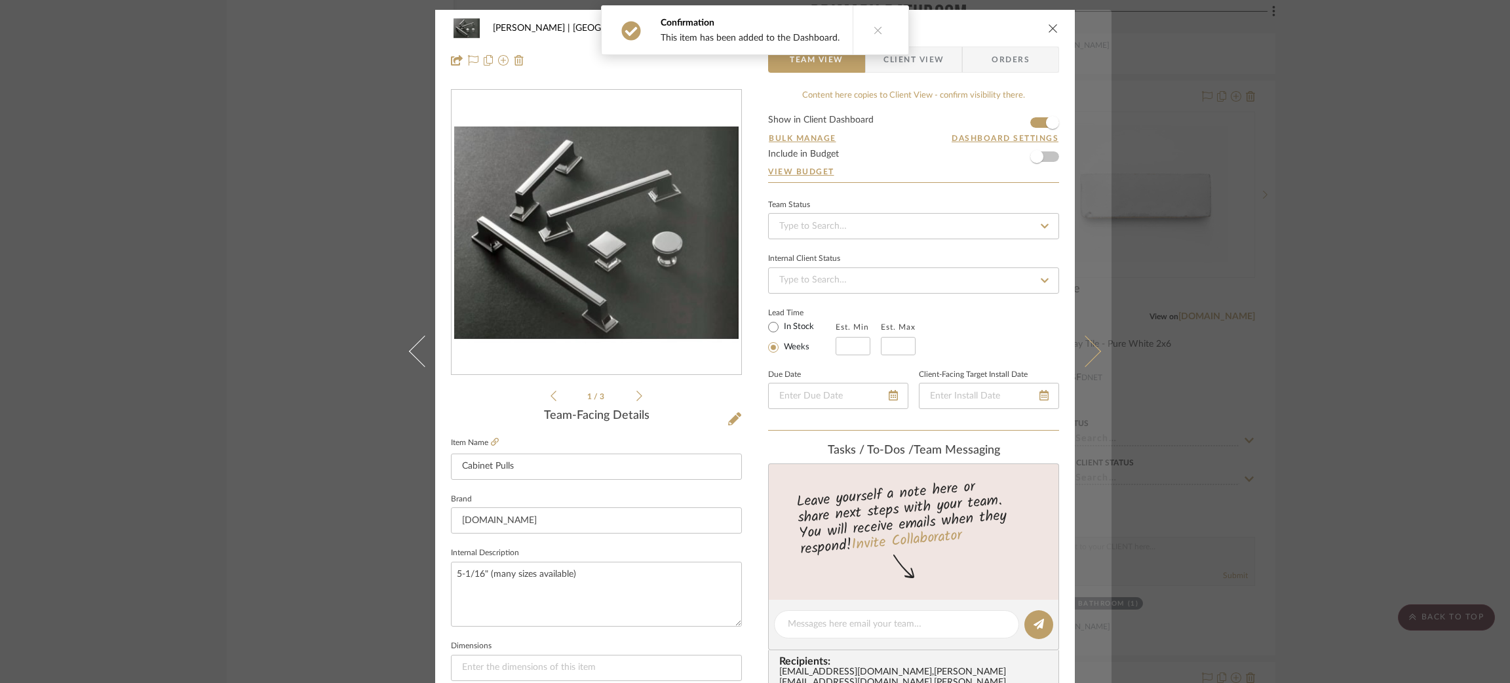
click at [1088, 352] on icon at bounding box center [1084, 350] width 31 height 31
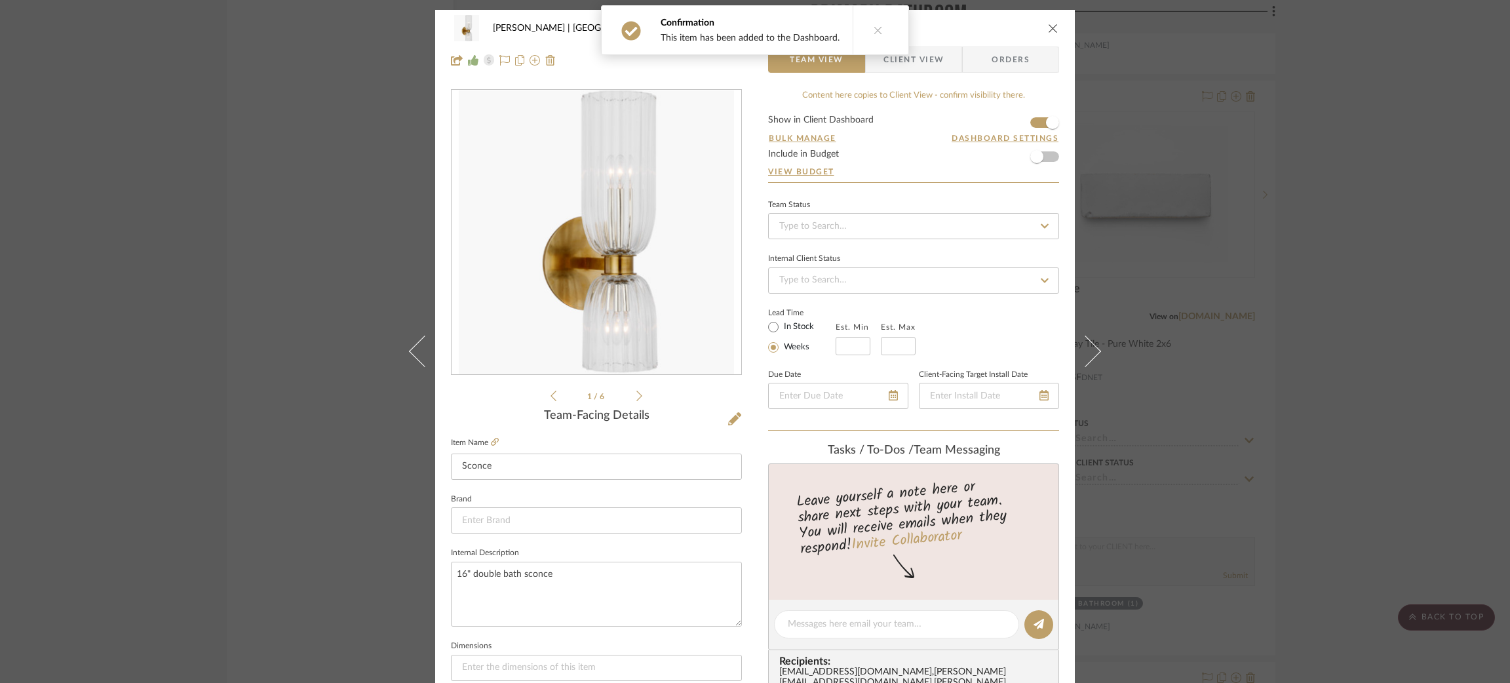
click at [1088, 352] on icon at bounding box center [1084, 350] width 31 height 31
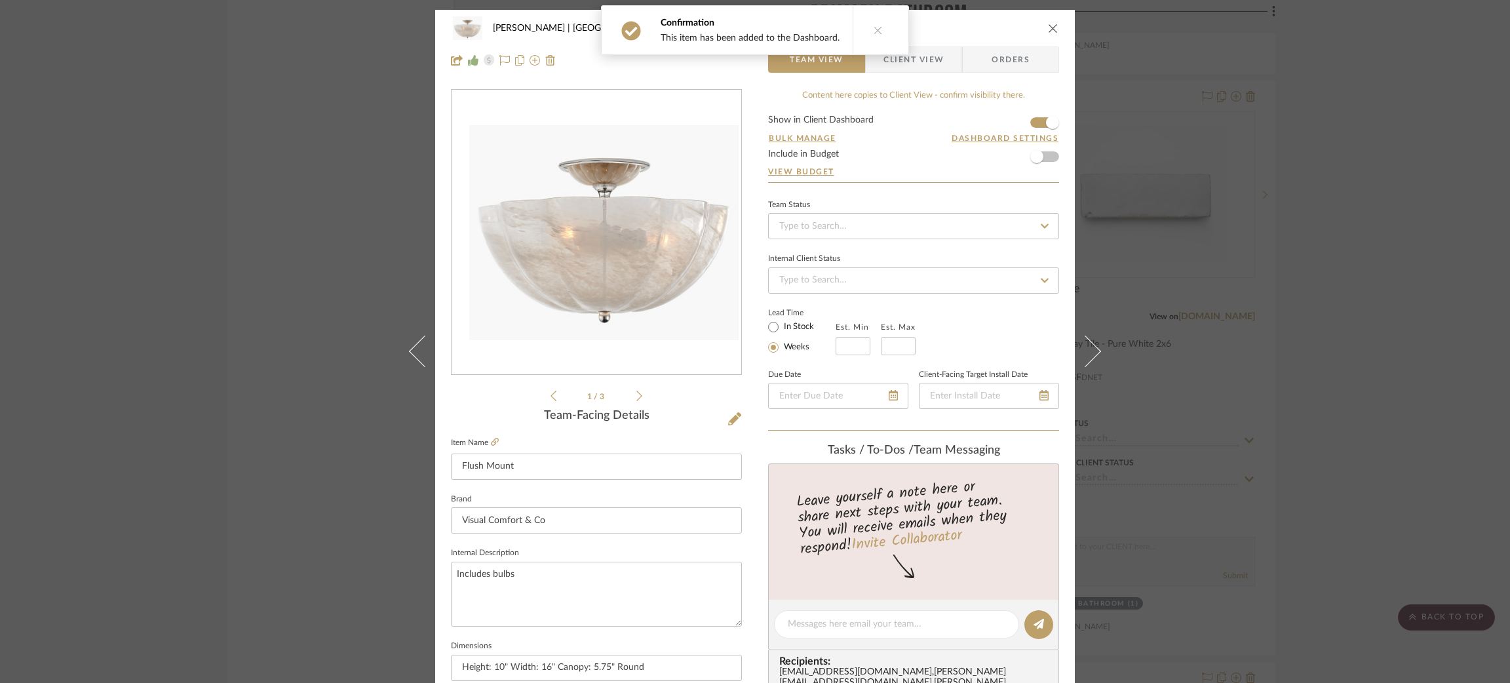
click at [1088, 349] on icon at bounding box center [1084, 350] width 31 height 31
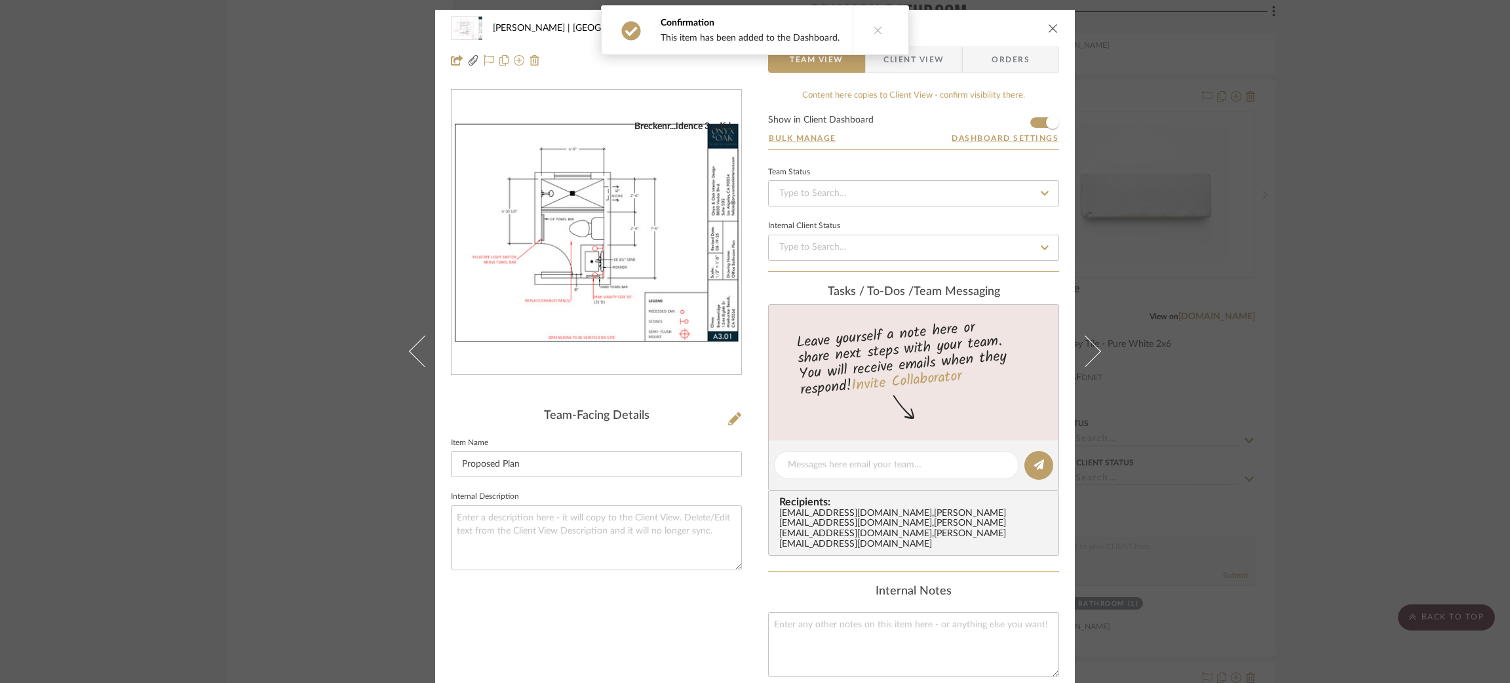
click at [1088, 349] on icon at bounding box center [1084, 350] width 31 height 31
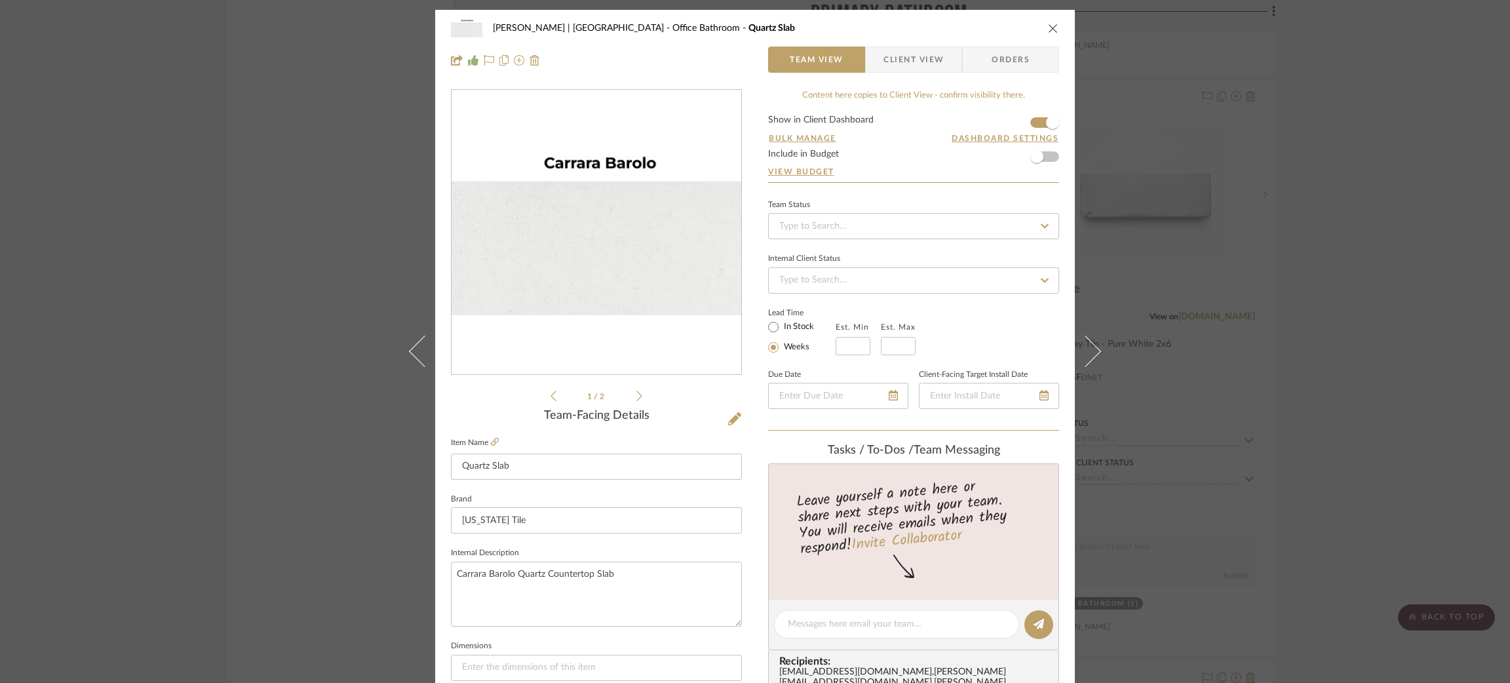
click at [1088, 349] on icon at bounding box center [1084, 350] width 31 height 31
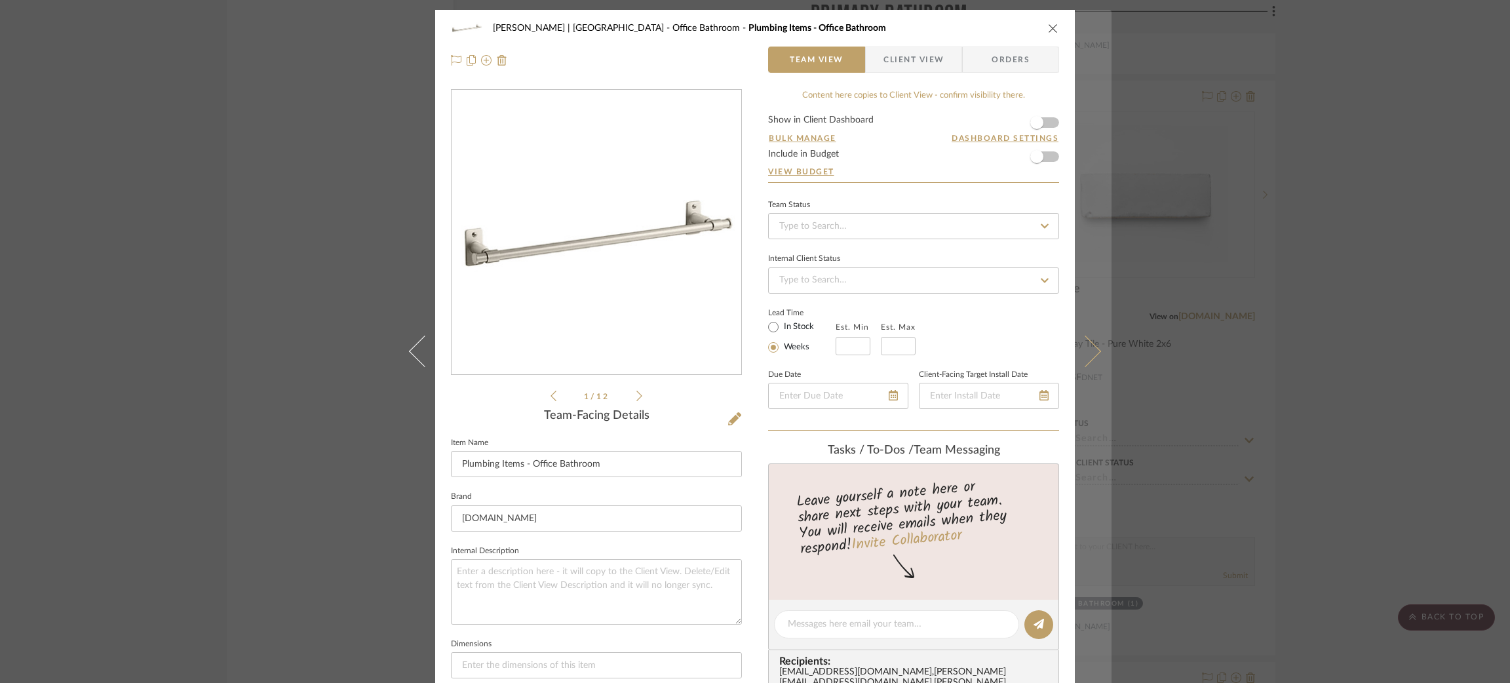
click at [1084, 338] on button at bounding box center [1093, 351] width 37 height 683
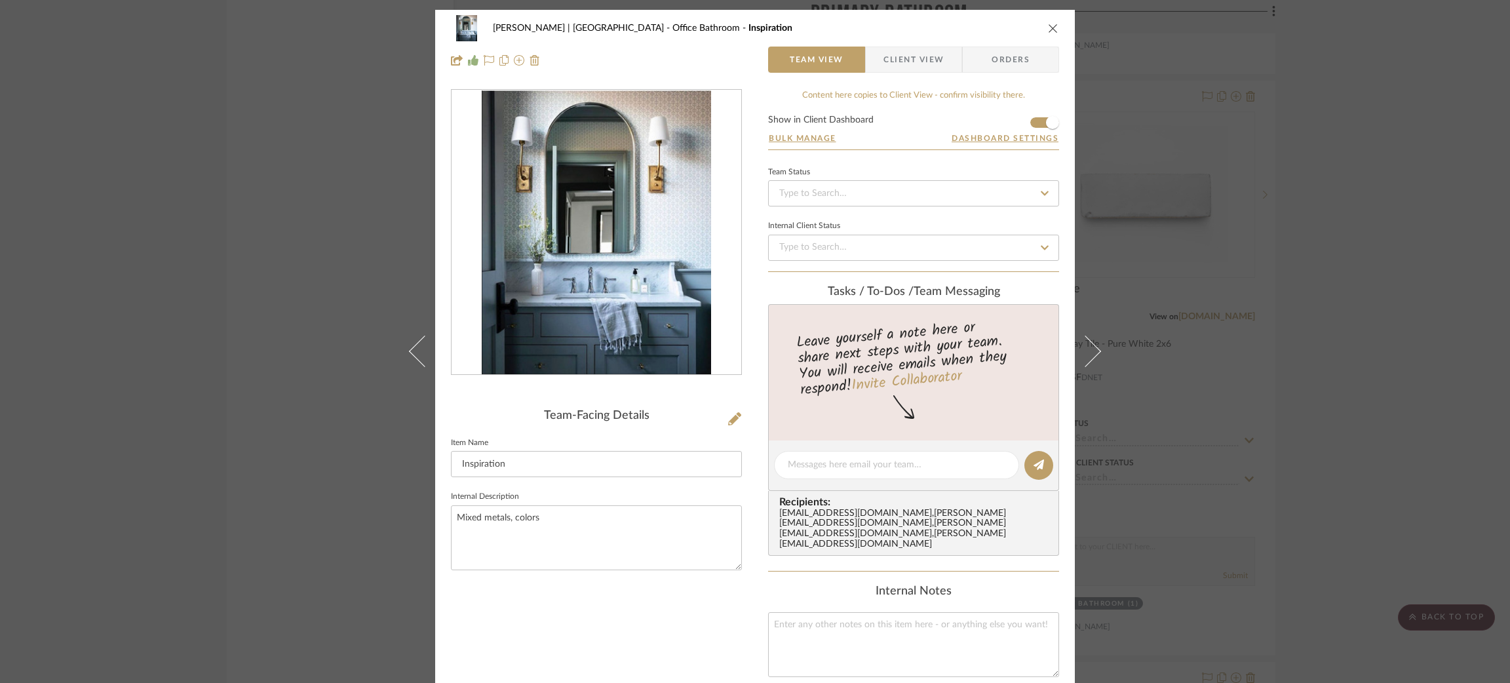
click at [417, 350] on icon at bounding box center [424, 350] width 31 height 31
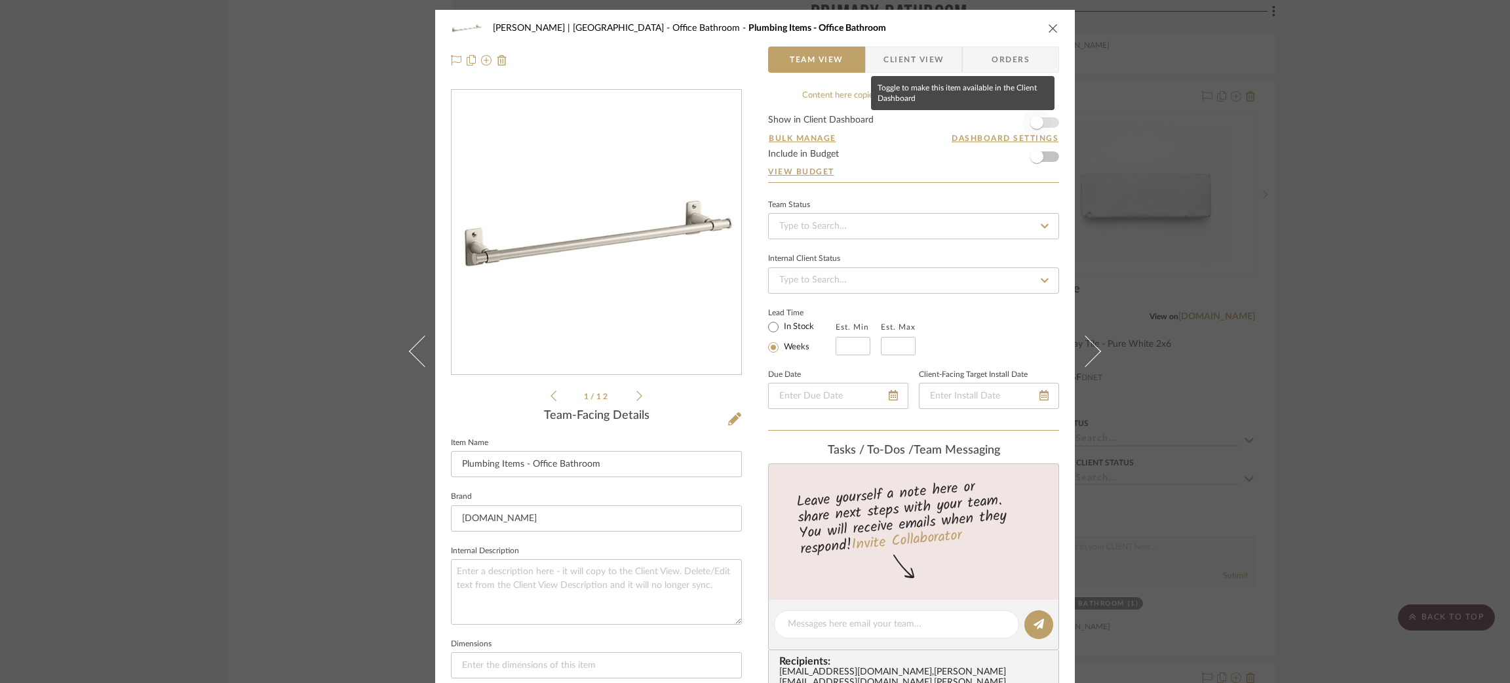
click at [1042, 119] on span "button" at bounding box center [1036, 122] width 29 height 29
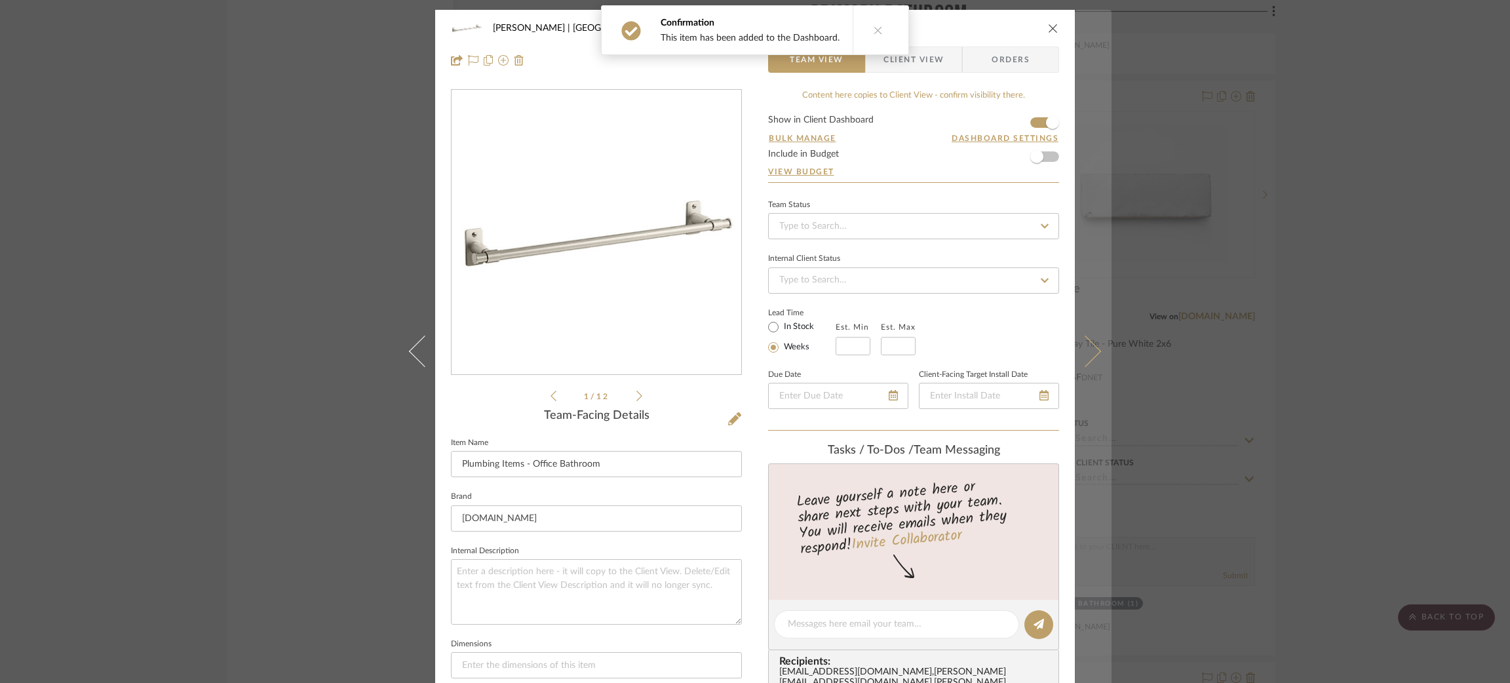
click at [1082, 342] on icon at bounding box center [1084, 350] width 31 height 31
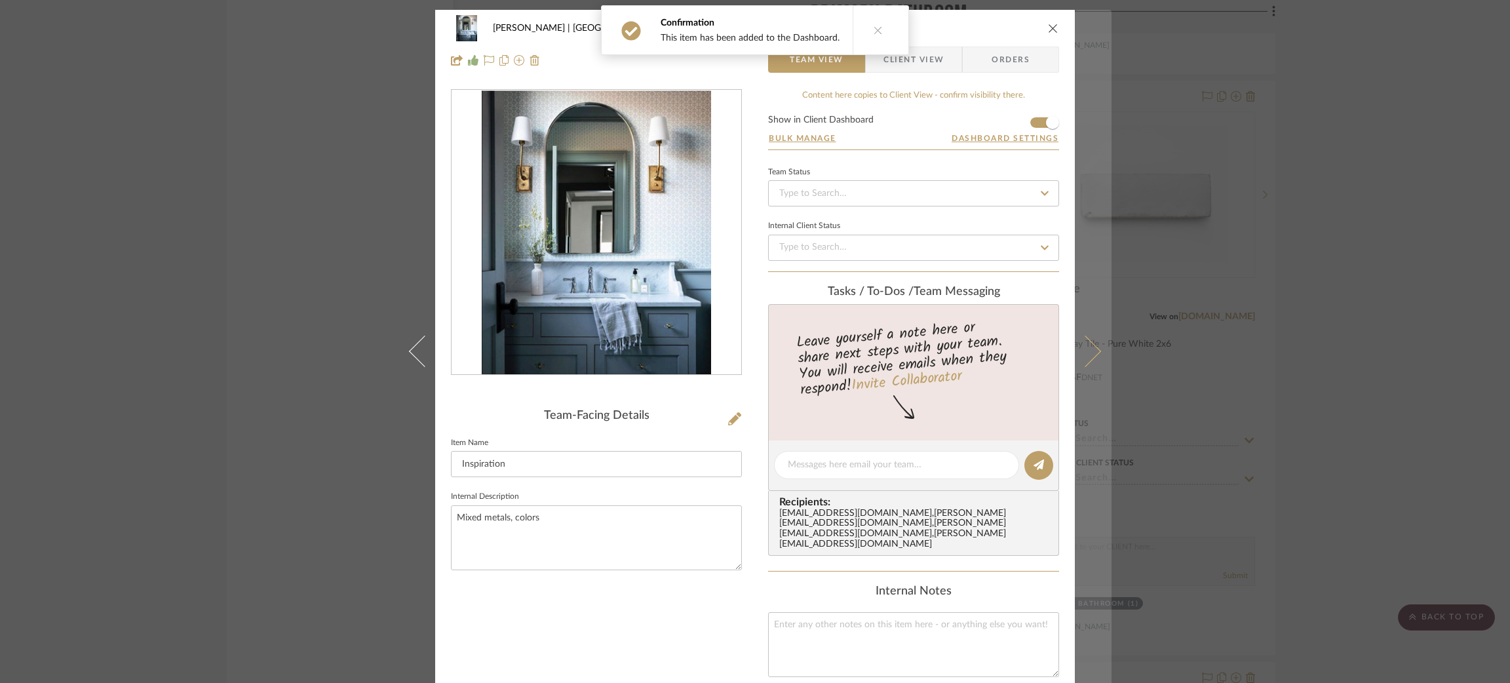
click at [1083, 341] on icon at bounding box center [1084, 350] width 31 height 31
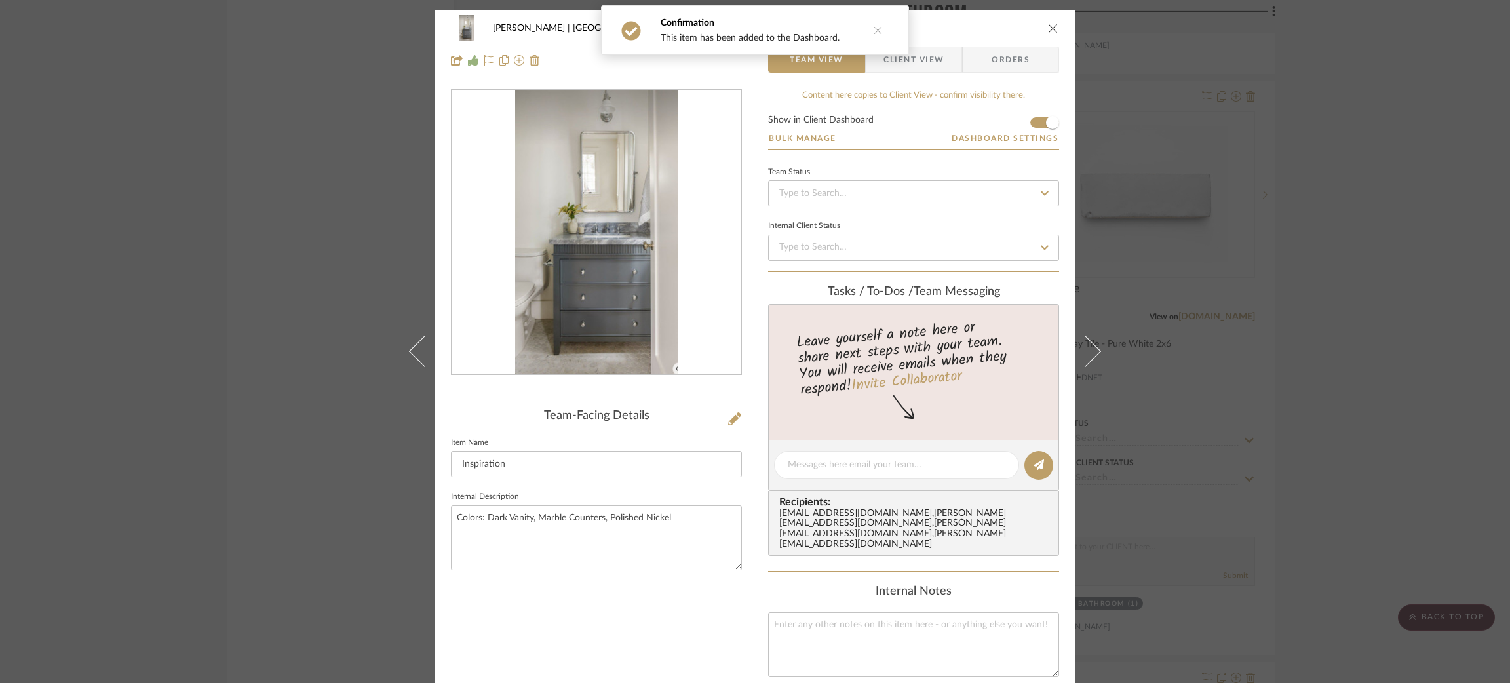
click at [1083, 341] on icon at bounding box center [1084, 350] width 31 height 31
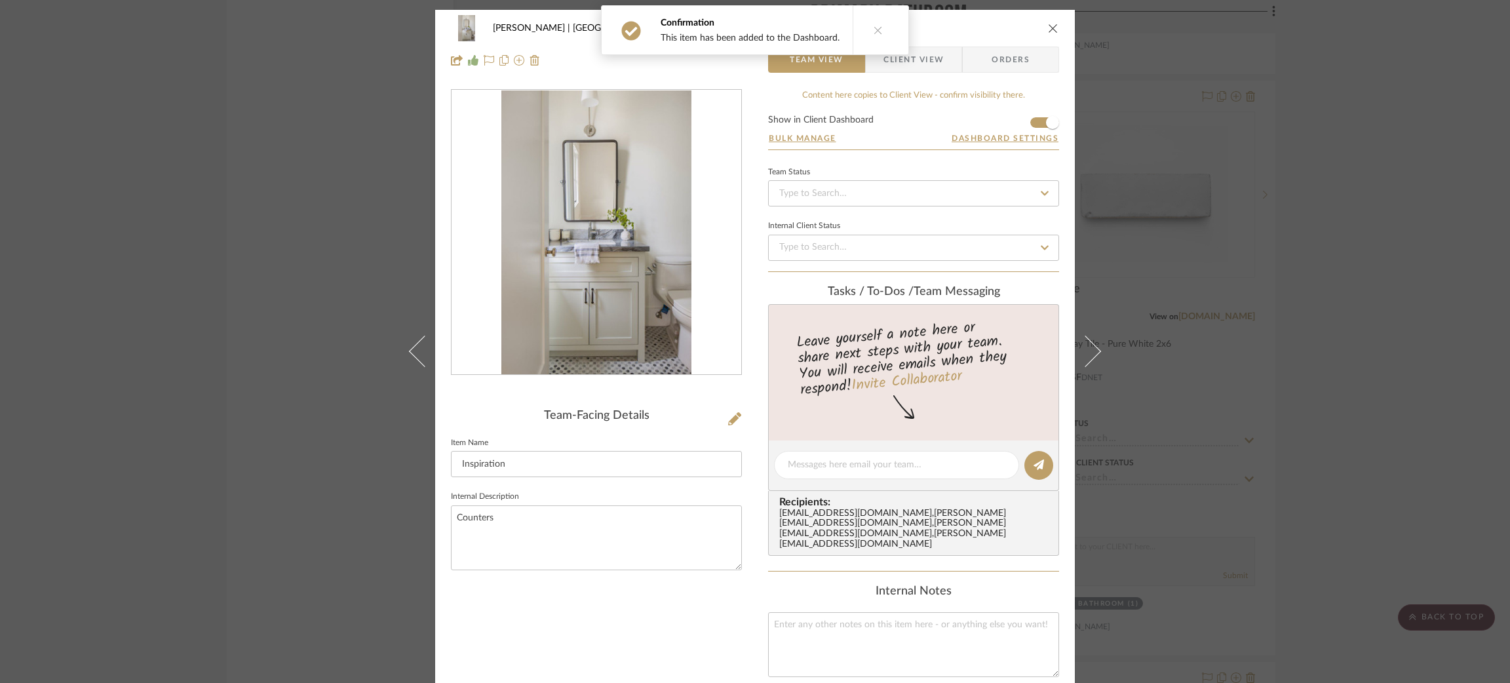
click at [1083, 341] on icon at bounding box center [1084, 350] width 31 height 31
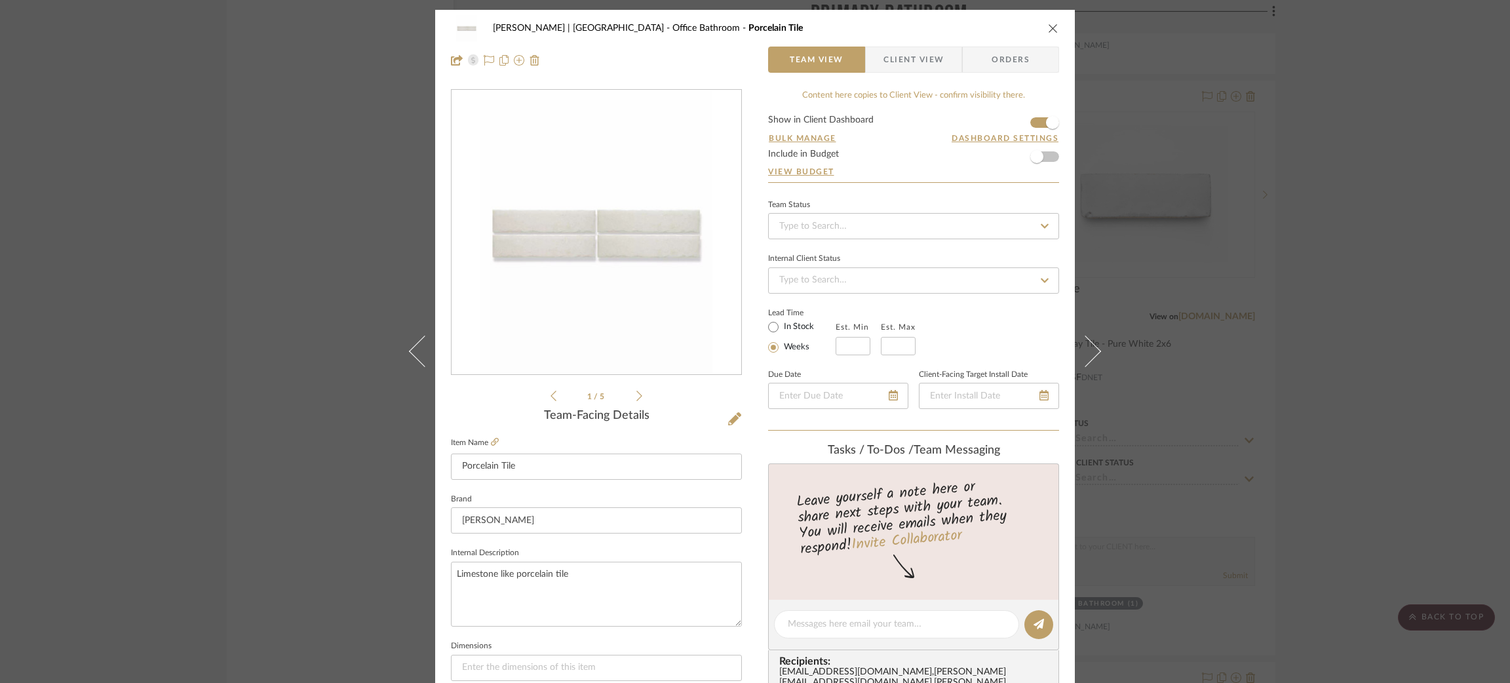
click at [1083, 341] on icon at bounding box center [1084, 350] width 31 height 31
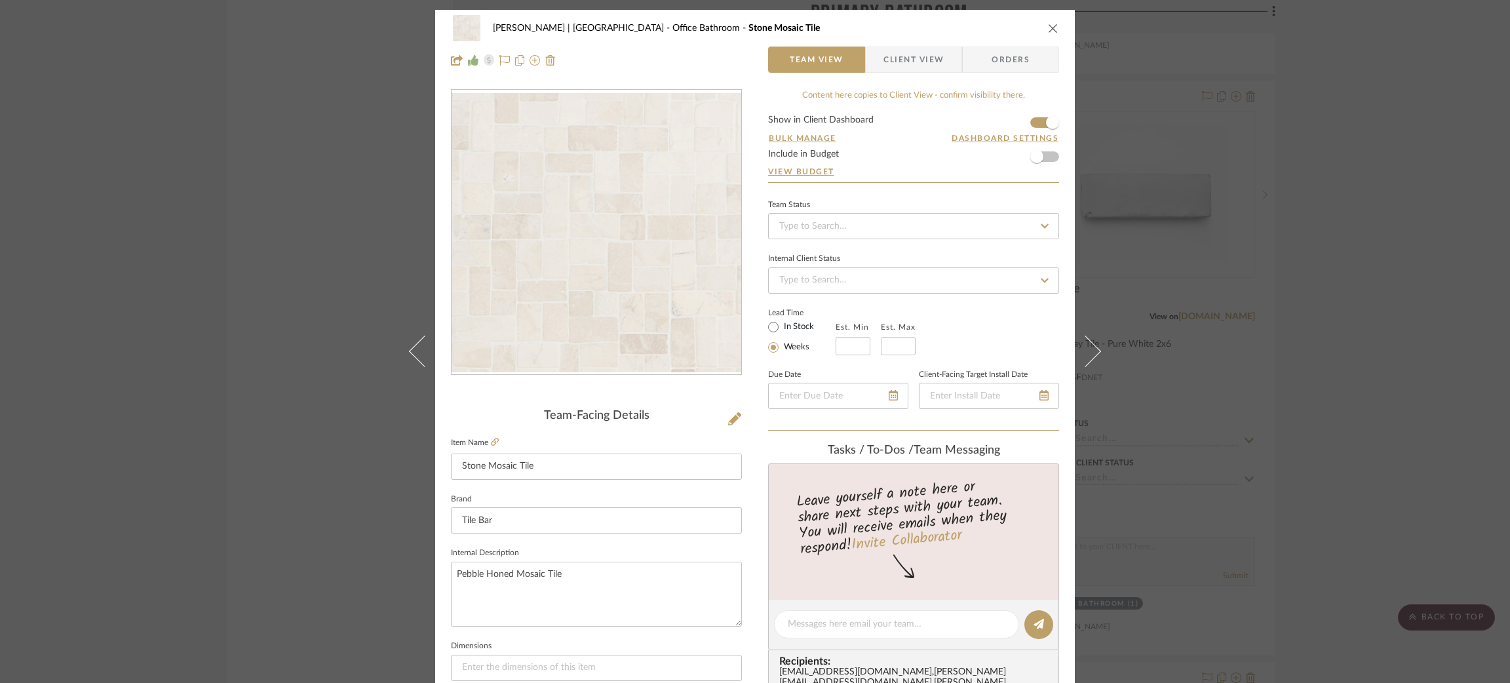
click at [1083, 341] on icon at bounding box center [1084, 350] width 31 height 31
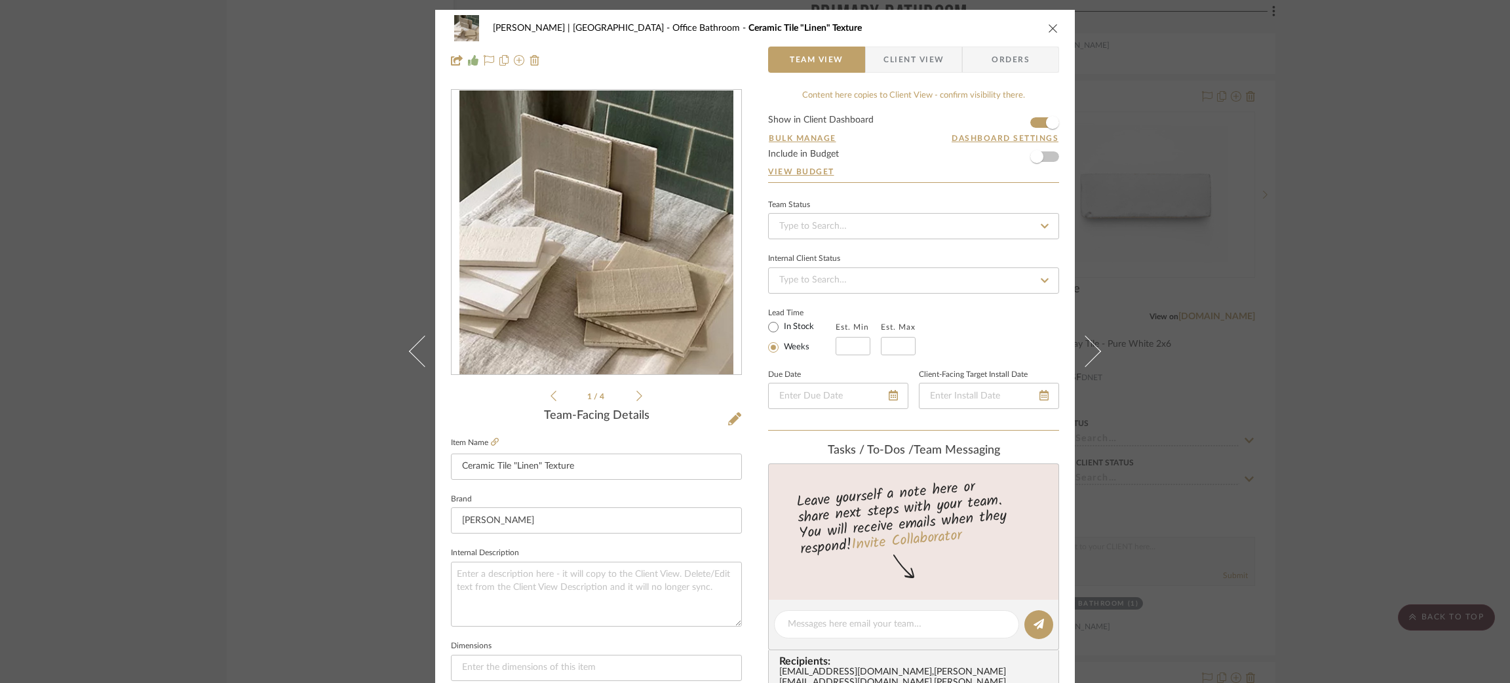
click at [1083, 341] on icon at bounding box center [1084, 350] width 31 height 31
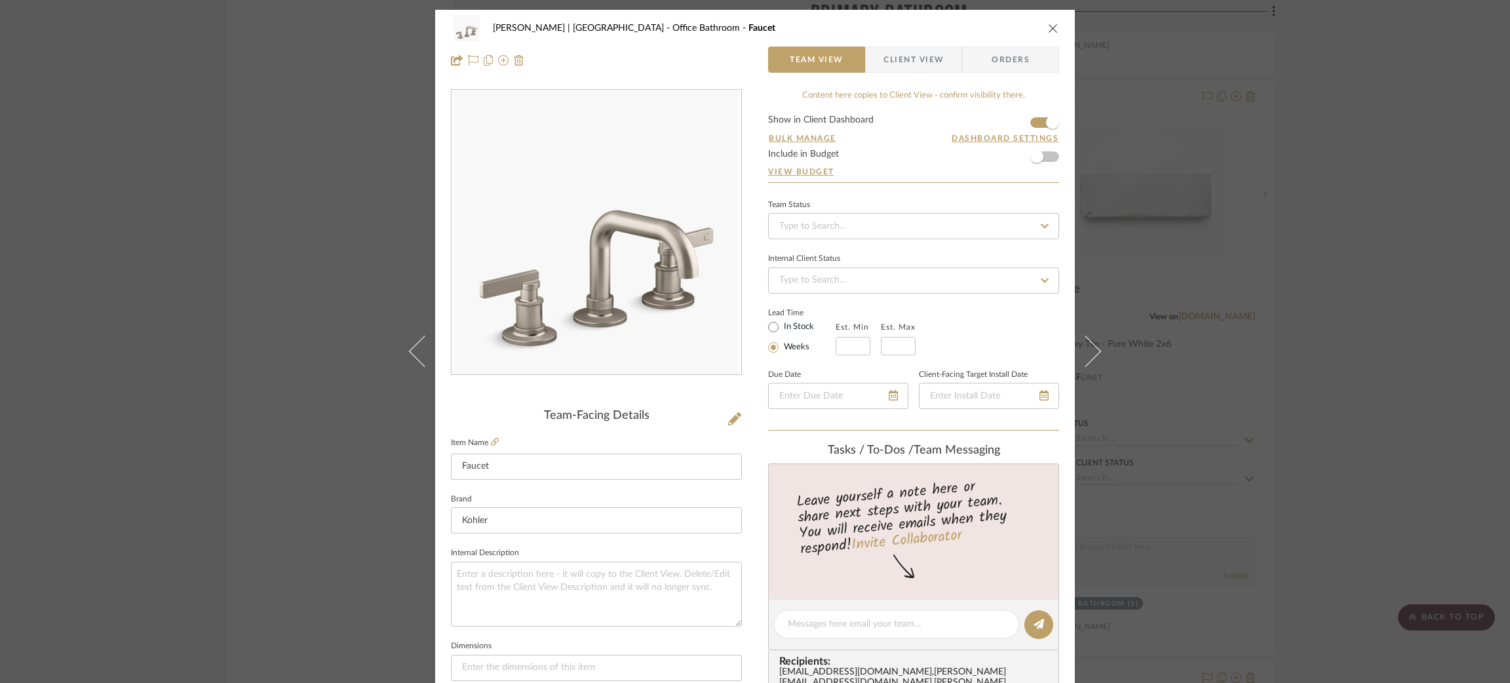
click at [1083, 341] on icon at bounding box center [1084, 350] width 31 height 31
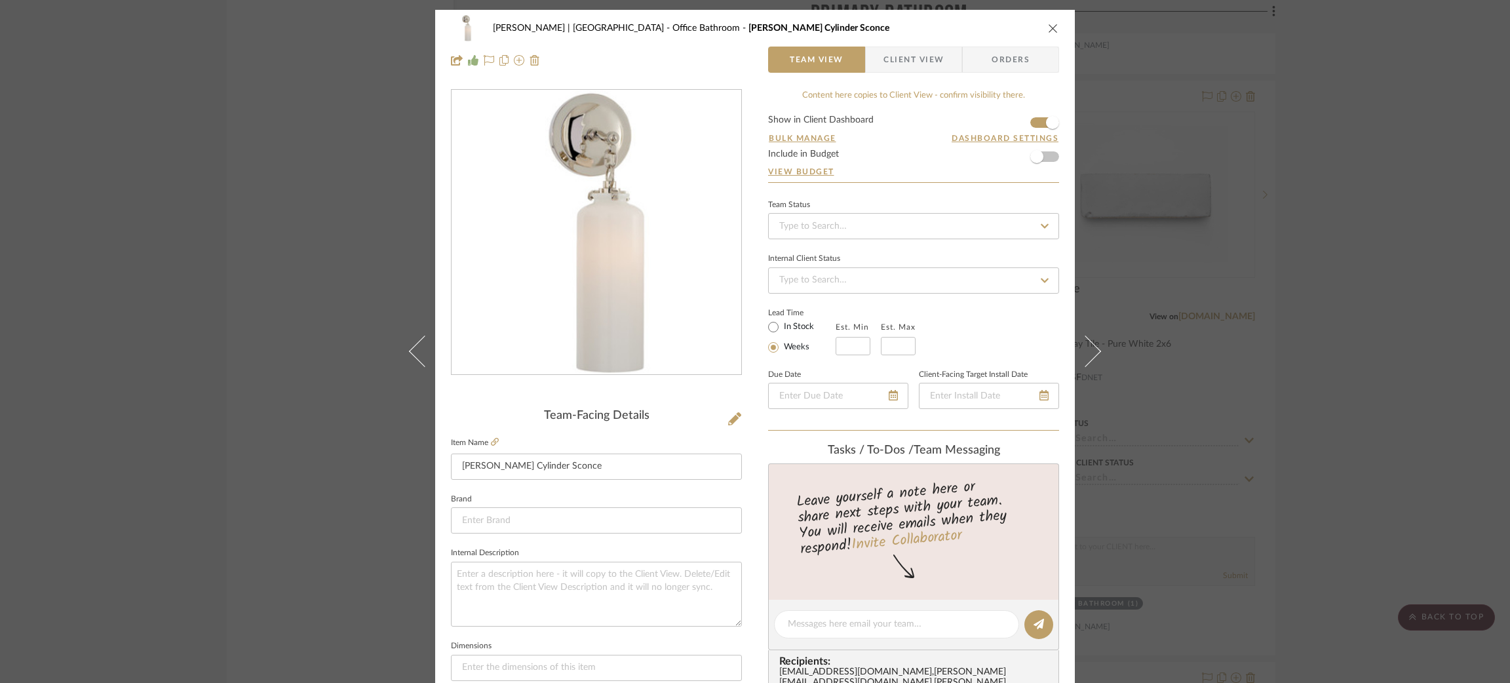
click at [1083, 341] on icon at bounding box center [1084, 350] width 31 height 31
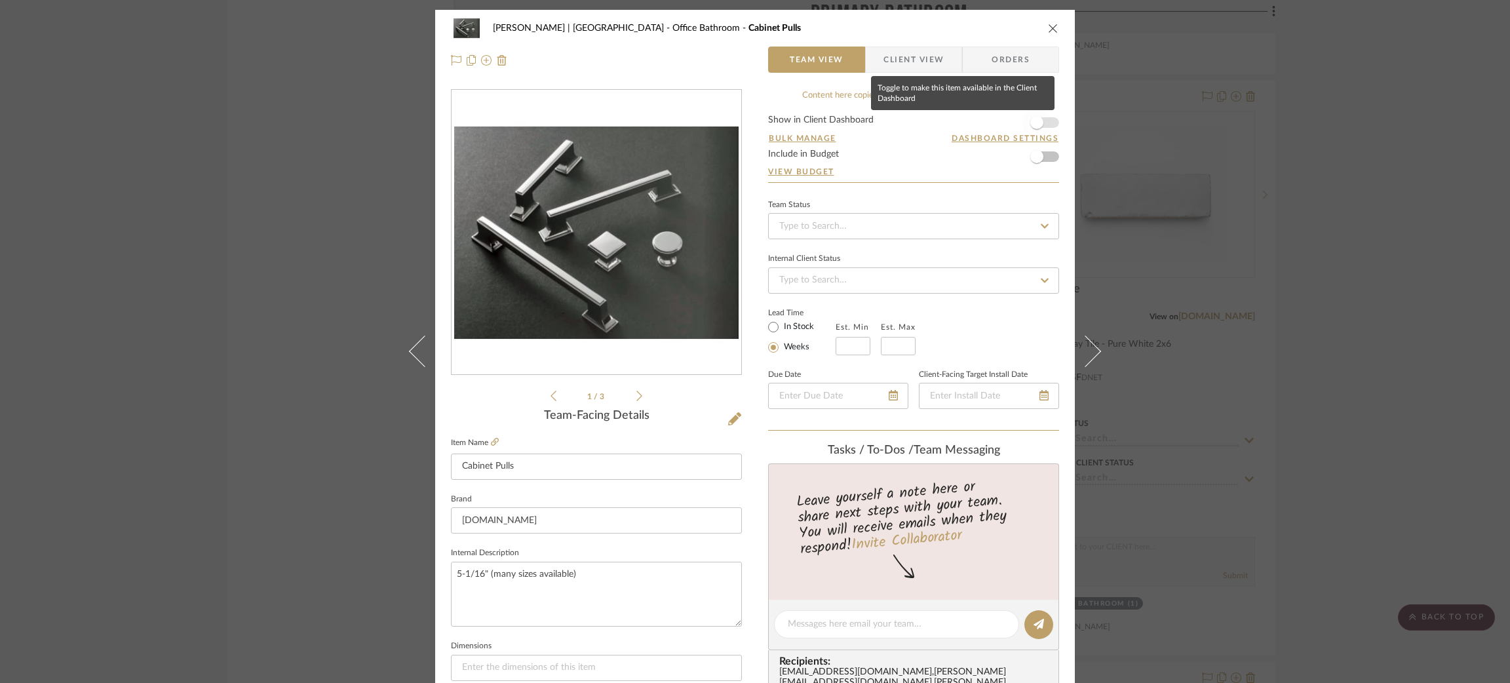
click at [1037, 113] on span "button" at bounding box center [1036, 122] width 29 height 29
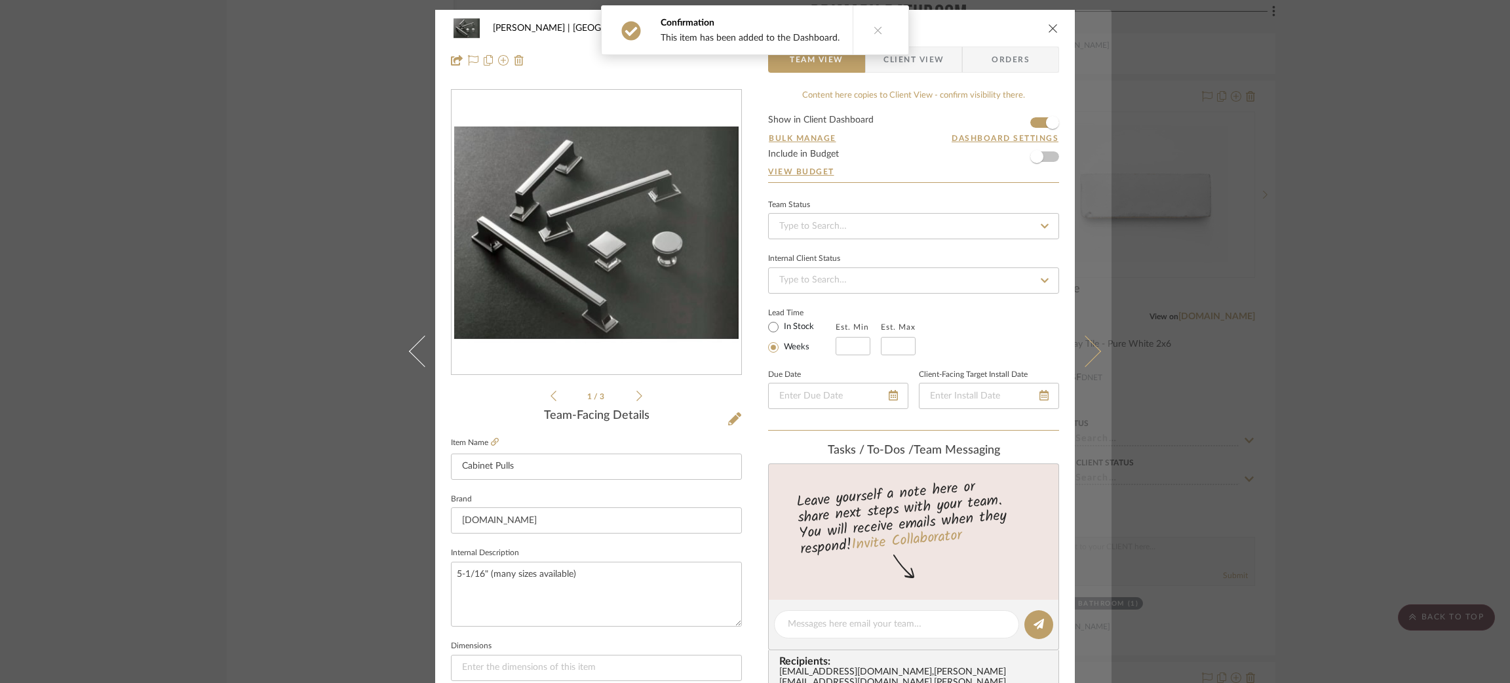
click at [1097, 341] on button at bounding box center [1093, 351] width 37 height 683
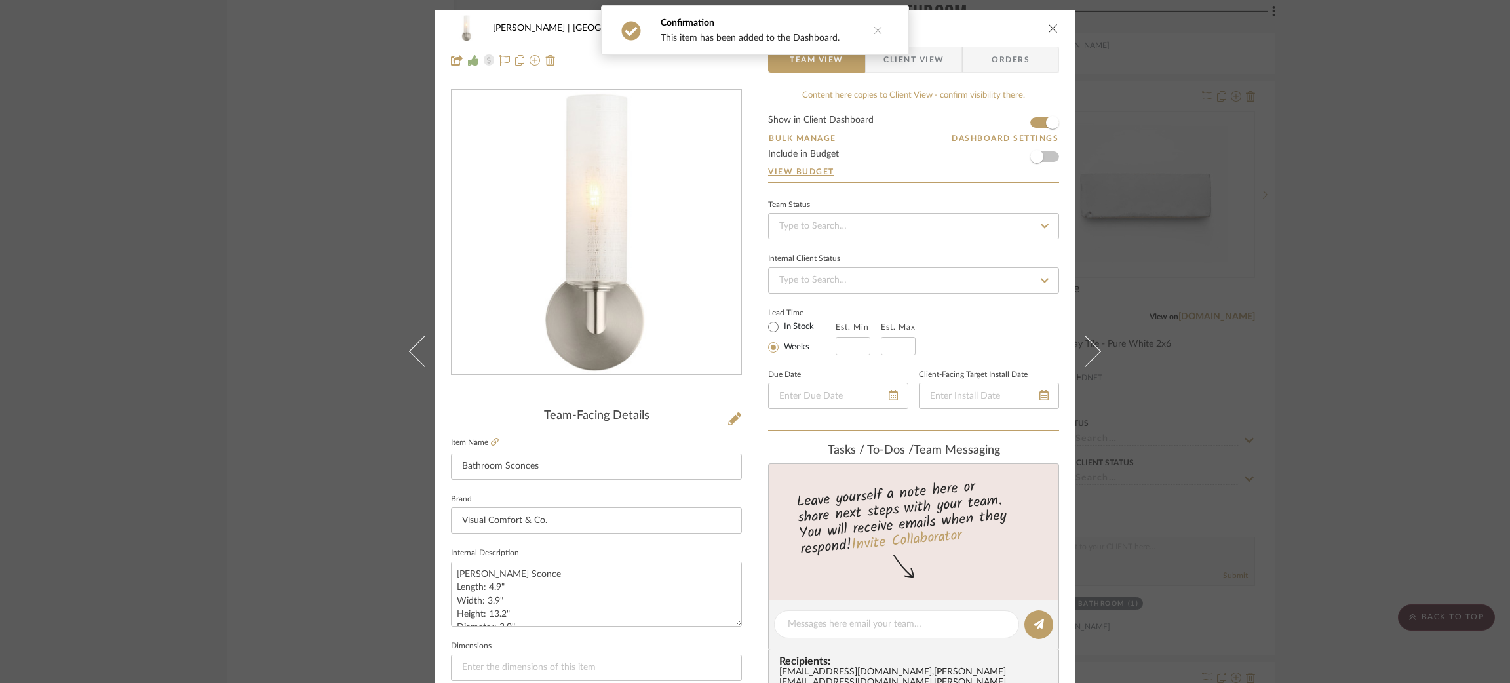
click at [1097, 341] on button at bounding box center [1093, 351] width 37 height 683
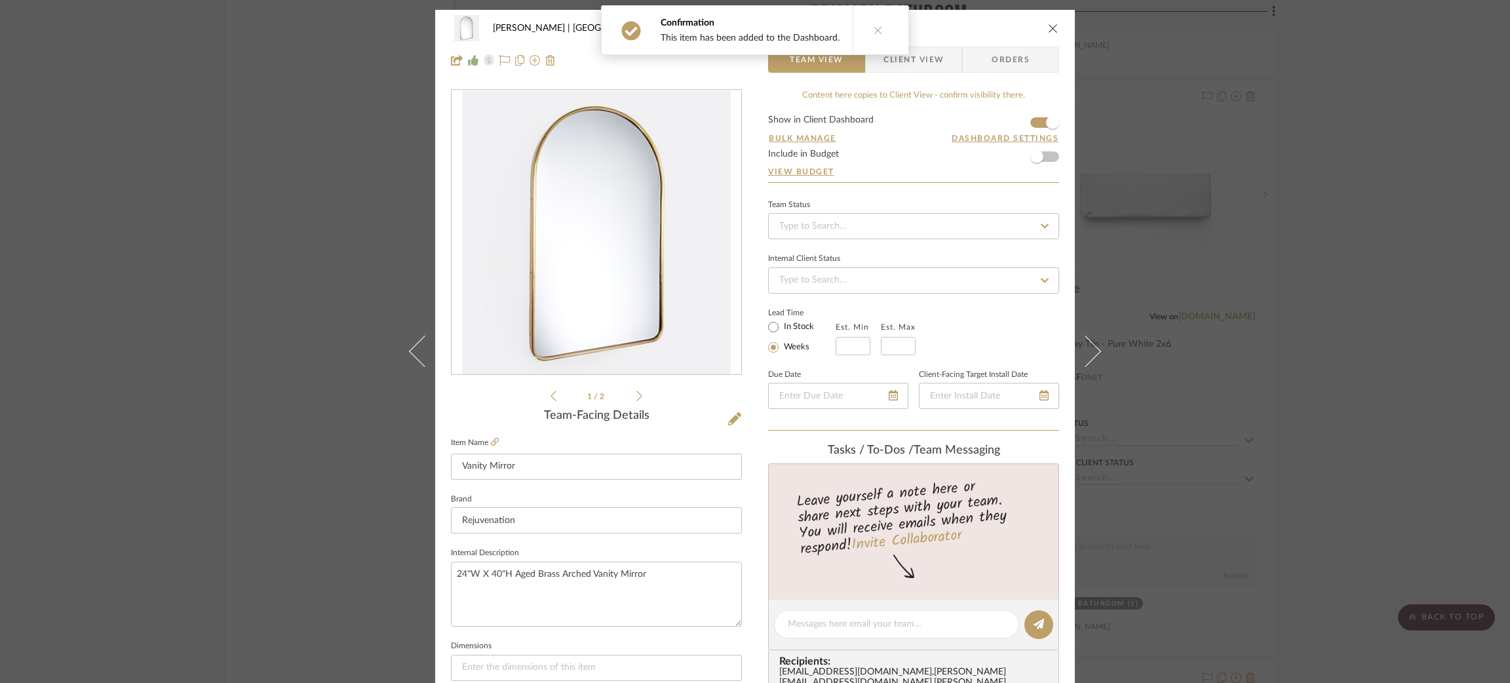
click at [1097, 341] on button at bounding box center [1093, 351] width 37 height 683
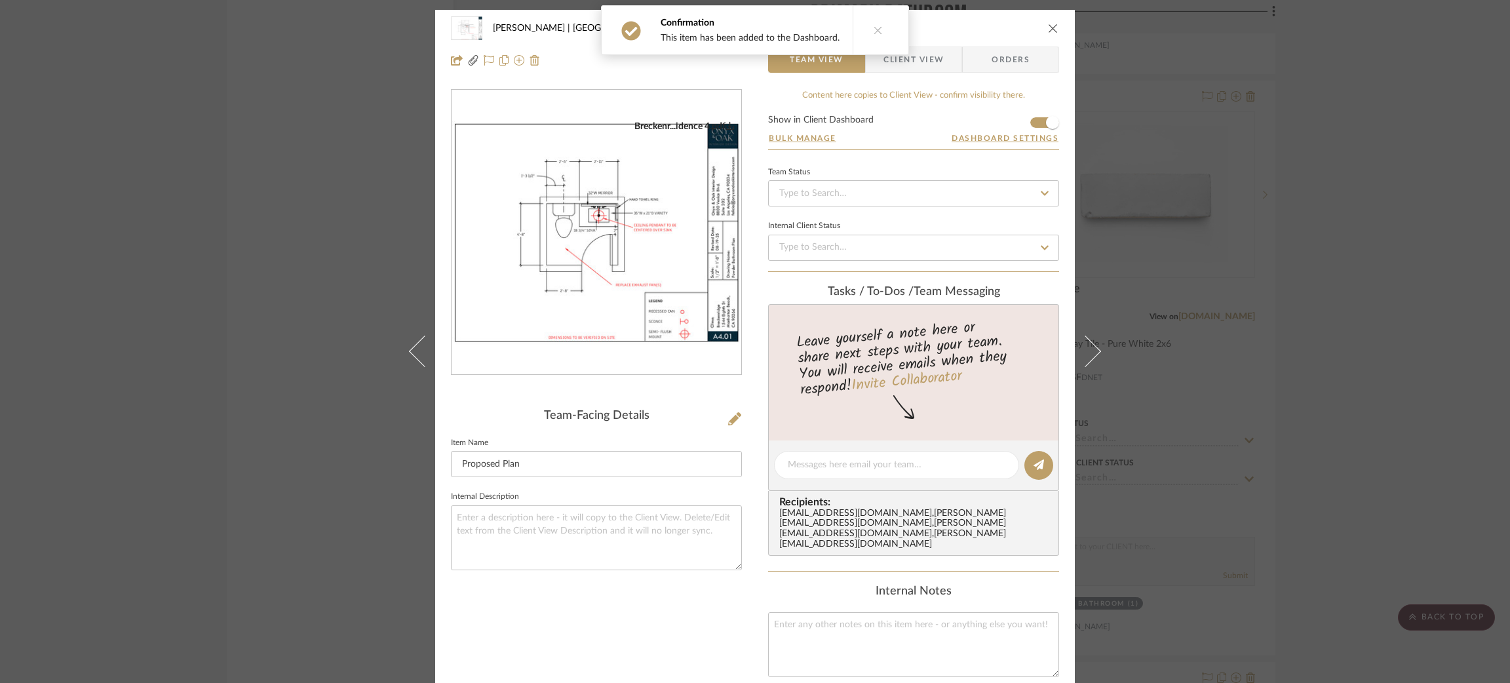
click at [1097, 341] on button at bounding box center [1093, 351] width 37 height 683
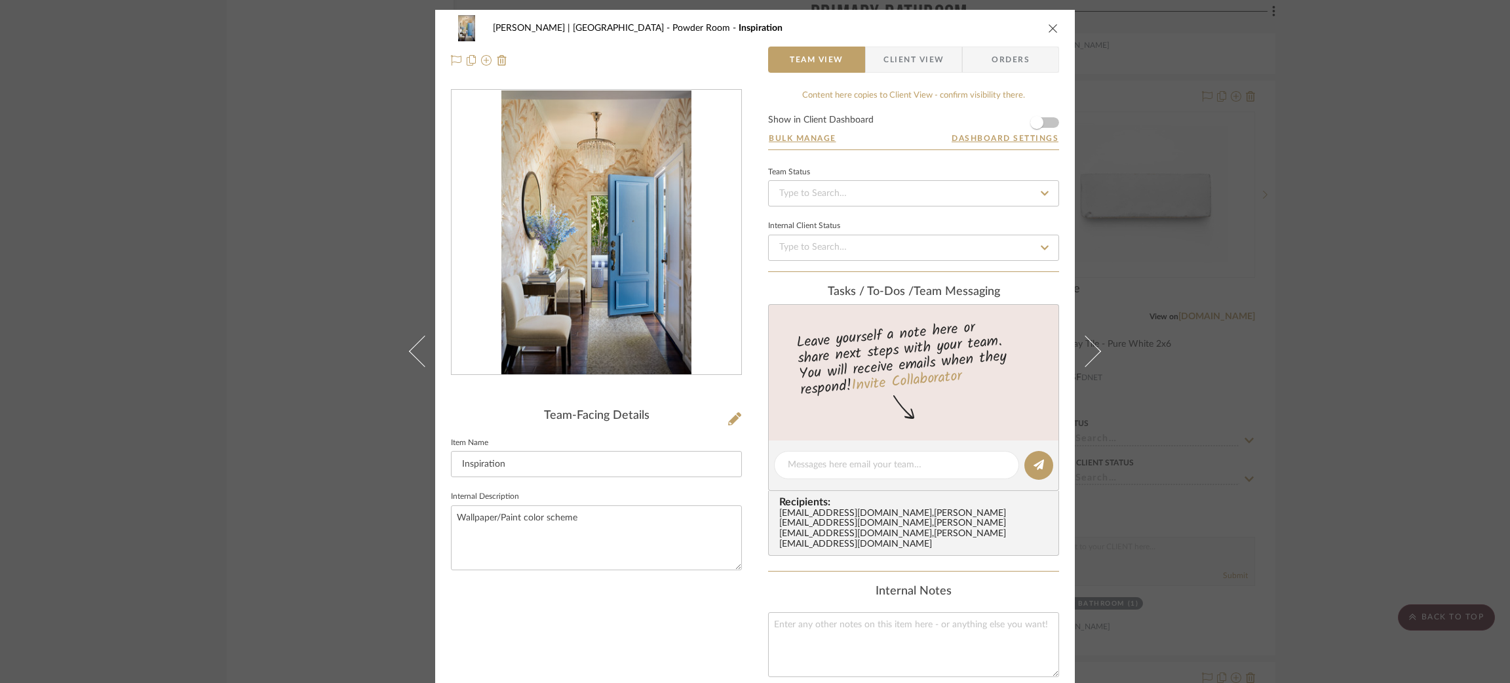
drag, startPoint x: 1097, startPoint y: 341, endPoint x: 1046, endPoint y: 98, distance: 248.4
click at [1046, 98] on mat-dialog-content "Breckenridge-Tchen | Manhattan Beach Powder Room Inspiration Team View Client V…" at bounding box center [754, 482] width 713 height 945
click at [1035, 124] on span "button" at bounding box center [1036, 122] width 13 height 13
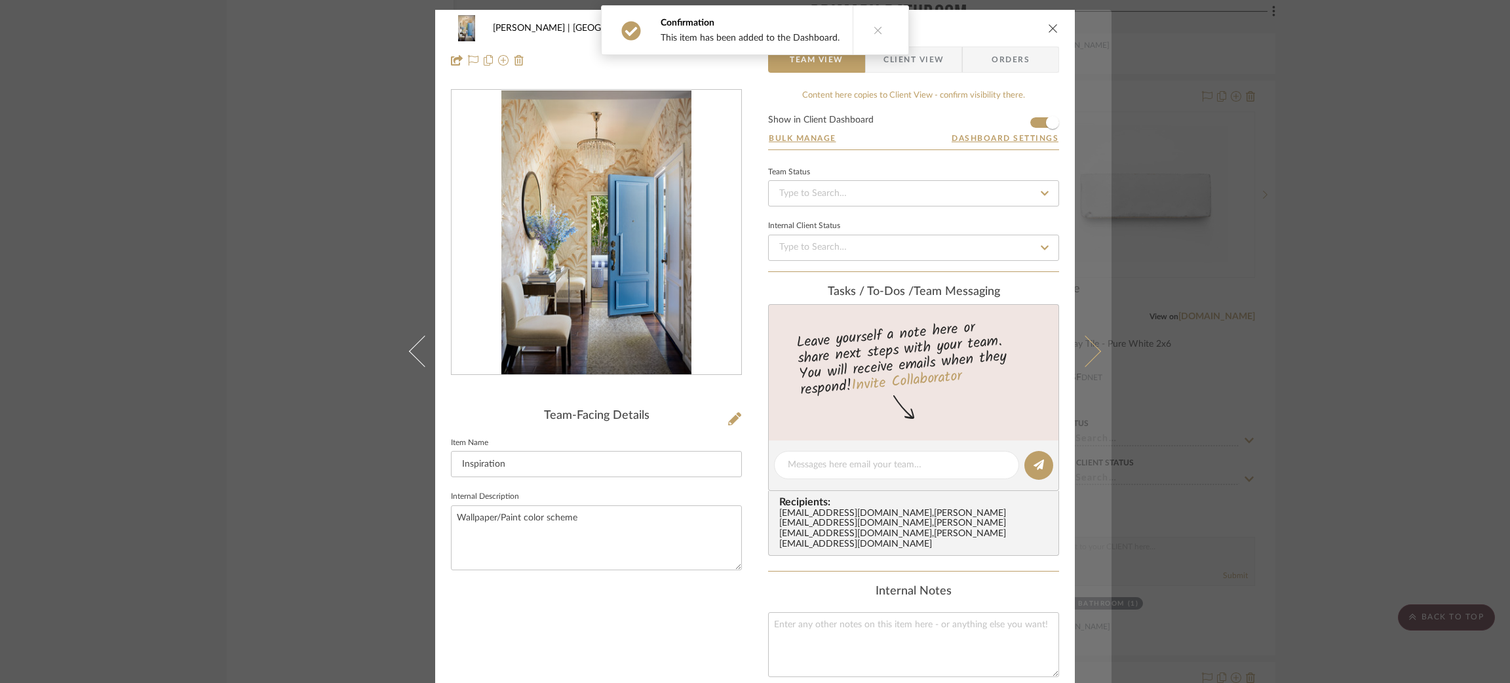
click at [1094, 340] on button at bounding box center [1093, 351] width 37 height 683
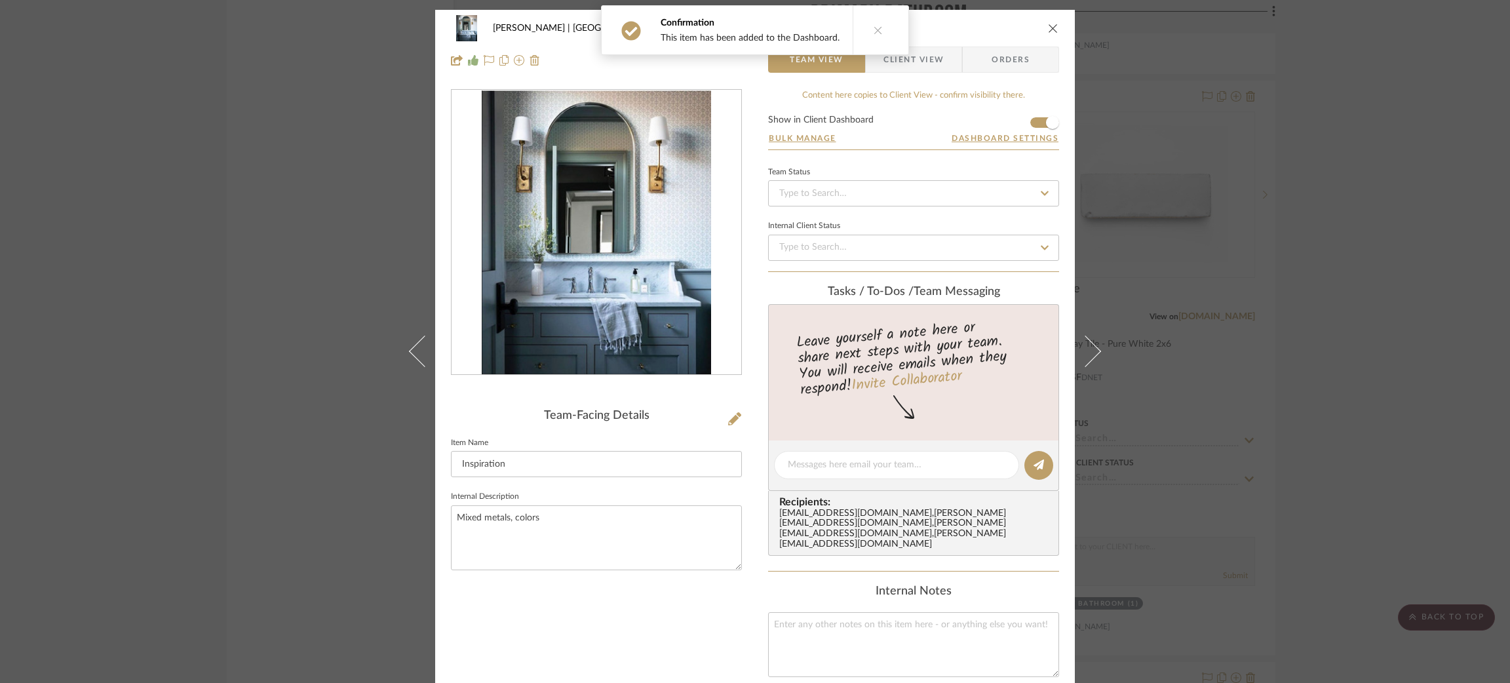
click at [1094, 340] on button at bounding box center [1093, 351] width 37 height 683
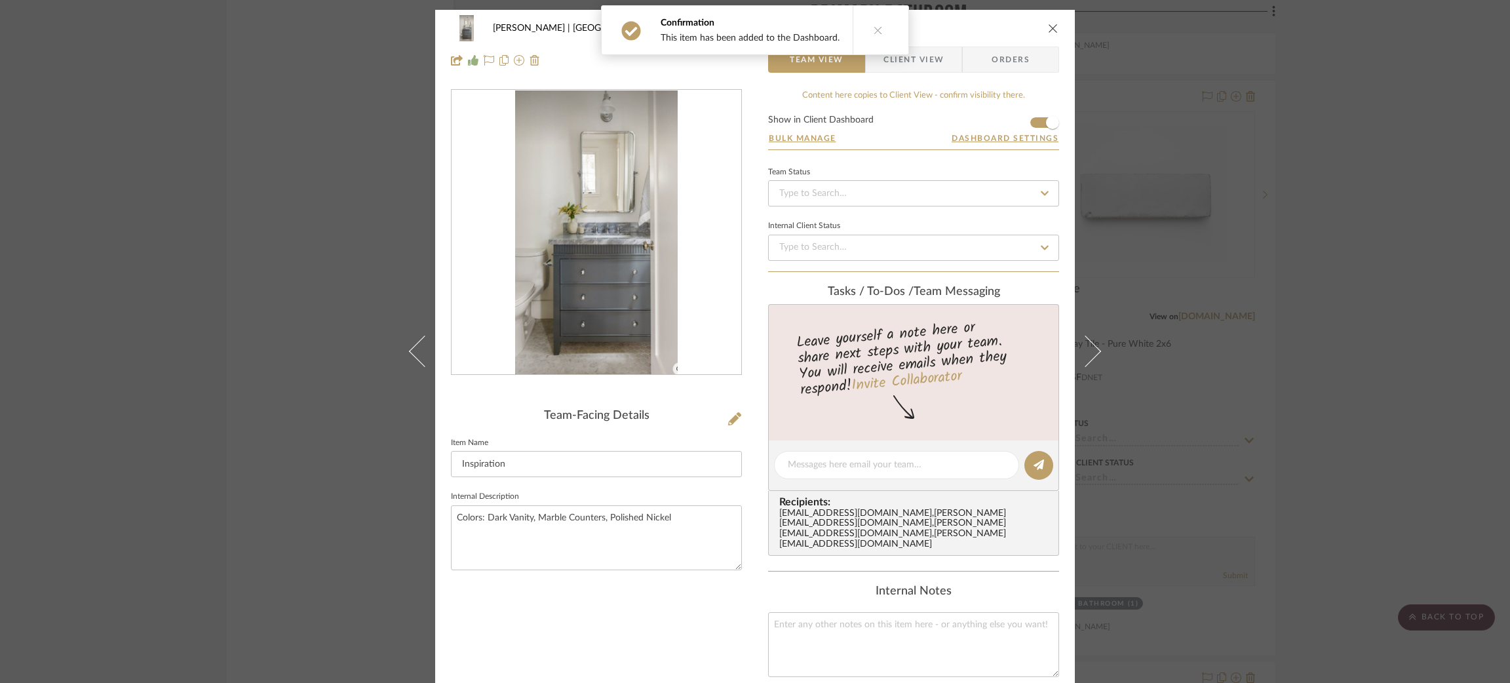
click at [1094, 340] on button at bounding box center [1093, 351] width 37 height 683
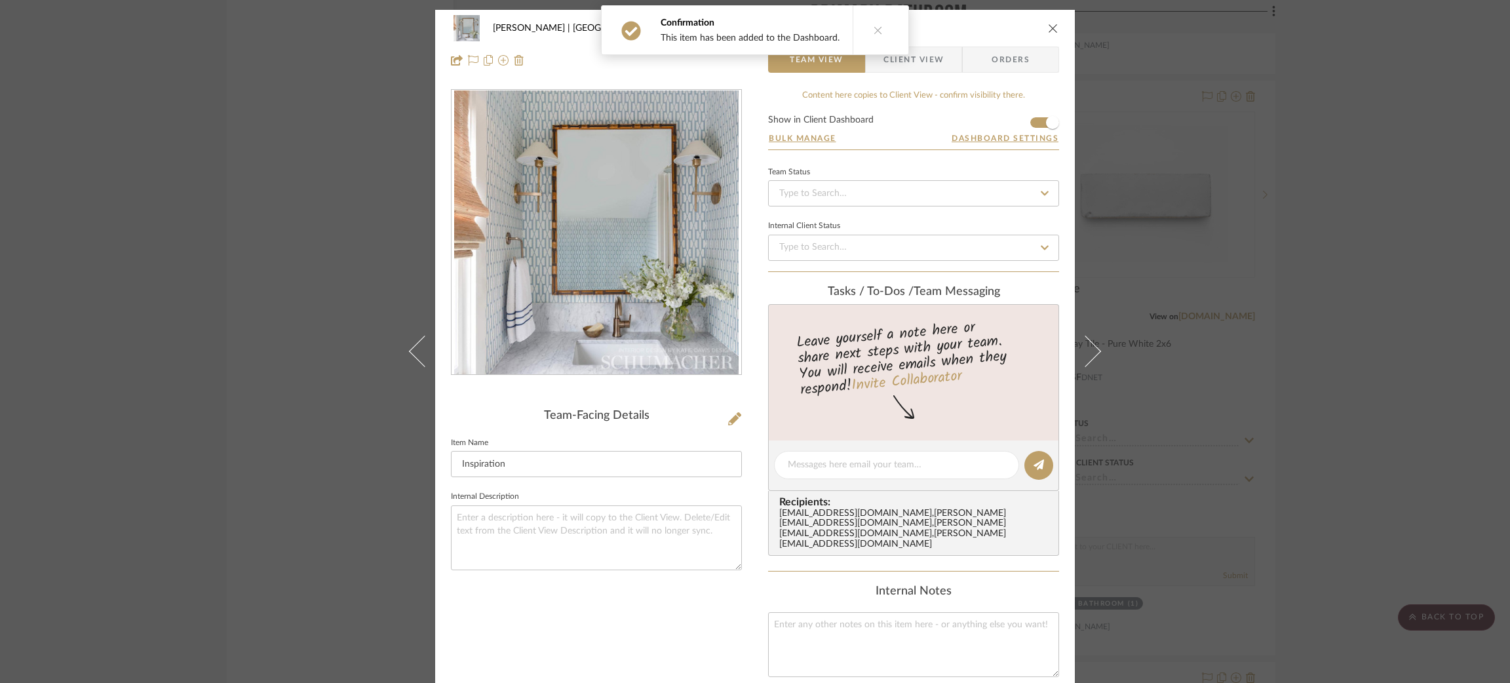
click at [1094, 340] on button at bounding box center [1093, 351] width 37 height 683
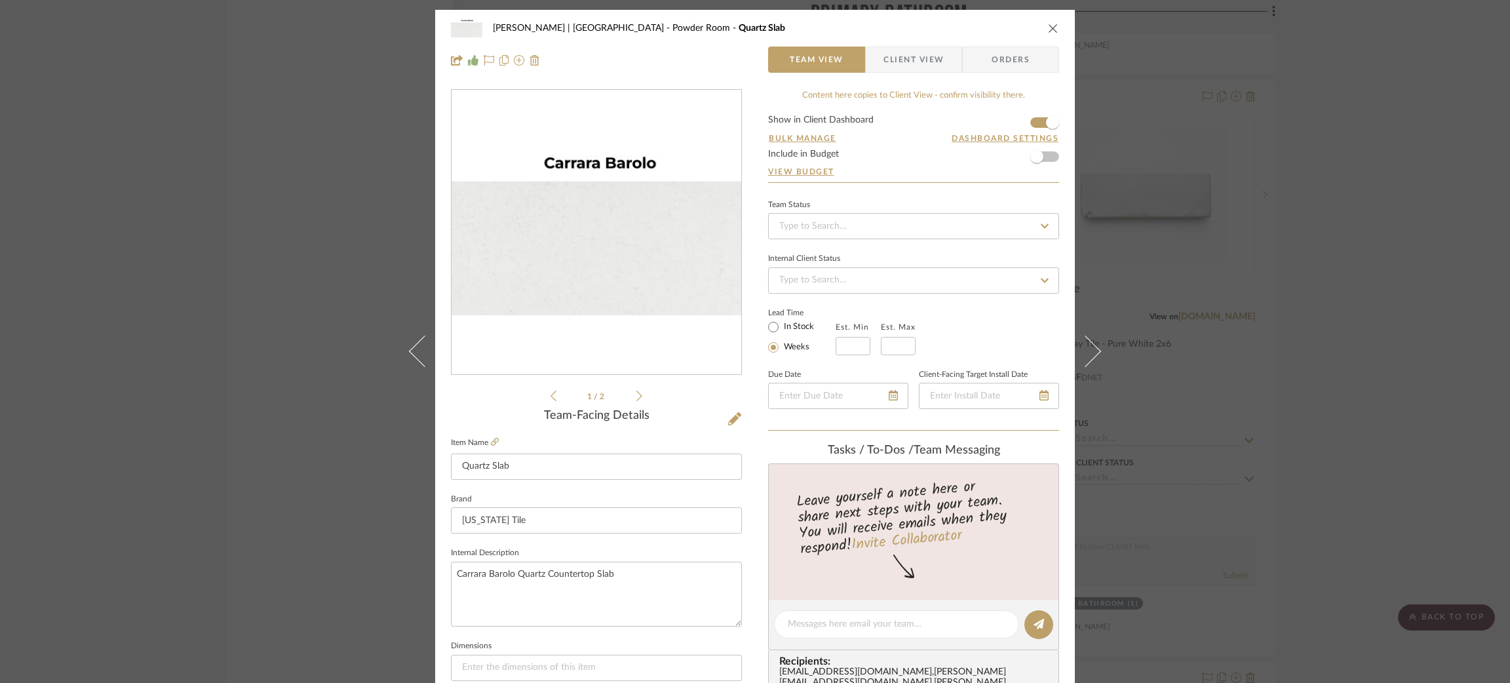
click at [1094, 340] on button at bounding box center [1093, 351] width 37 height 683
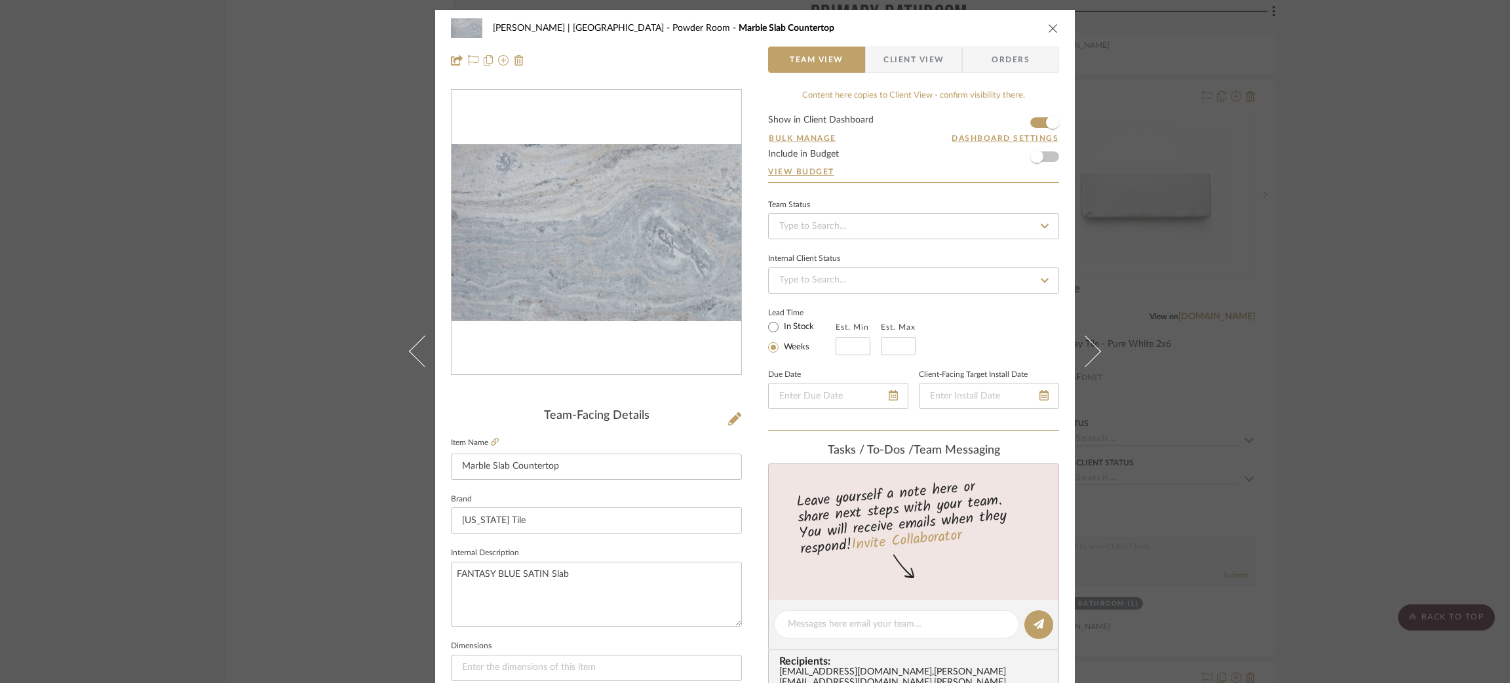
click at [1094, 340] on button at bounding box center [1093, 351] width 37 height 683
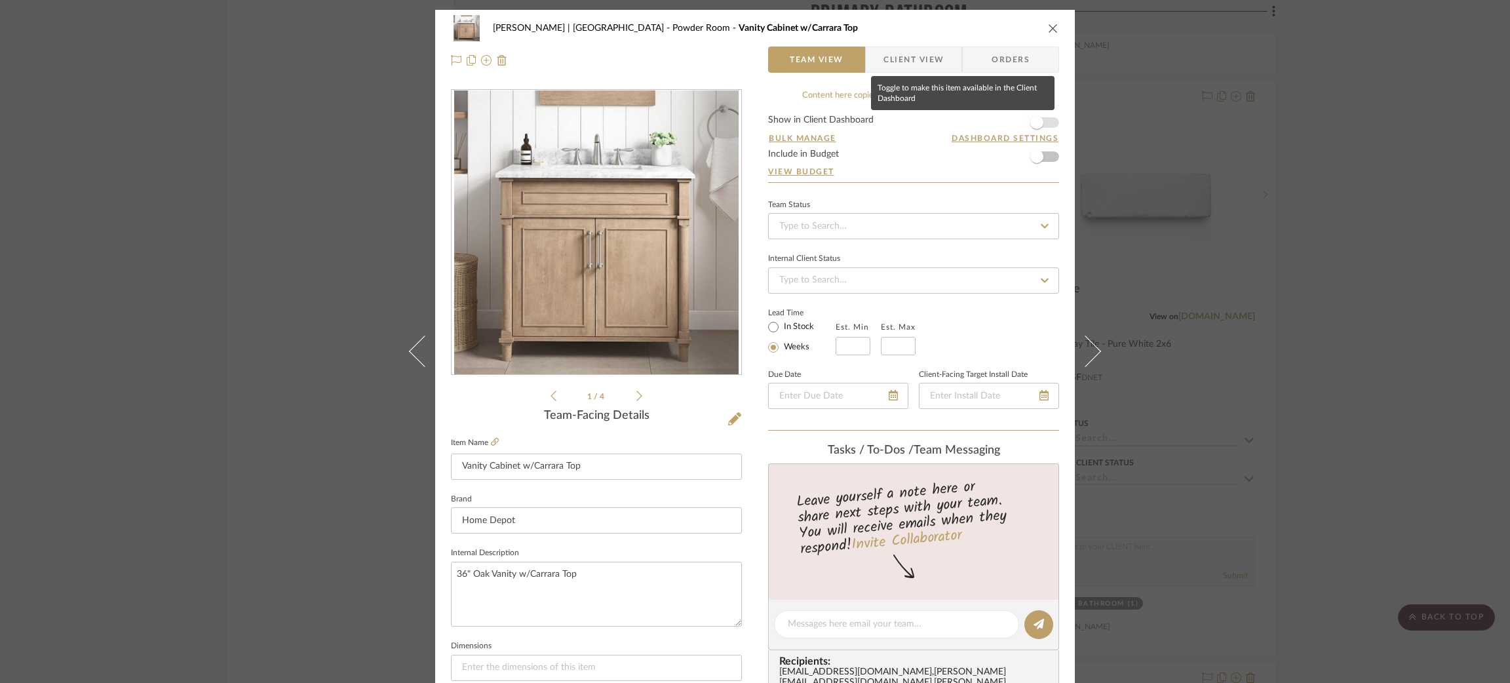
click at [1039, 119] on span "button" at bounding box center [1036, 122] width 29 height 29
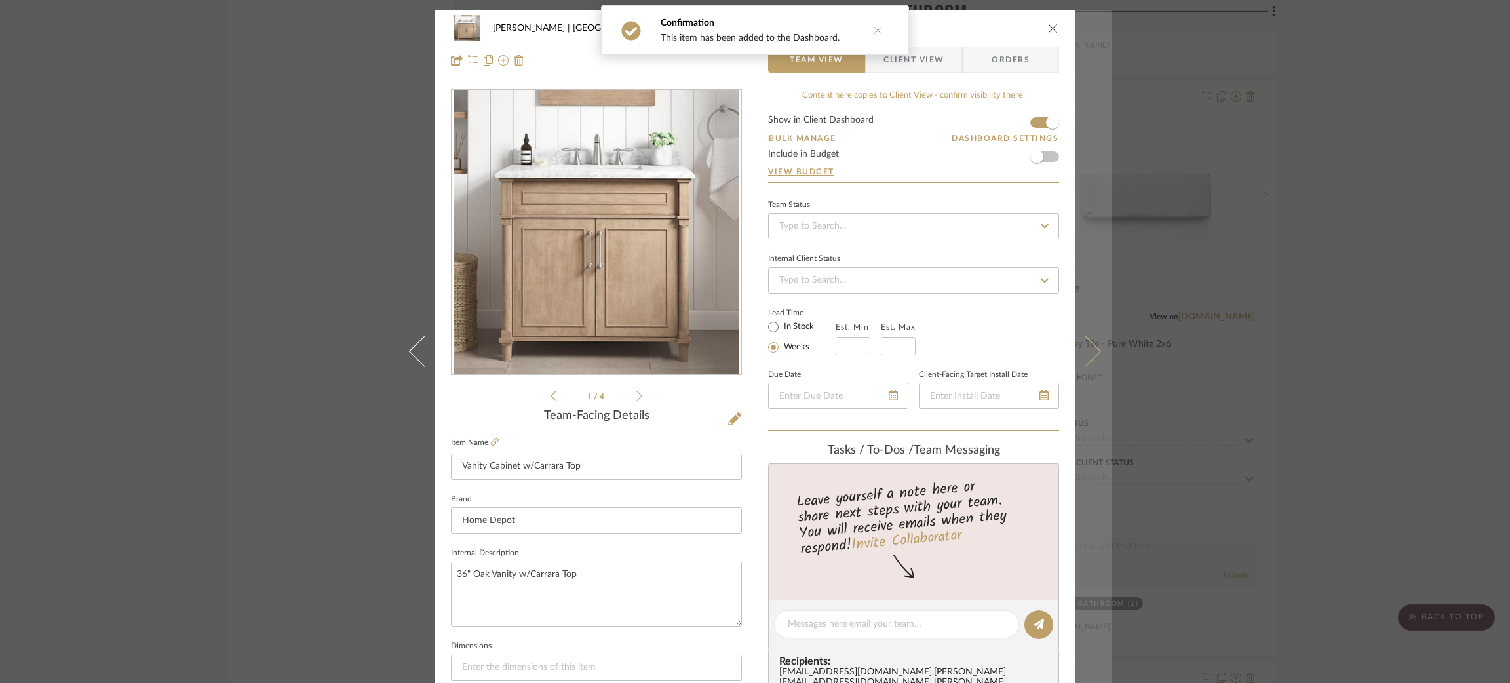
click at [1090, 358] on button at bounding box center [1093, 351] width 37 height 683
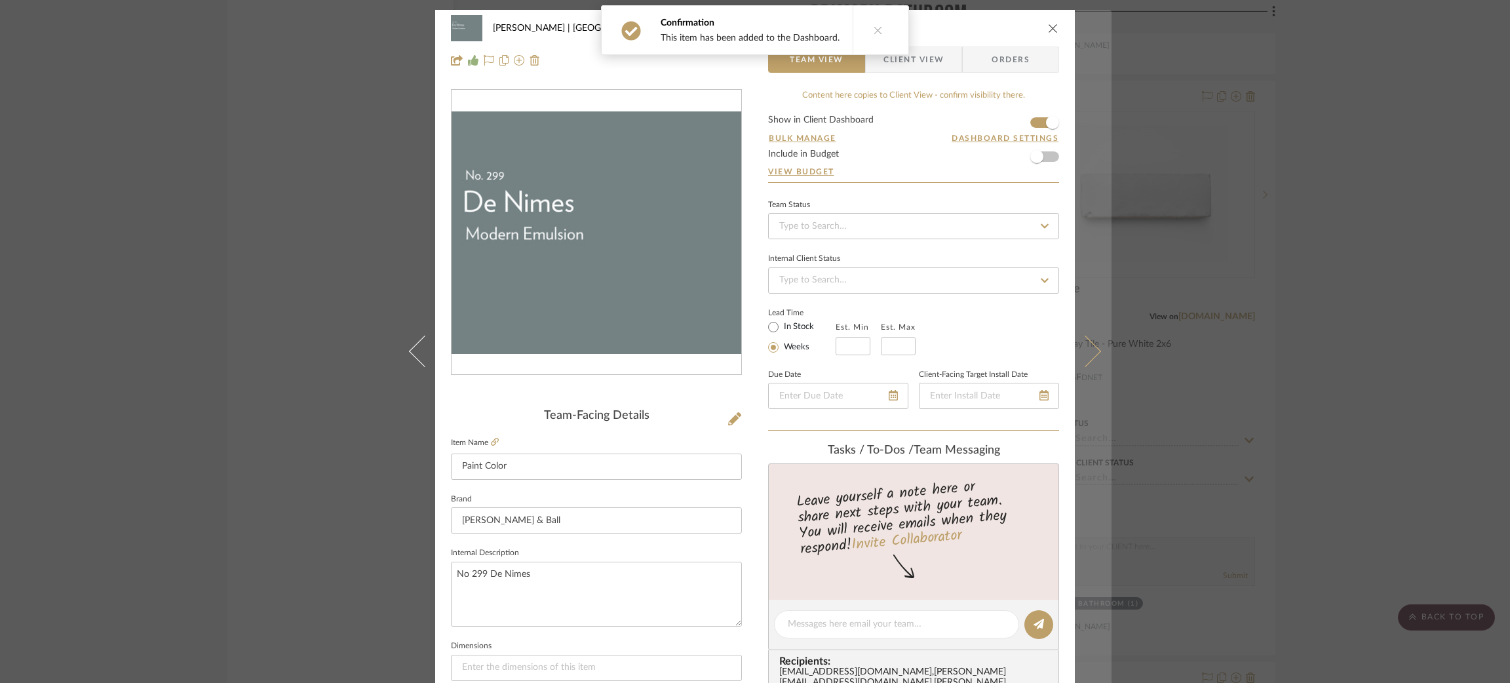
click at [1092, 358] on button at bounding box center [1093, 351] width 37 height 683
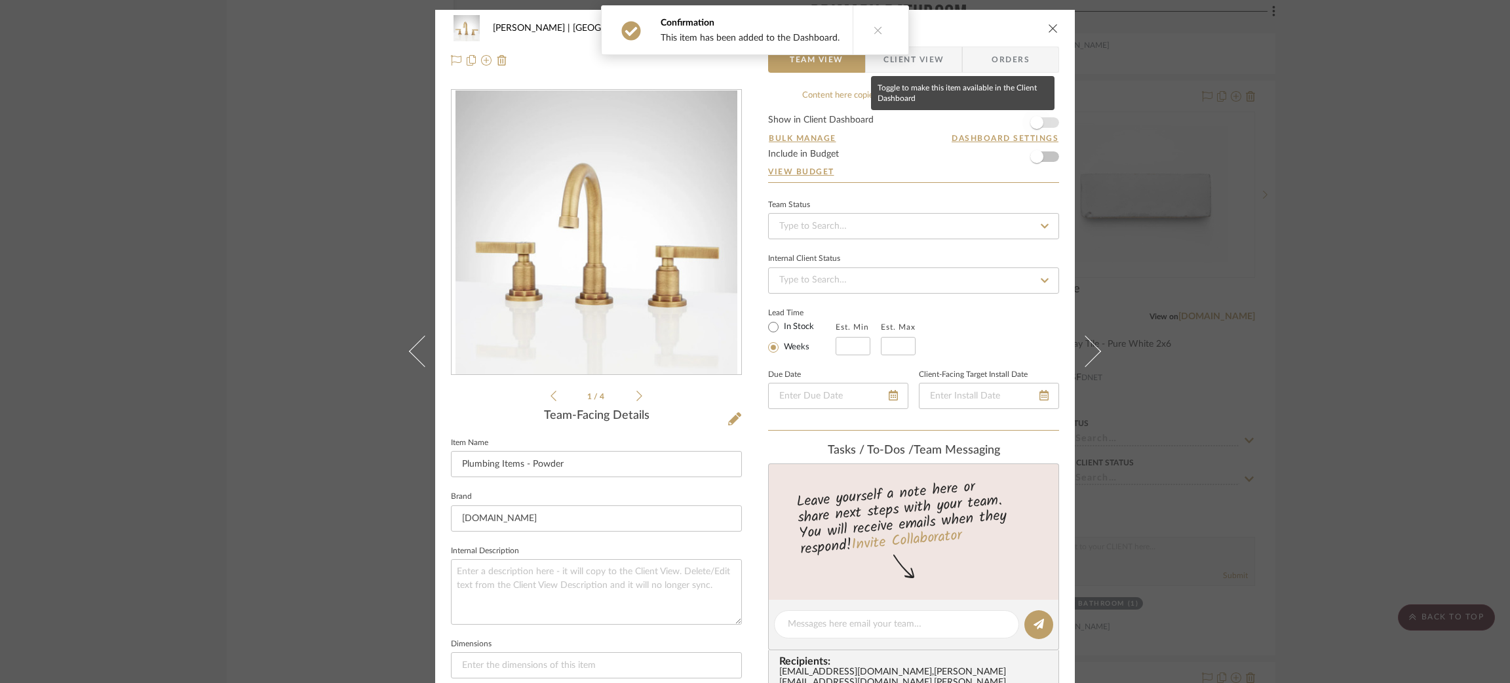
click at [1042, 121] on span "button" at bounding box center [1036, 122] width 29 height 29
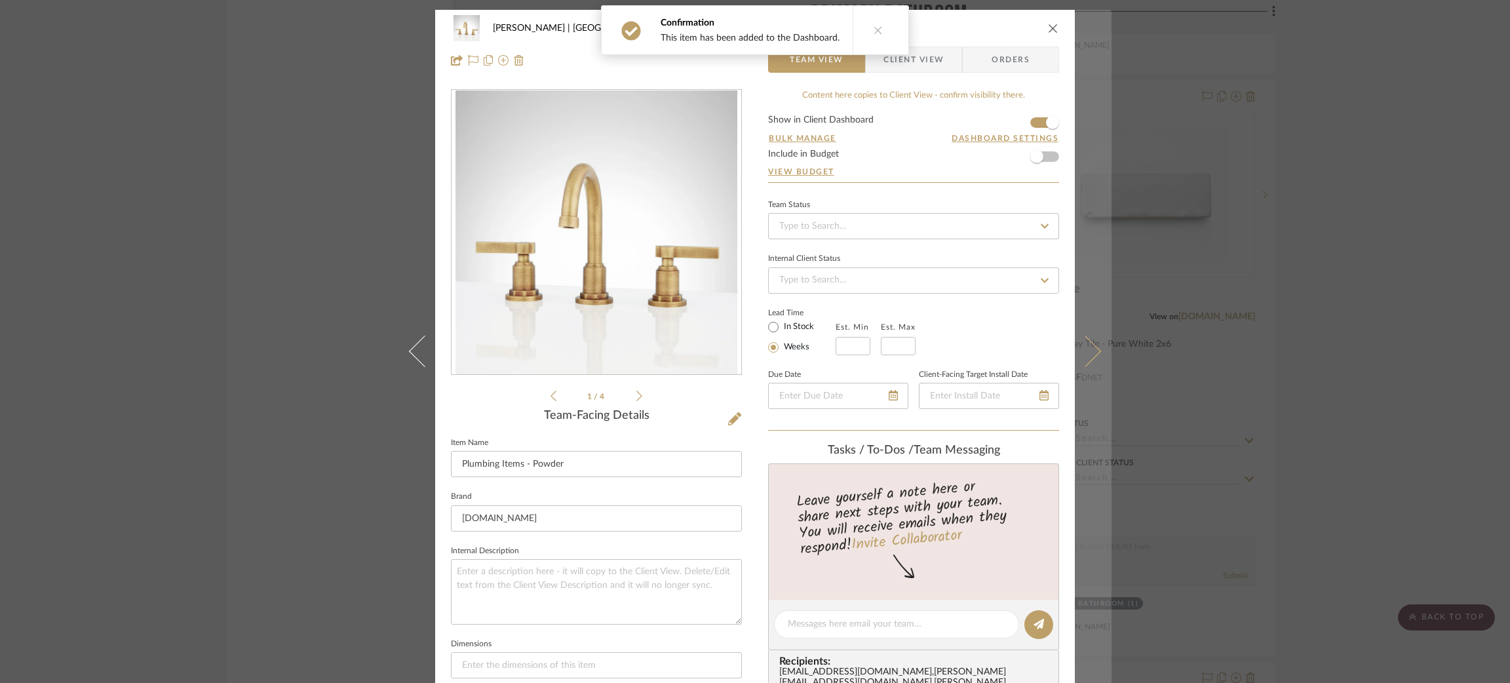
click at [1101, 368] on button at bounding box center [1093, 351] width 37 height 683
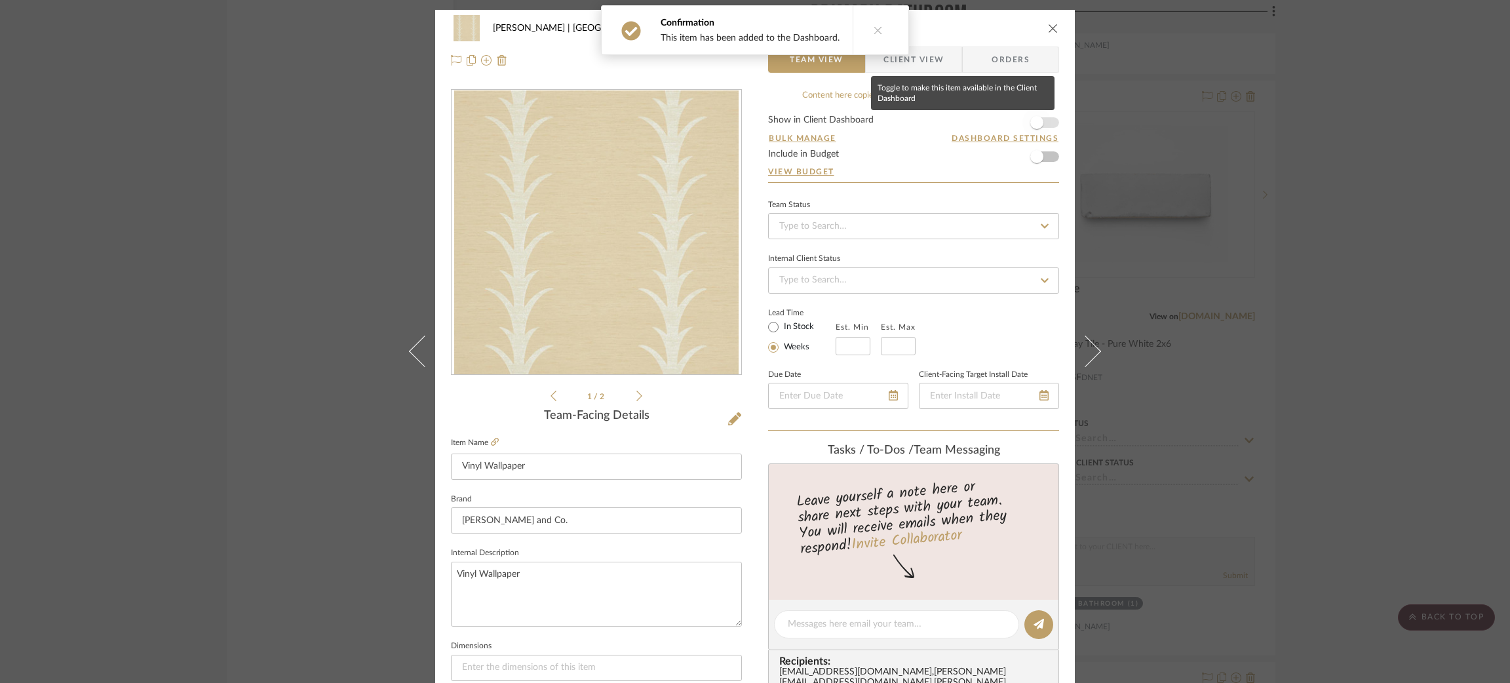
click at [1031, 119] on span "button" at bounding box center [1036, 122] width 13 height 13
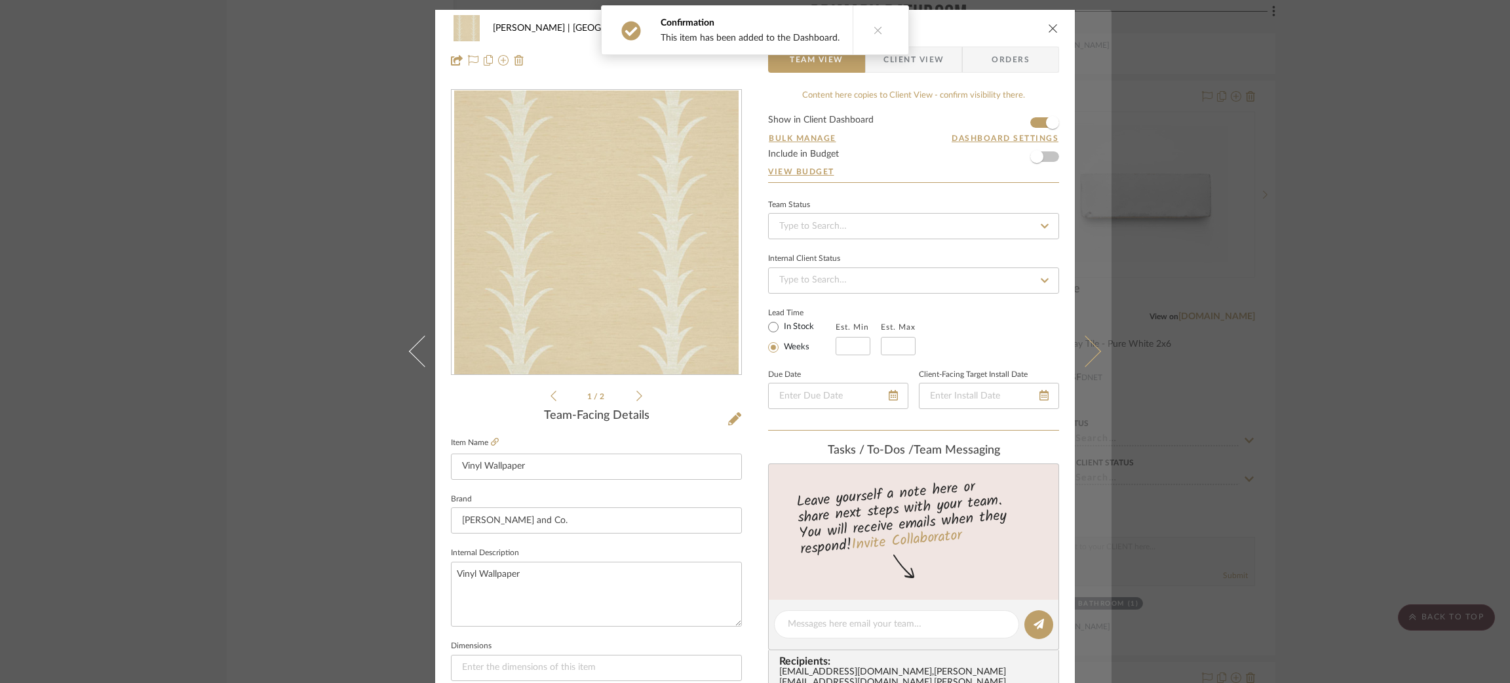
click at [1094, 360] on button at bounding box center [1093, 351] width 37 height 683
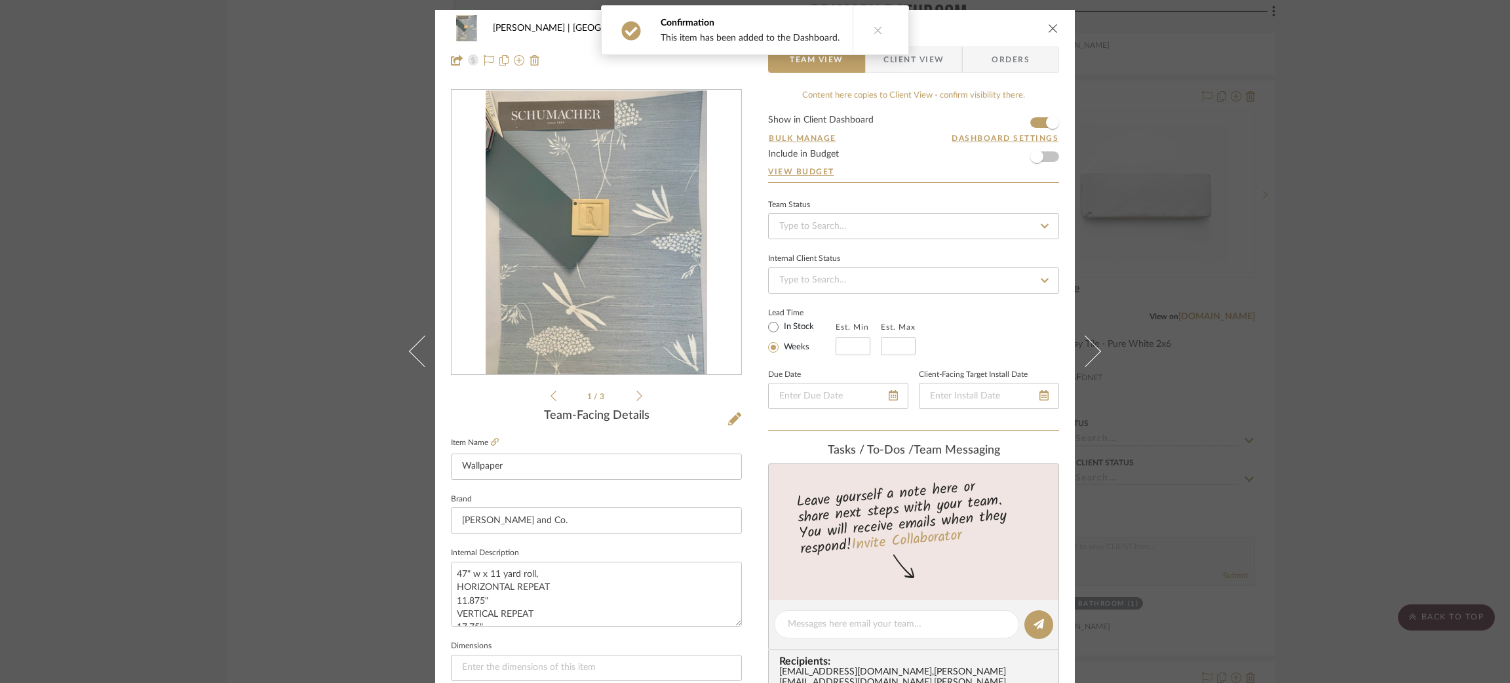
click at [1094, 360] on button at bounding box center [1093, 351] width 37 height 683
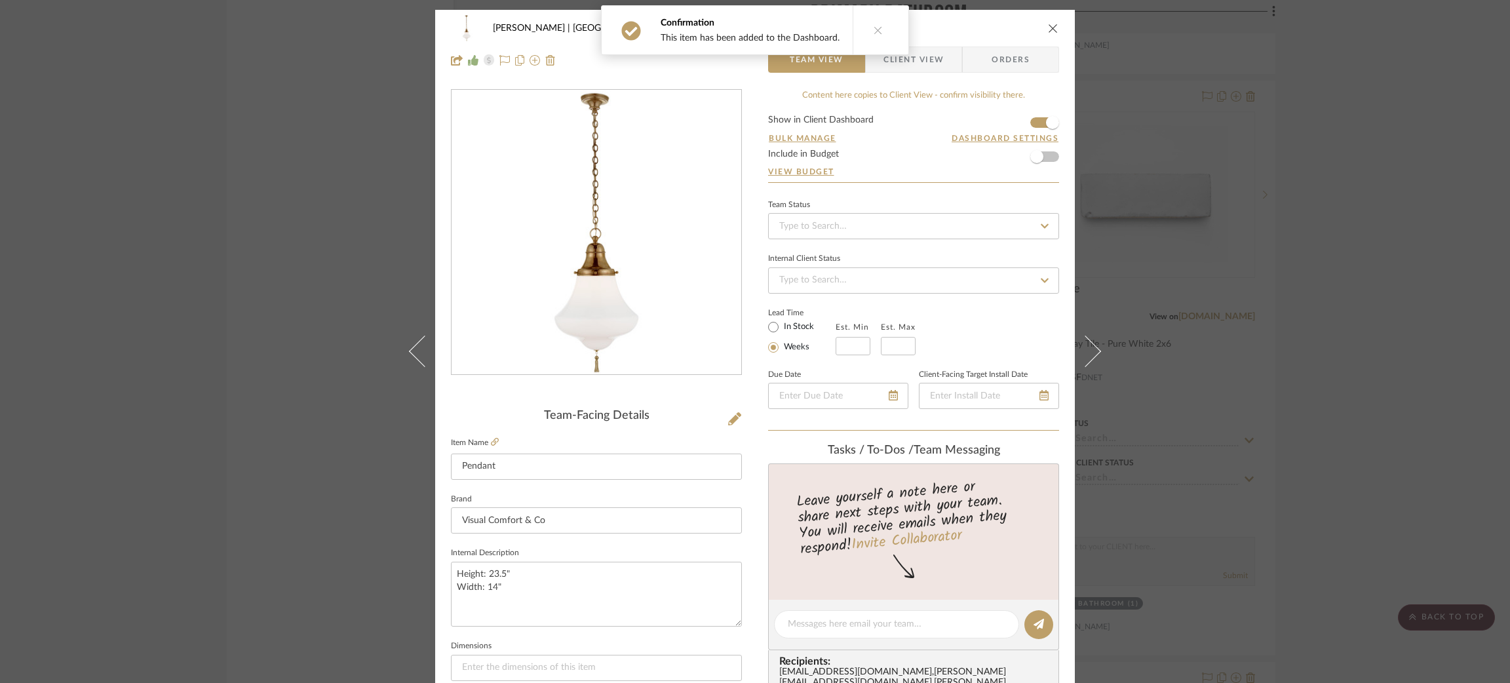
click at [1094, 360] on button at bounding box center [1093, 351] width 37 height 683
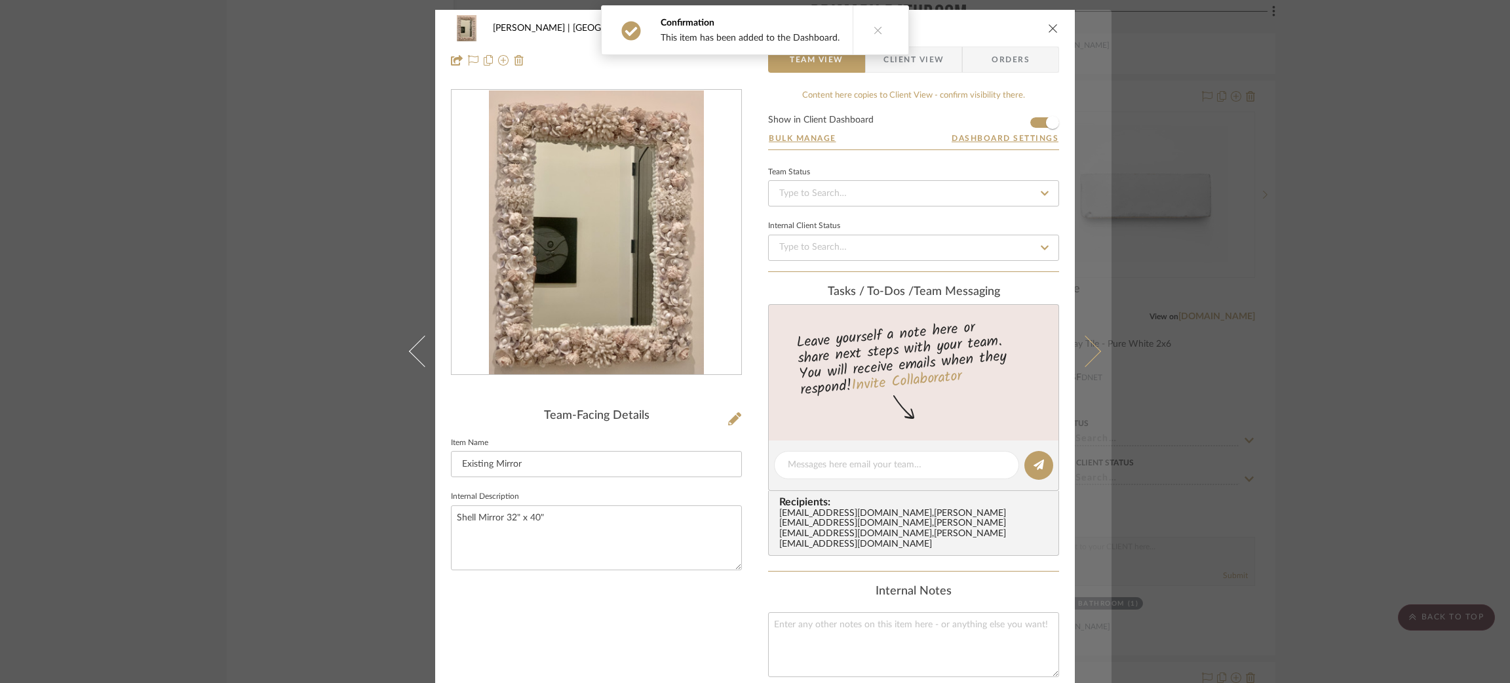
click at [1094, 355] on button at bounding box center [1093, 351] width 37 height 683
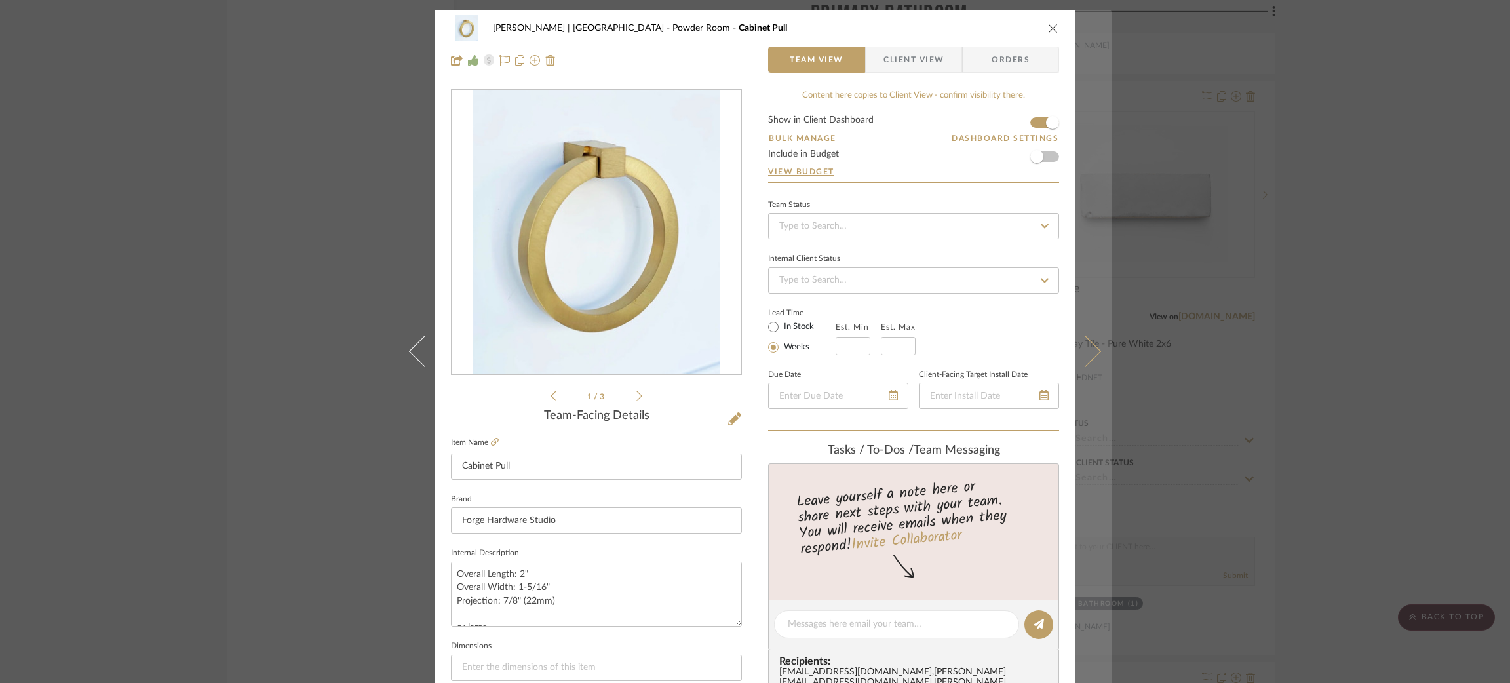
click at [1094, 349] on icon at bounding box center [1084, 350] width 31 height 31
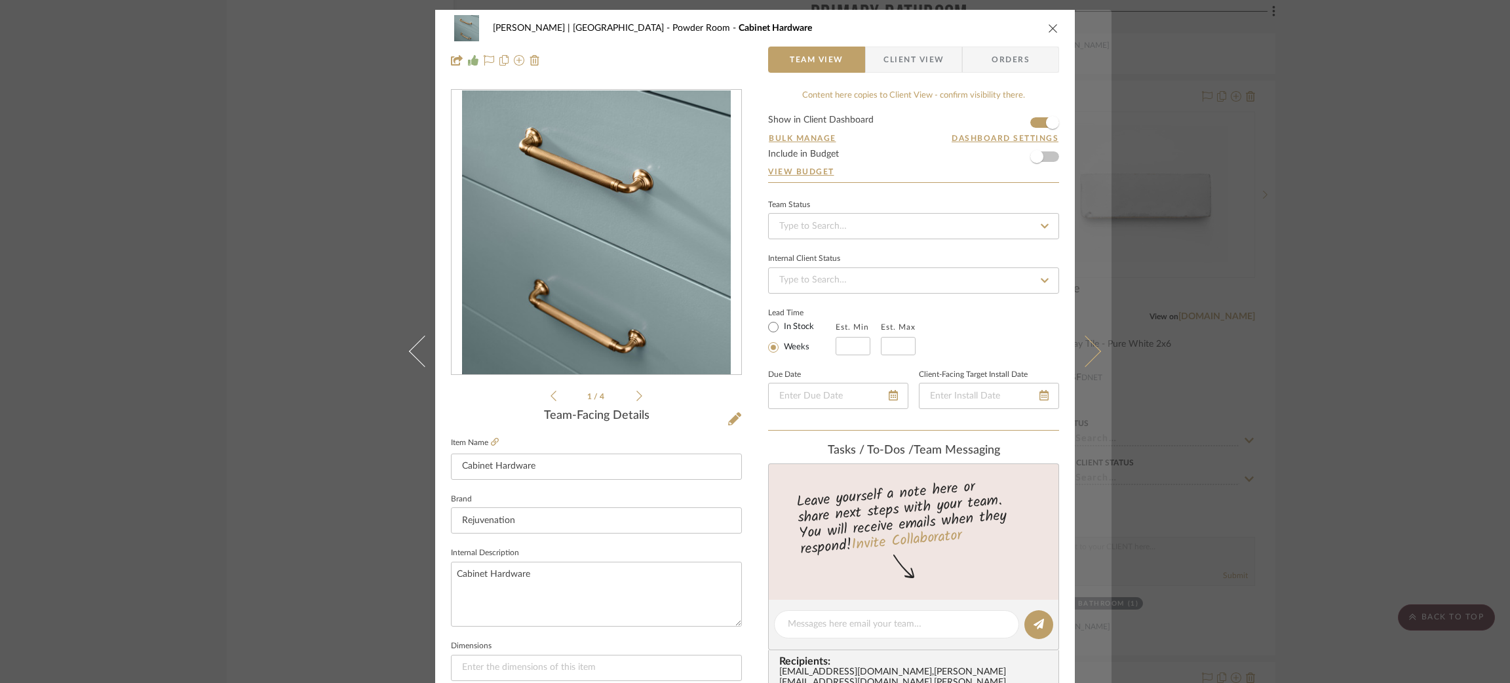
click at [1094, 343] on button at bounding box center [1093, 351] width 37 height 683
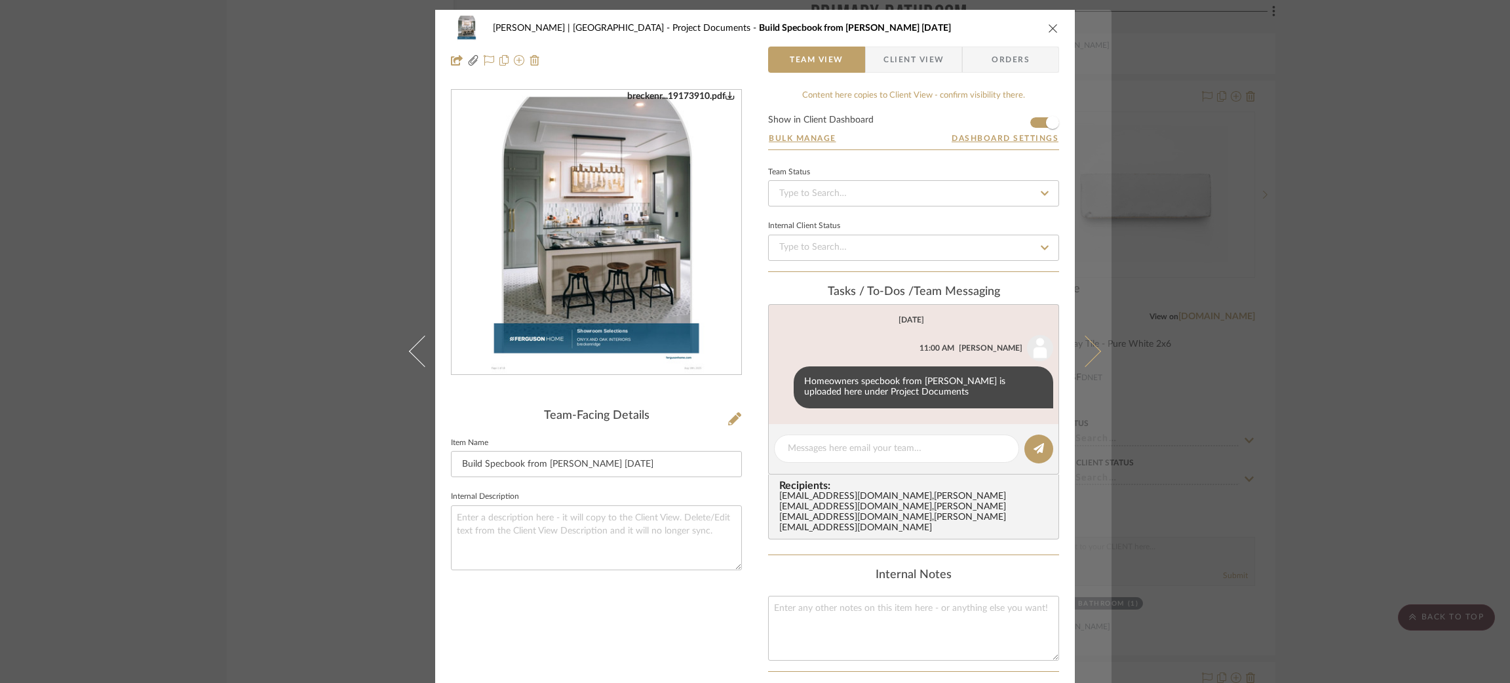
click at [1088, 347] on icon at bounding box center [1084, 350] width 31 height 31
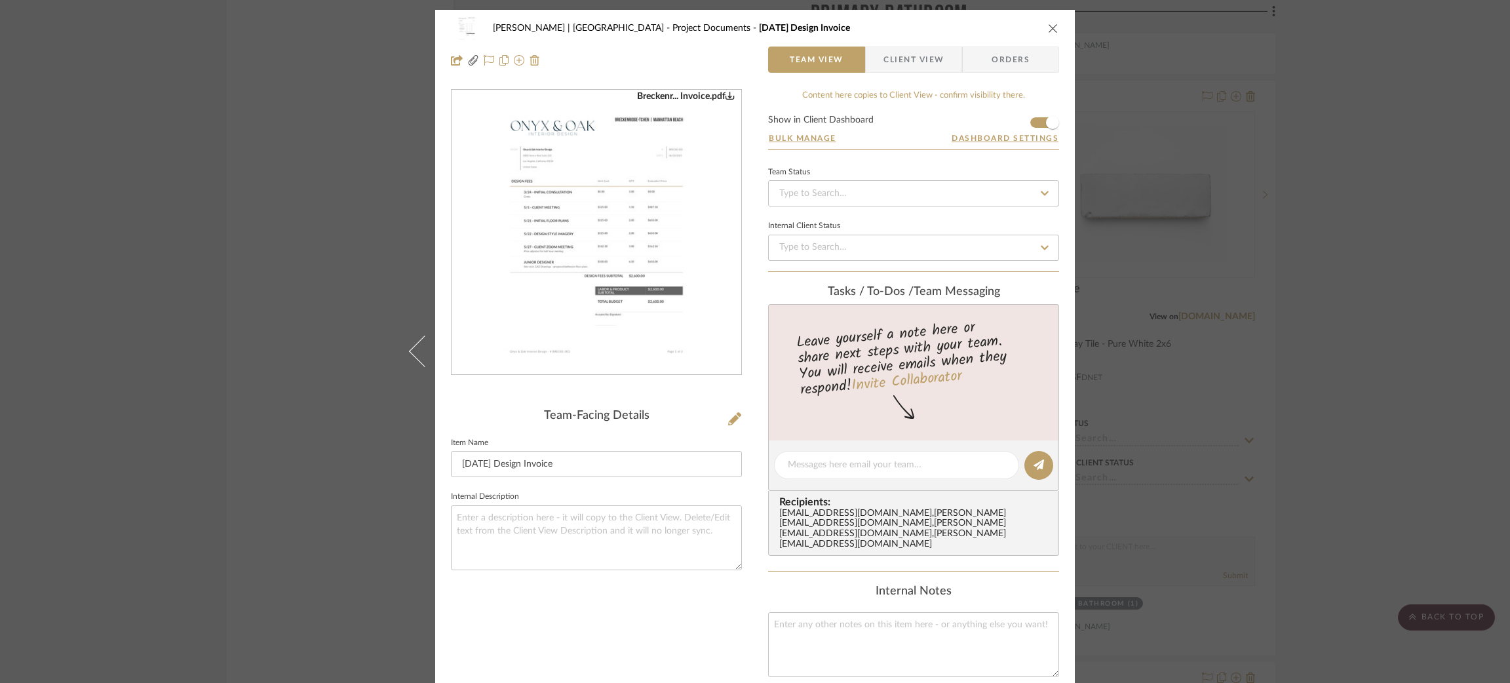
click at [1088, 347] on mat-dialog-content "Breckenridge-Tchen | Manhattan Beach Project Documents May '25 Design Invoice T…" at bounding box center [754, 482] width 713 height 945
click at [1232, 311] on div "Breckenridge-Tchen | Manhattan Beach Project Documents May '25 Design Invoice T…" at bounding box center [755, 341] width 1510 height 683
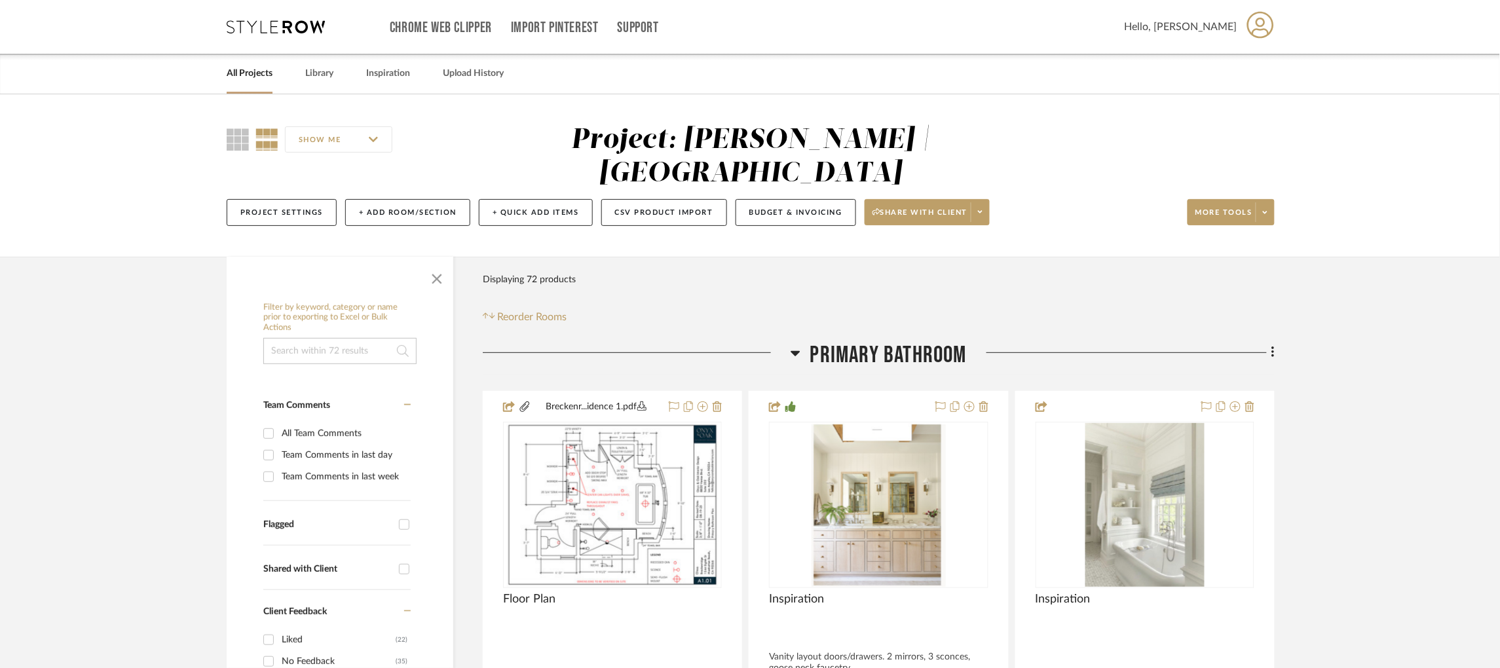
click at [789, 352] on div at bounding box center [637, 357] width 308 height 33
click at [796, 352] on icon at bounding box center [795, 353] width 9 height 5
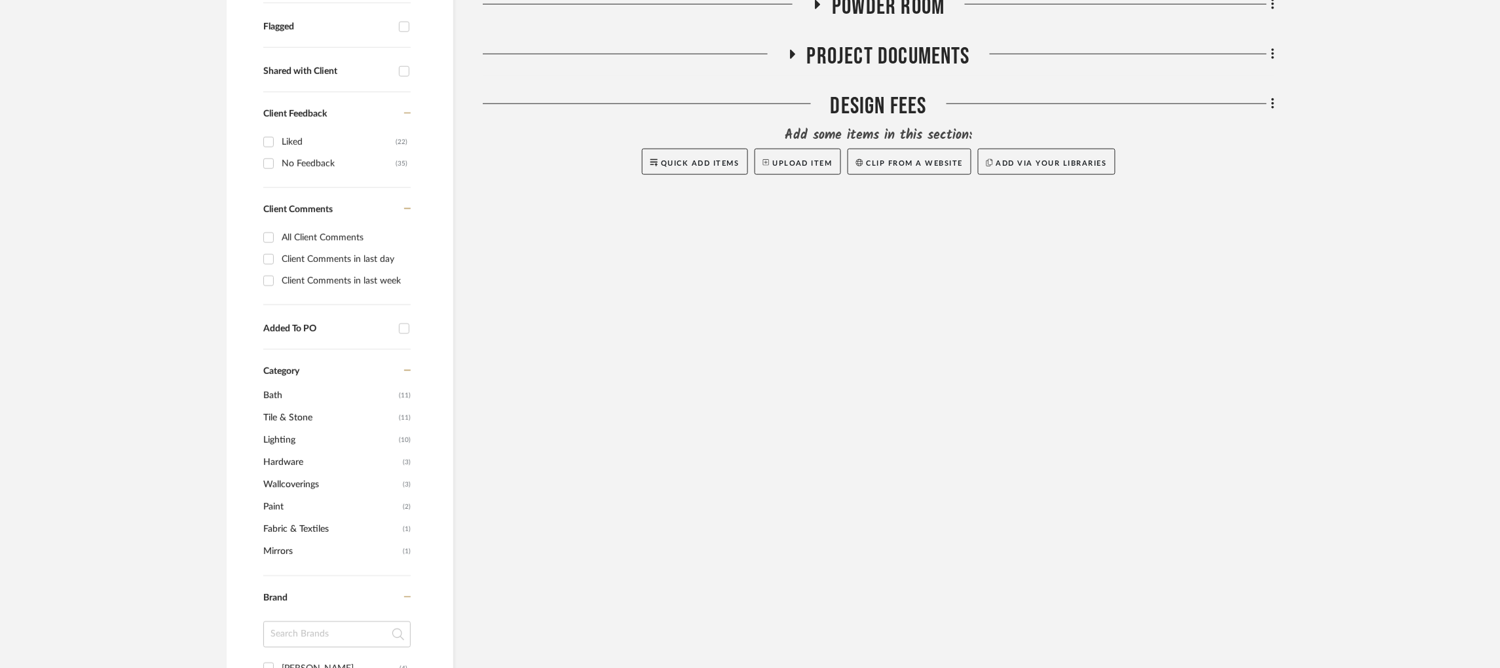
scroll to position [393, 0]
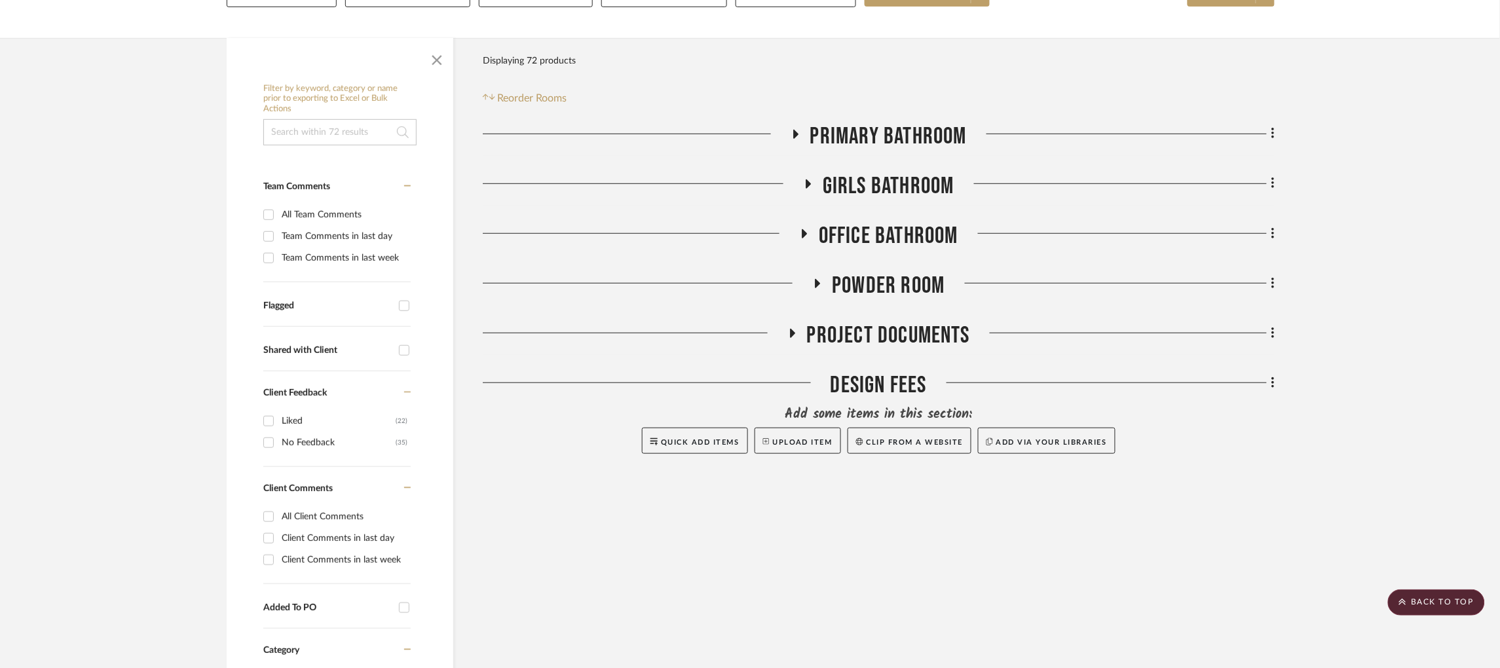
scroll to position [98, 0]
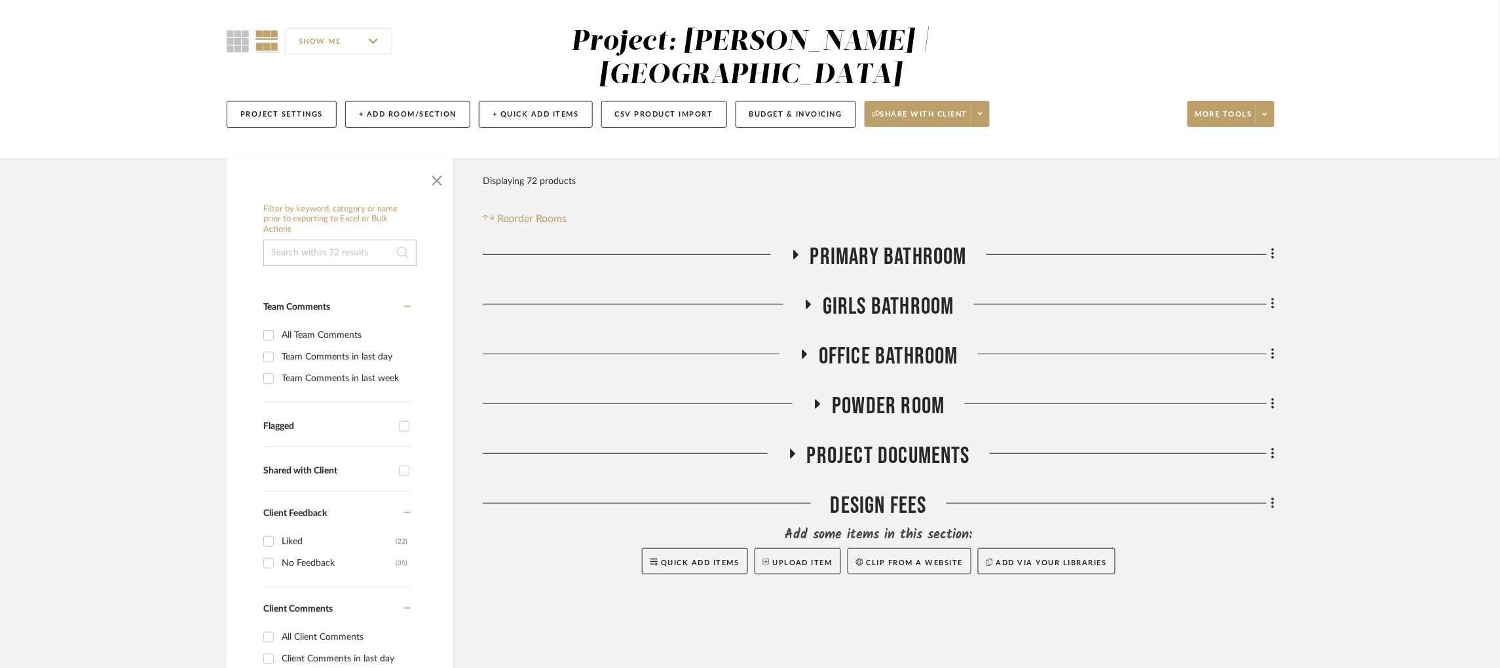
click at [799, 257] on icon at bounding box center [796, 255] width 16 height 10
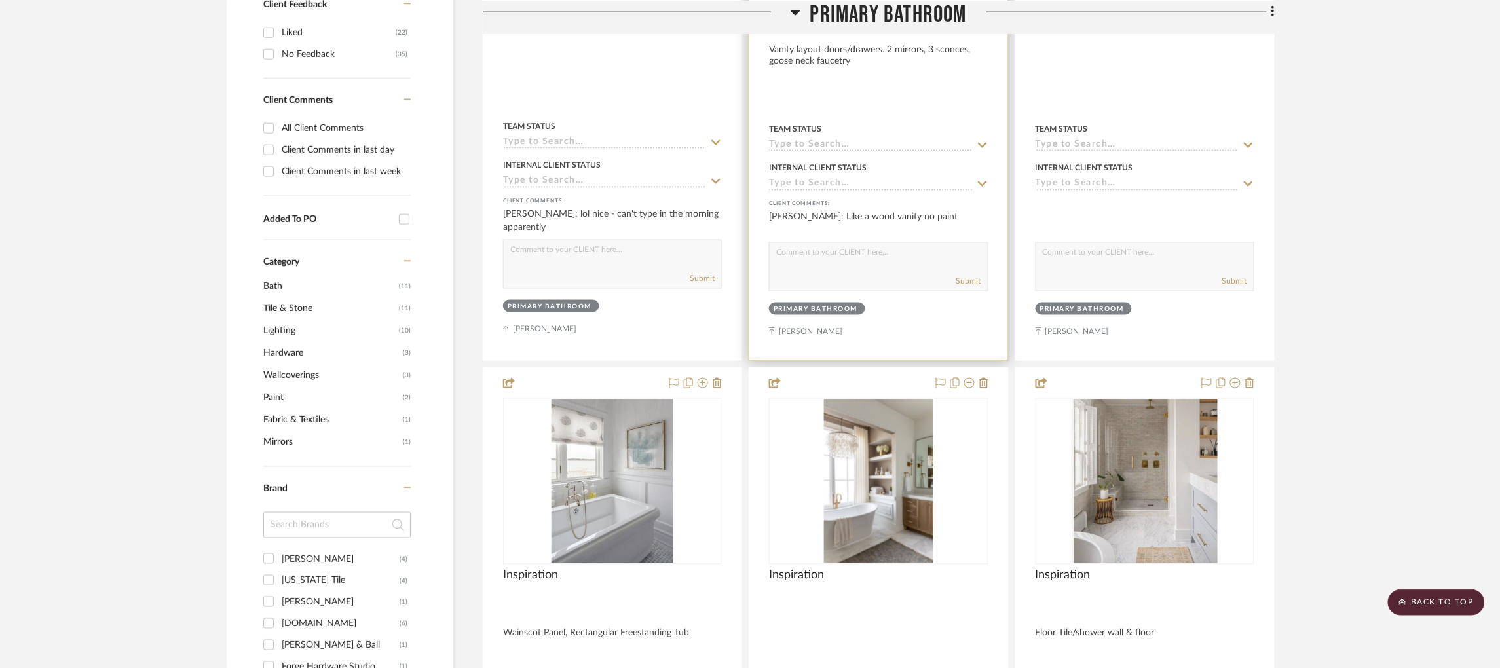
scroll to position [197, 0]
